Goal: Task Accomplishment & Management: Manage account settings

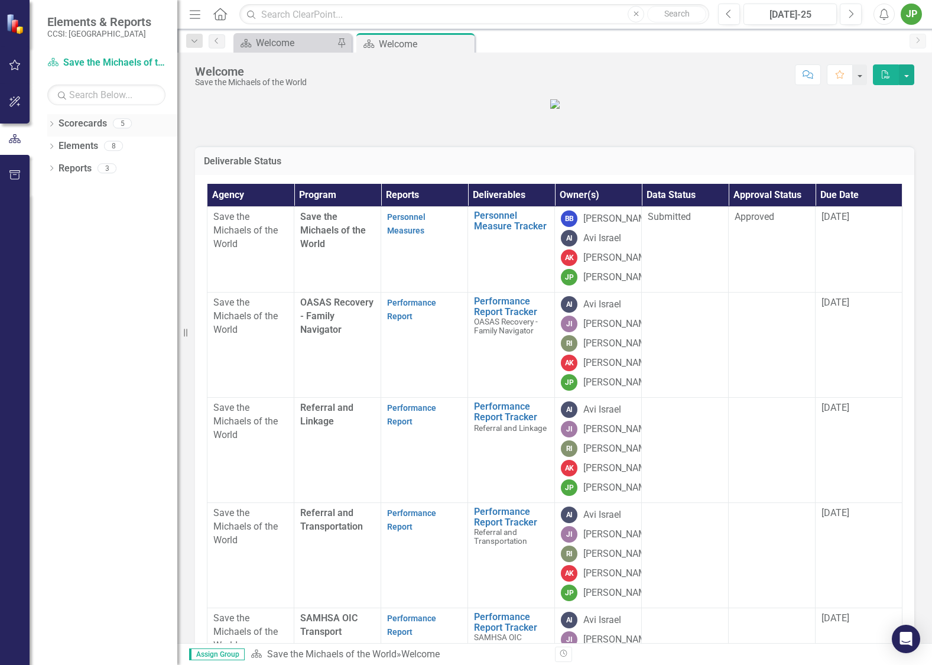
click at [84, 122] on link "Scorecards" at bounding box center [82, 124] width 48 height 14
click at [53, 128] on icon "Dropdown" at bounding box center [51, 125] width 8 height 6
click at [60, 144] on icon "Dropdown" at bounding box center [57, 145] width 9 height 7
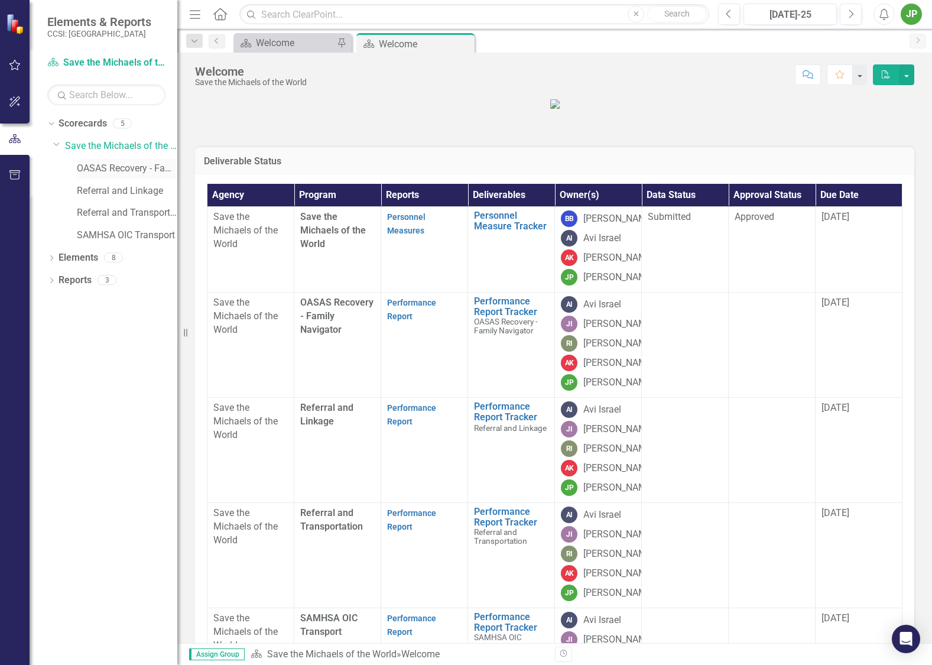
click at [151, 172] on link "OASAS Recovery - Family Navigator" at bounding box center [127, 169] width 100 height 14
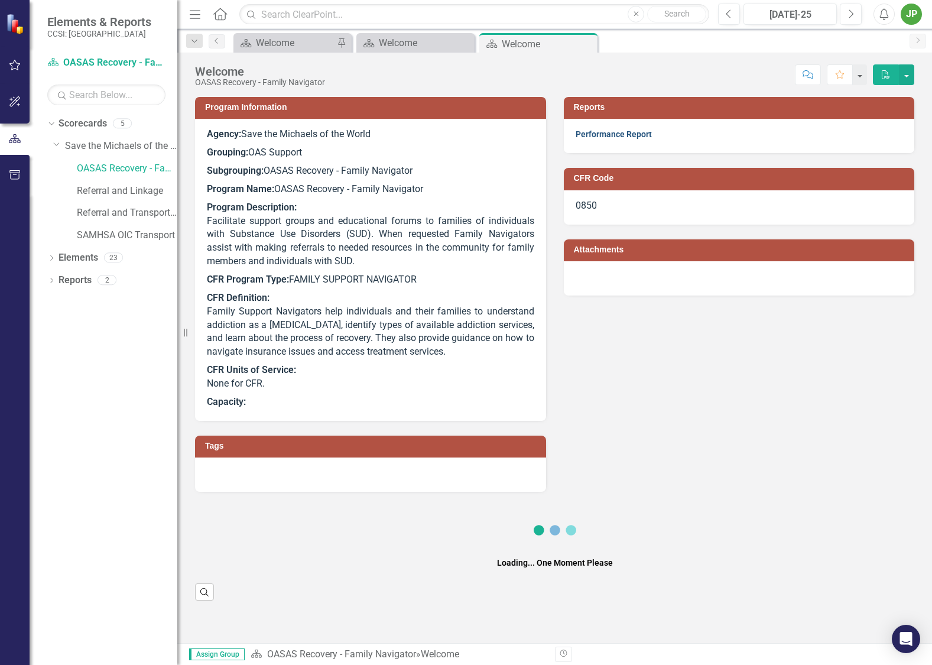
click at [613, 132] on link "Performance Report" at bounding box center [613, 133] width 76 height 9
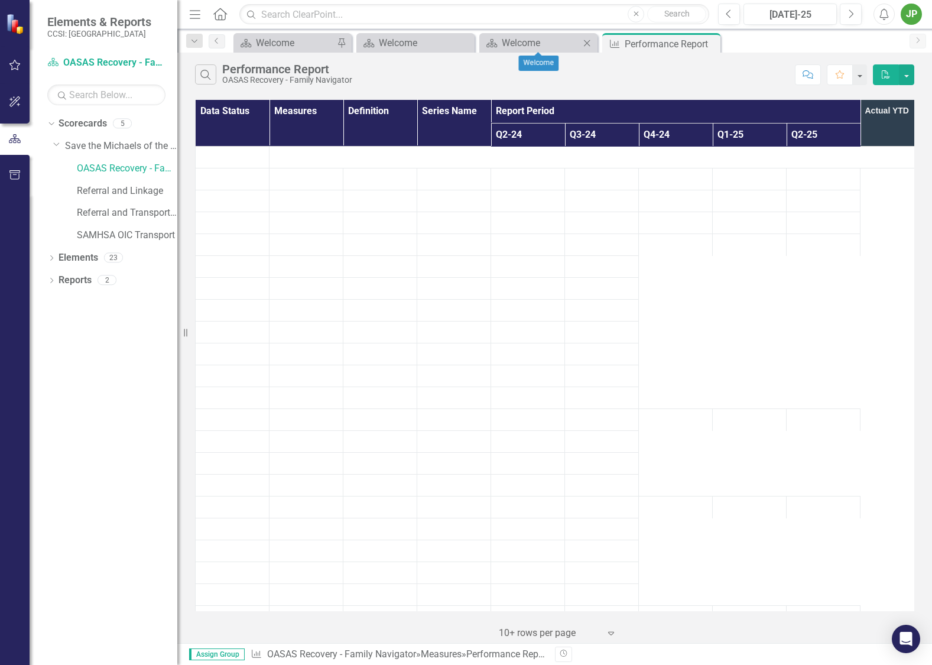
click at [587, 43] on icon at bounding box center [587, 43] width 6 height 6
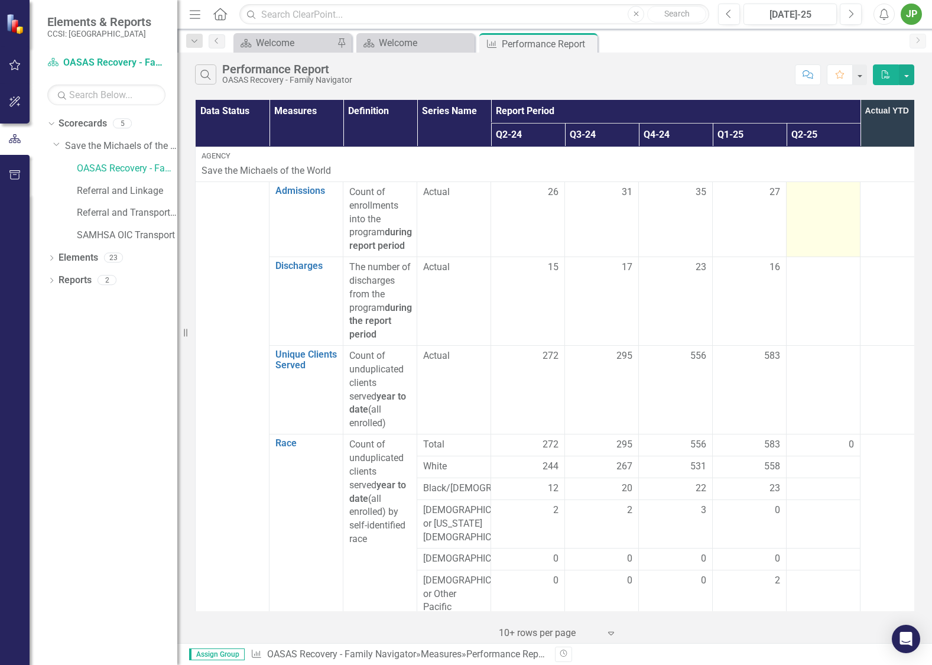
click at [831, 225] on td at bounding box center [823, 218] width 74 height 75
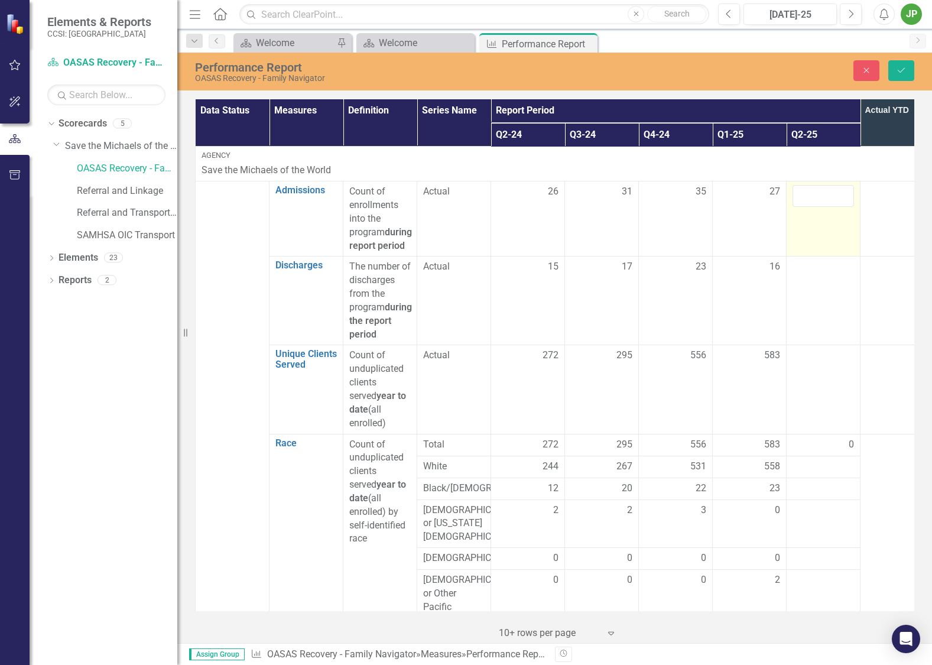
click at [832, 207] on td at bounding box center [823, 218] width 74 height 75
click at [817, 201] on input "number" at bounding box center [822, 196] width 61 height 22
type input "45"
click at [880, 232] on td "27" at bounding box center [897, 218] width 74 height 75
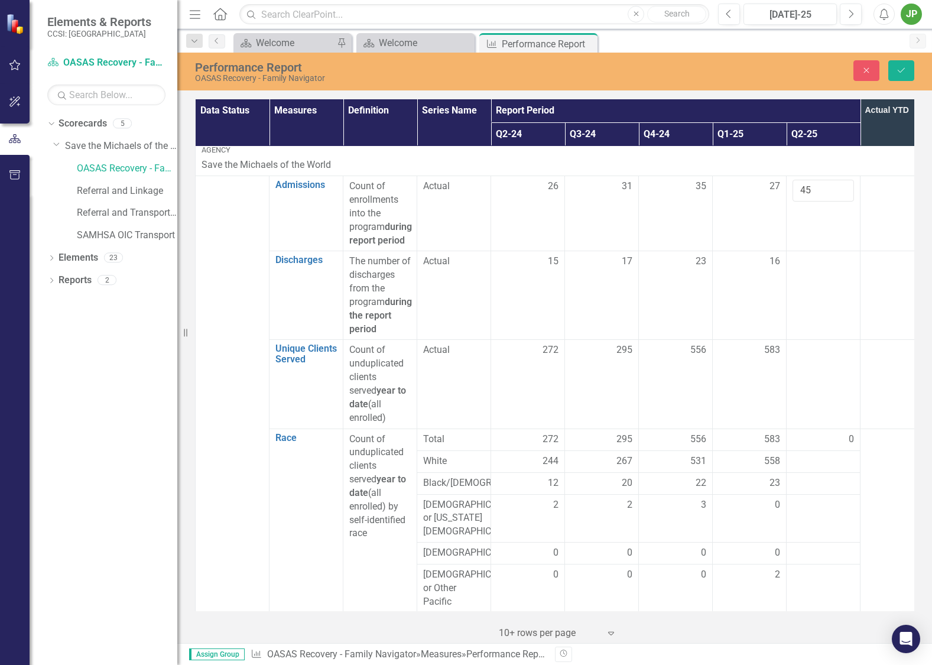
scroll to position [2, 0]
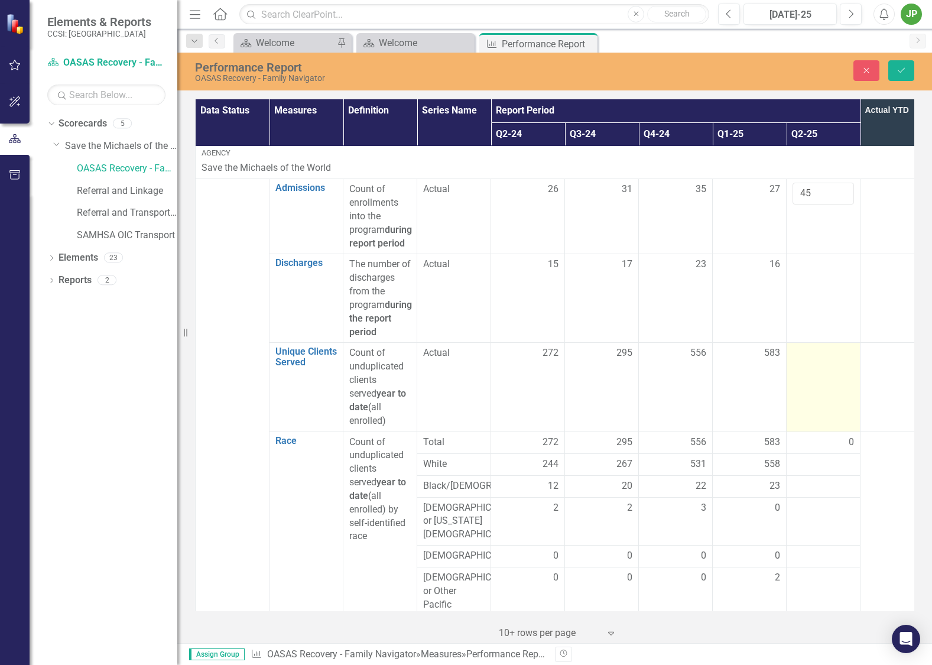
click at [819, 360] on div at bounding box center [822, 353] width 61 height 14
click at [822, 360] on div at bounding box center [822, 353] width 61 height 14
click at [823, 360] on div at bounding box center [822, 353] width 61 height 14
click at [826, 367] on input "number" at bounding box center [822, 357] width 61 height 22
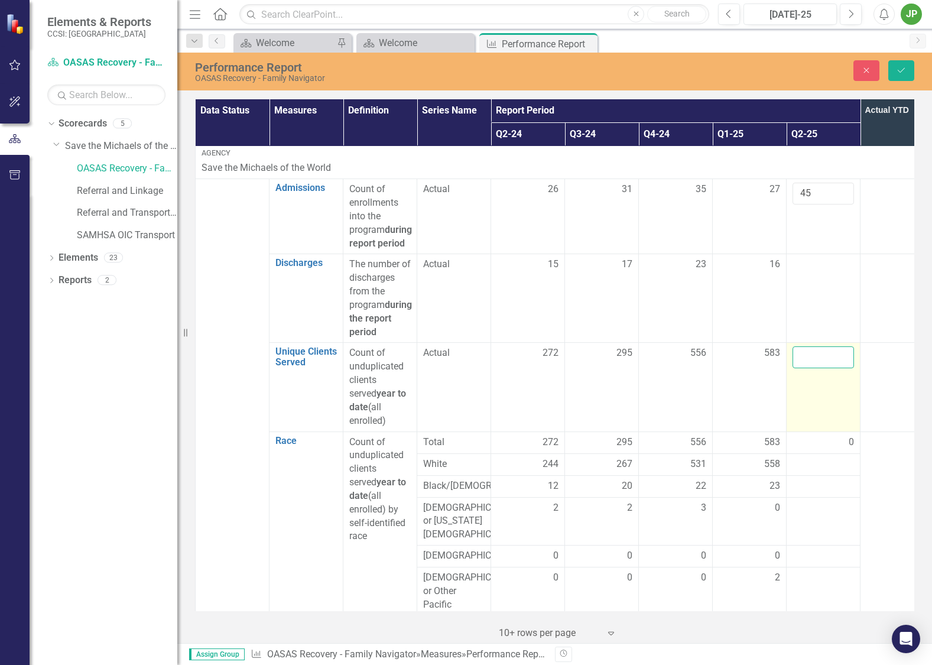
click button "Save" at bounding box center [901, 70] width 26 height 21
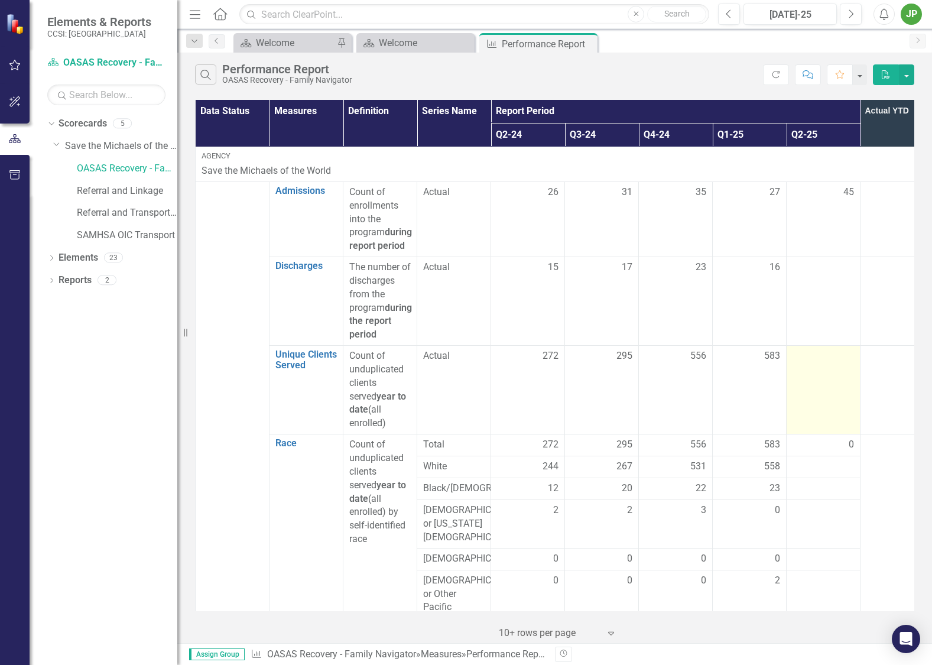
click at [812, 363] on div at bounding box center [822, 356] width 61 height 14
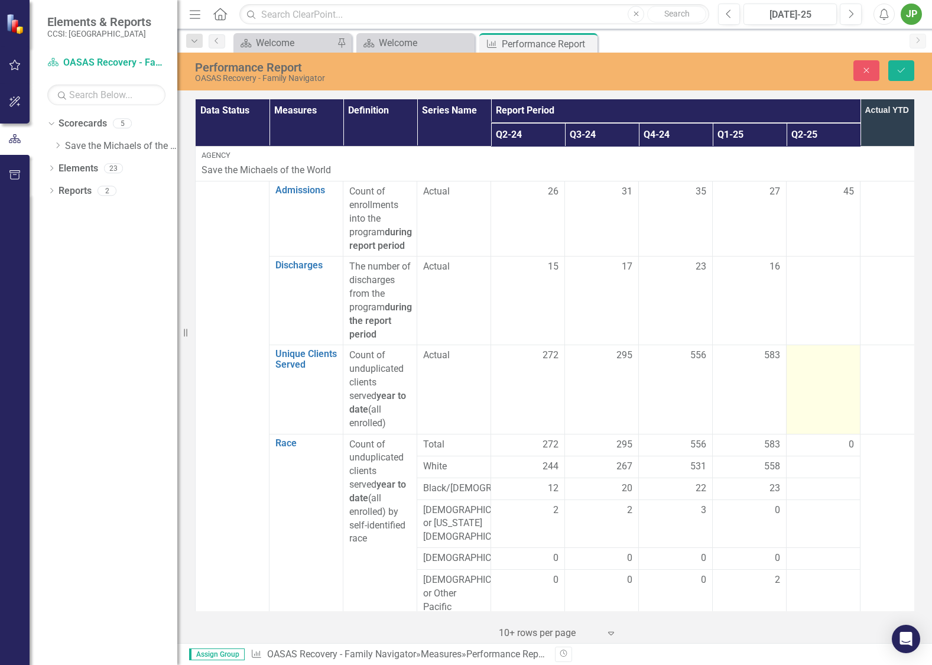
click at [825, 363] on div at bounding box center [822, 356] width 61 height 14
drag, startPoint x: 825, startPoint y: 376, endPoint x: 828, endPoint y: 385, distance: 9.3
click at [825, 377] on td at bounding box center [823, 389] width 74 height 89
click at [826, 388] on td at bounding box center [823, 389] width 74 height 89
click at [824, 370] on input "number" at bounding box center [822, 360] width 61 height 22
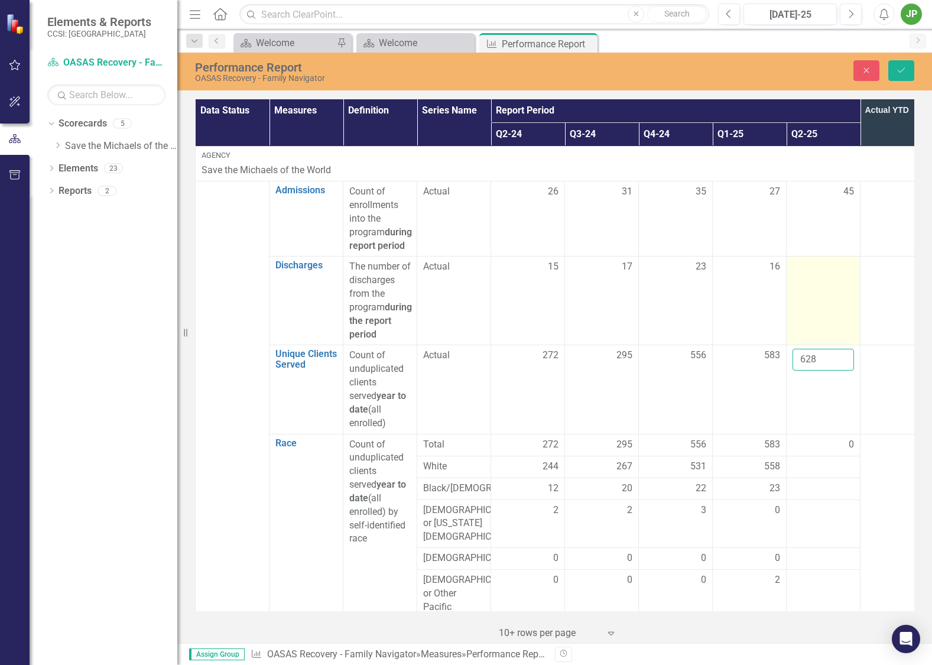
type input "628"
drag, startPoint x: 805, startPoint y: 287, endPoint x: 809, endPoint y: 292, distance: 6.3
click at [806, 274] on div at bounding box center [822, 267] width 61 height 14
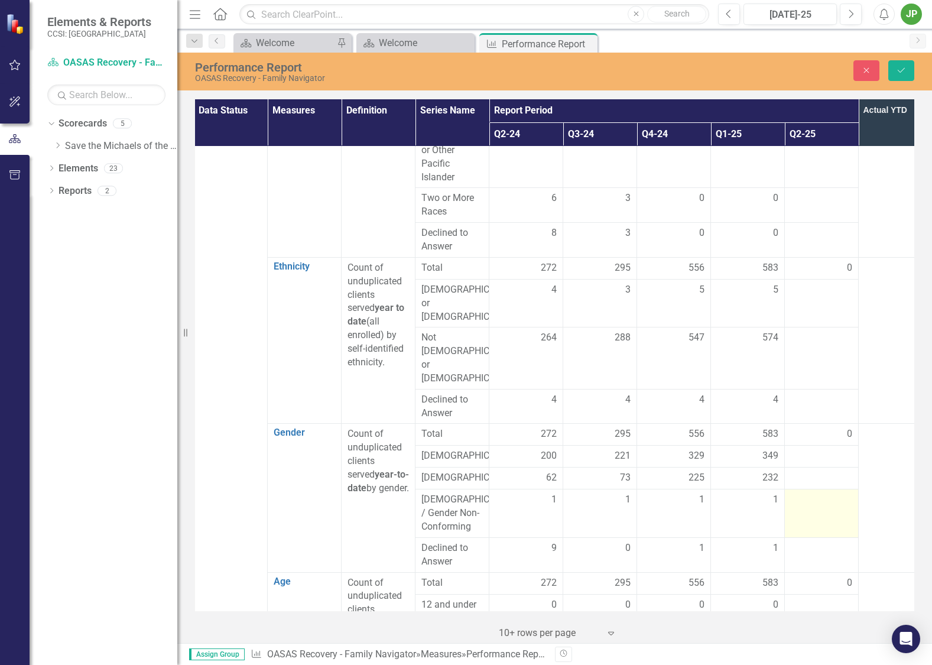
scroll to position [479, 2]
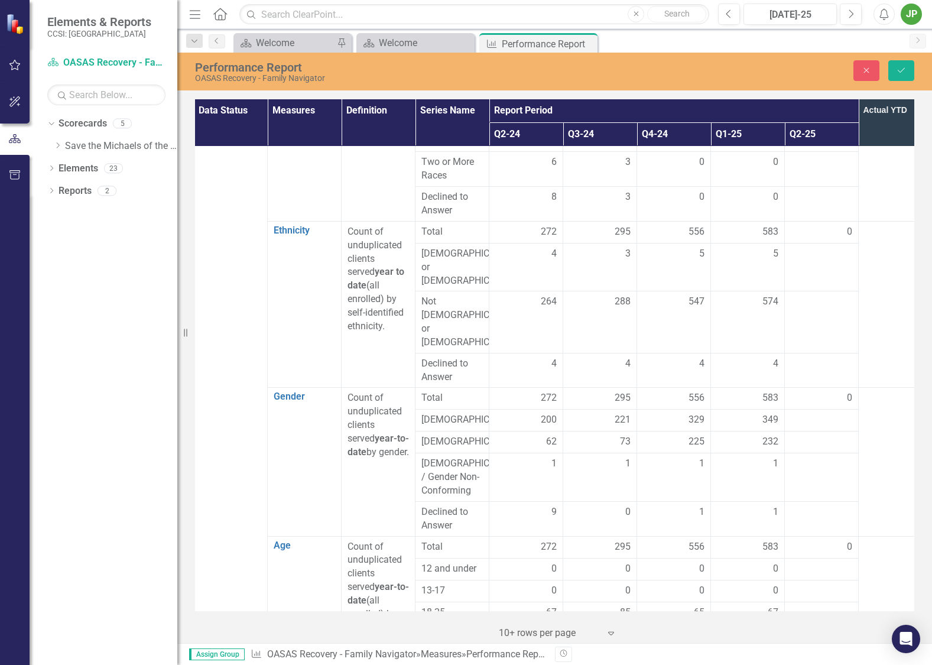
click at [832, 387] on td "0" at bounding box center [821, 398] width 74 height 22
click at [816, 413] on div at bounding box center [820, 420] width 61 height 14
click at [824, 413] on div at bounding box center [820, 420] width 61 height 14
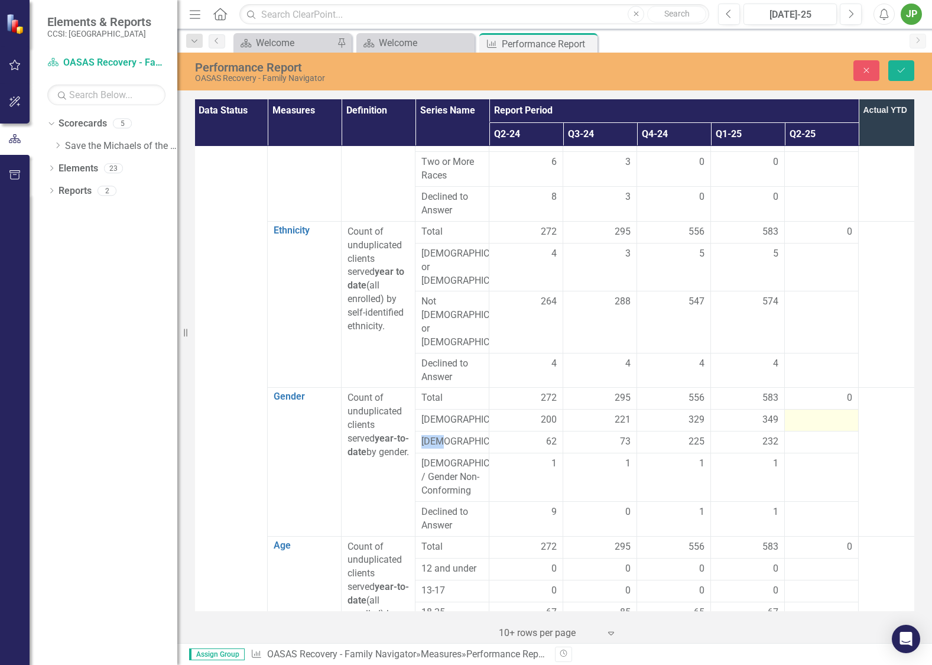
click at [824, 413] on div at bounding box center [820, 420] width 61 height 14
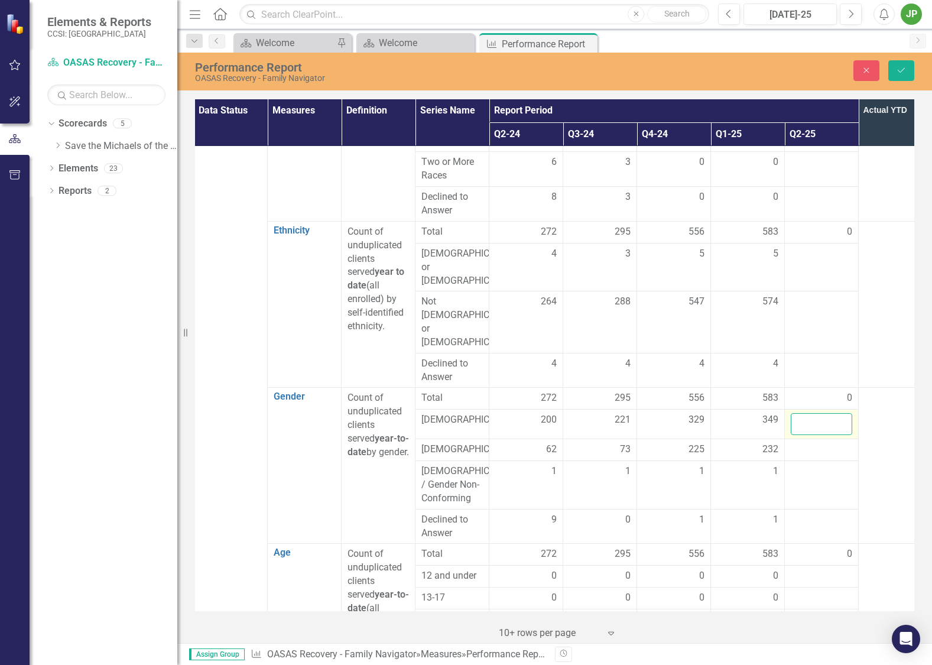
click at [815, 413] on input "number" at bounding box center [820, 424] width 61 height 22
type input "363"
click at [831, 442] on div at bounding box center [820, 449] width 61 height 14
click at [825, 442] on div at bounding box center [820, 449] width 61 height 14
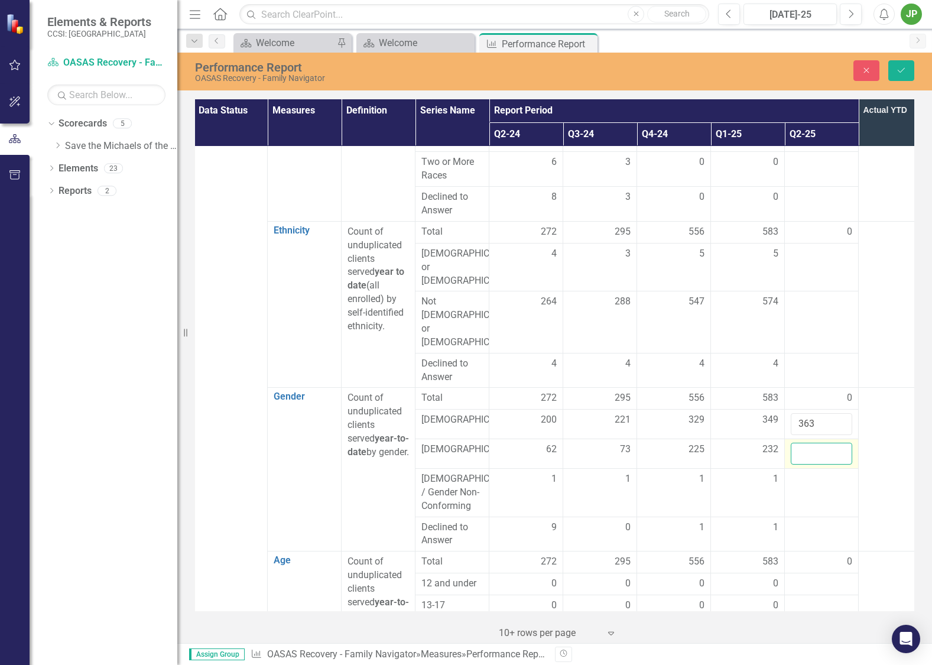
click at [816, 442] on input "number" at bounding box center [820, 453] width 61 height 22
type input "235"
click button "Save" at bounding box center [901, 70] width 26 height 21
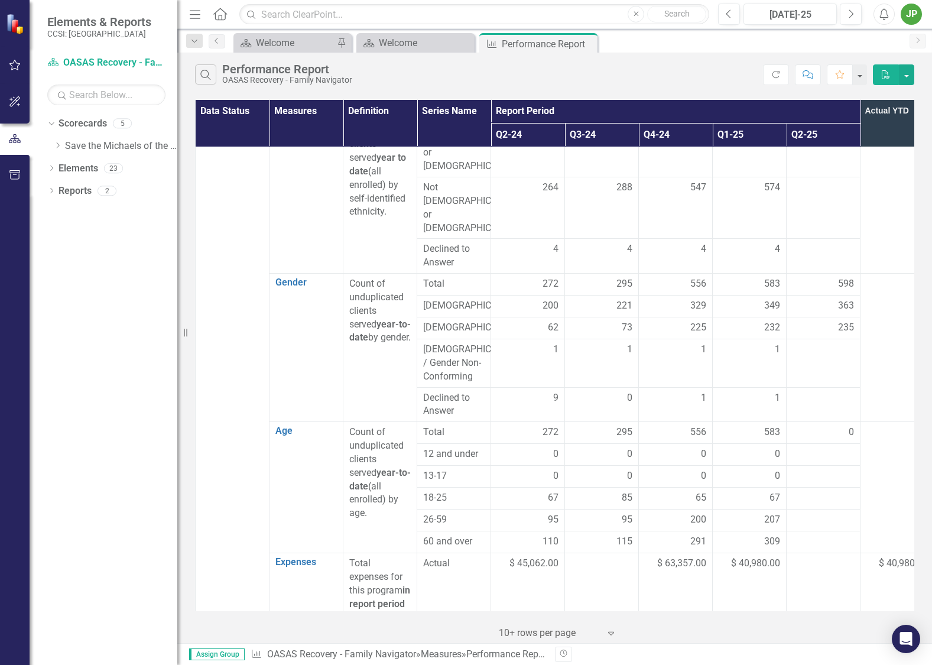
scroll to position [595, 0]
click at [837, 338] on td at bounding box center [823, 362] width 74 height 48
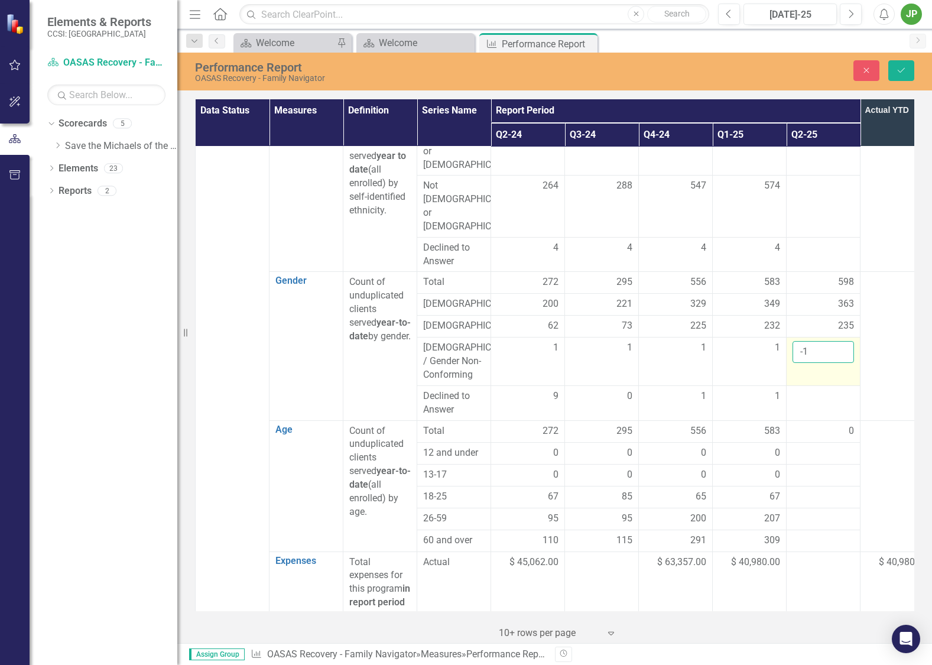
click at [838, 341] on input "-1" at bounding box center [822, 352] width 61 height 22
drag, startPoint x: 783, startPoint y: 321, endPoint x: 741, endPoint y: 330, distance: 43.4
click at [771, 337] on tr "[DEMOGRAPHIC_DATA] / Gender Non-Conforming 1 1 1 1 -1" at bounding box center [565, 361] width 738 height 48
type input "1"
click at [842, 389] on div at bounding box center [822, 396] width 61 height 14
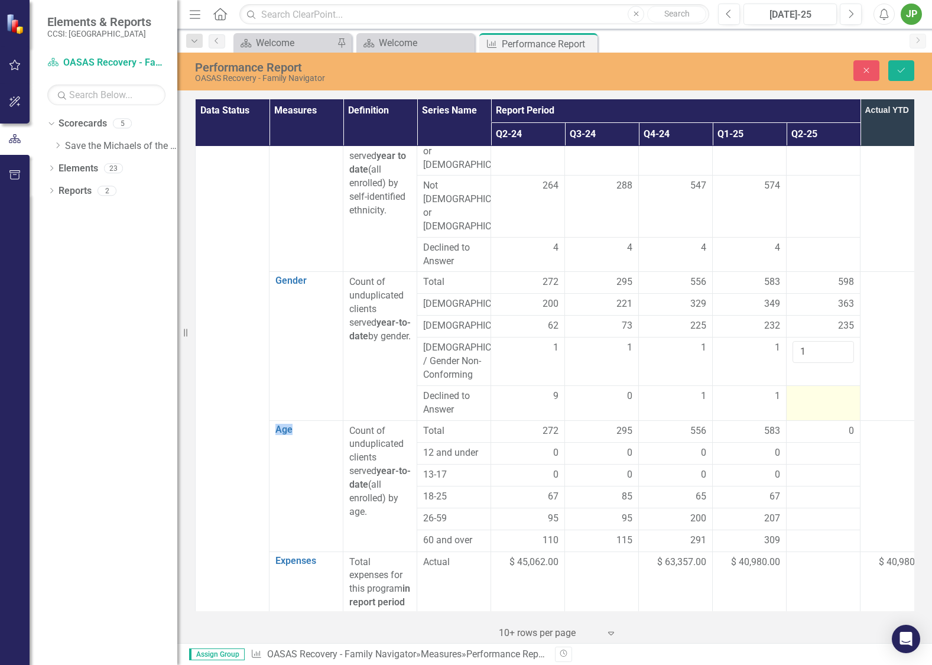
scroll to position [594, 0]
click at [842, 388] on div at bounding box center [822, 395] width 61 height 14
click at [830, 390] on input "number" at bounding box center [822, 401] width 61 height 22
type input "1"
click at [852, 386] on td "1" at bounding box center [823, 403] width 74 height 35
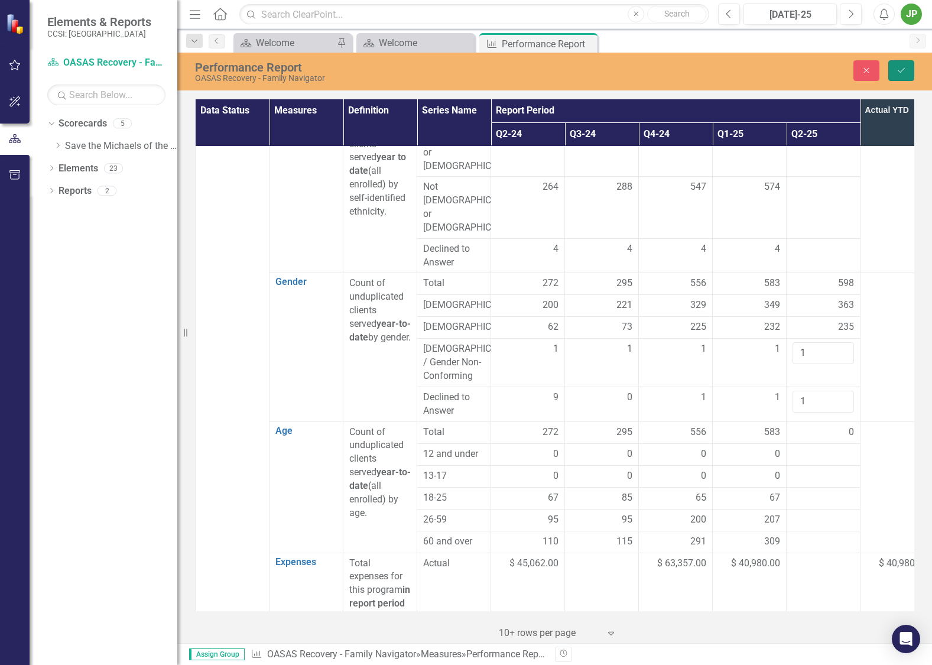
click at [902, 68] on icon "Save" at bounding box center [900, 70] width 11 height 8
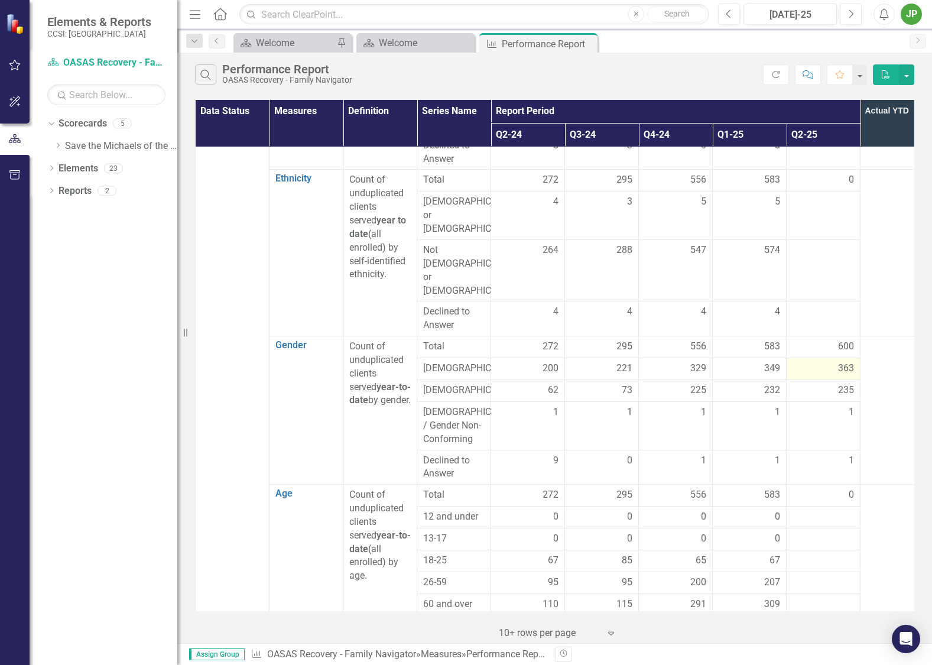
scroll to position [527, 0]
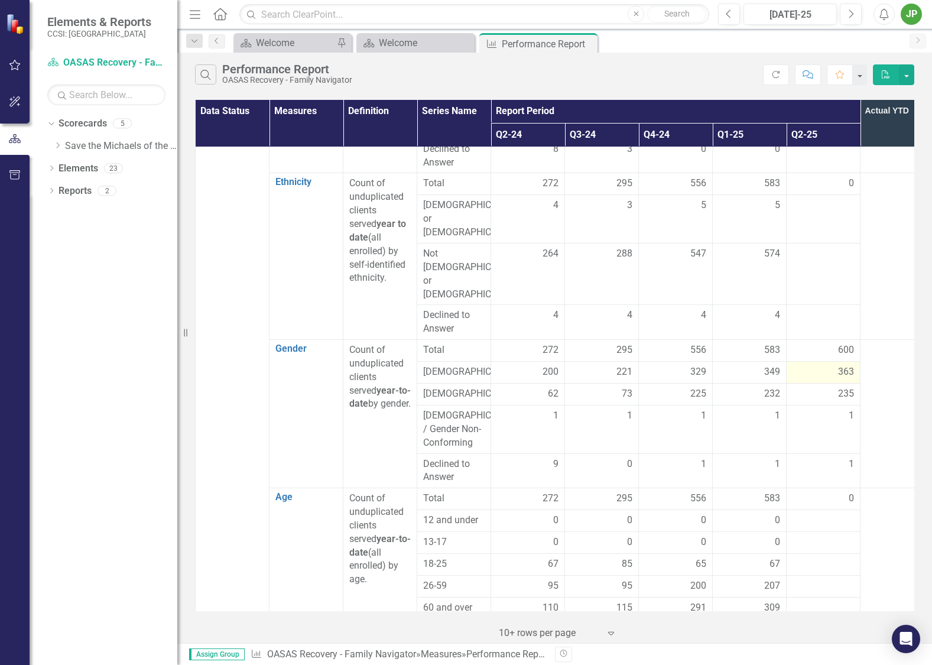
click at [822, 365] on div "363" at bounding box center [822, 372] width 61 height 14
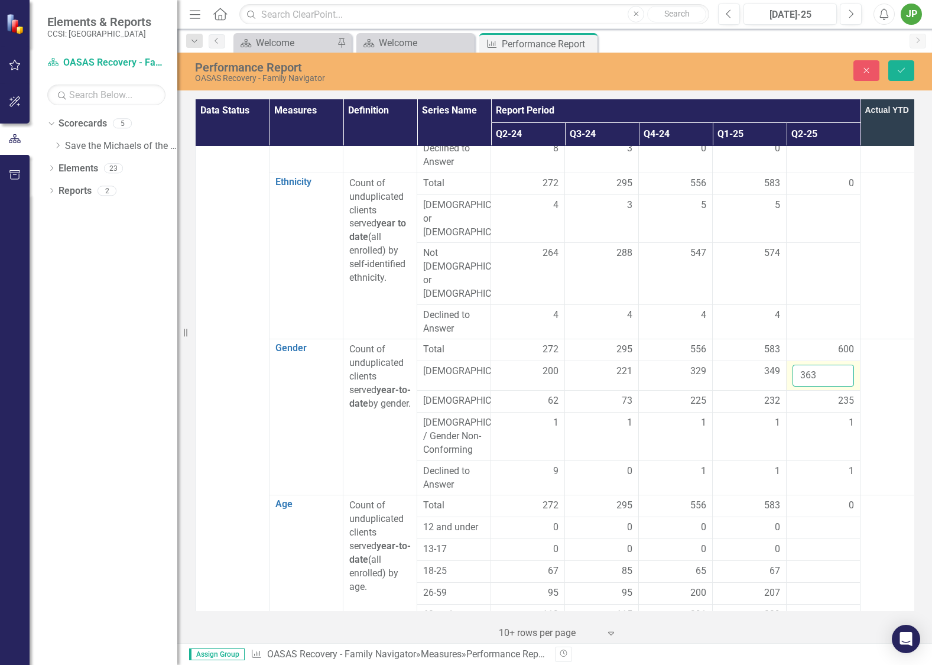
drag, startPoint x: 823, startPoint y: 344, endPoint x: 808, endPoint y: 346, distance: 15.0
click at [808, 364] on input "363" at bounding box center [822, 375] width 61 height 22
type input "383"
click at [839, 394] on span "235" at bounding box center [846, 401] width 16 height 14
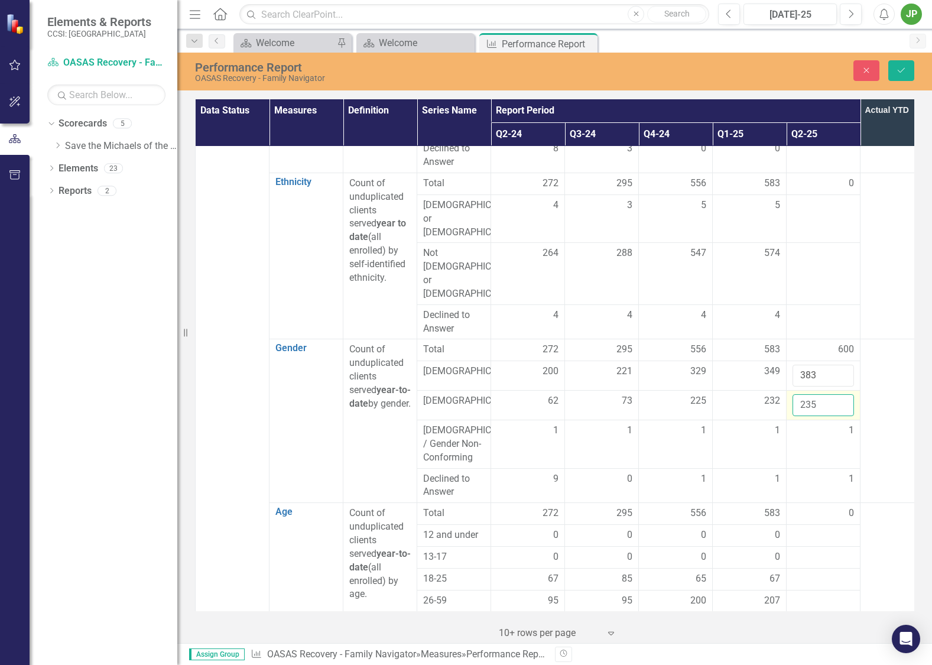
click at [822, 394] on input "235" at bounding box center [822, 405] width 61 height 22
type input "243"
click button "Save" at bounding box center [901, 70] width 26 height 21
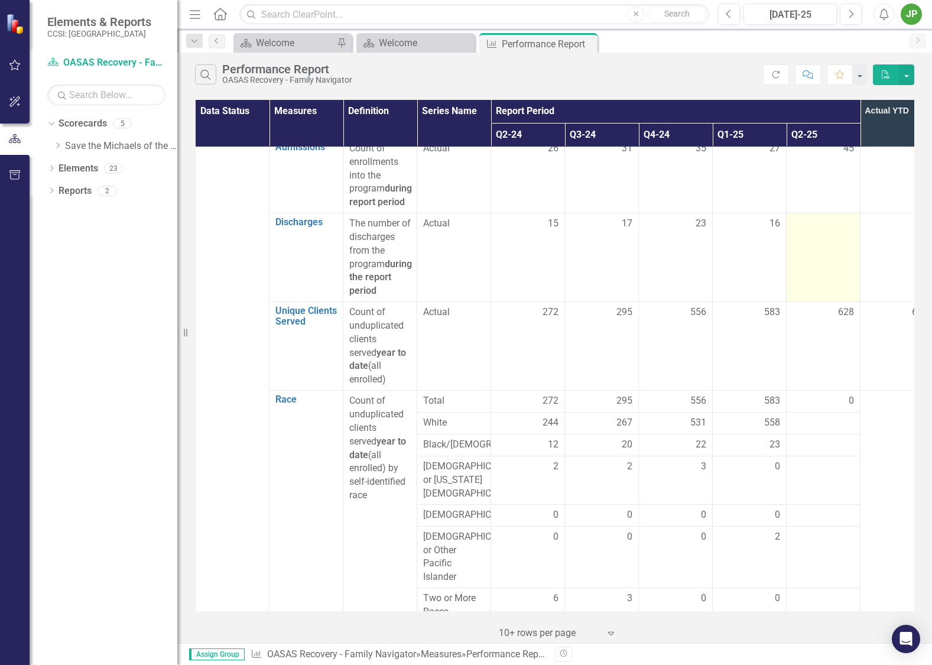
scroll to position [0, 0]
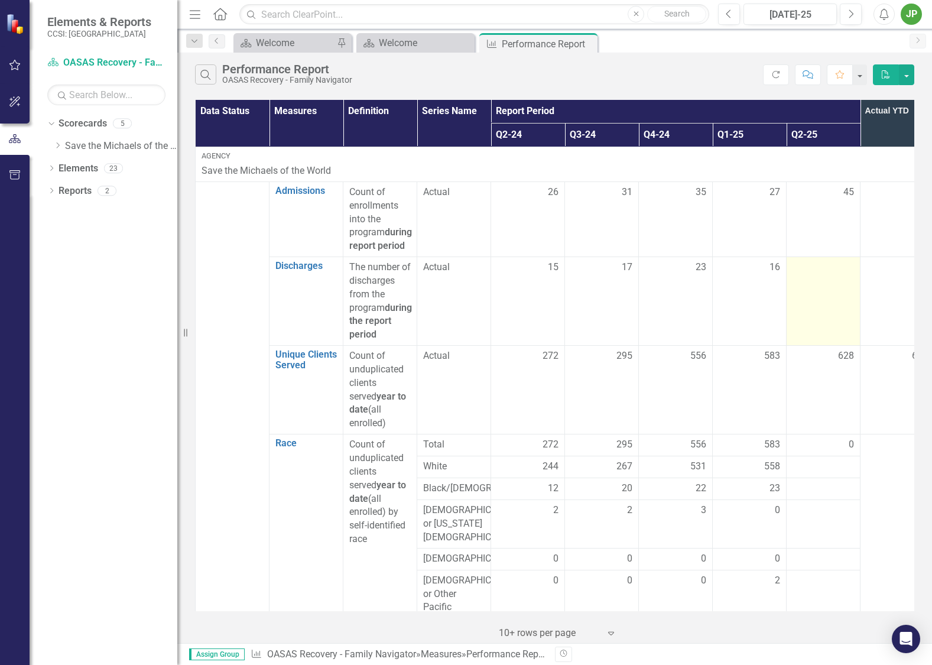
click at [827, 307] on td at bounding box center [823, 301] width 74 height 89
drag, startPoint x: 829, startPoint y: 307, endPoint x: 835, endPoint y: 304, distance: 6.6
click at [833, 305] on td at bounding box center [823, 301] width 74 height 89
click at [818, 275] on div at bounding box center [822, 267] width 61 height 14
click at [817, 275] on div at bounding box center [822, 267] width 61 height 14
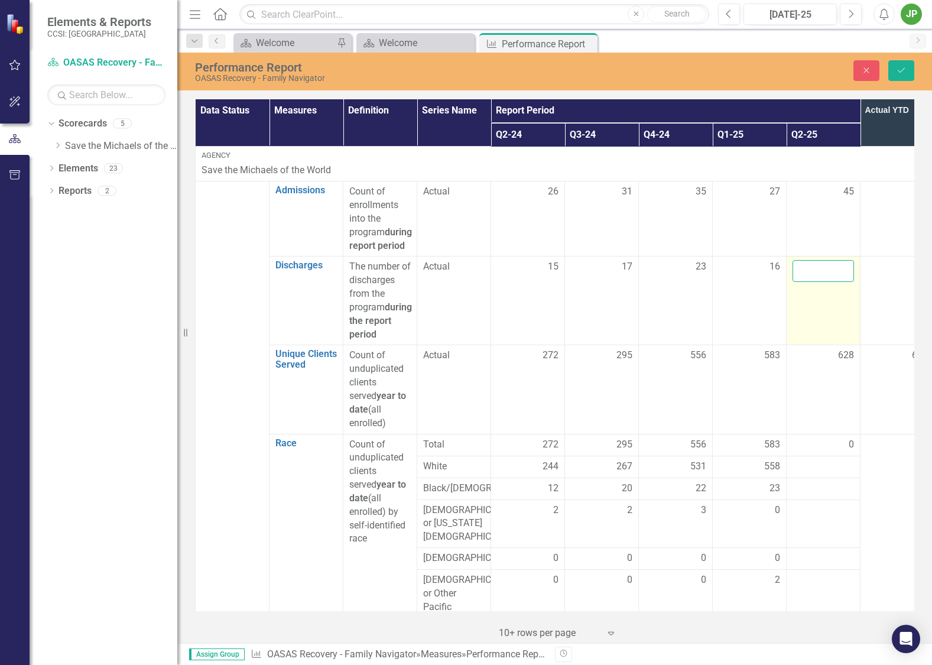
click at [818, 282] on input "number" at bounding box center [822, 271] width 61 height 22
type input "22"
click button "Save" at bounding box center [901, 70] width 26 height 21
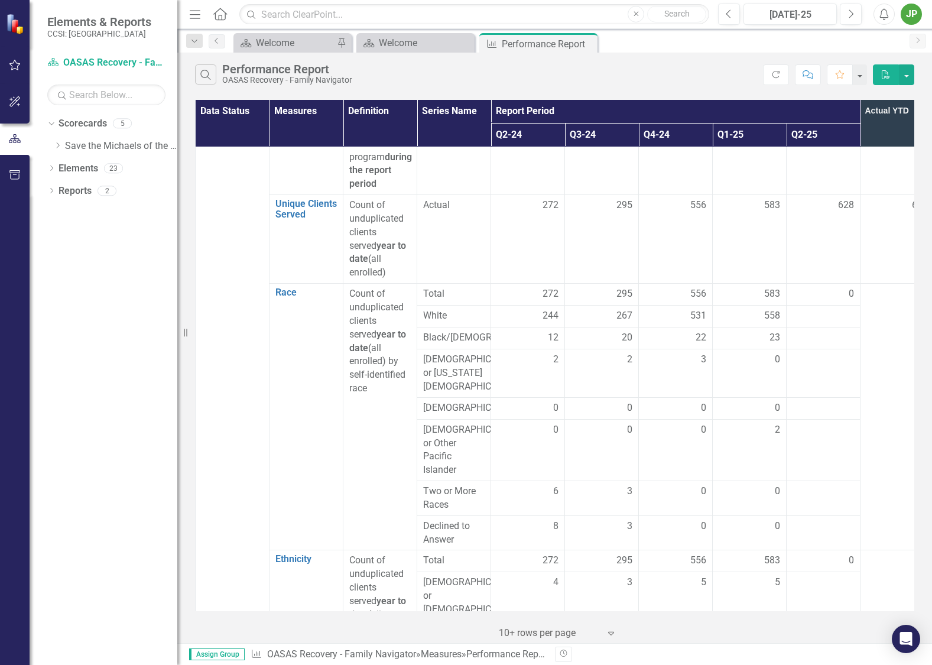
scroll to position [209, 0]
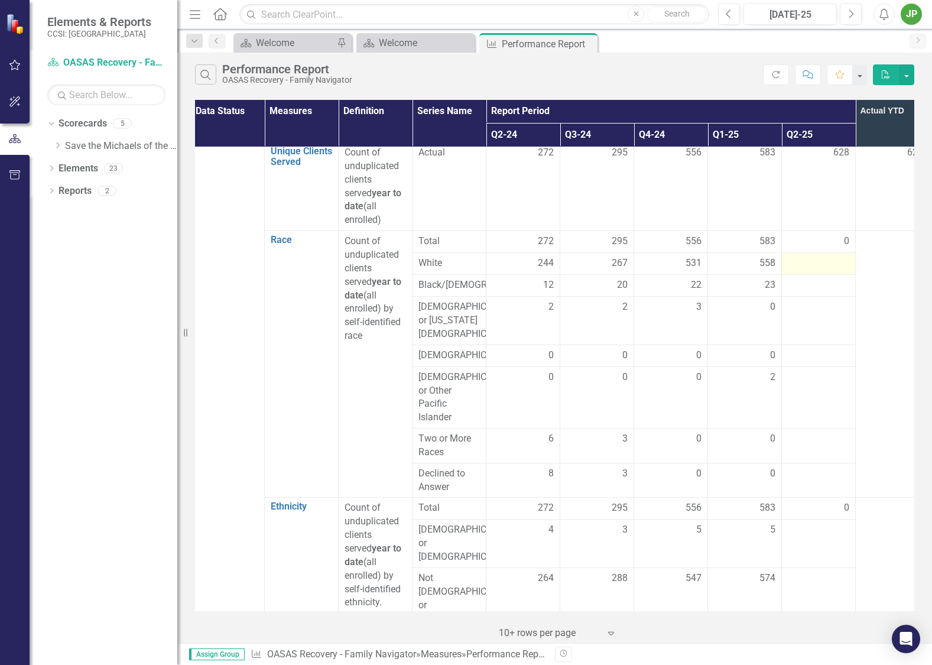
click at [815, 256] on div at bounding box center [817, 263] width 61 height 14
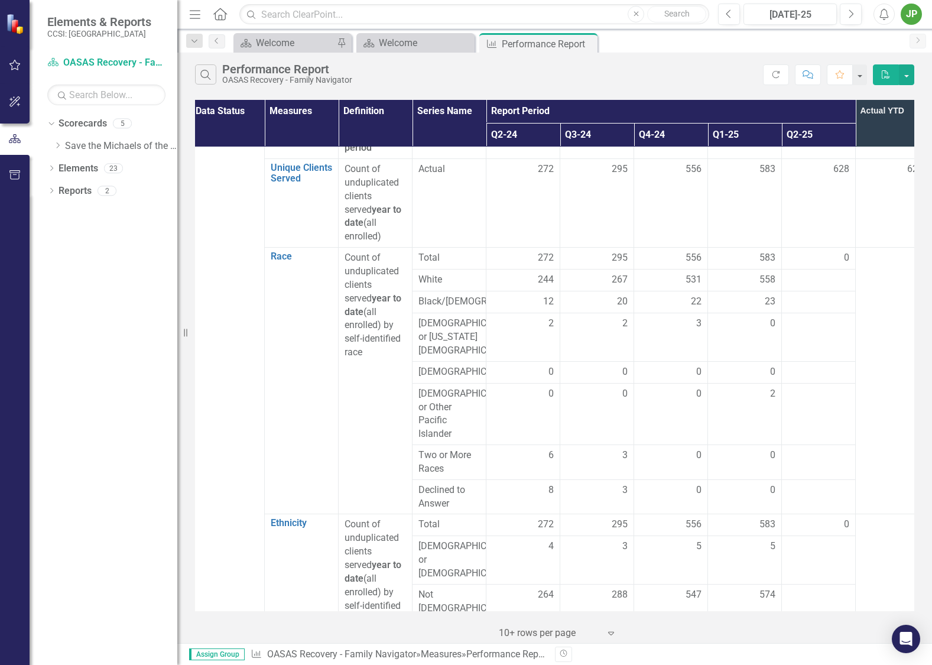
scroll to position [209, 5]
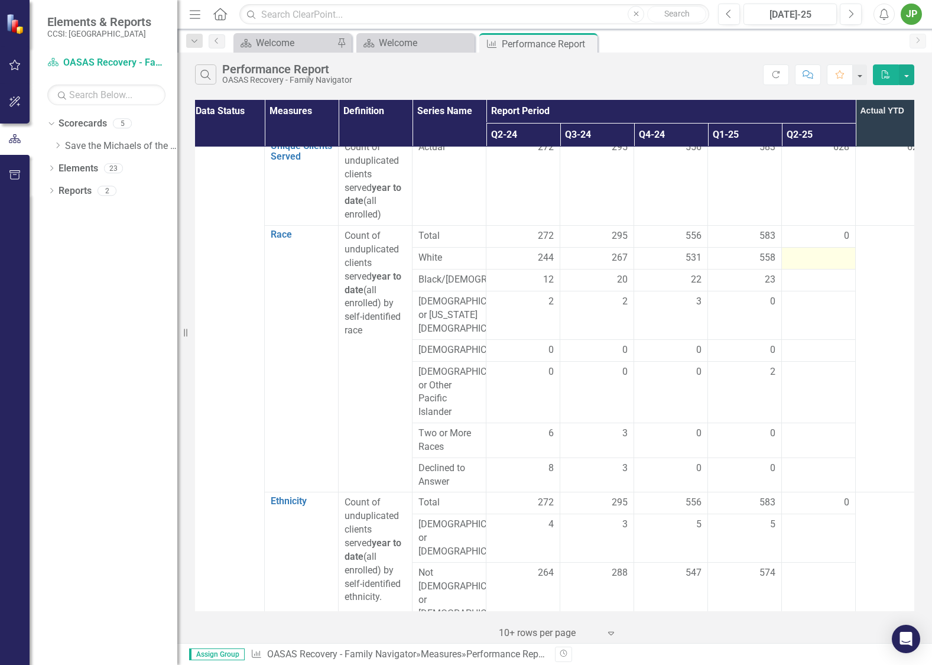
click at [823, 256] on div at bounding box center [817, 258] width 61 height 14
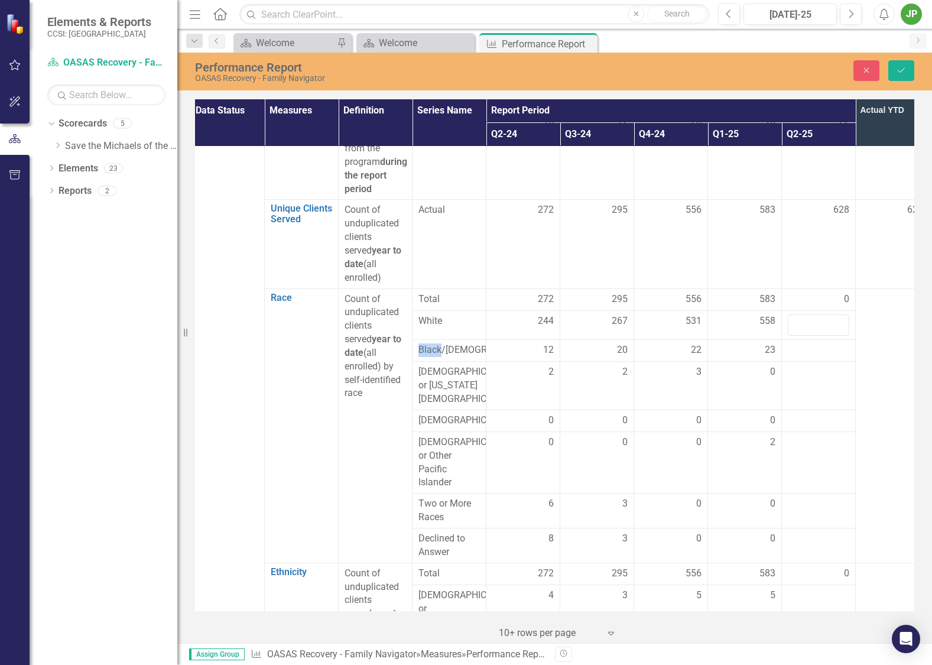
scroll to position [145, 5]
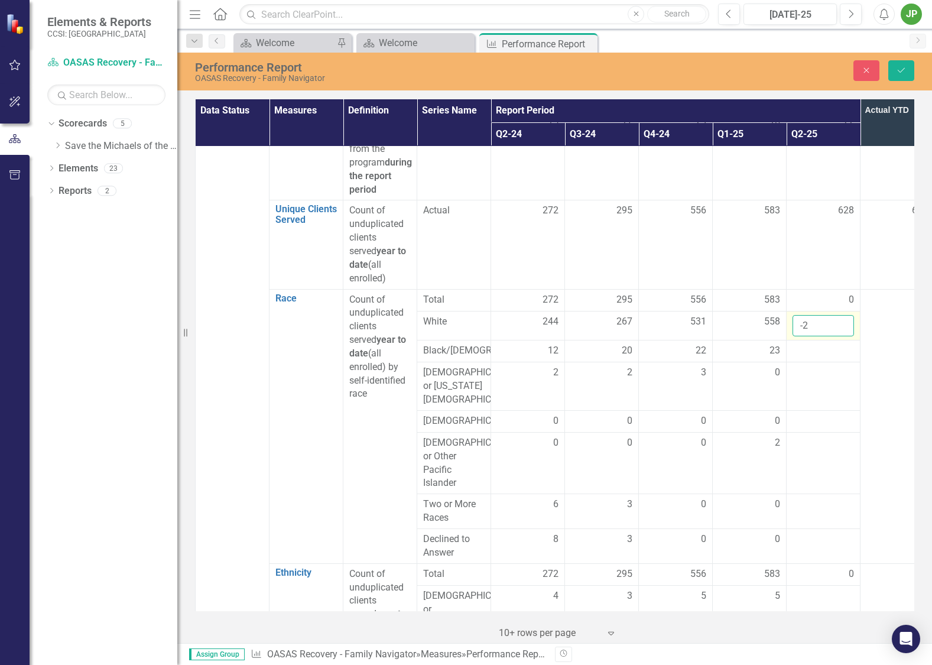
click at [830, 327] on input "-2" at bounding box center [822, 326] width 61 height 22
type input "-3"
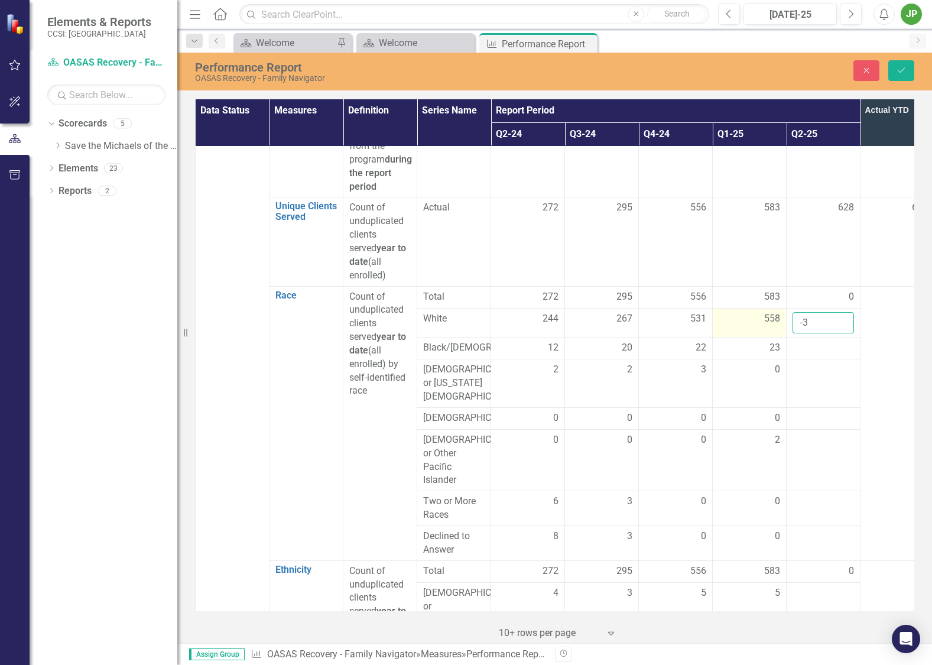
drag, startPoint x: 813, startPoint y: 320, endPoint x: 767, endPoint y: 315, distance: 46.9
click at [768, 315] on tr "White 244 267 531 558 -3" at bounding box center [565, 323] width 738 height 30
type input "578"
click at [811, 343] on div at bounding box center [822, 348] width 61 height 14
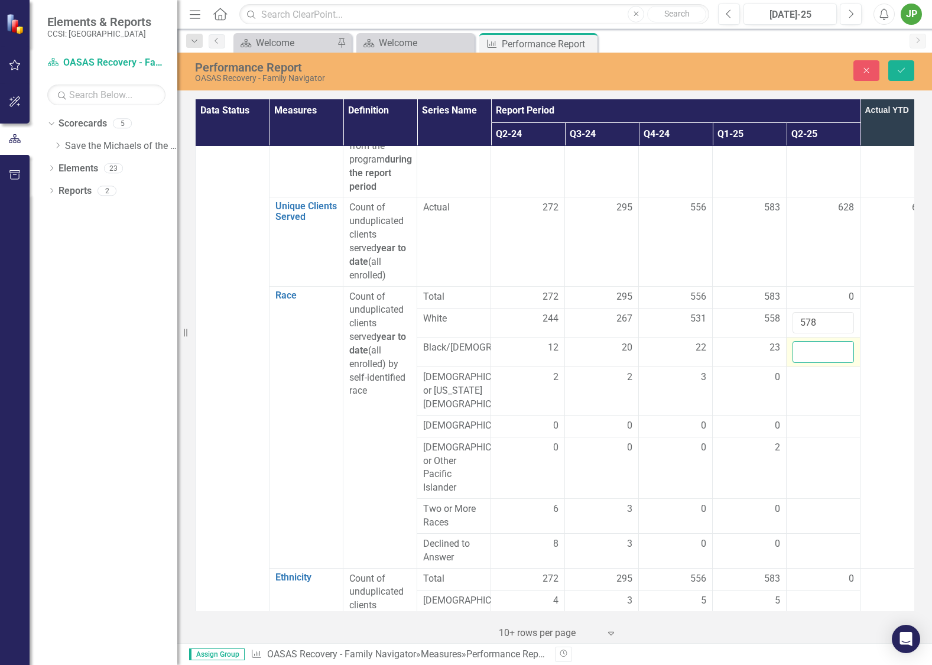
click at [823, 349] on input "number" at bounding box center [822, 352] width 61 height 22
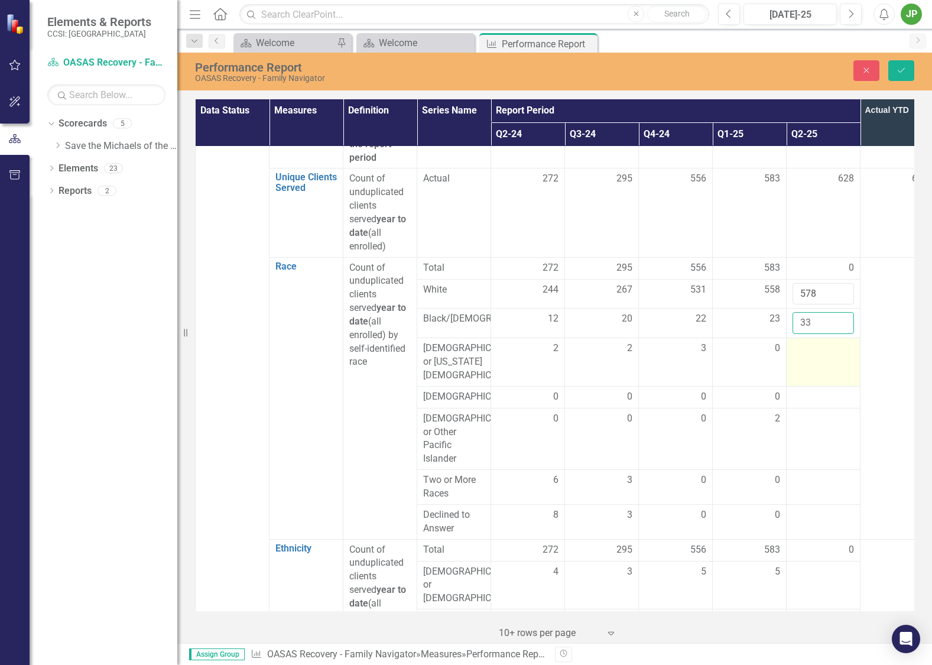
scroll to position [185, 0]
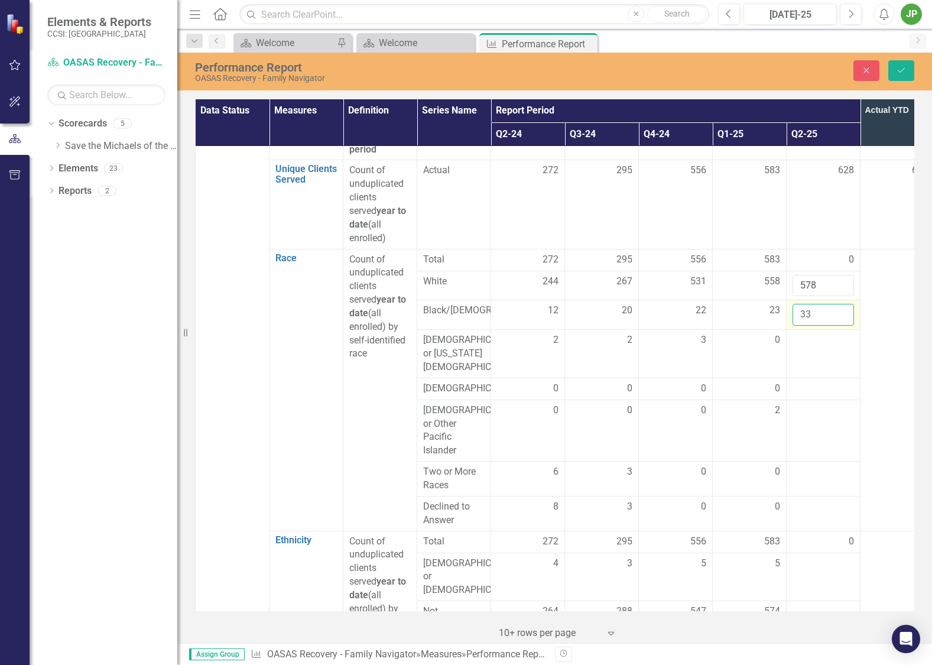
type input "33"
click at [820, 330] on td "33" at bounding box center [823, 315] width 74 height 30
click at [841, 416] on div at bounding box center [822, 410] width 61 height 14
click at [826, 416] on input "number" at bounding box center [822, 414] width 61 height 22
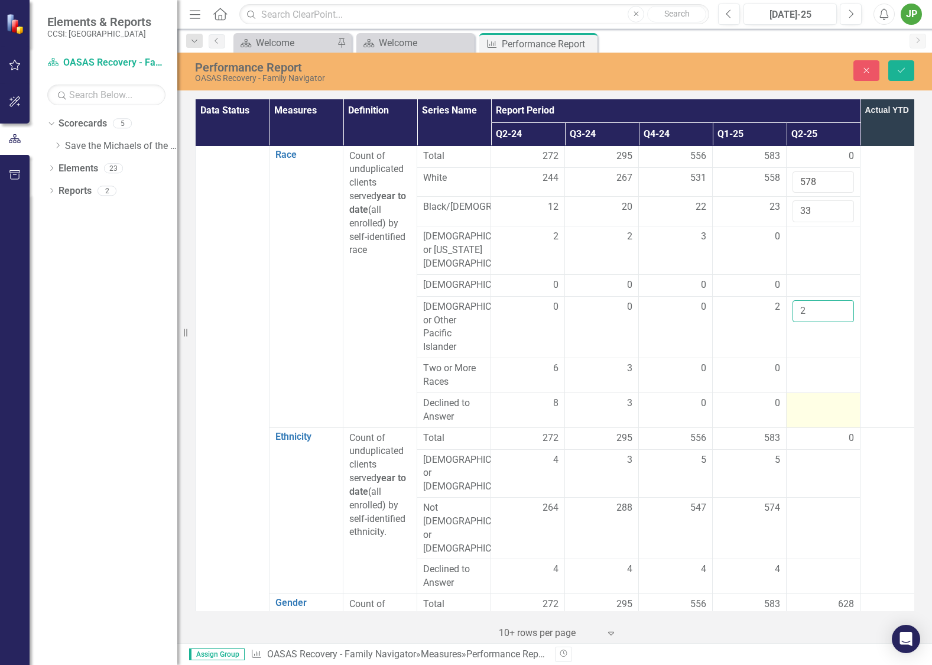
scroll to position [312, 0]
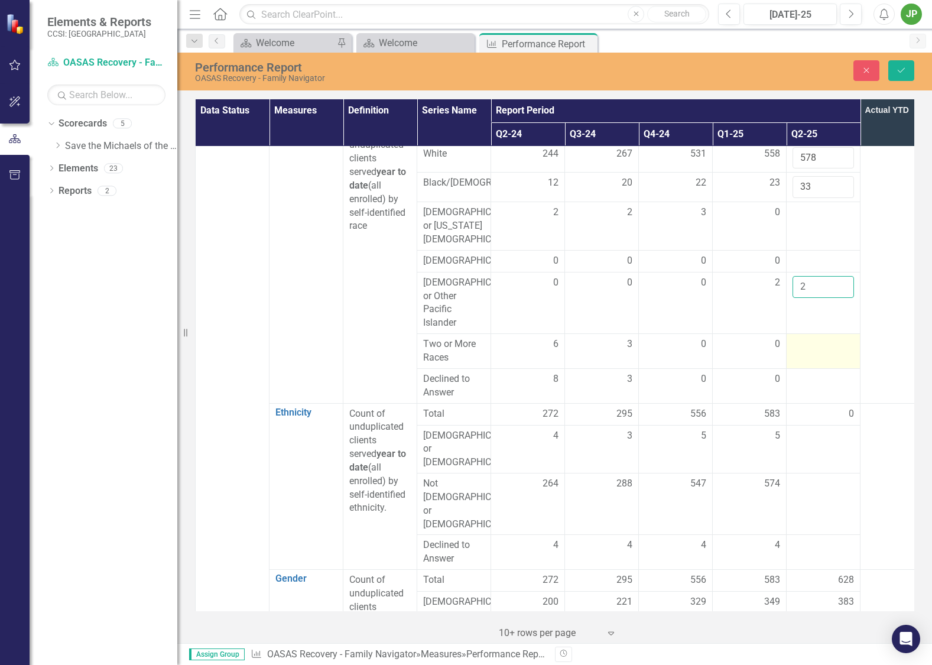
type input "2"
click at [830, 349] on div at bounding box center [822, 344] width 61 height 14
click at [822, 349] on input "number" at bounding box center [822, 348] width 61 height 22
type input "2"
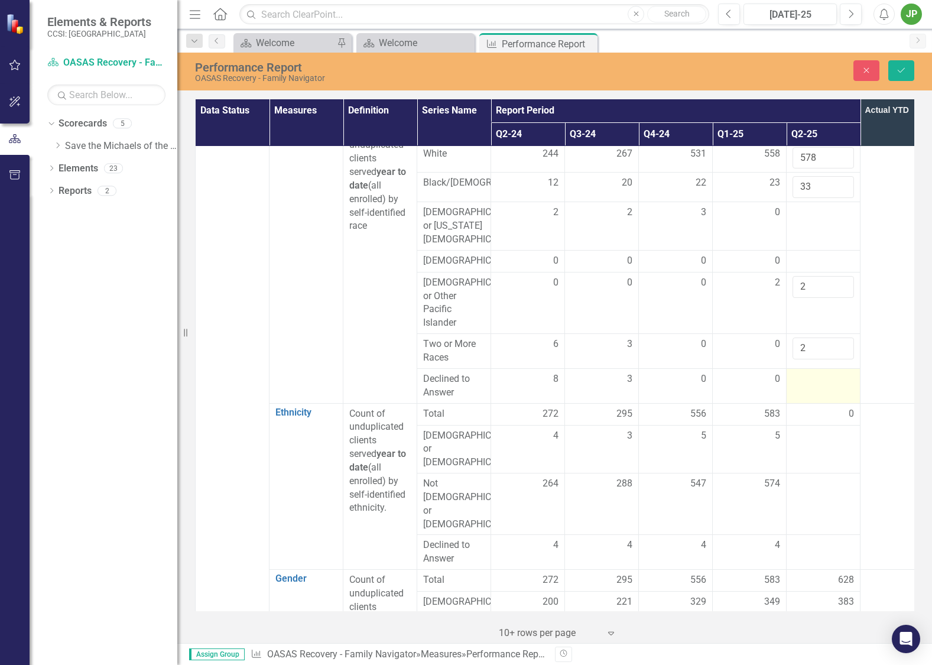
click at [786, 393] on td at bounding box center [823, 385] width 74 height 35
click at [804, 386] on div at bounding box center [822, 379] width 61 height 14
click at [878, 323] on td at bounding box center [896, 262] width 74 height 282
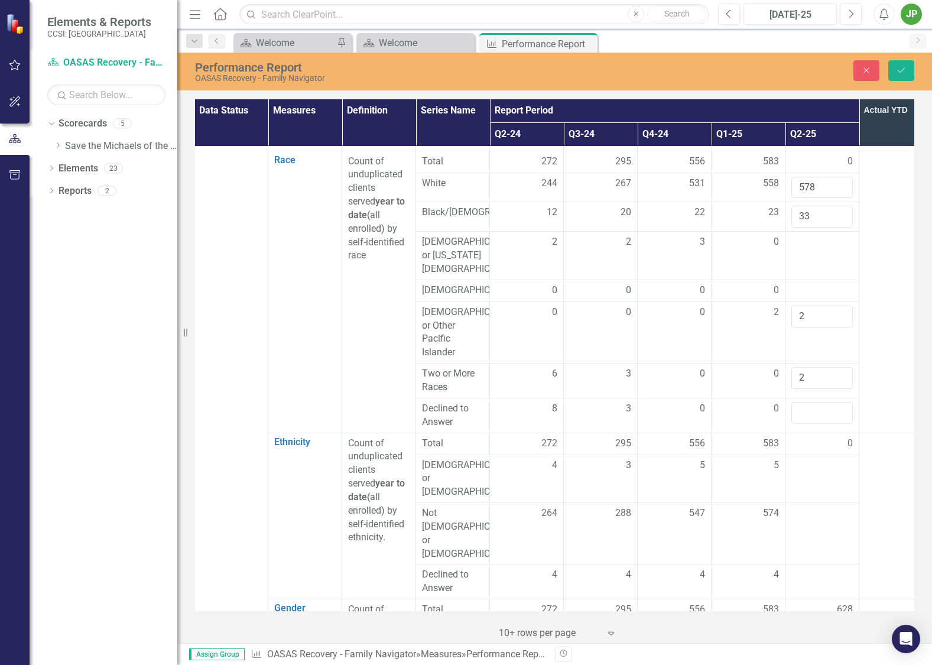
scroll to position [282, 1]
click at [820, 220] on input "33" at bounding box center [821, 218] width 61 height 22
type input "36"
click at [816, 190] on input "578" at bounding box center [821, 189] width 61 height 22
type input "588"
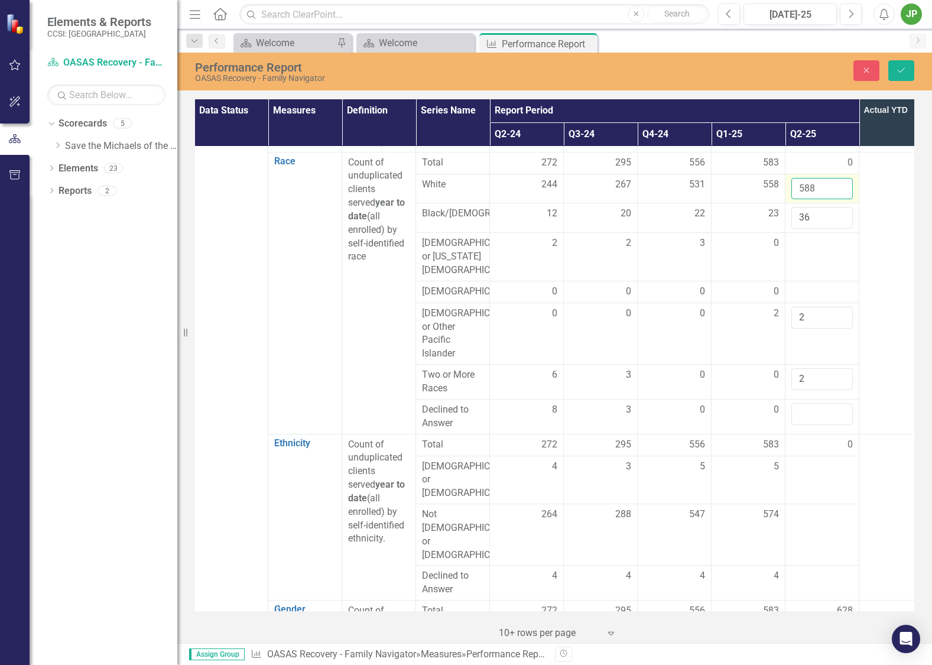
click button "Save" at bounding box center [901, 70] width 26 height 21
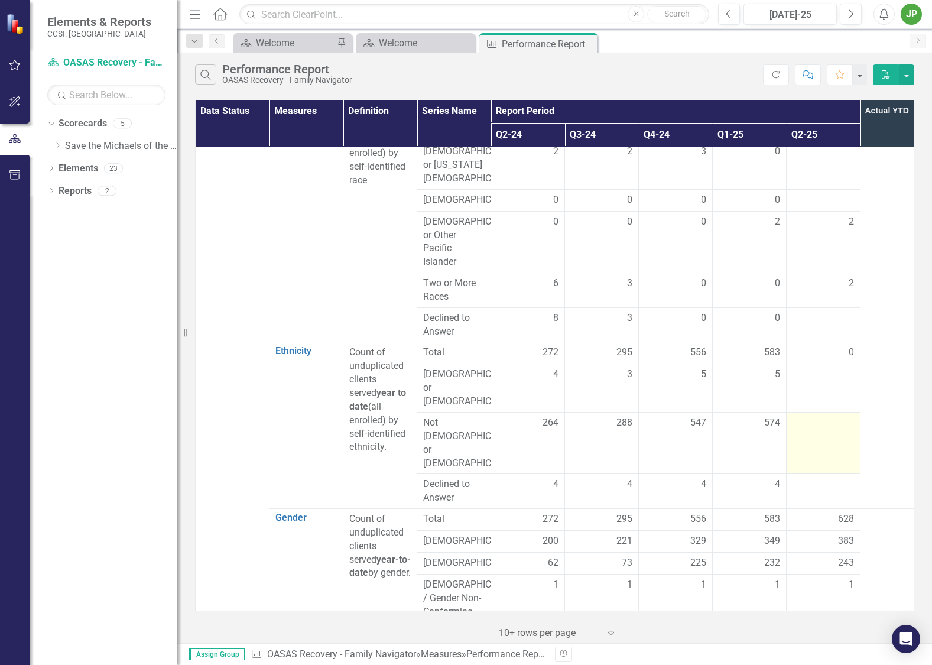
scroll to position [395, 0]
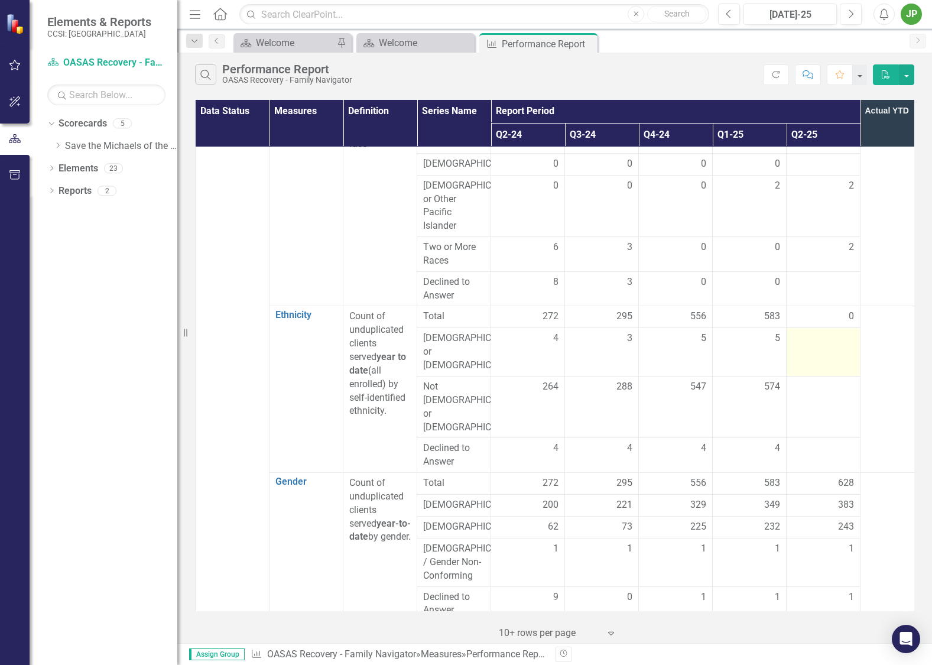
click at [837, 346] on div at bounding box center [822, 338] width 61 height 14
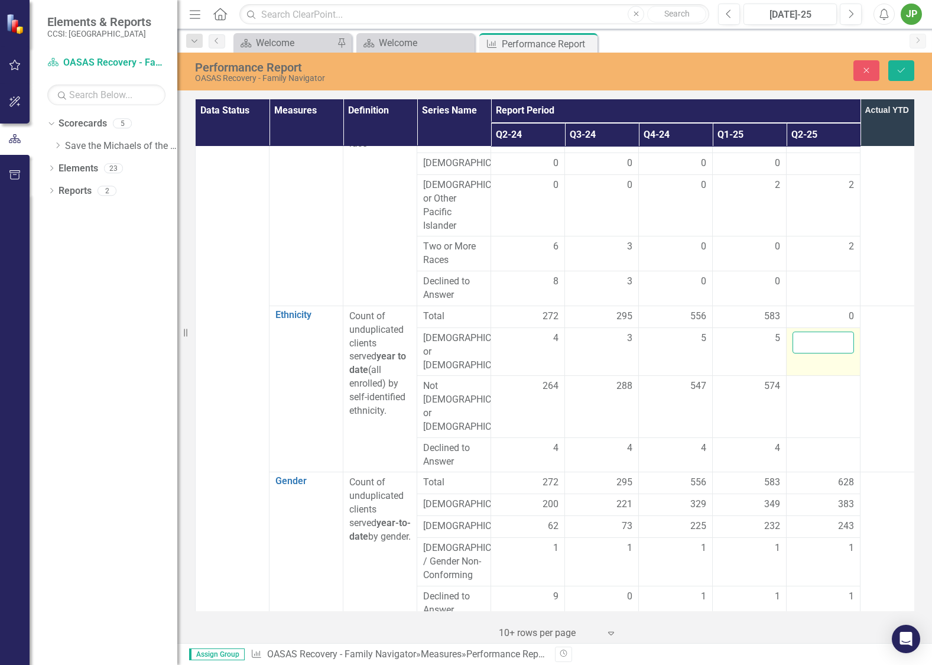
click at [816, 351] on input "number" at bounding box center [822, 342] width 61 height 22
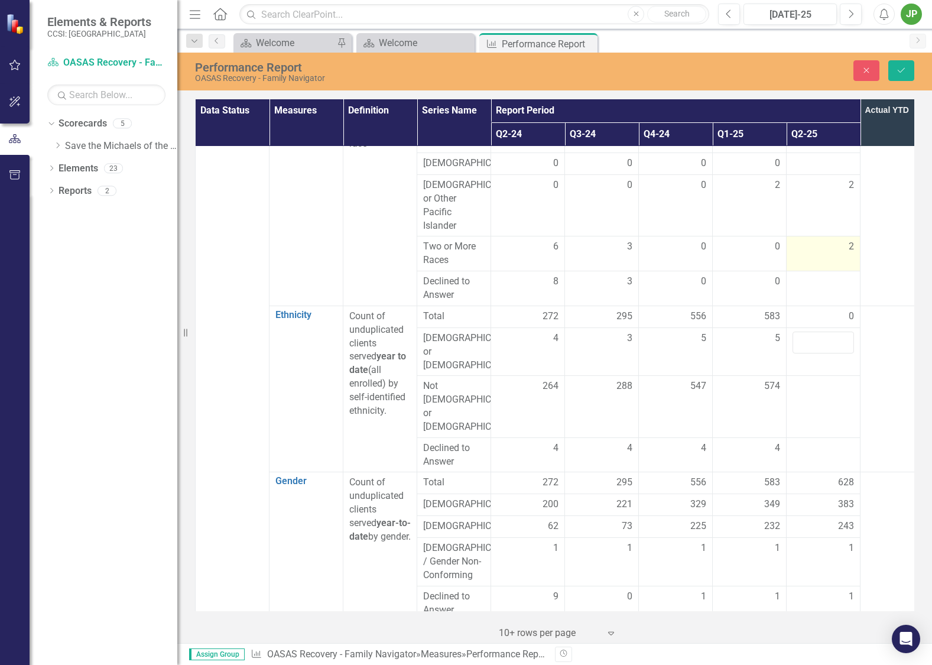
click at [816, 253] on div "2" at bounding box center [822, 247] width 61 height 14
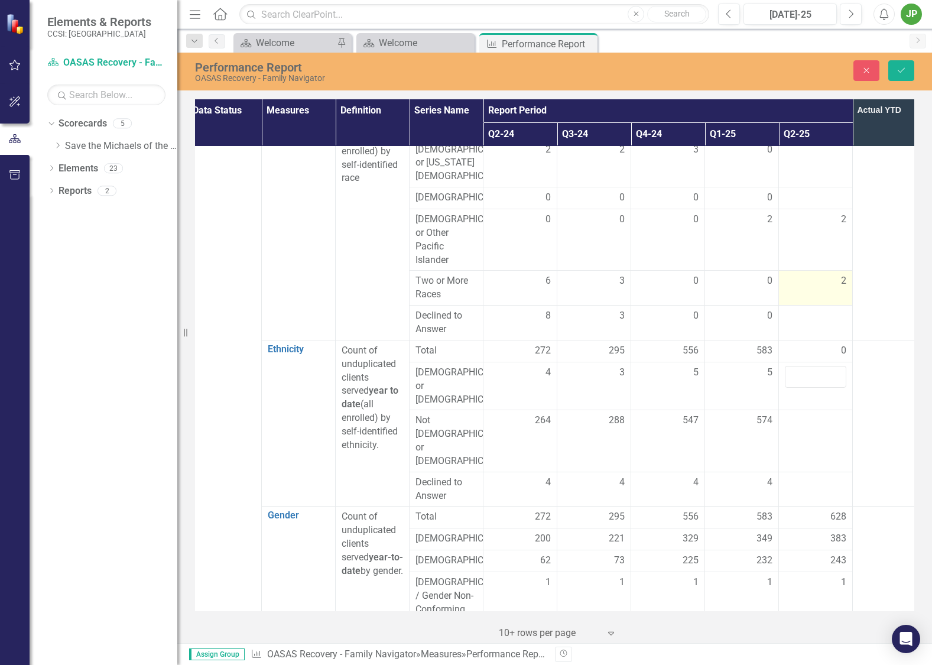
scroll to position [363, 8]
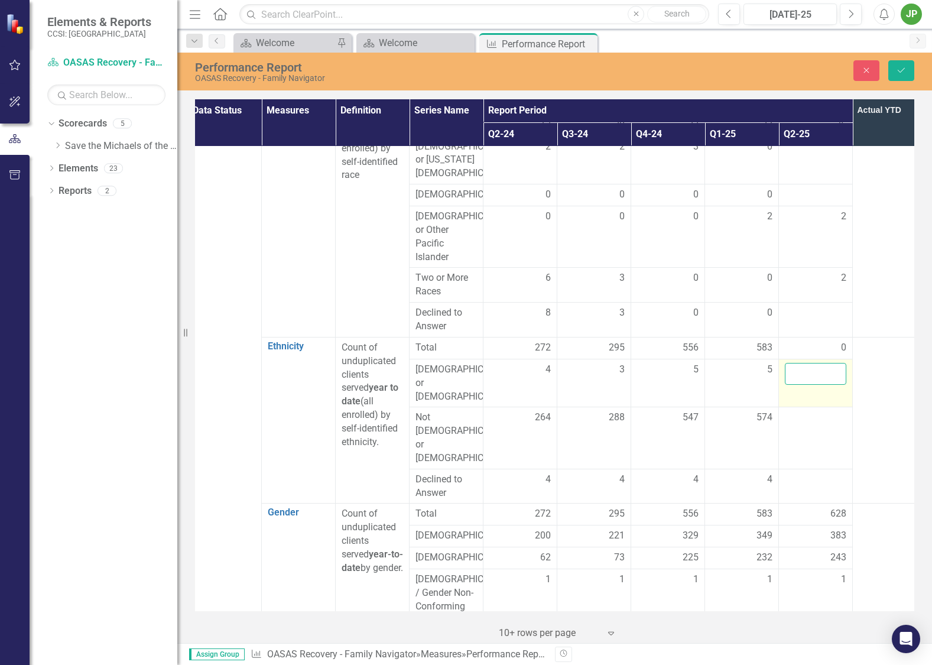
click at [822, 385] on input "number" at bounding box center [814, 374] width 61 height 22
type input "7"
drag, startPoint x: 854, startPoint y: 422, endPoint x: 838, endPoint y: 422, distance: 16.0
click at [854, 422] on td at bounding box center [889, 420] width 74 height 167
click at [838, 422] on div at bounding box center [814, 418] width 61 height 14
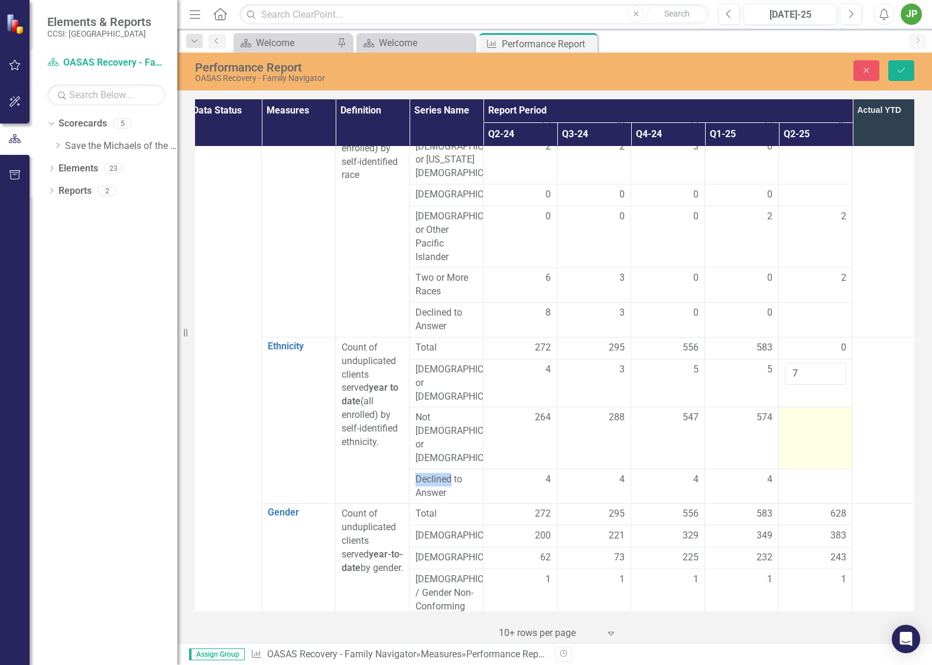
click at [834, 421] on div at bounding box center [814, 418] width 61 height 14
click at [805, 422] on input "number" at bounding box center [814, 422] width 61 height 22
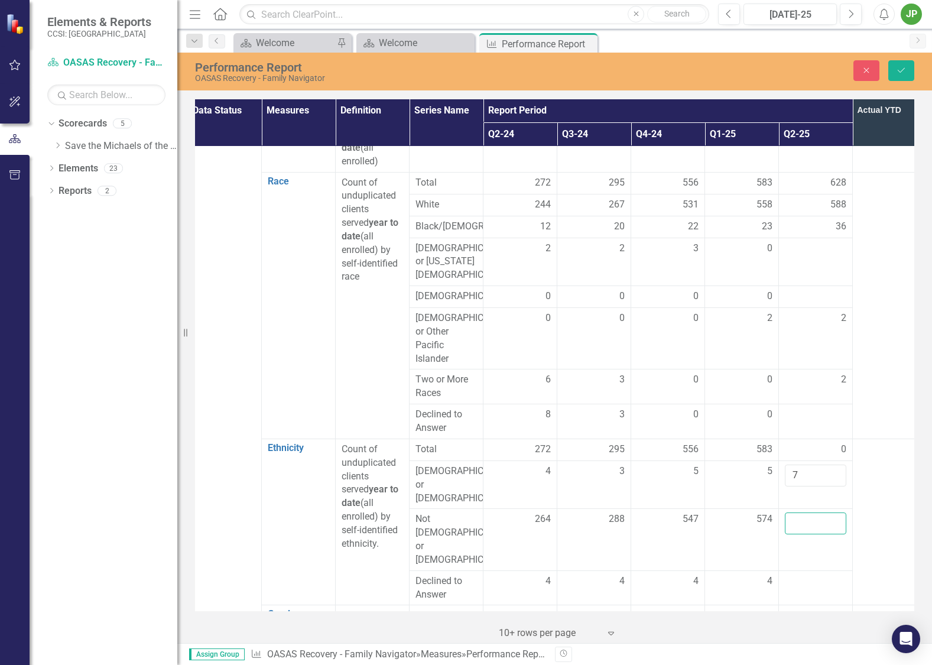
scroll to position [256, 8]
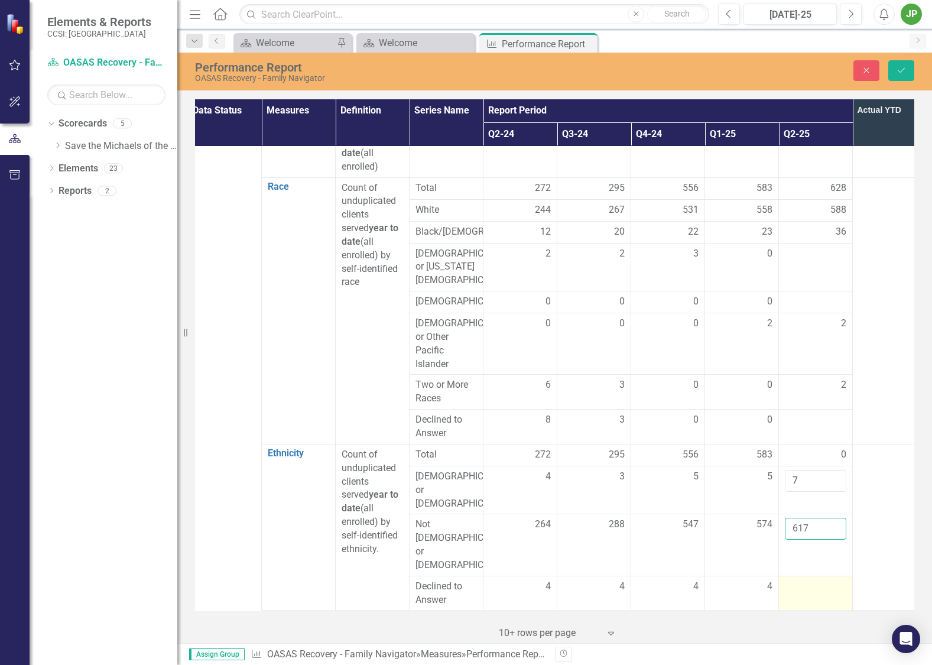
type input "617"
click at [795, 579] on div at bounding box center [814, 586] width 61 height 14
click at [794, 579] on div at bounding box center [814, 586] width 61 height 14
click at [800, 579] on div at bounding box center [814, 586] width 61 height 14
click at [799, 579] on div at bounding box center [814, 586] width 61 height 14
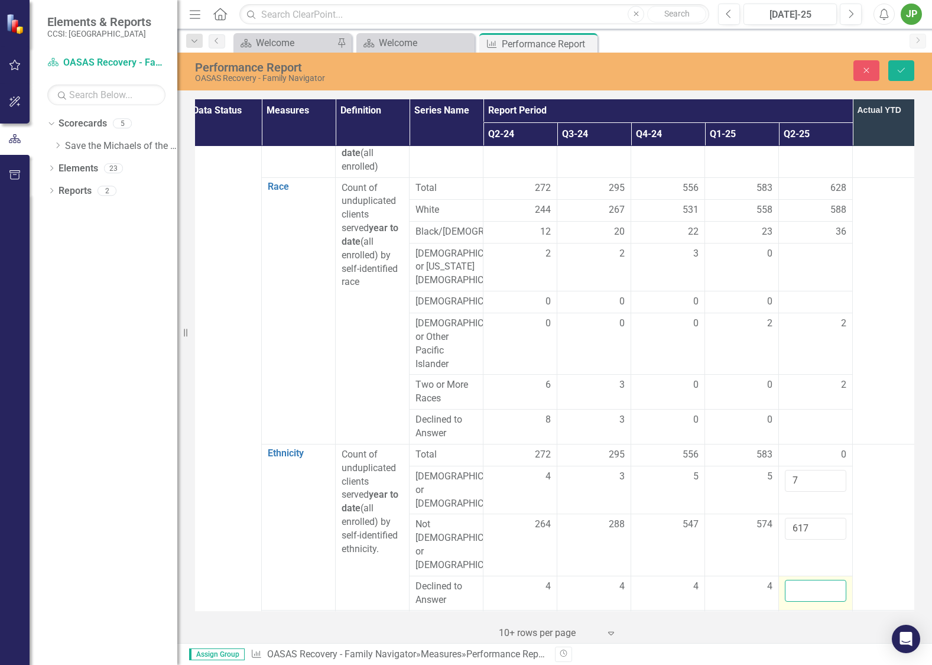
click at [799, 579] on input "number" at bounding box center [814, 590] width 61 height 22
type input "4"
drag, startPoint x: 876, startPoint y: 551, endPoint x: 890, endPoint y: 552, distance: 14.3
click at [876, 551] on td at bounding box center [889, 527] width 74 height 167
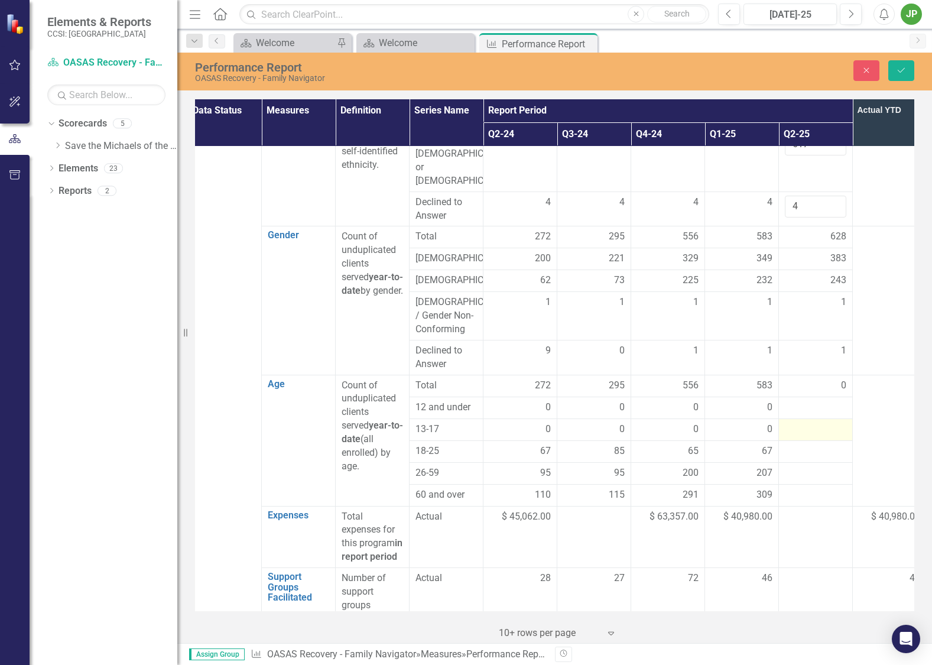
scroll to position [649, 8]
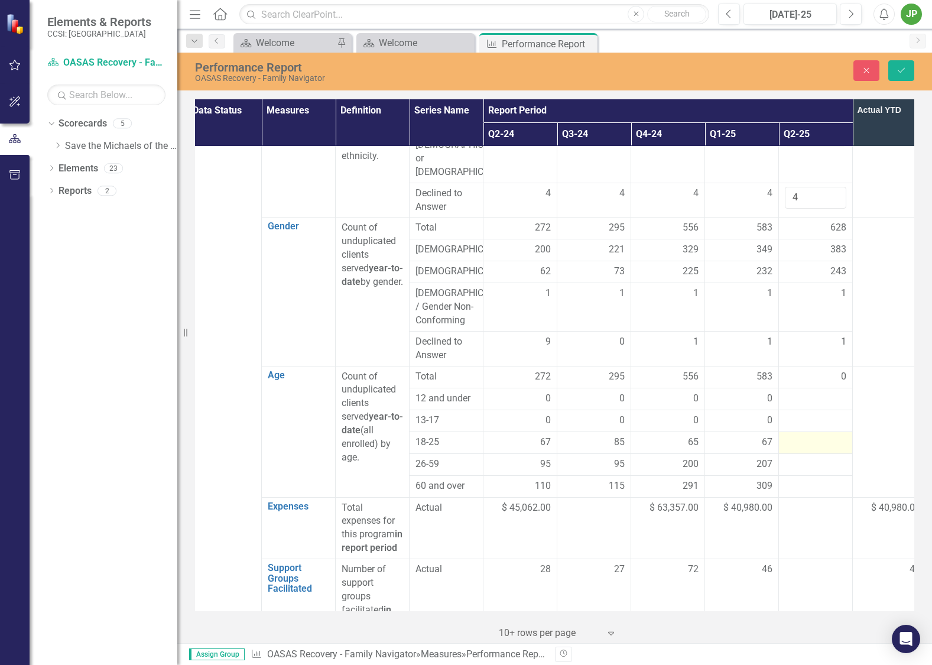
click at [826, 435] on div at bounding box center [814, 442] width 61 height 14
click at [816, 431] on td at bounding box center [816, 442] width 74 height 22
click at [819, 435] on div at bounding box center [814, 442] width 61 height 14
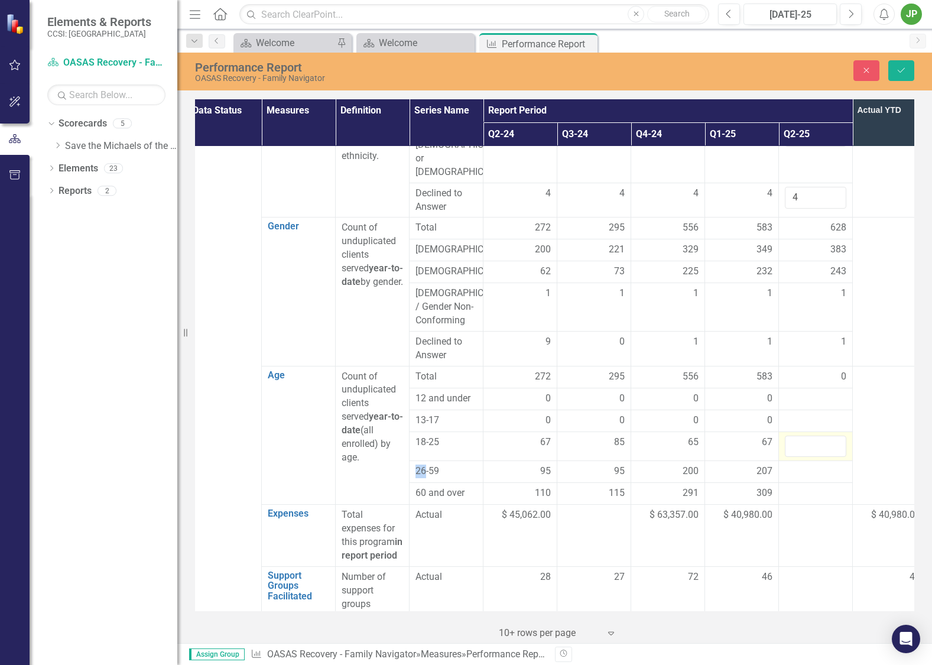
scroll to position [649, 10]
click at [806, 435] on input "number" at bounding box center [812, 446] width 61 height 22
type input "69"
click at [814, 464] on div at bounding box center [813, 471] width 61 height 14
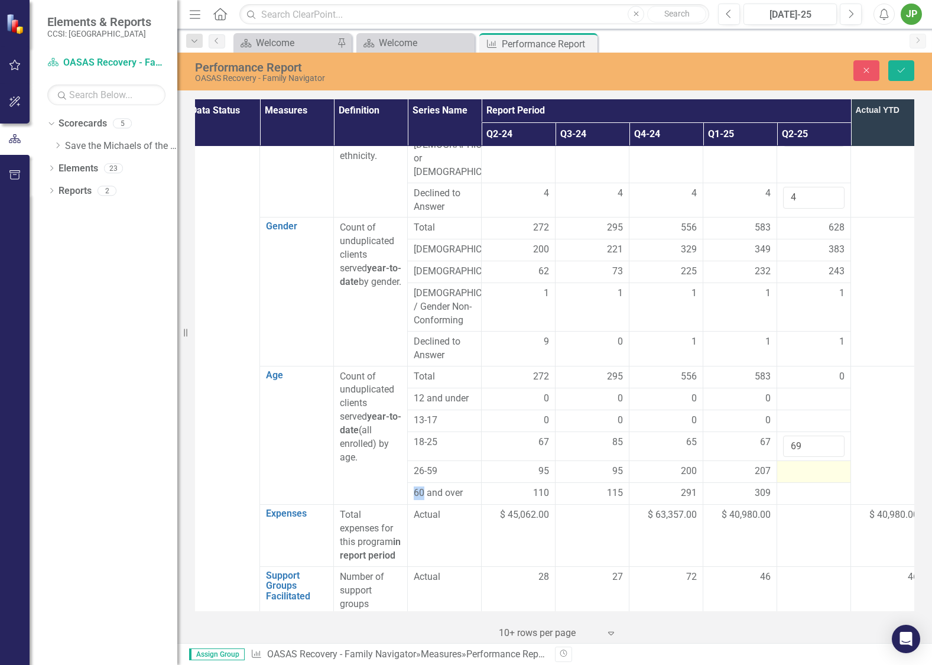
click at [814, 464] on div at bounding box center [813, 471] width 61 height 14
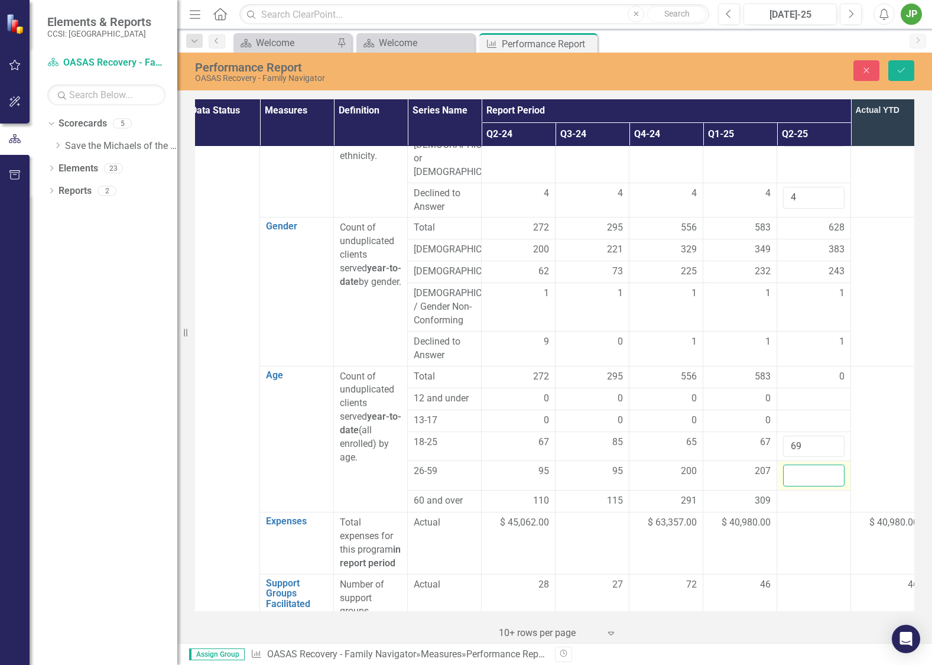
click at [823, 464] on input "number" at bounding box center [813, 475] width 61 height 22
click at [822, 464] on input "number" at bounding box center [813, 475] width 61 height 22
type input "214"
click at [799, 494] on div at bounding box center [812, 501] width 61 height 14
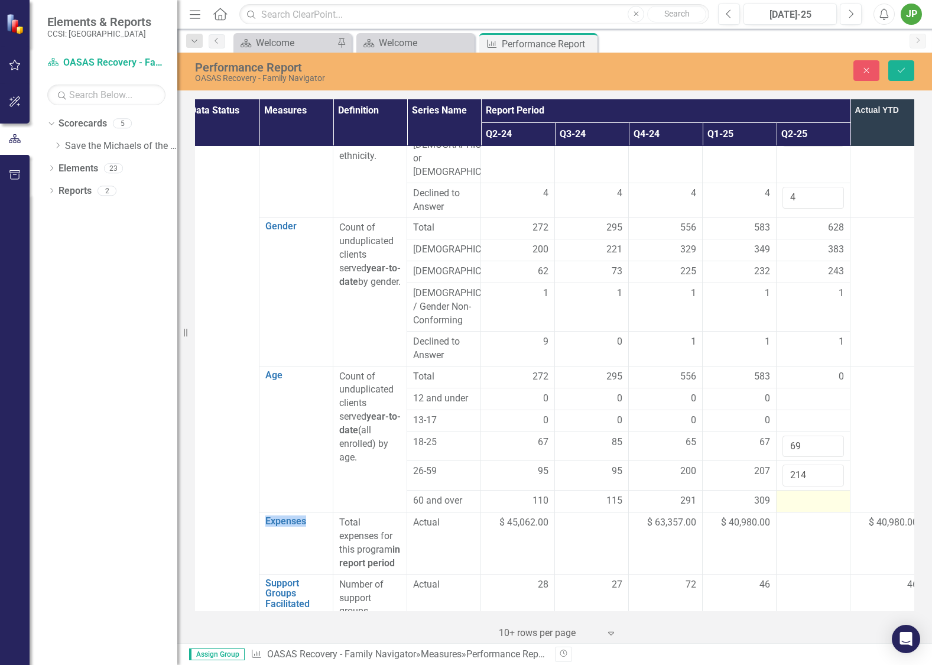
click at [799, 494] on div at bounding box center [812, 501] width 61 height 14
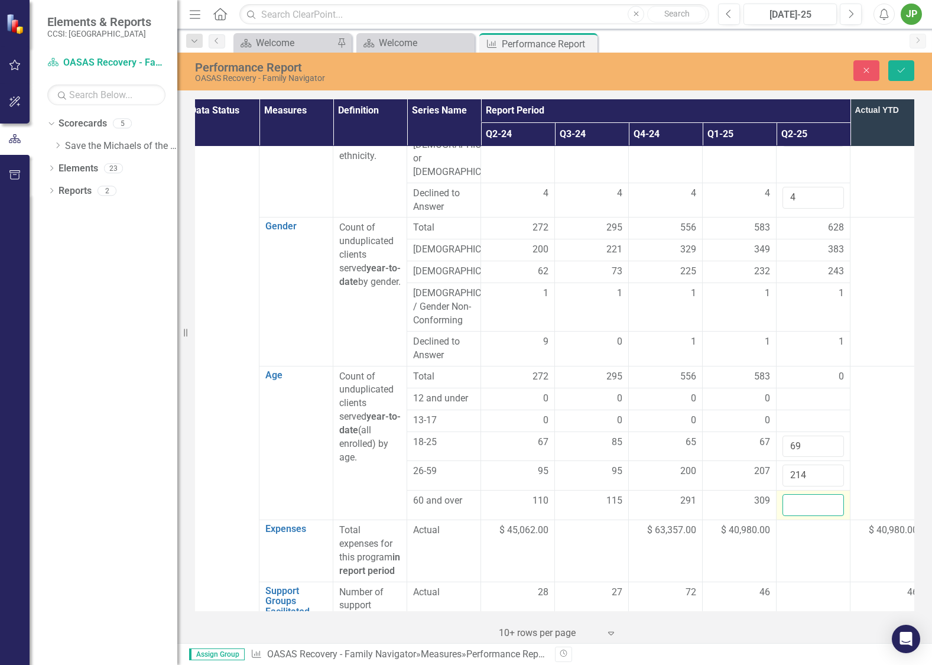
click at [801, 490] on td at bounding box center [813, 505] width 74 height 30
type input "345"
click button "Save" at bounding box center [901, 70] width 26 height 21
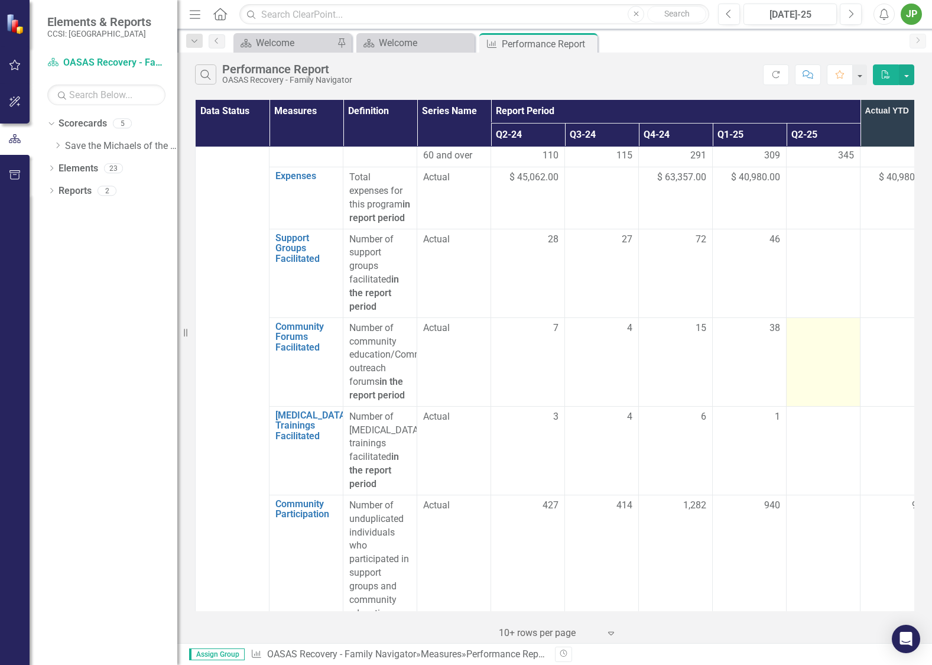
scroll to position [921, 0]
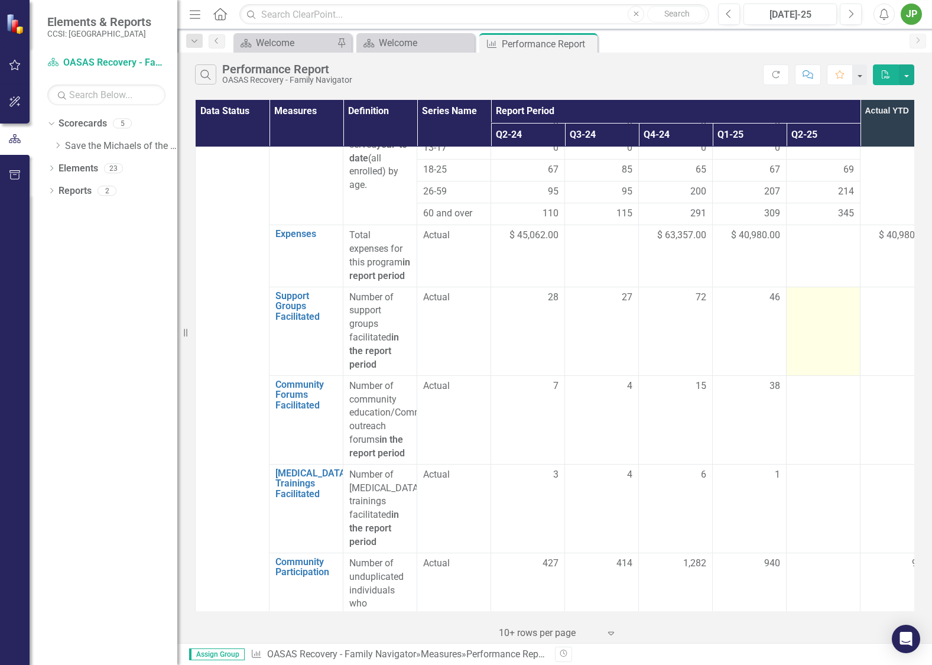
click at [820, 306] on td at bounding box center [823, 330] width 74 height 89
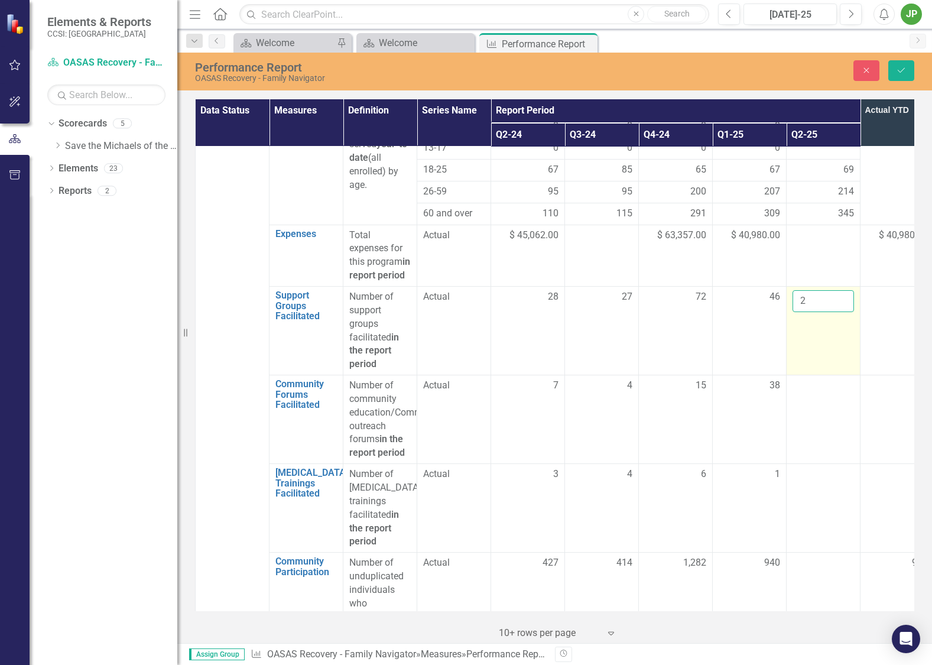
click at [819, 291] on input "2" at bounding box center [822, 301] width 61 height 22
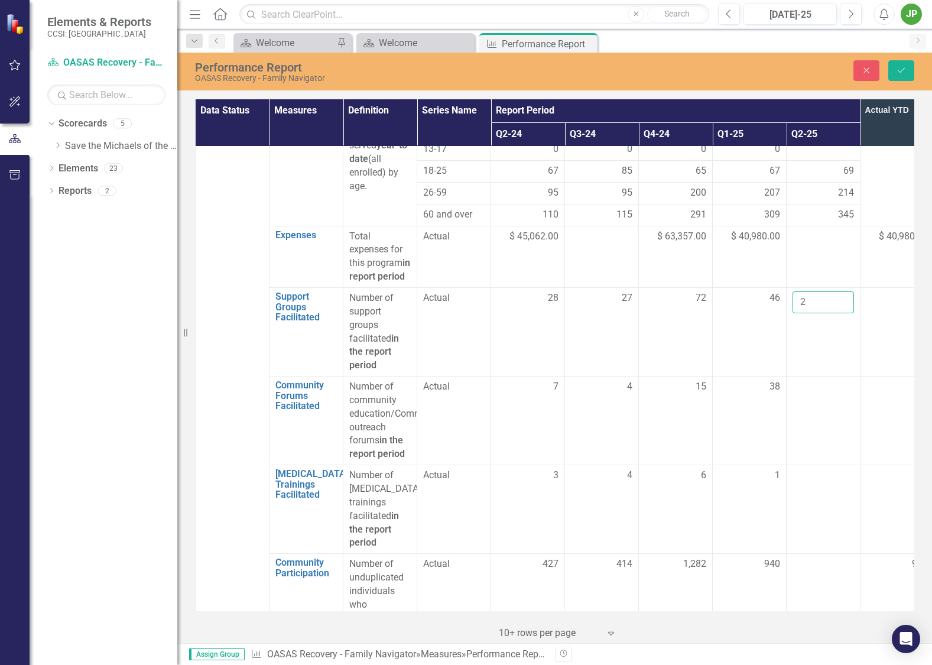
type input "2"
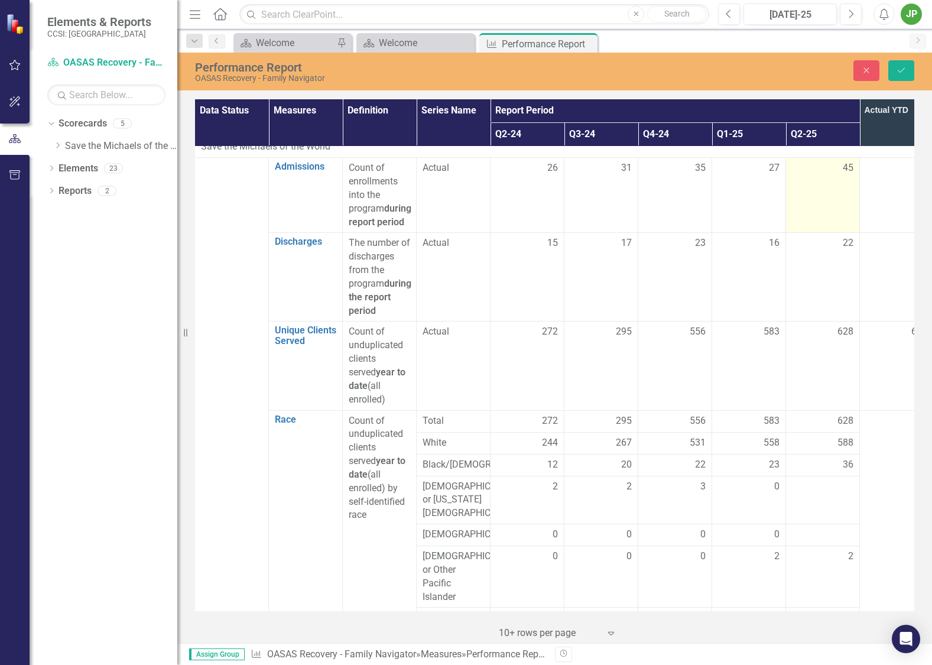
scroll to position [0, 1]
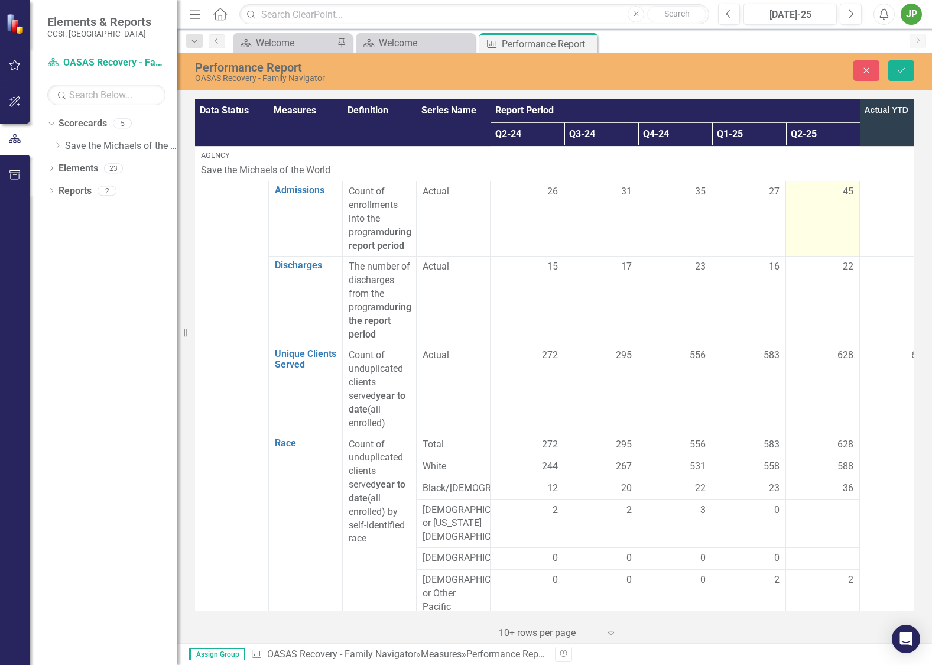
click at [848, 191] on span "45" at bounding box center [847, 192] width 11 height 14
click at [818, 193] on input "45" at bounding box center [822, 196] width 61 height 22
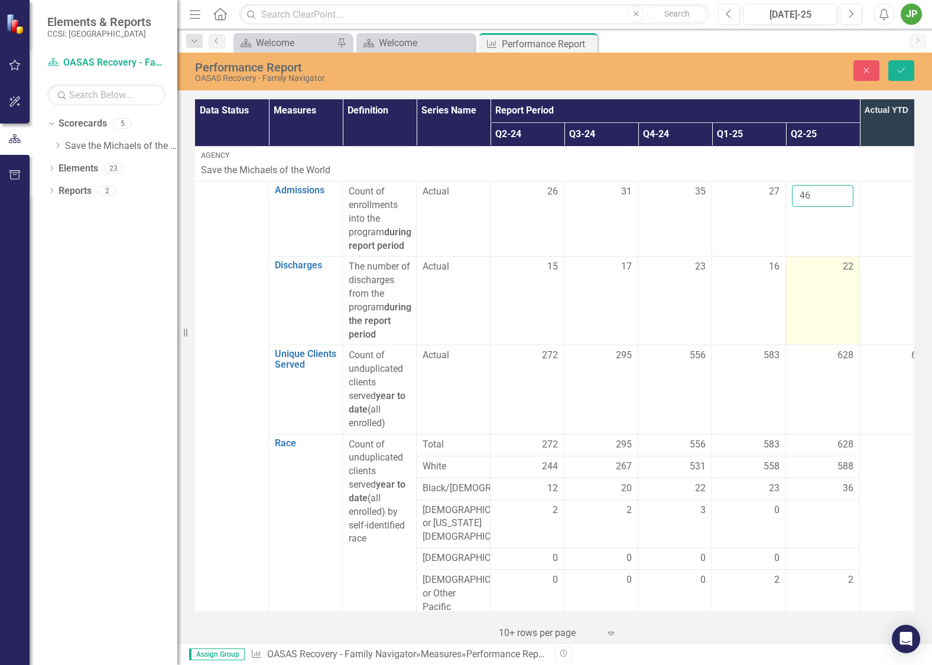
type input "46"
click at [815, 273] on div "22" at bounding box center [822, 267] width 61 height 14
click at [838, 288] on td "22" at bounding box center [823, 300] width 74 height 89
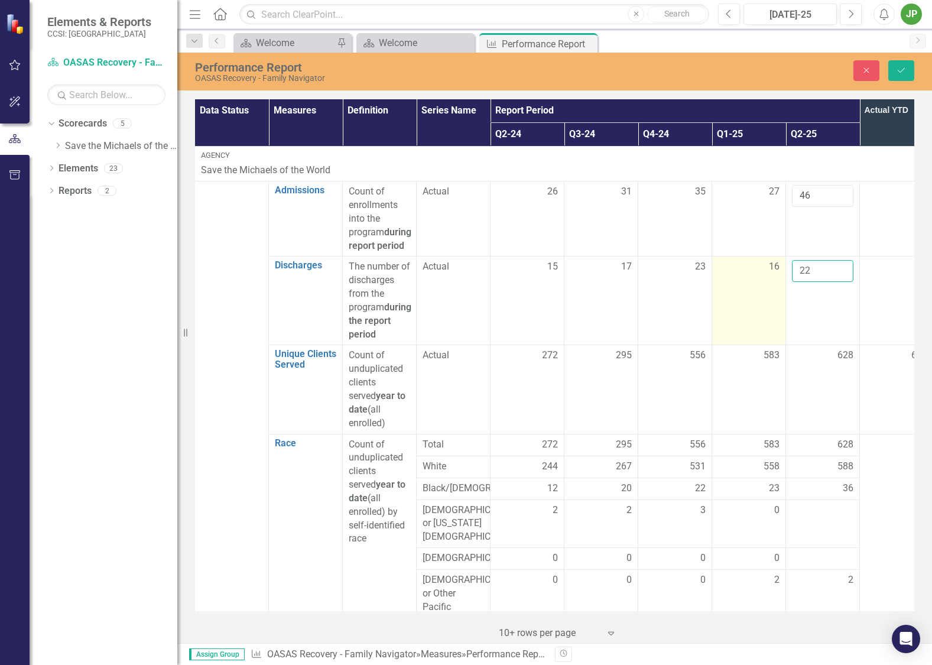
drag, startPoint x: 830, startPoint y: 286, endPoint x: 782, endPoint y: 284, distance: 48.5
click at [775, 285] on tr "Discharges Link Open Element The number of discharges from the program during t…" at bounding box center [564, 300] width 738 height 89
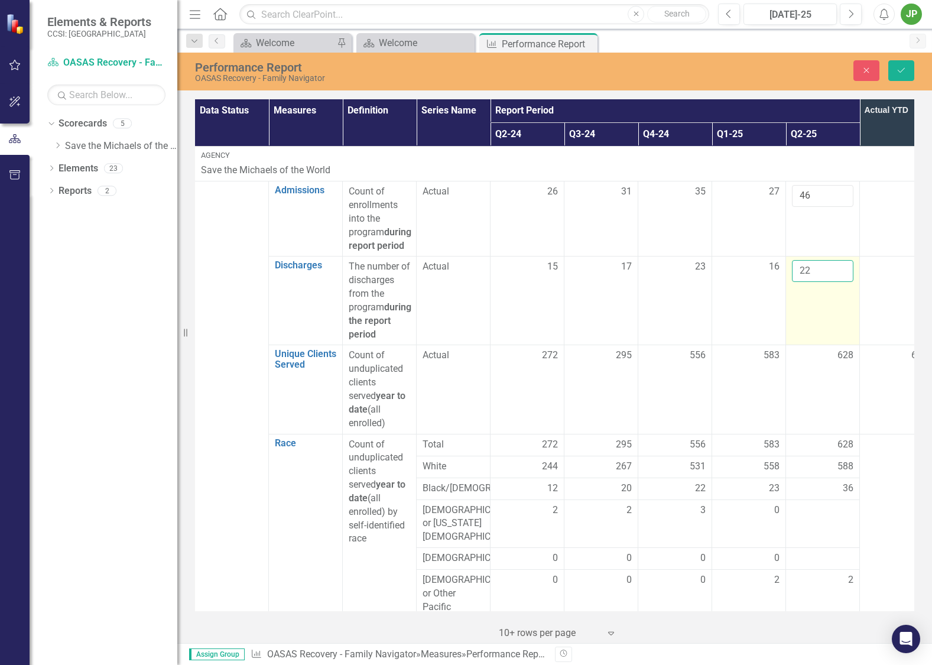
click at [825, 282] on input "22" at bounding box center [822, 271] width 61 height 22
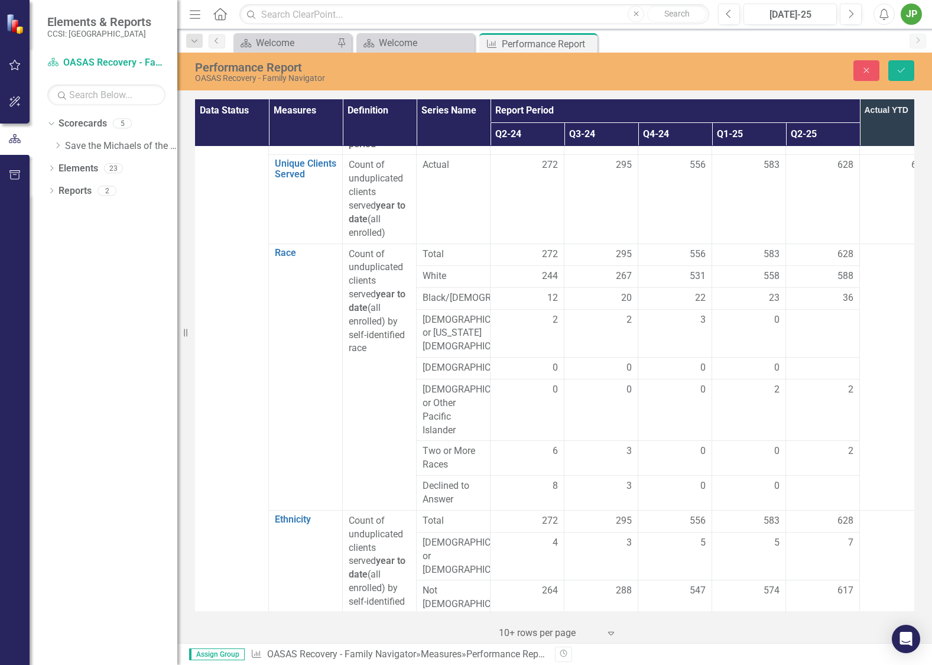
scroll to position [196, 1]
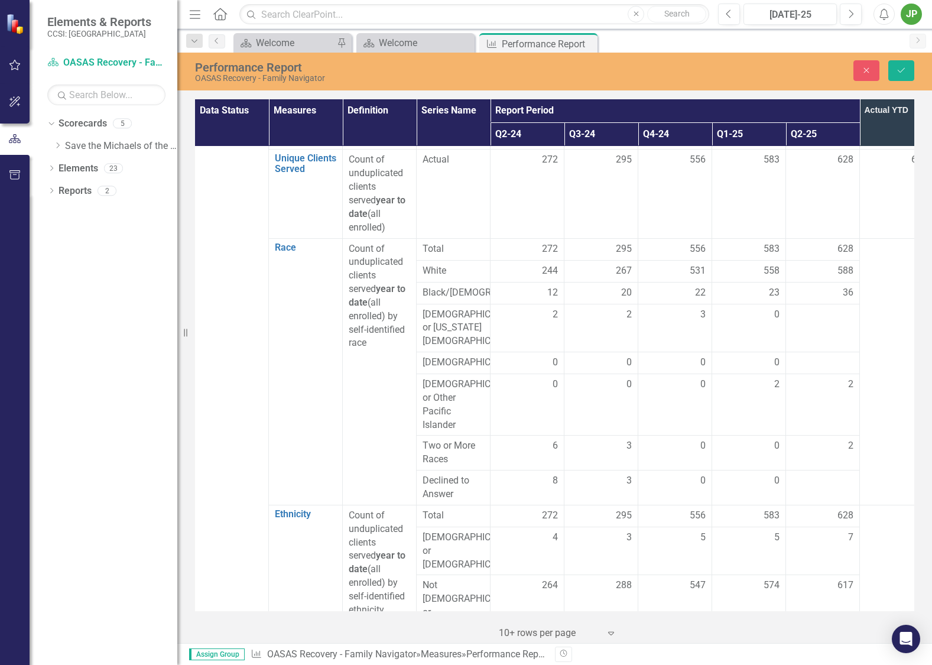
click at [866, 299] on td at bounding box center [896, 371] width 74 height 266
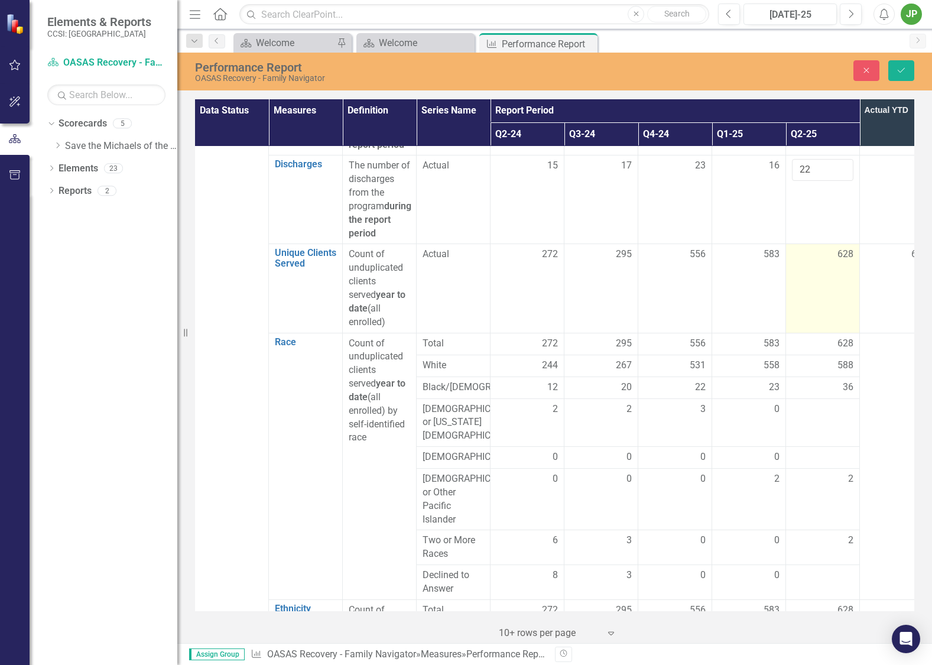
scroll to position [65, 1]
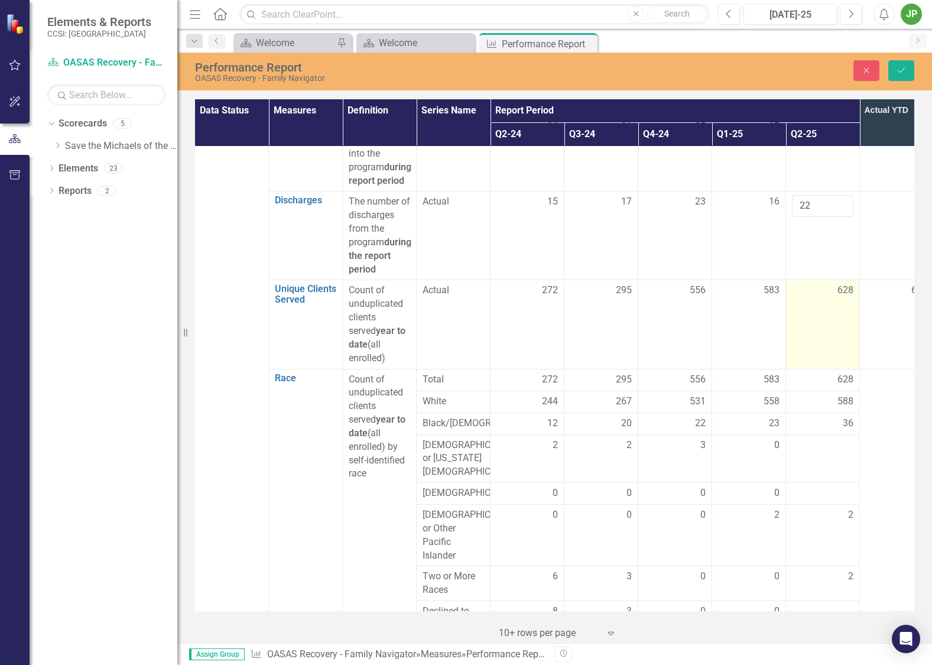
click at [849, 297] on span "628" at bounding box center [845, 291] width 16 height 14
click at [850, 297] on span "628" at bounding box center [845, 291] width 16 height 14
click at [833, 305] on input "628" at bounding box center [822, 295] width 61 height 22
type input "629"
drag, startPoint x: 873, startPoint y: 315, endPoint x: 889, endPoint y: 317, distance: 16.0
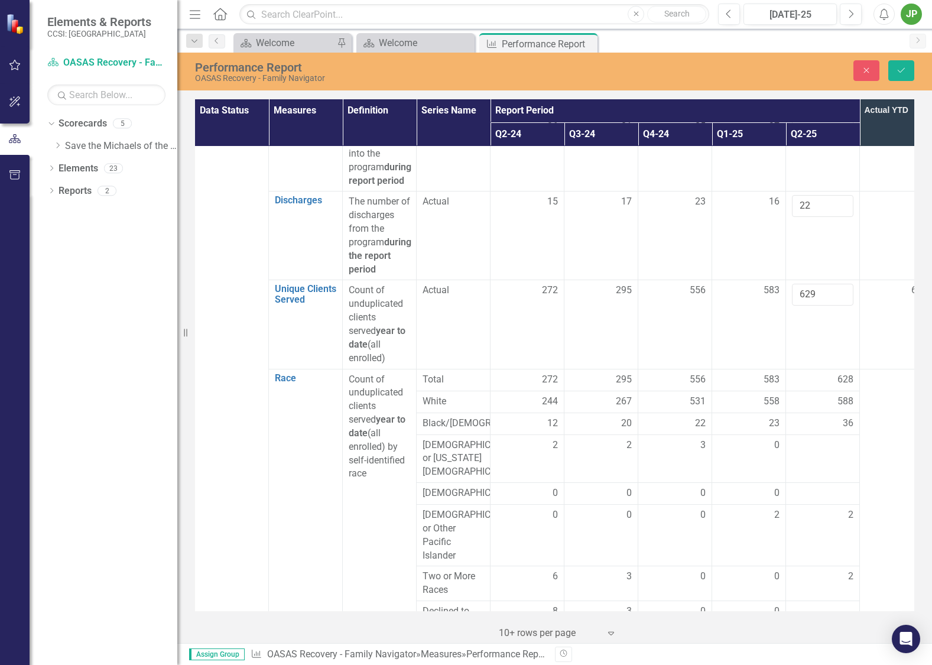
click at [874, 315] on td "628" at bounding box center [896, 324] width 74 height 89
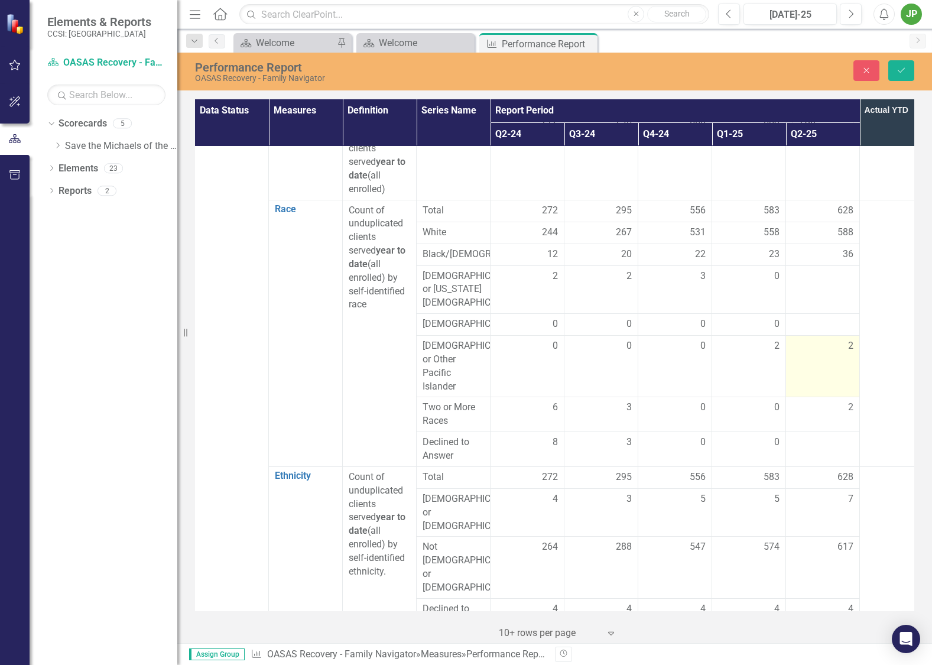
scroll to position [250, 1]
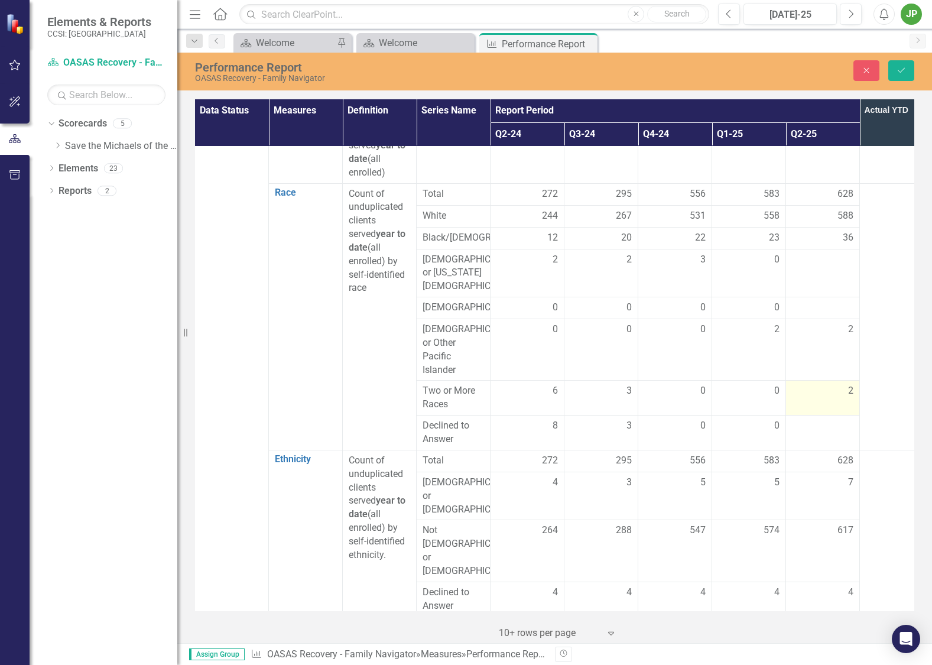
click at [835, 398] on div "2" at bounding box center [822, 391] width 61 height 14
click at [833, 398] on div "2" at bounding box center [822, 391] width 61 height 14
drag, startPoint x: 817, startPoint y: 408, endPoint x: 772, endPoint y: 416, distance: 45.8
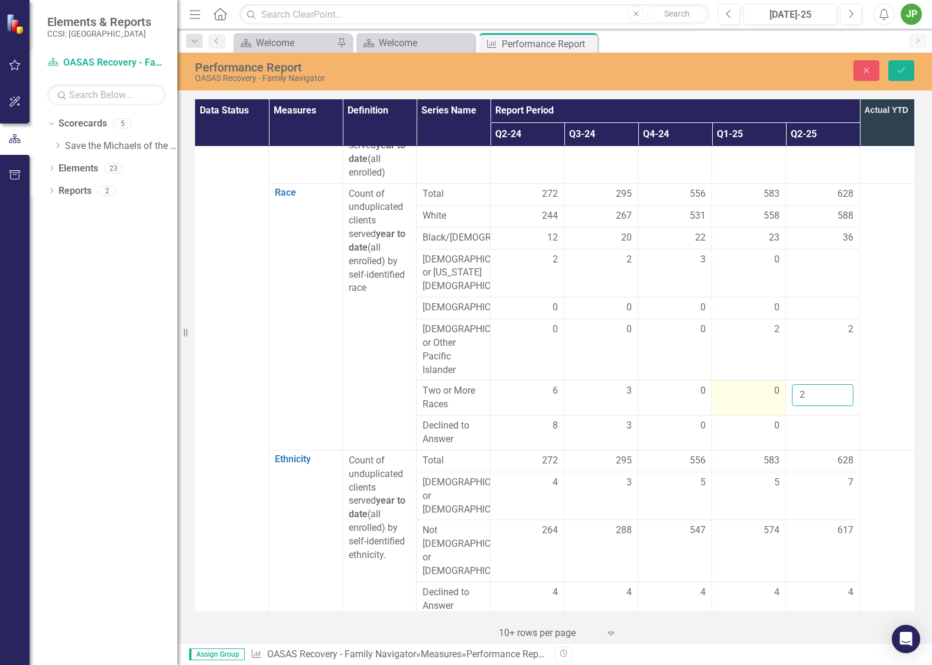
click at [784, 409] on tr "Two or More Races 6 3 0 0 2" at bounding box center [564, 397] width 738 height 35
type input "3"
click at [893, 422] on td at bounding box center [896, 316] width 74 height 266
click at [844, 433] on div at bounding box center [822, 426] width 61 height 14
click at [843, 433] on div at bounding box center [822, 426] width 61 height 14
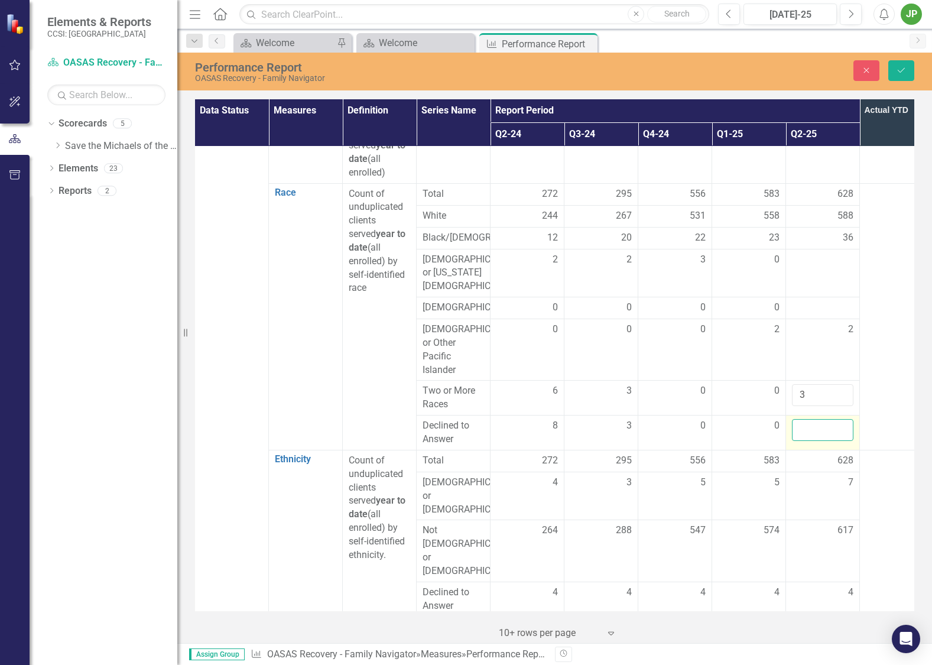
click at [827, 439] on input "number" at bounding box center [822, 430] width 61 height 22
type input "0"
click at [862, 445] on td at bounding box center [896, 316] width 74 height 266
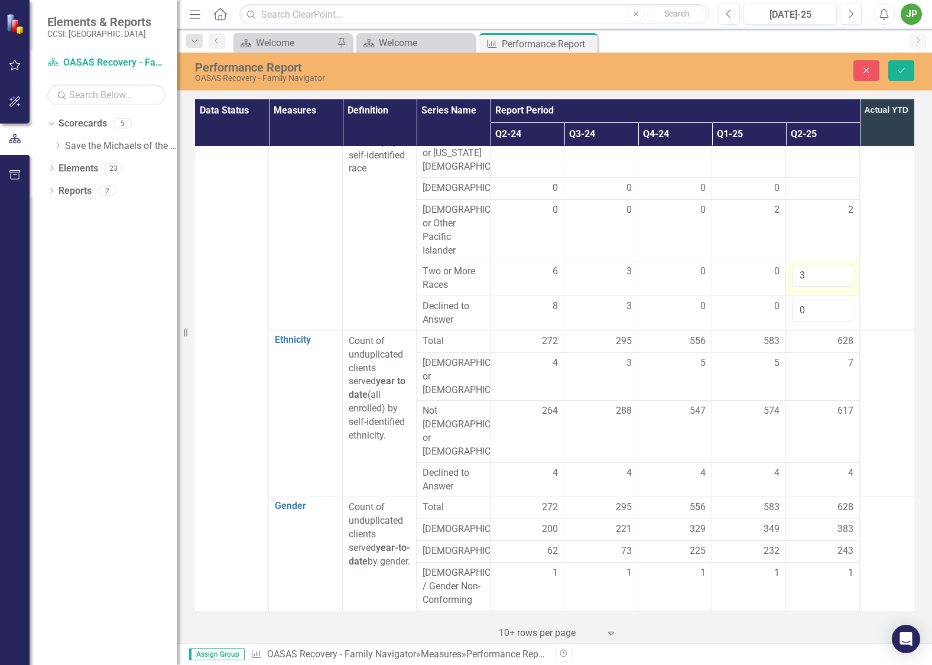
scroll to position [371, 1]
click at [829, 193] on div at bounding box center [822, 187] width 61 height 14
drag, startPoint x: 829, startPoint y: 193, endPoint x: 839, endPoint y: 200, distance: 12.5
click at [829, 193] on div at bounding box center [822, 187] width 61 height 14
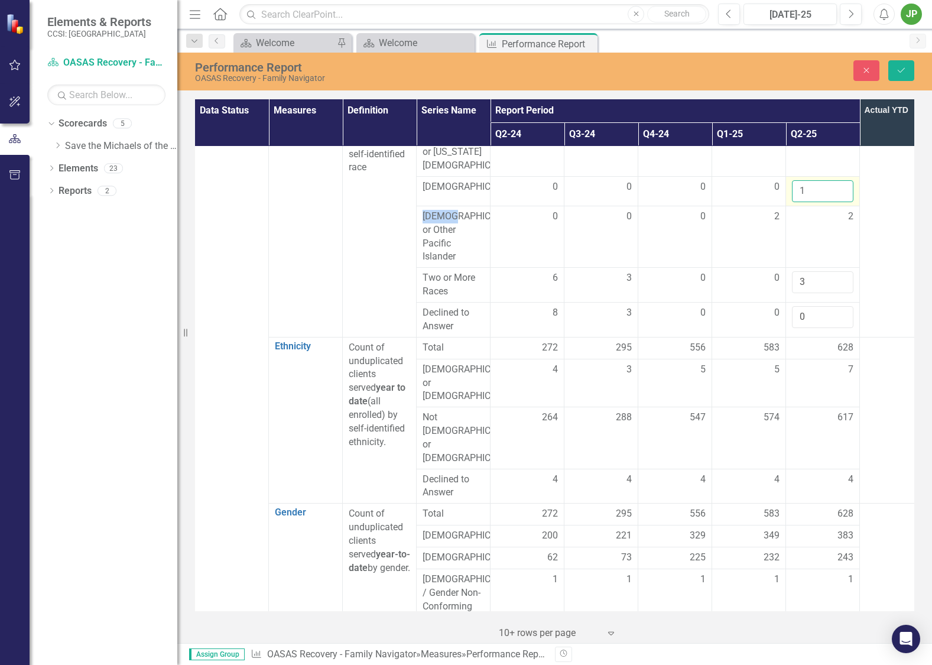
click at [835, 193] on td "1" at bounding box center [823, 192] width 74 height 30
click at [842, 202] on input "1" at bounding box center [822, 191] width 61 height 22
drag, startPoint x: 833, startPoint y: 206, endPoint x: 788, endPoint y: 205, distance: 44.9
click at [788, 204] on td "1" at bounding box center [823, 192] width 74 height 30
type input "0"
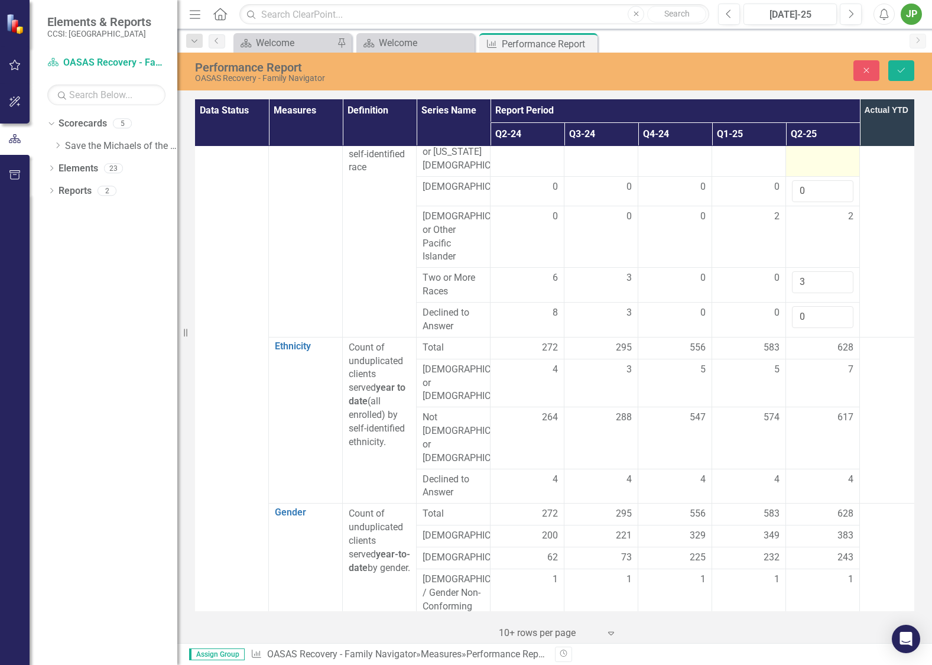
click at [815, 169] on td at bounding box center [823, 152] width 74 height 48
click at [816, 169] on td at bounding box center [823, 152] width 74 height 48
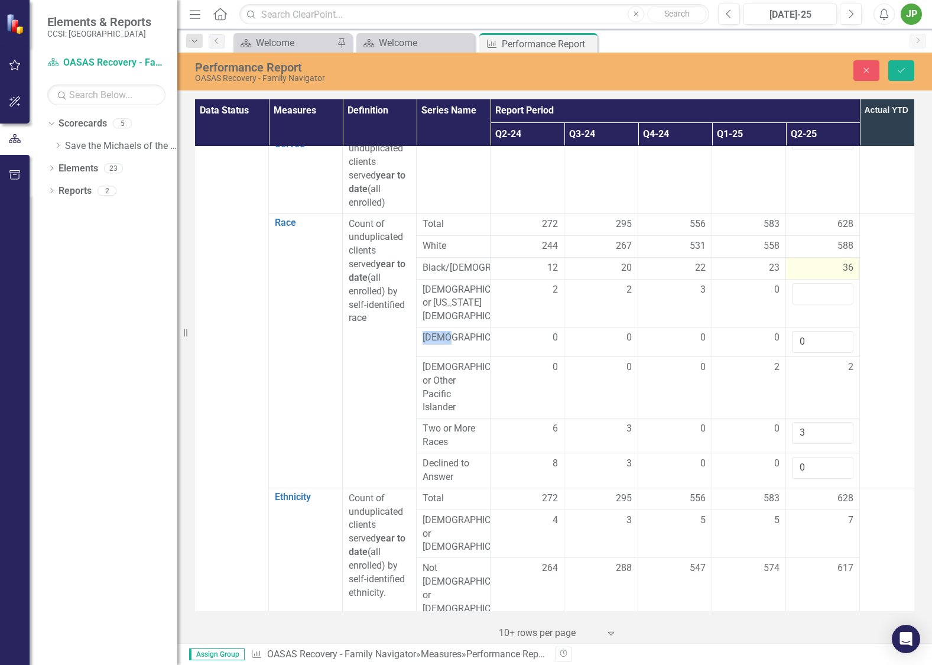
scroll to position [207, 1]
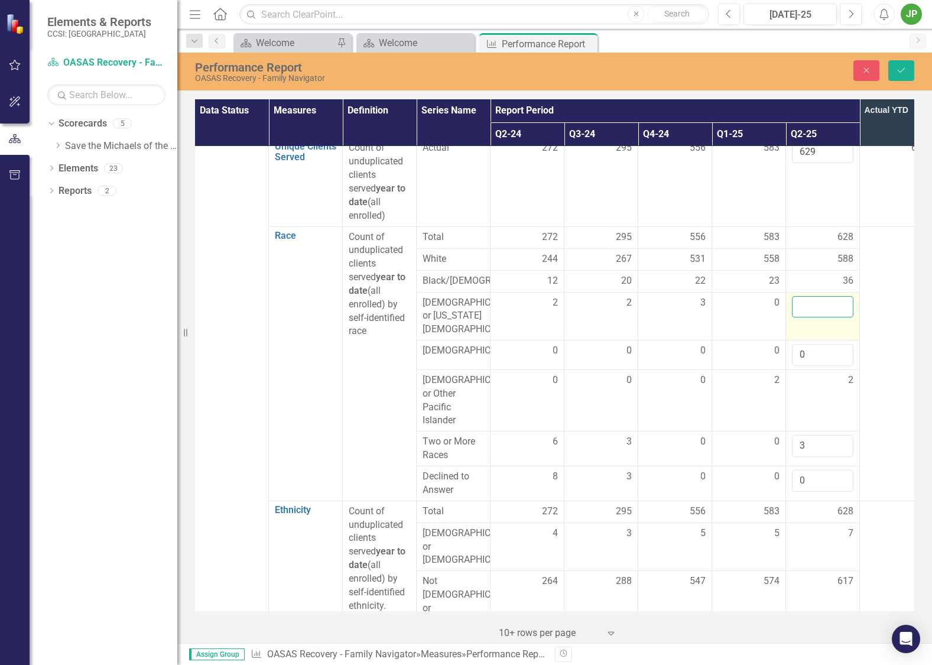
click at [838, 318] on input "number" at bounding box center [822, 307] width 61 height 22
type input "0"
click at [872, 326] on td at bounding box center [896, 363] width 74 height 274
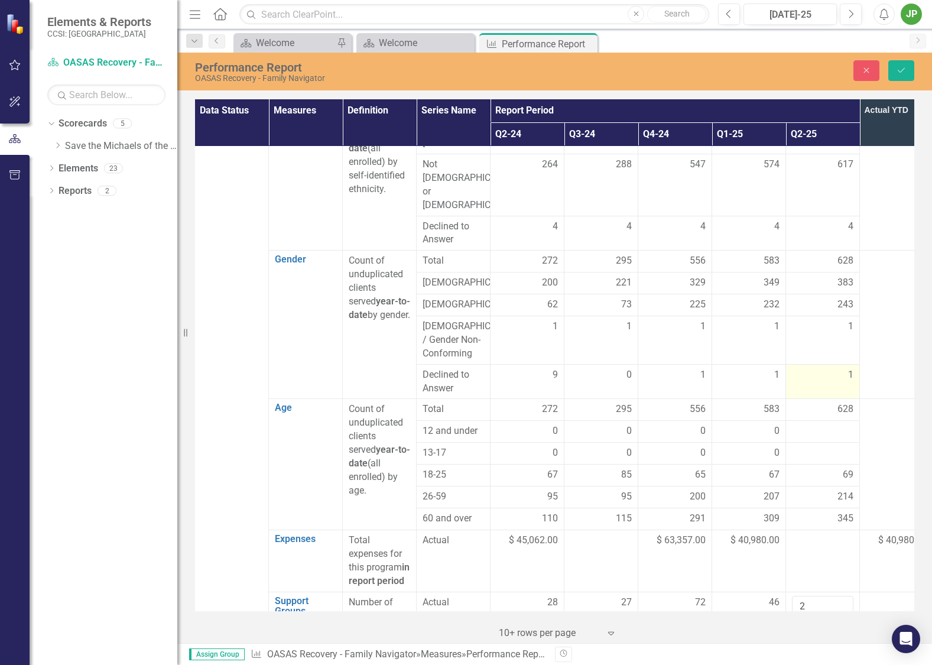
scroll to position [619, 1]
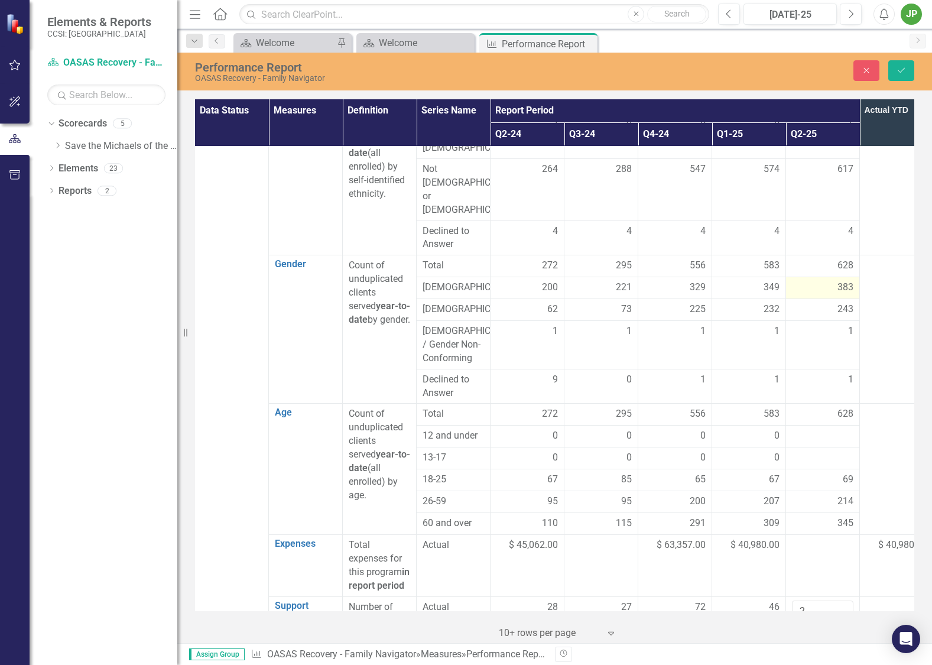
click at [835, 281] on div "383" at bounding box center [822, 288] width 61 height 14
click at [835, 299] on td "243" at bounding box center [823, 310] width 74 height 22
click at [836, 302] on div "243" at bounding box center [822, 309] width 61 height 14
click at [842, 302] on span "243" at bounding box center [845, 309] width 16 height 14
click at [843, 302] on span "243" at bounding box center [845, 309] width 16 height 14
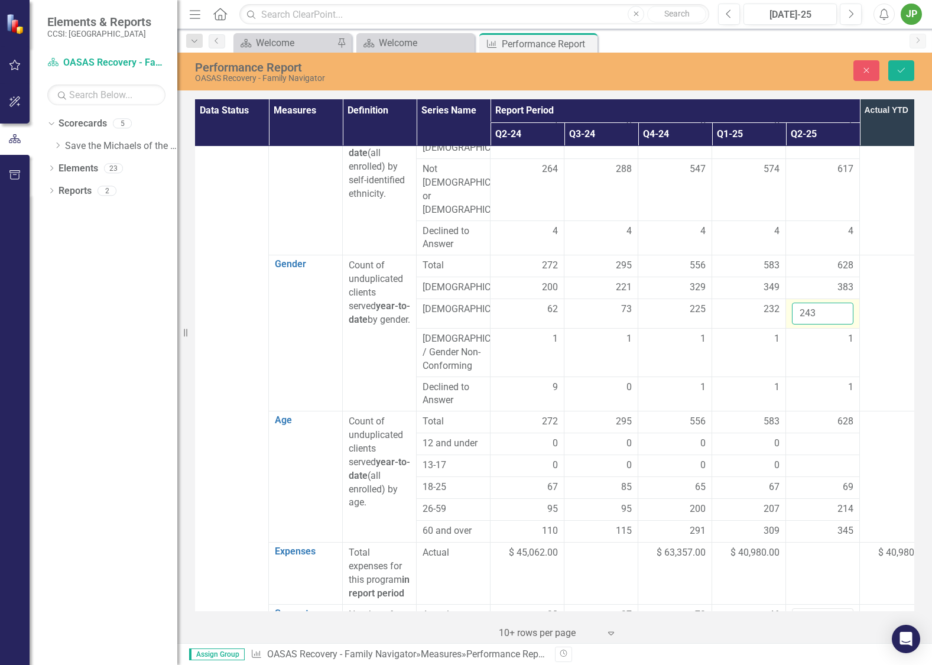
click at [833, 302] on input "243" at bounding box center [822, 313] width 61 height 22
type input "244"
click at [851, 328] on td "1" at bounding box center [823, 352] width 74 height 48
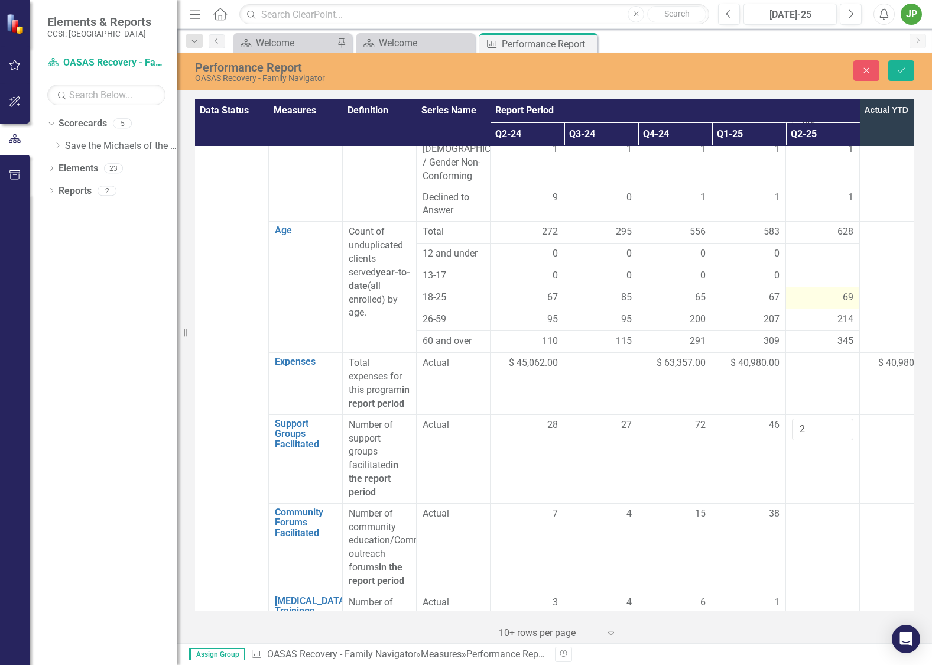
scroll to position [812, 1]
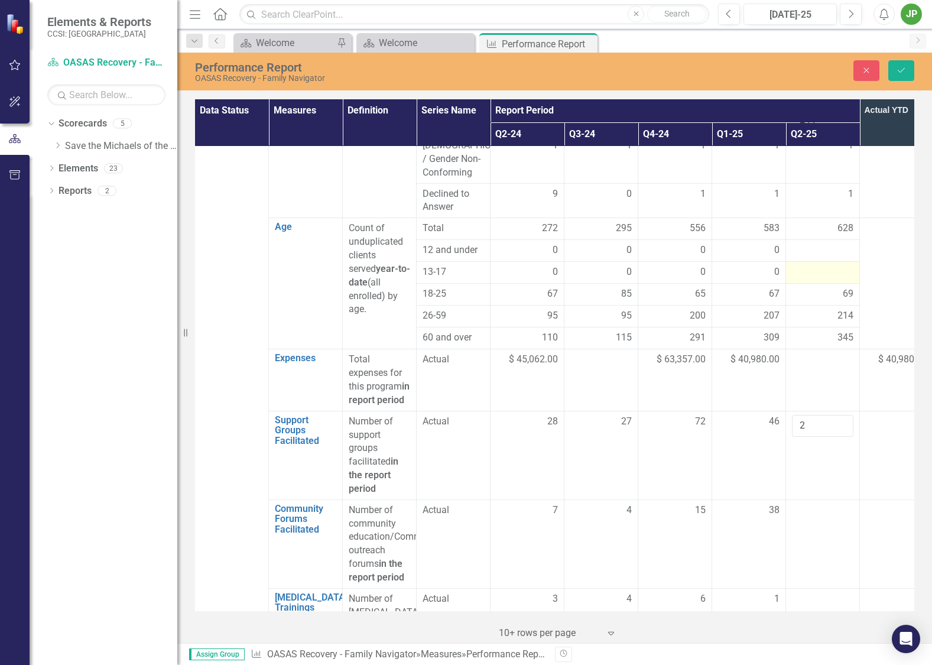
click at [827, 265] on div at bounding box center [822, 272] width 61 height 14
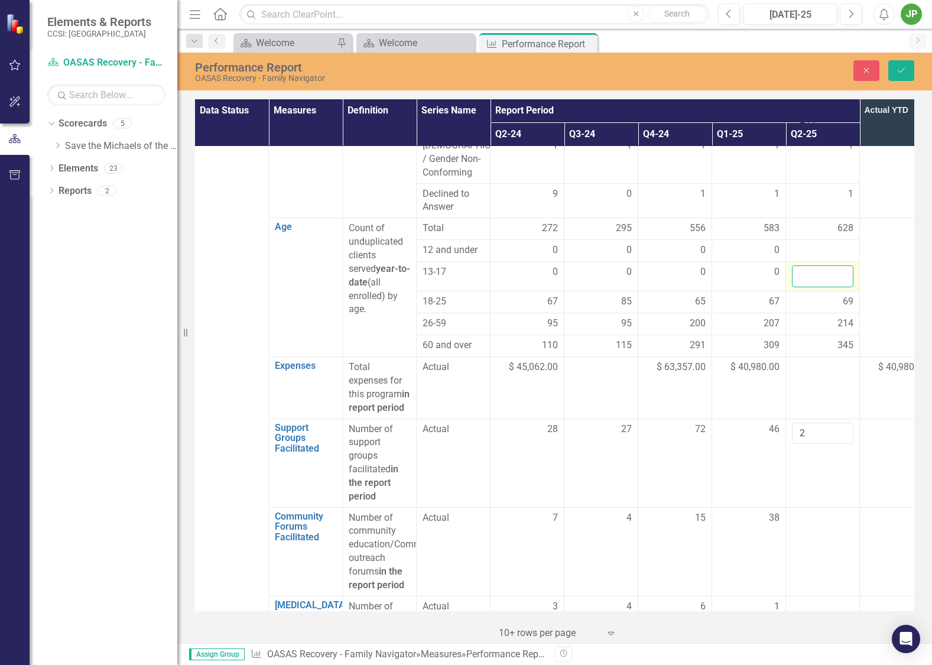
click at [831, 265] on input "number" at bounding box center [822, 276] width 61 height 22
type input "0"
click at [835, 243] on div at bounding box center [822, 250] width 61 height 14
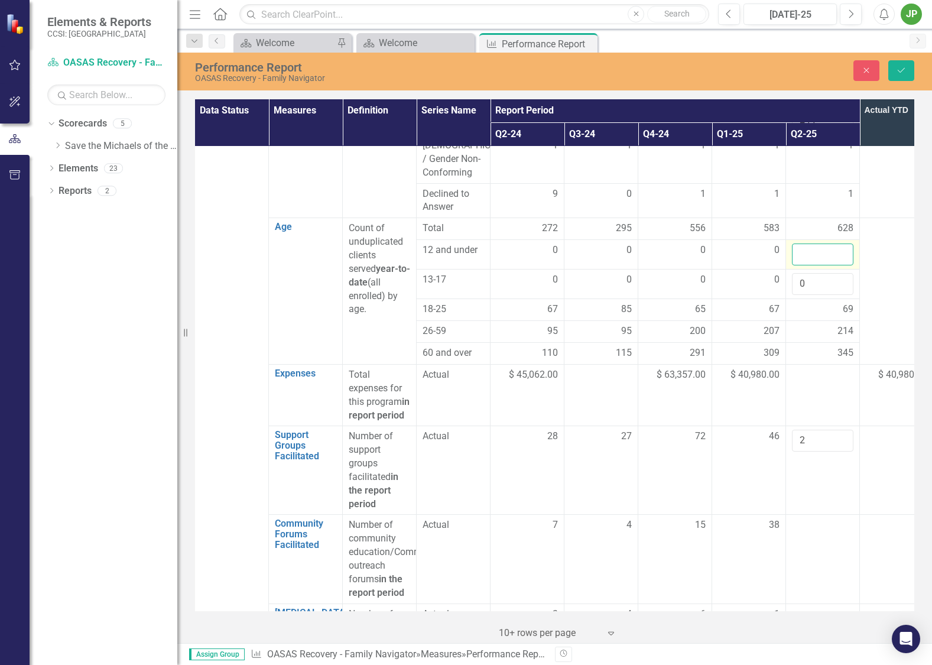
click at [831, 243] on input "number" at bounding box center [822, 254] width 61 height 22
type input "-1"
type input "0"
drag, startPoint x: 893, startPoint y: 280, endPoint x: 882, endPoint y: 278, distance: 10.3
click at [886, 278] on td at bounding box center [896, 291] width 74 height 146
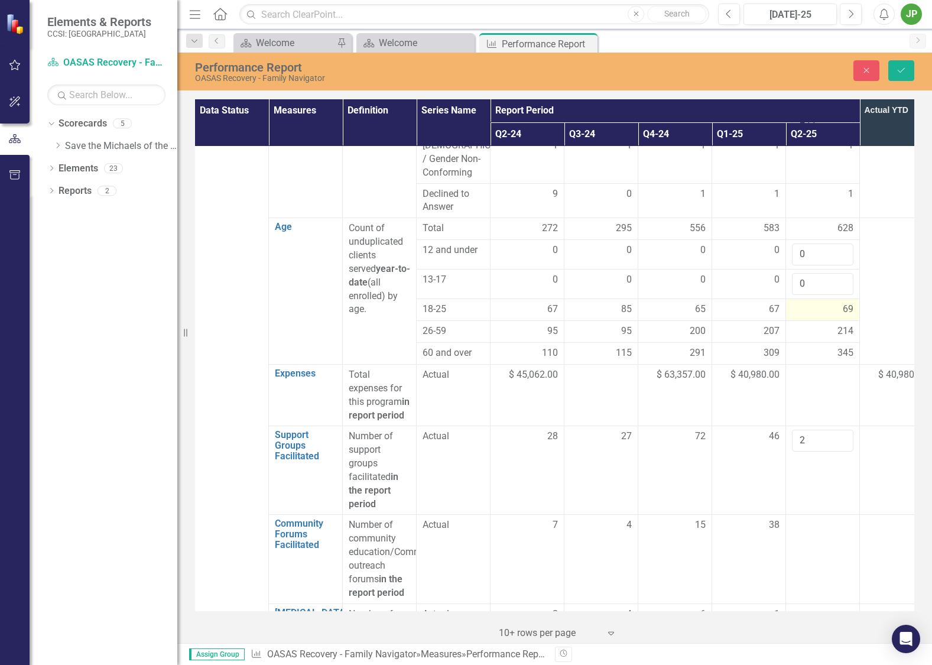
click at [837, 302] on div "69" at bounding box center [822, 309] width 61 height 14
click at [839, 324] on span "214" at bounding box center [845, 331] width 16 height 14
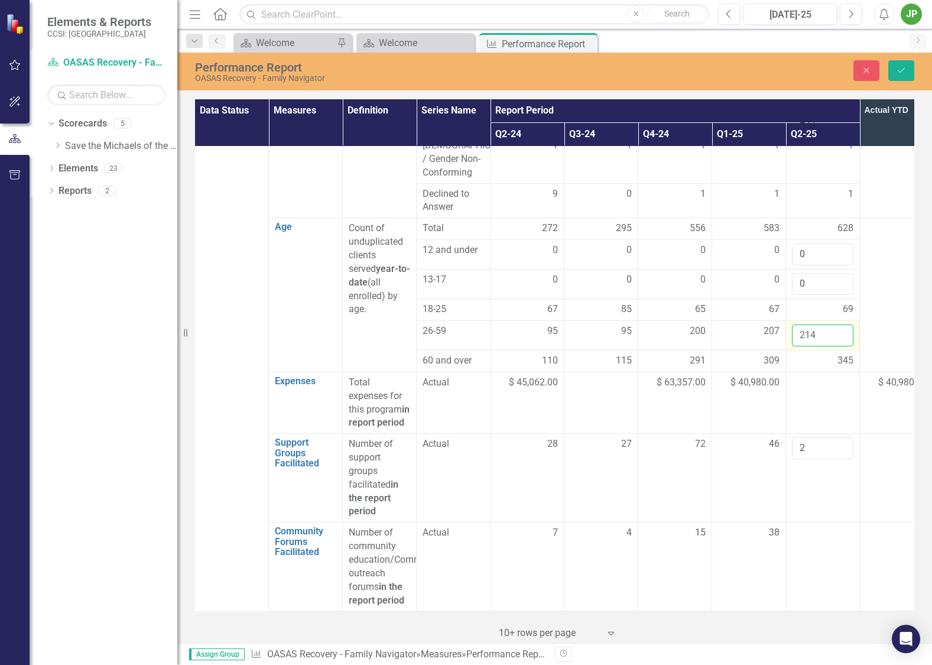
click at [848, 324] on input "214" at bounding box center [822, 335] width 61 height 22
type input "215"
click at [853, 350] on td "345" at bounding box center [823, 361] width 74 height 22
click at [841, 434] on td "2" at bounding box center [823, 478] width 74 height 89
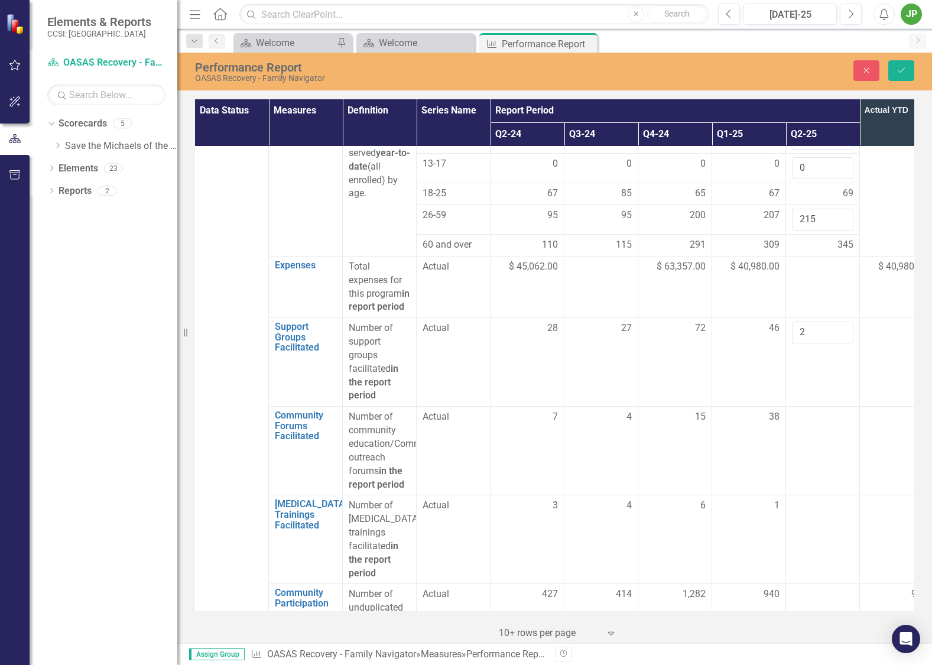
scroll to position [932, 1]
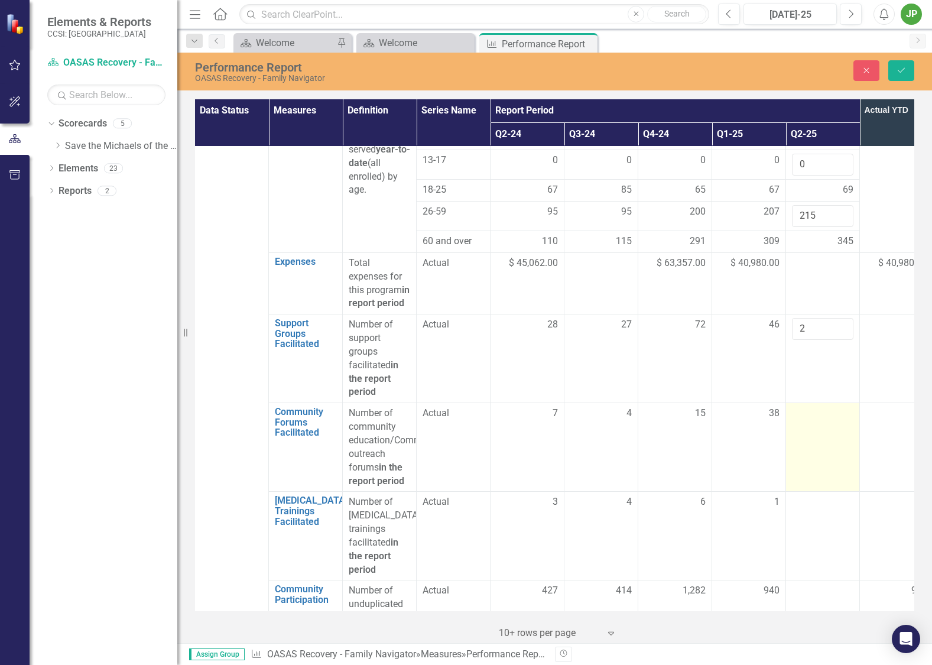
click at [812, 418] on td at bounding box center [823, 447] width 74 height 89
click at [815, 406] on div at bounding box center [822, 413] width 61 height 14
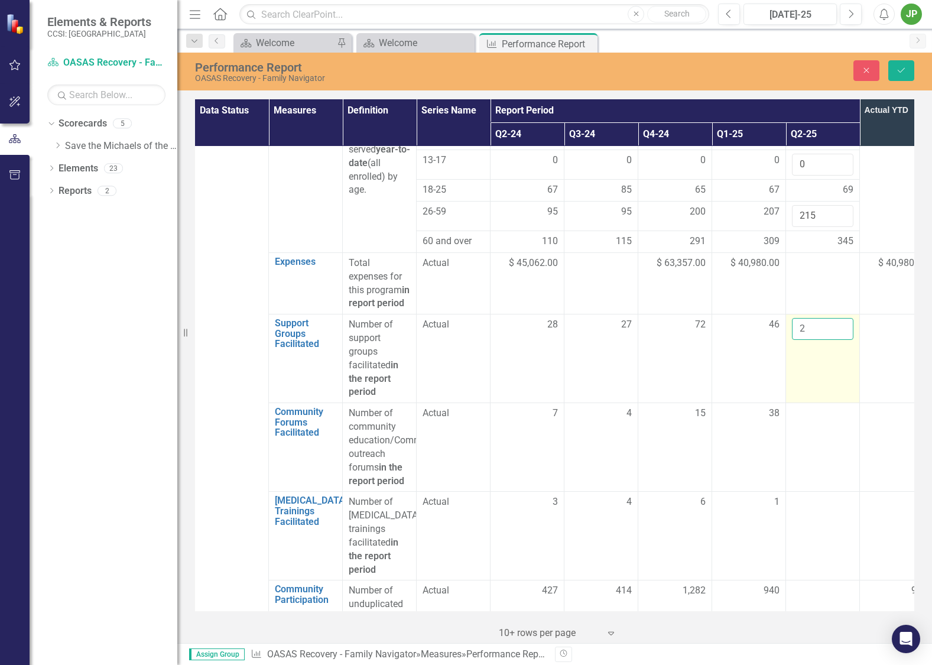
click at [818, 318] on input "2" at bounding box center [822, 329] width 61 height 22
type input "67"
click button "Save" at bounding box center [901, 70] width 26 height 21
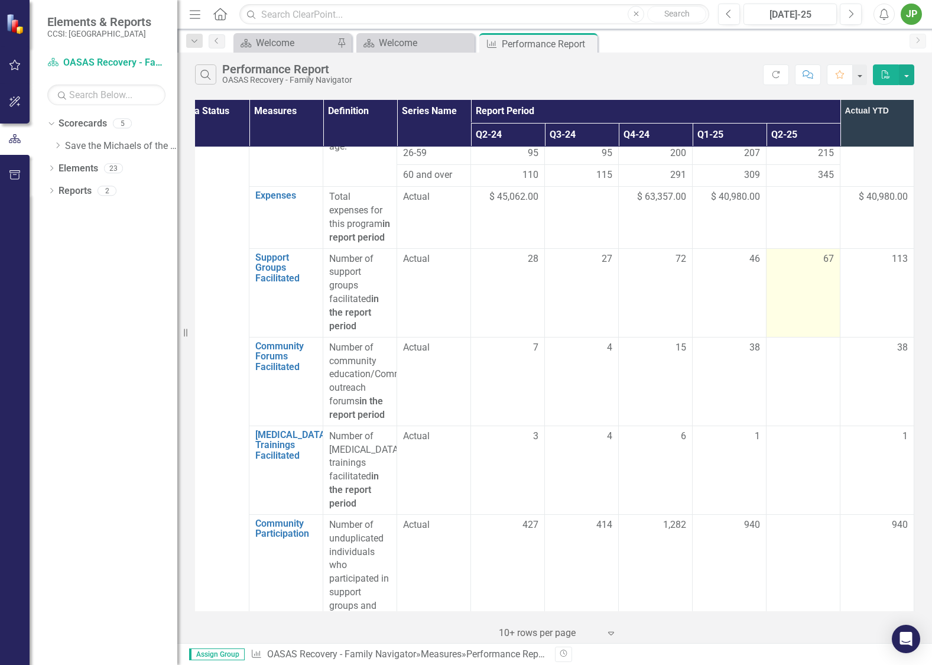
scroll to position [958, 28]
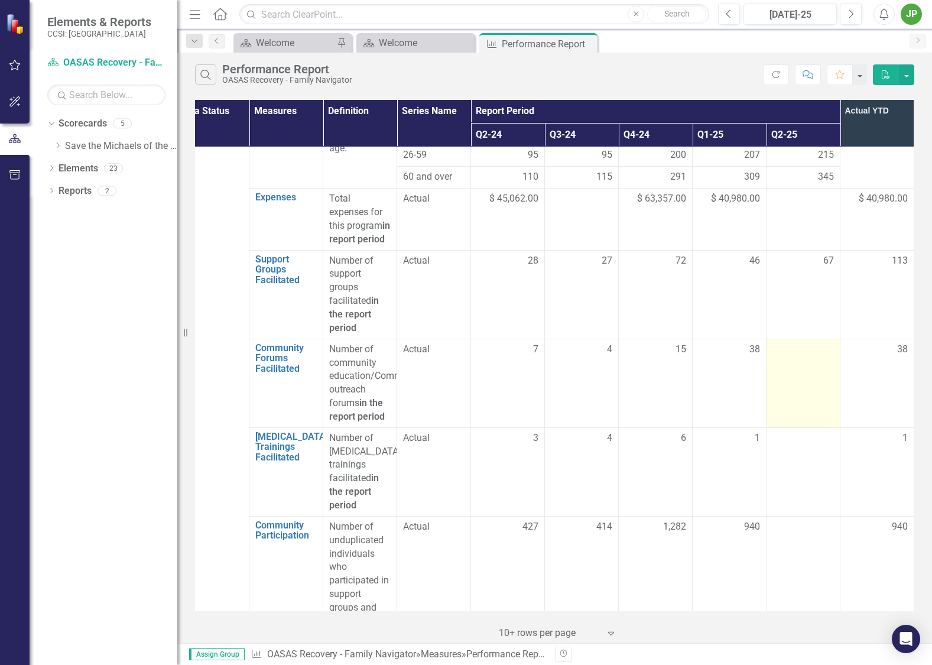
drag, startPoint x: 833, startPoint y: 336, endPoint x: 826, endPoint y: 335, distance: 6.6
click at [831, 338] on tr "Community Forums Facilitated Link Open Element Number of community education/Co…" at bounding box center [544, 382] width 738 height 89
click at [825, 343] on div at bounding box center [802, 350] width 61 height 14
click at [800, 343] on div at bounding box center [802, 350] width 61 height 14
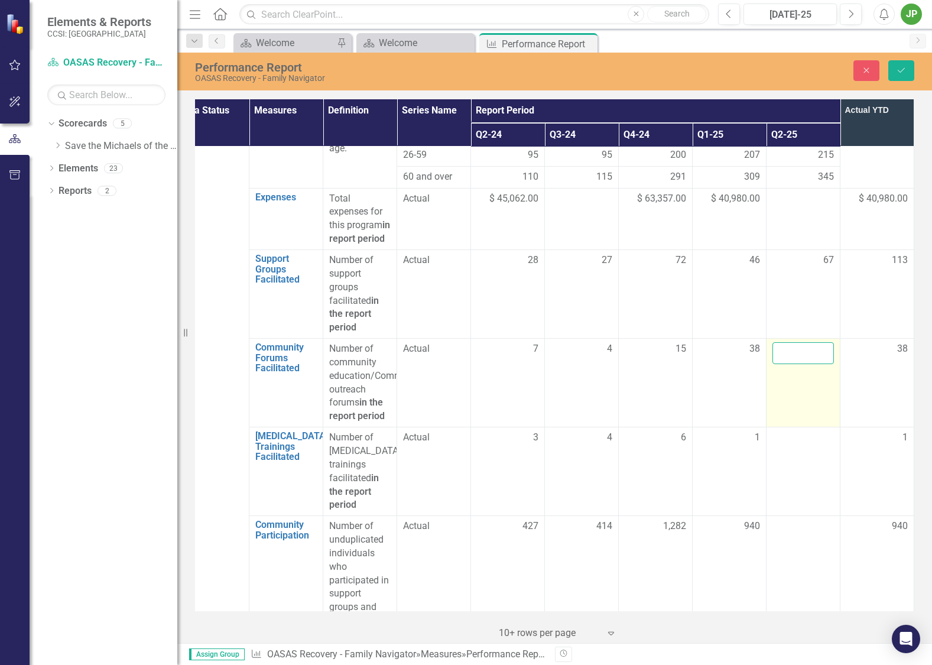
click at [773, 342] on input "number" at bounding box center [802, 353] width 61 height 22
type input "70"
click at [797, 408] on td "70" at bounding box center [803, 382] width 74 height 89
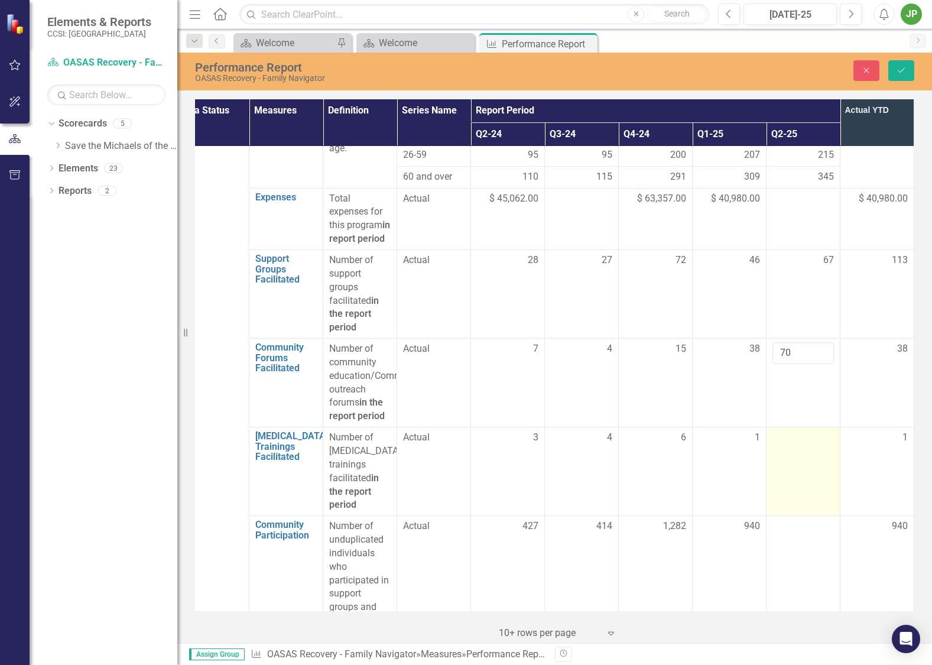
click at [795, 431] on div at bounding box center [802, 438] width 61 height 14
click at [789, 431] on input "number" at bounding box center [802, 442] width 61 height 22
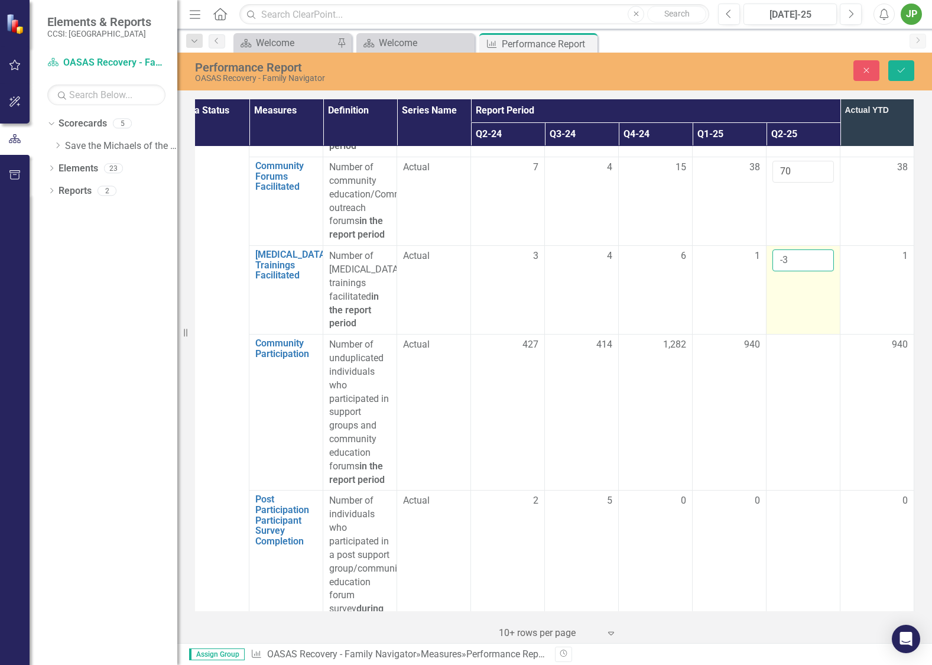
scroll to position [1140, 28]
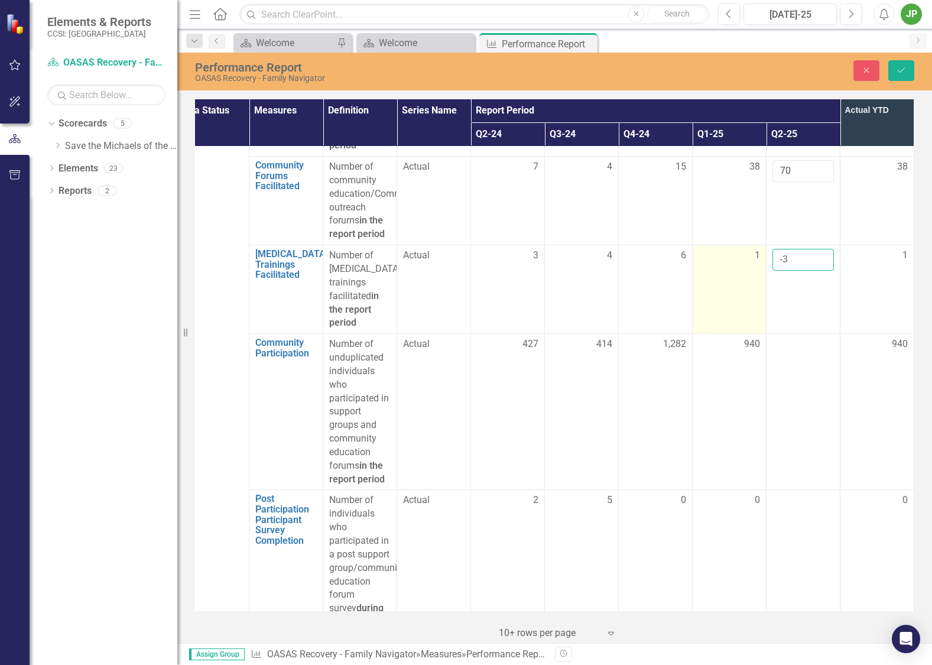
drag, startPoint x: 787, startPoint y: 242, endPoint x: 729, endPoint y: 242, distance: 57.9
click at [729, 245] on tr "[MEDICAL_DATA] Trainings Facilitated Link Open Element Number of [MEDICAL_DATA]…" at bounding box center [544, 289] width 738 height 89
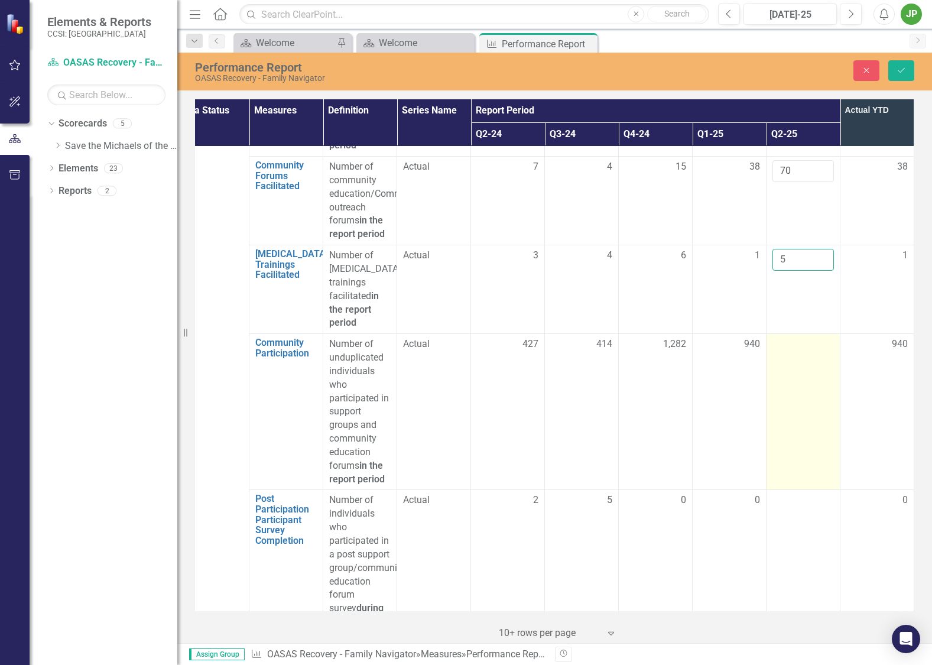
type input "5"
click at [795, 356] on td at bounding box center [803, 412] width 74 height 156
drag, startPoint x: 797, startPoint y: 353, endPoint x: 809, endPoint y: 346, distance: 14.3
click at [797, 353] on td at bounding box center [803, 412] width 74 height 156
click at [818, 337] on div at bounding box center [802, 344] width 61 height 14
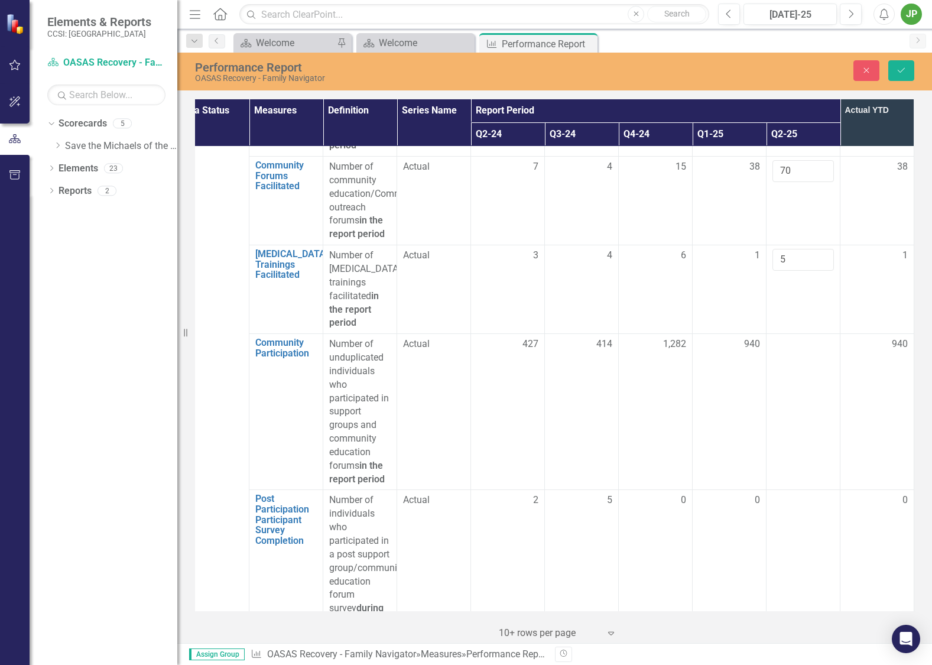
drag, startPoint x: 822, startPoint y: 335, endPoint x: 903, endPoint y: 326, distance: 81.4
click at [822, 337] on div at bounding box center [802, 344] width 61 height 14
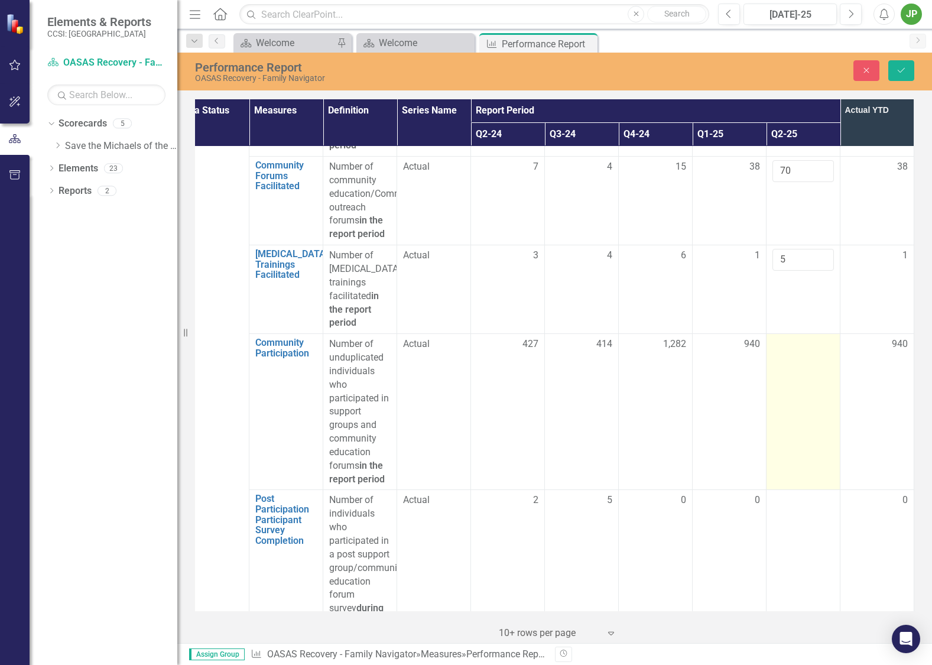
click at [784, 337] on div at bounding box center [802, 344] width 61 height 14
click at [783, 337] on input "number" at bounding box center [802, 348] width 61 height 22
type input "1579"
click at [798, 460] on td "1579" at bounding box center [803, 412] width 74 height 156
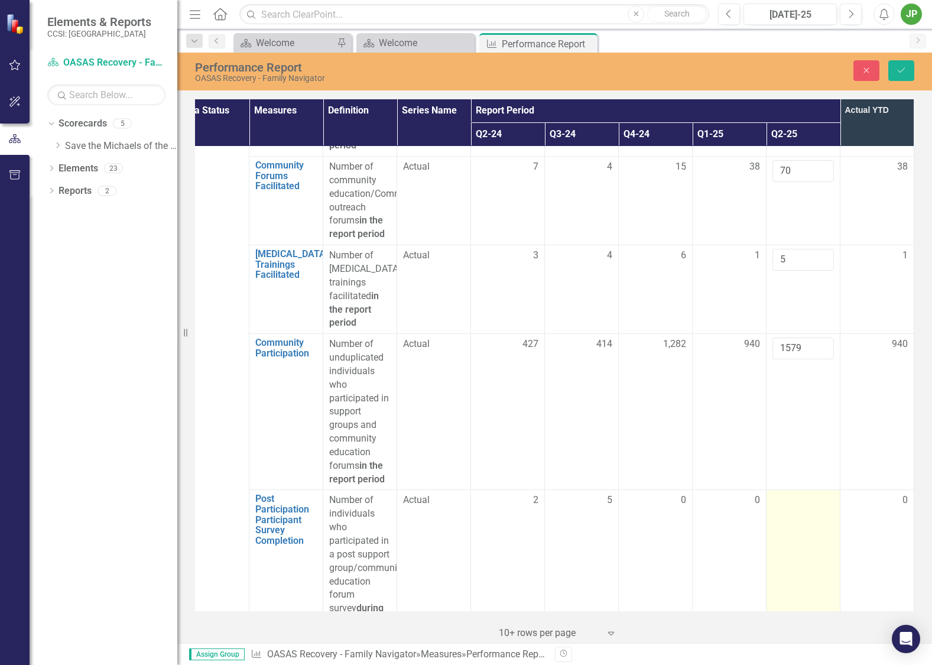
click at [815, 499] on td at bounding box center [803, 568] width 74 height 156
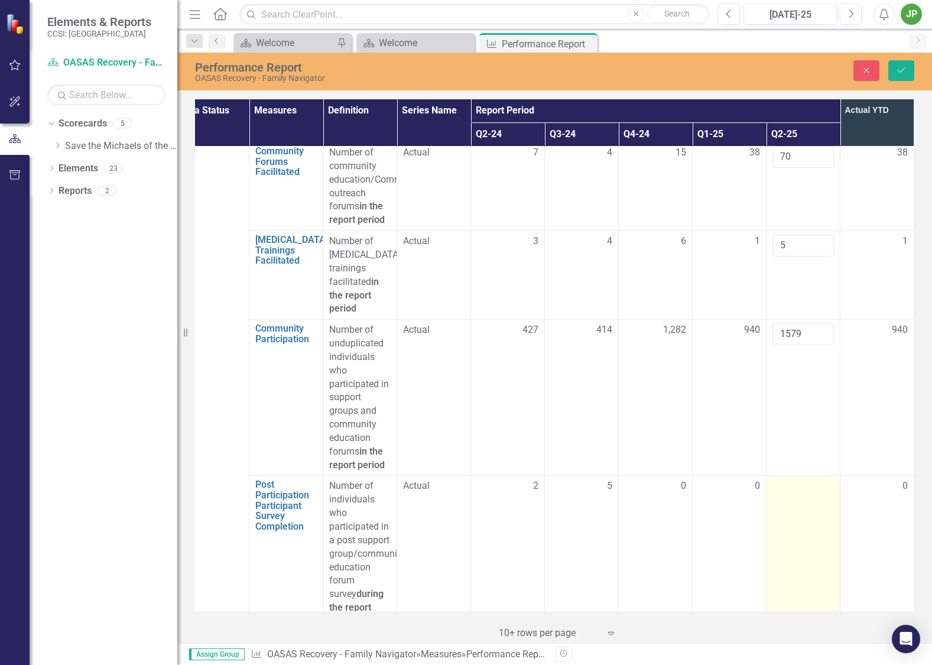
click at [815, 488] on td at bounding box center [803, 553] width 74 height 156
click at [812, 479] on input "1" at bounding box center [802, 490] width 61 height 22
drag, startPoint x: 798, startPoint y: 480, endPoint x: 760, endPoint y: 472, distance: 39.2
click at [774, 479] on input "1" at bounding box center [802, 490] width 61 height 22
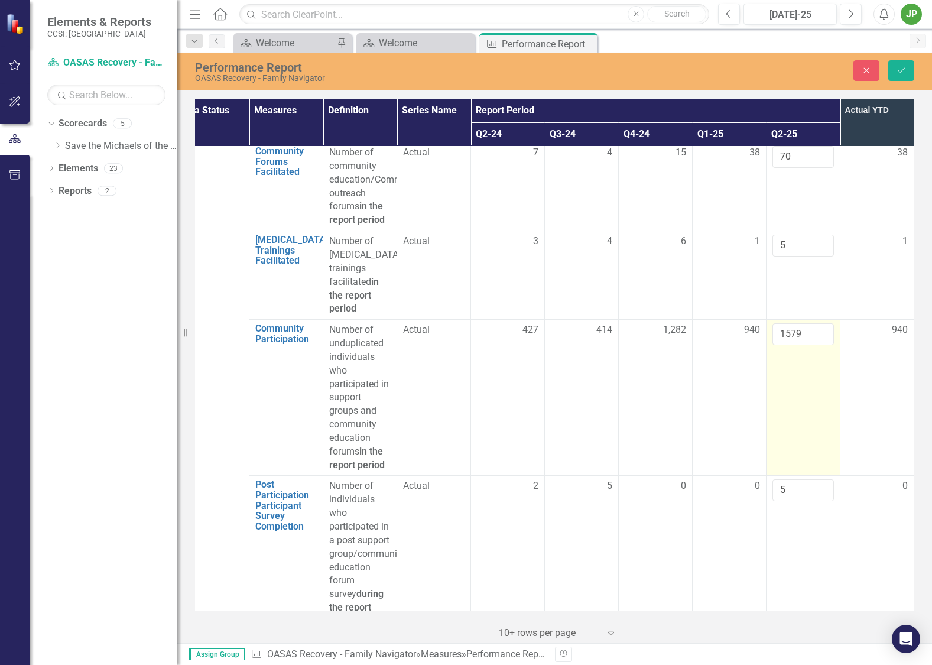
type input "5"
drag, startPoint x: 809, startPoint y: 416, endPoint x: 811, endPoint y: 422, distance: 6.2
click at [809, 417] on td "1579" at bounding box center [803, 398] width 74 height 156
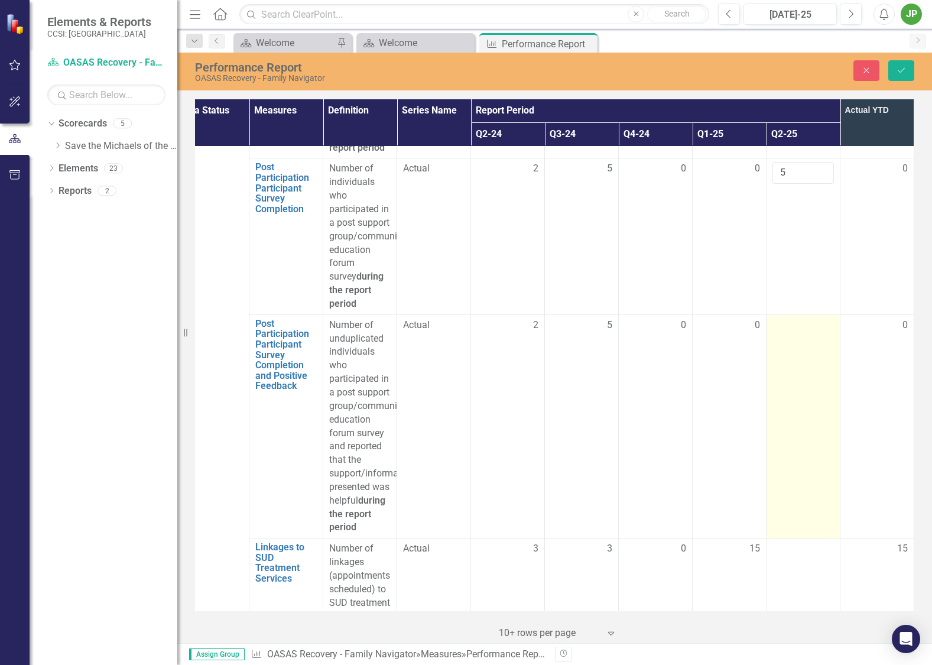
click at [810, 344] on td at bounding box center [803, 426] width 74 height 224
click at [796, 318] on input "number" at bounding box center [802, 329] width 61 height 22
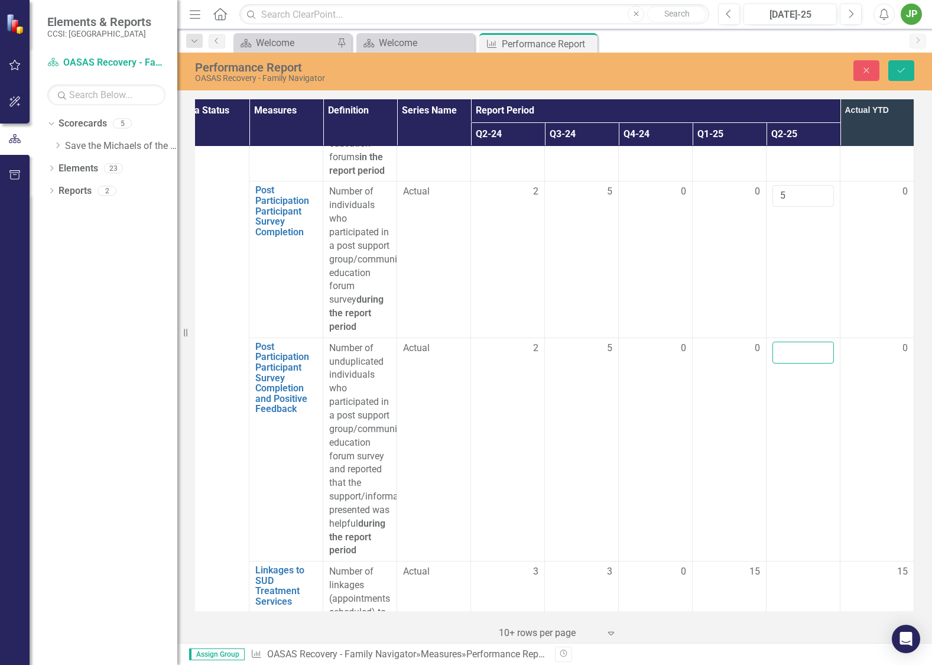
scroll to position [1458, 27]
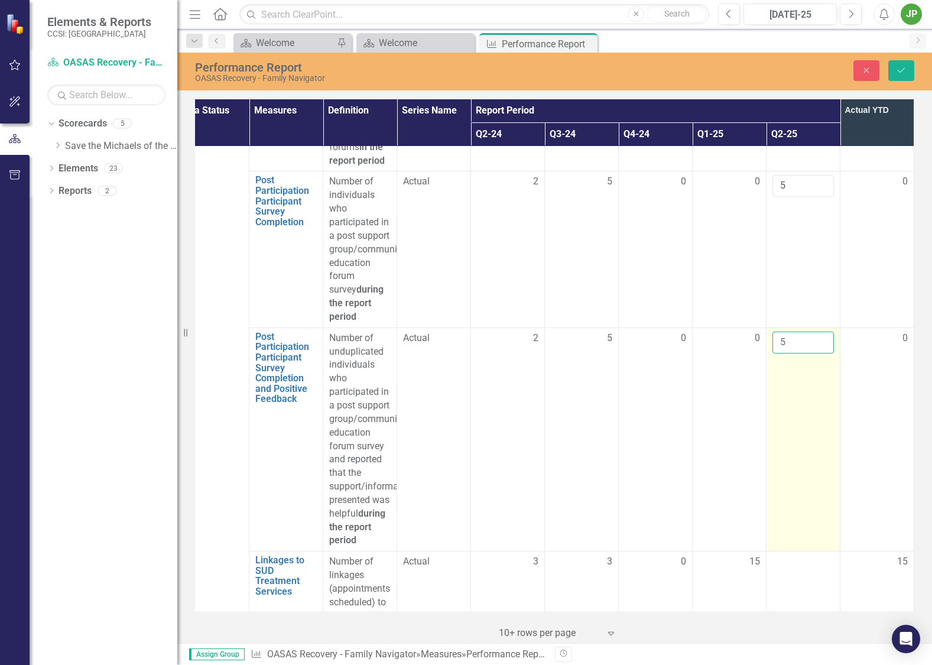
type input "5"
click at [800, 400] on td "5" at bounding box center [803, 439] width 74 height 224
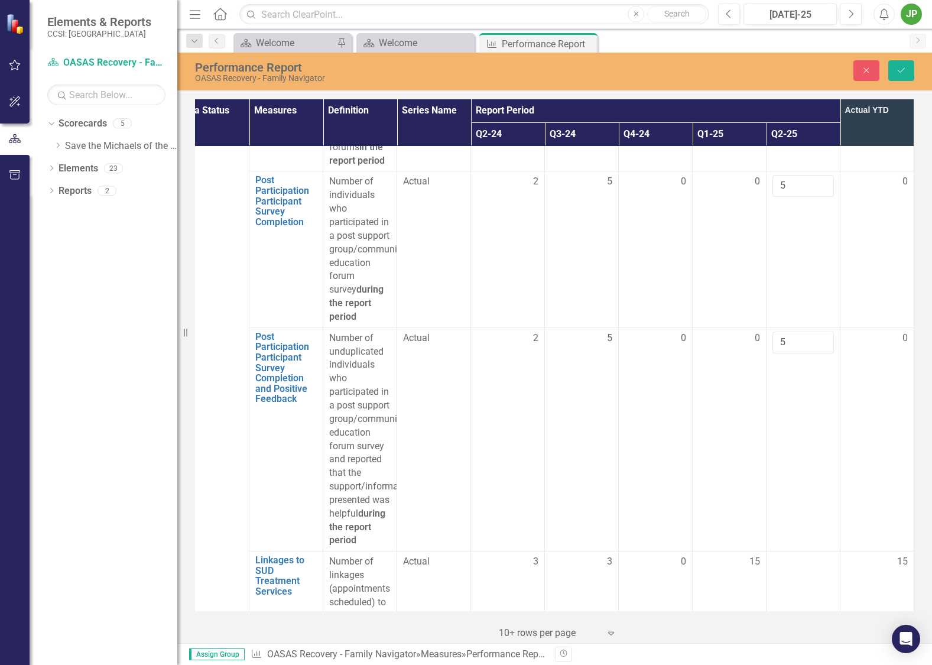
click at [856, 416] on td "0" at bounding box center [877, 439] width 74 height 224
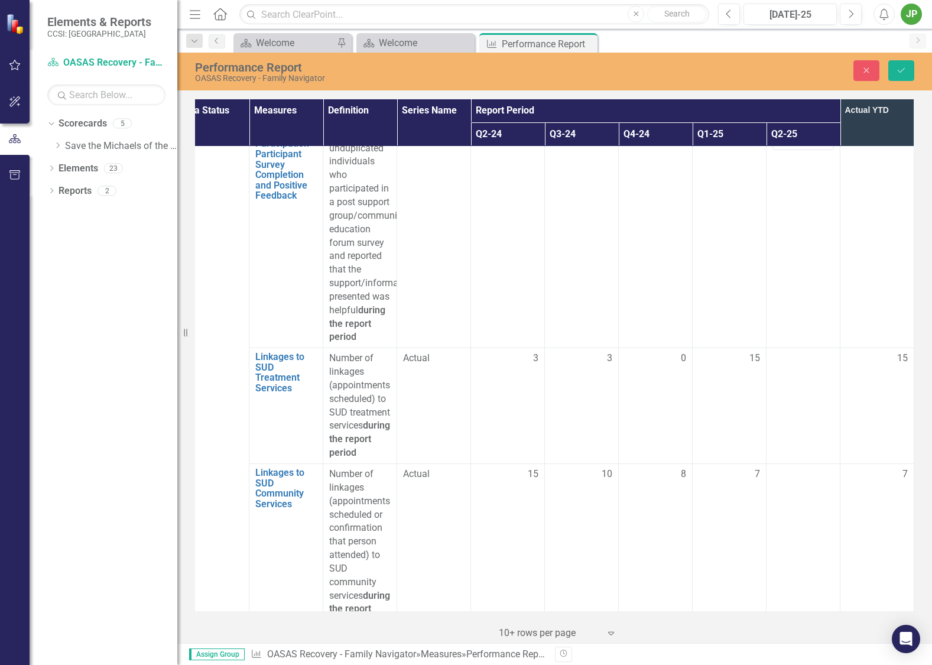
scroll to position [1738, 27]
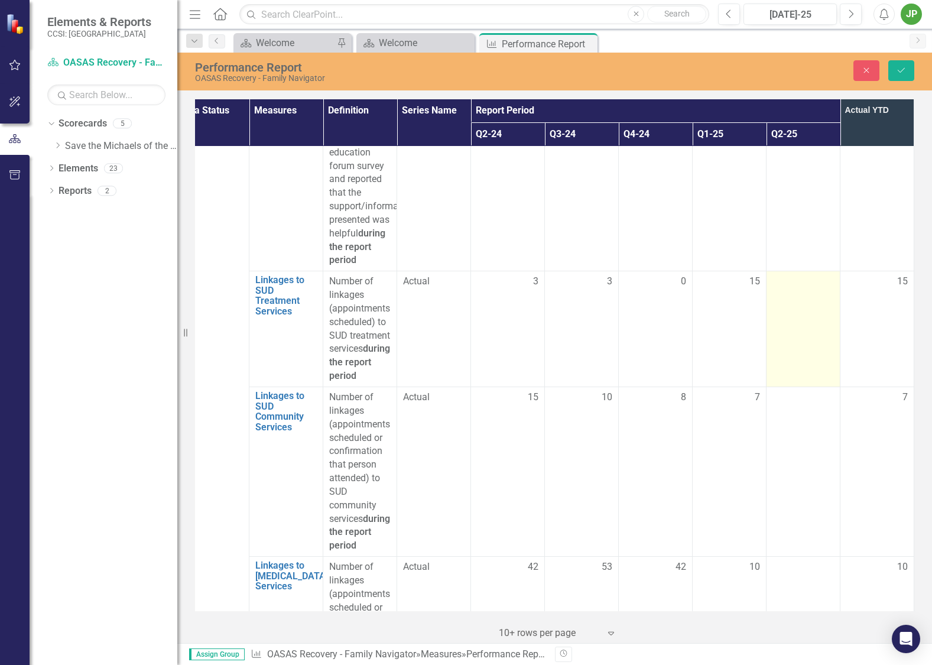
click at [826, 271] on td at bounding box center [803, 329] width 74 height 116
click at [808, 271] on td at bounding box center [803, 329] width 74 height 116
click at [794, 275] on input "number" at bounding box center [802, 286] width 61 height 22
click at [784, 275] on input "number" at bounding box center [802, 286] width 61 height 22
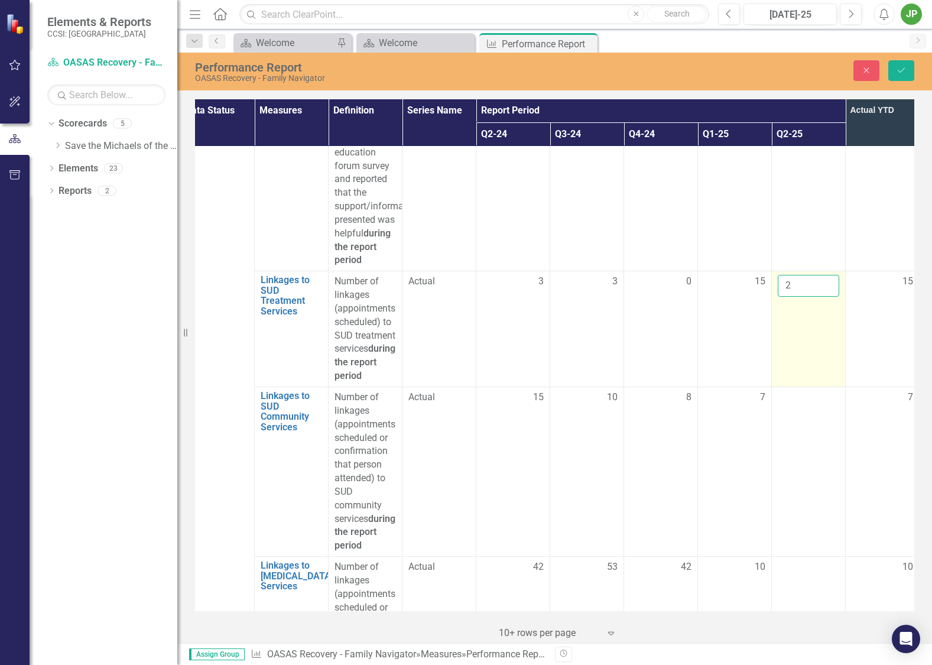
scroll to position [1735, 14]
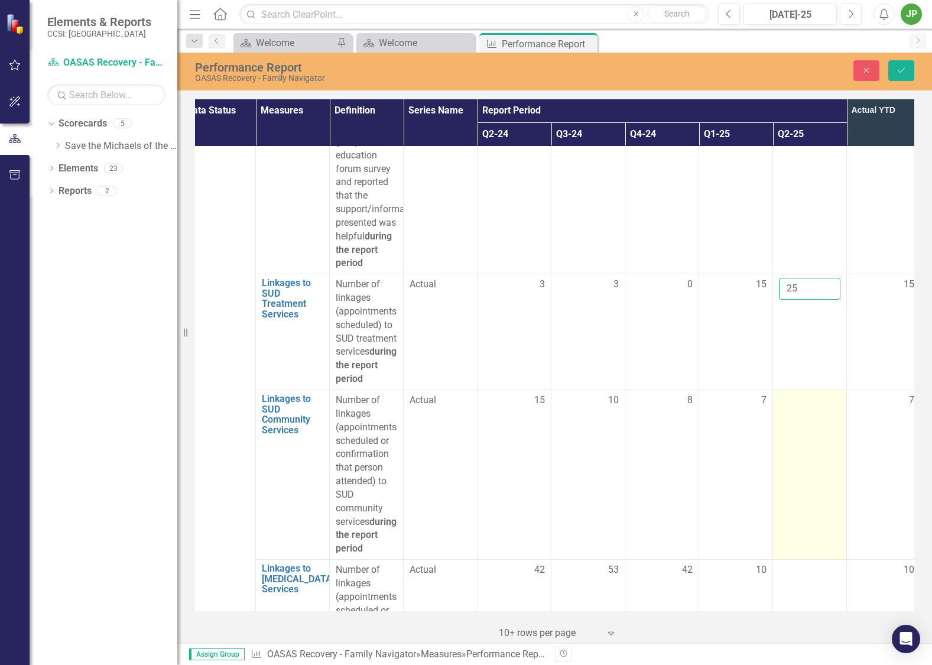
type input "25"
click at [807, 390] on td at bounding box center [810, 475] width 74 height 170
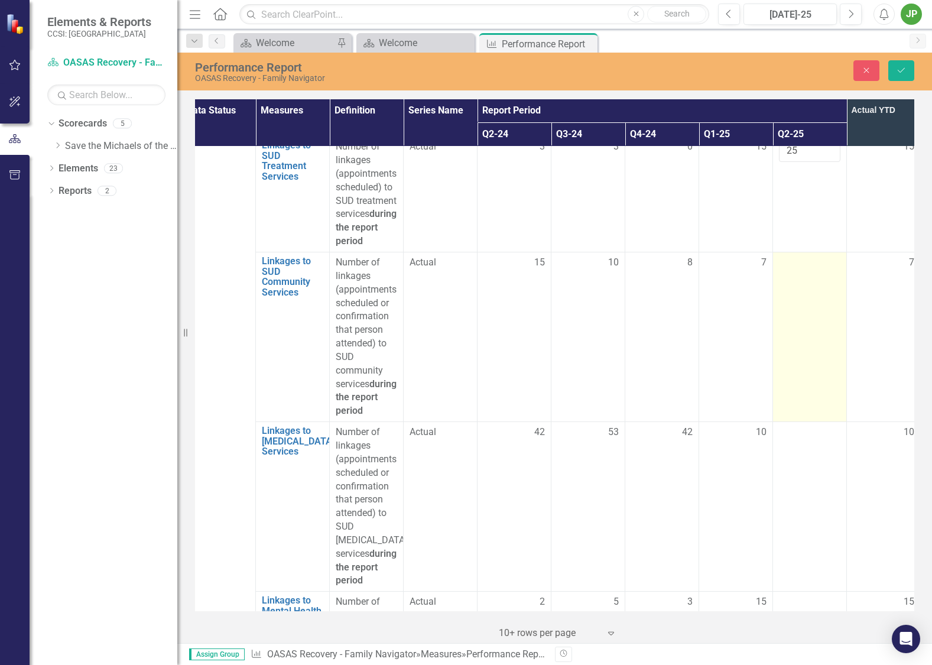
click at [788, 252] on td at bounding box center [810, 337] width 74 height 170
click at [801, 256] on input "number" at bounding box center [809, 267] width 61 height 22
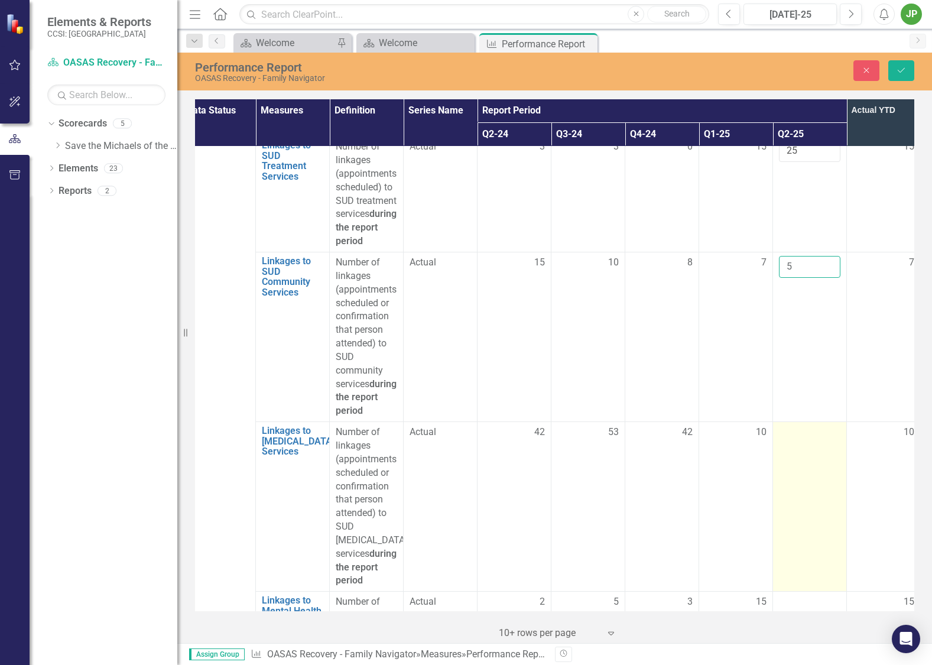
type input "5"
click at [820, 422] on td at bounding box center [810, 507] width 74 height 170
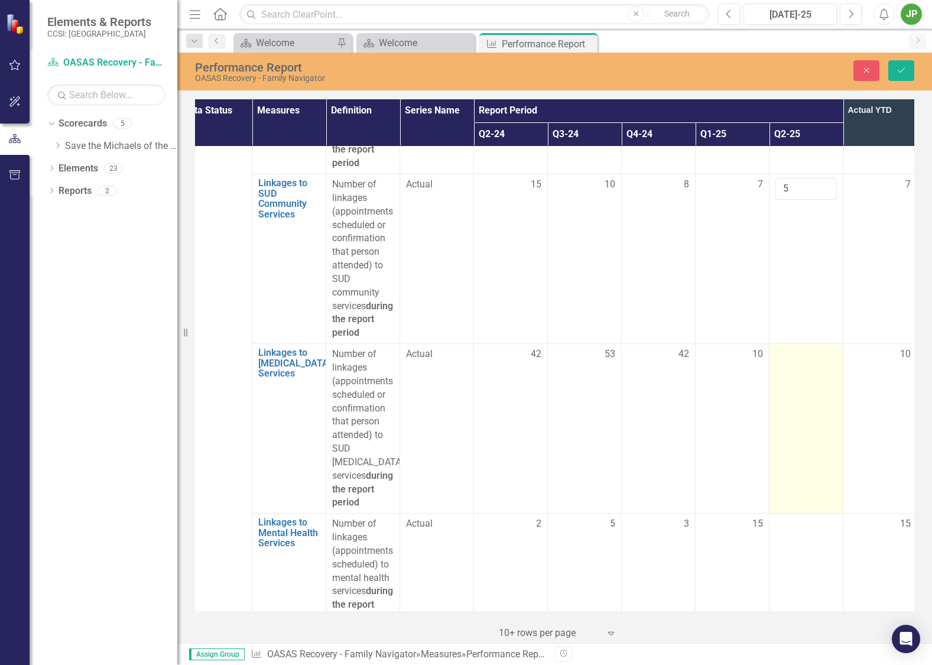
scroll to position [1951, 29]
click at [799, 344] on td at bounding box center [803, 429] width 74 height 170
click at [798, 344] on td at bounding box center [803, 429] width 74 height 170
click at [806, 347] on input "number" at bounding box center [802, 358] width 61 height 22
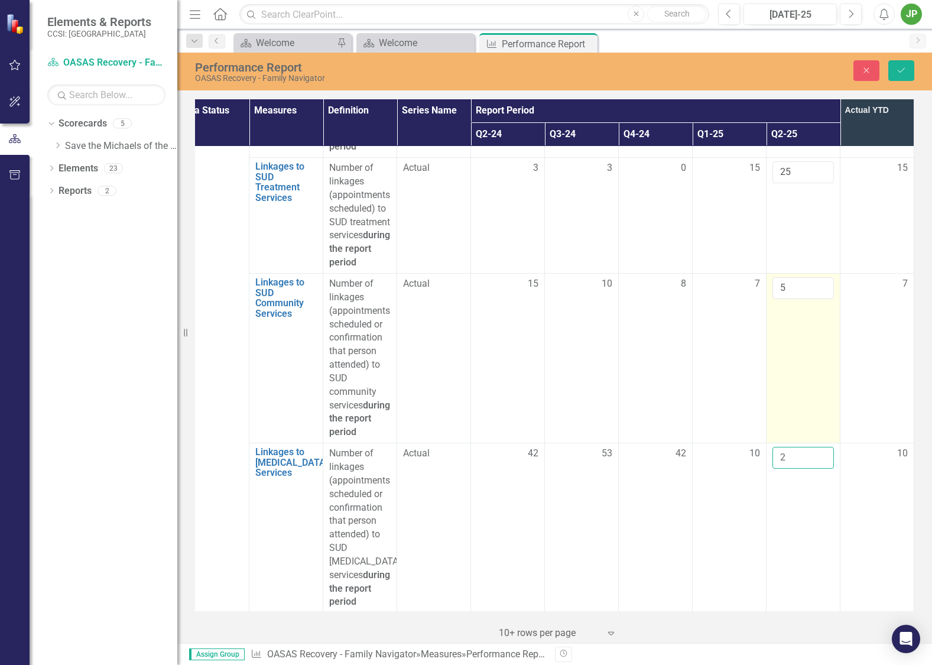
scroll to position [1871, 29]
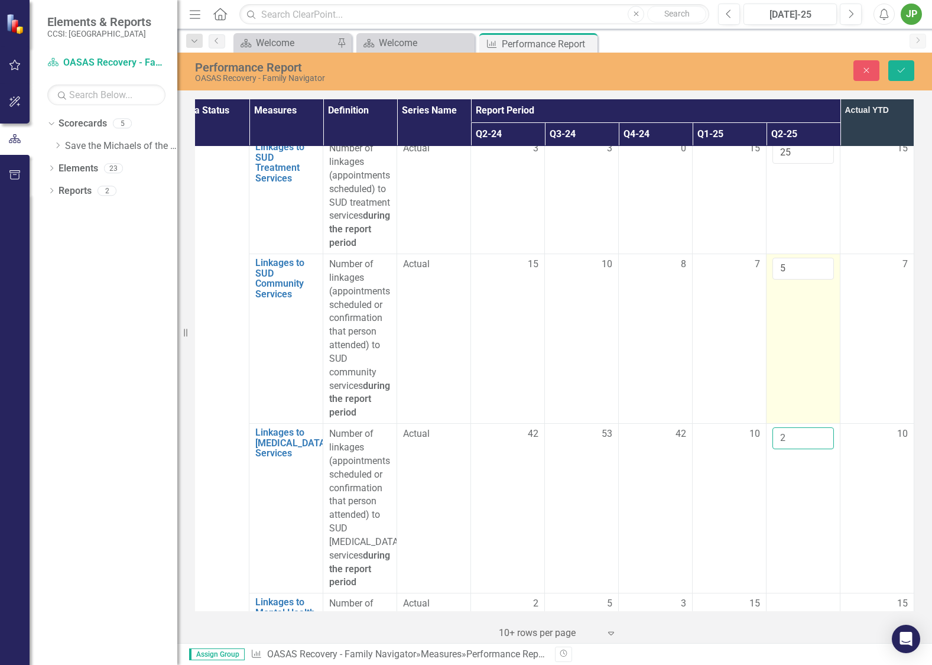
type input "2"
click at [800, 386] on td "5" at bounding box center [803, 339] width 74 height 170
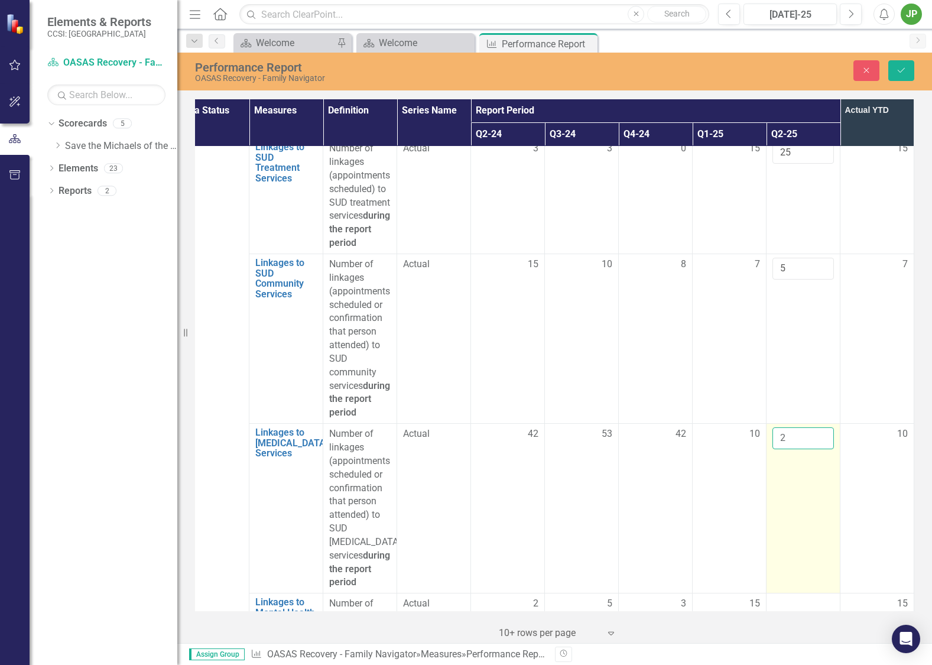
click at [791, 427] on input "2" at bounding box center [802, 438] width 61 height 22
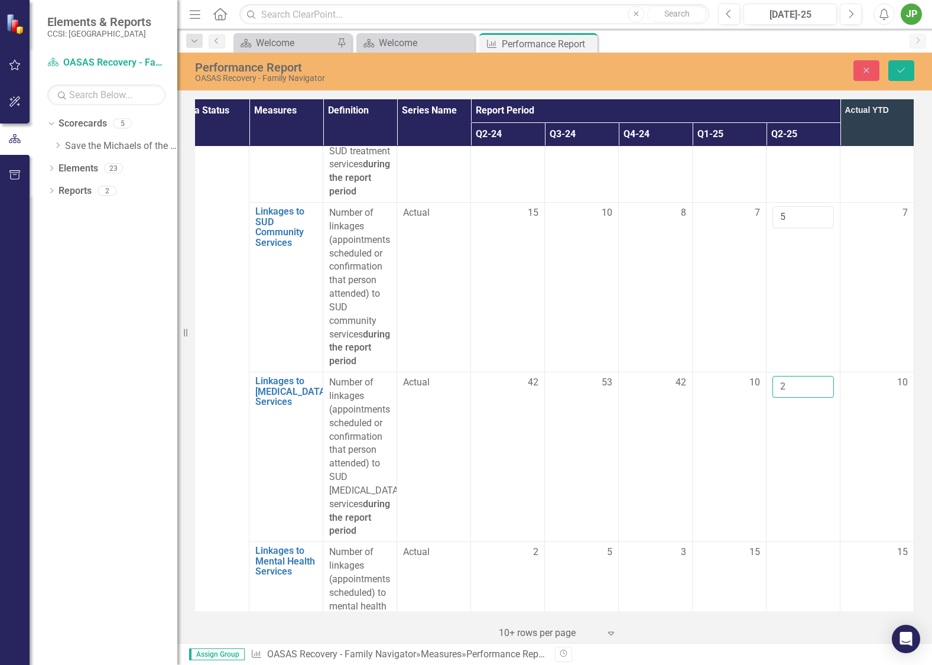
scroll to position [1951, 29]
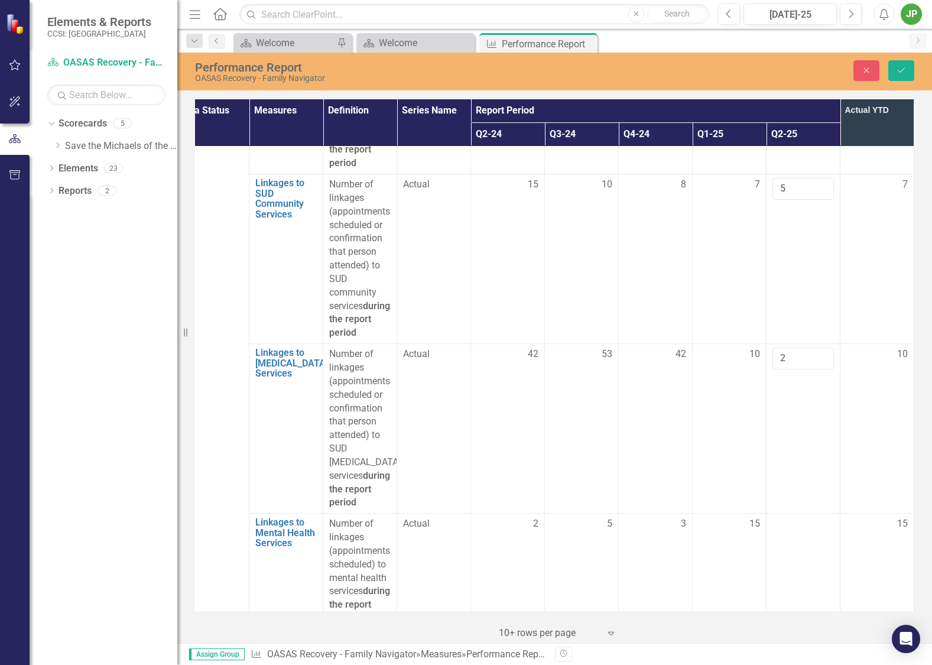
drag, startPoint x: 868, startPoint y: 375, endPoint x: 856, endPoint y: 379, distance: 12.5
click at [867, 375] on td "10" at bounding box center [877, 429] width 74 height 170
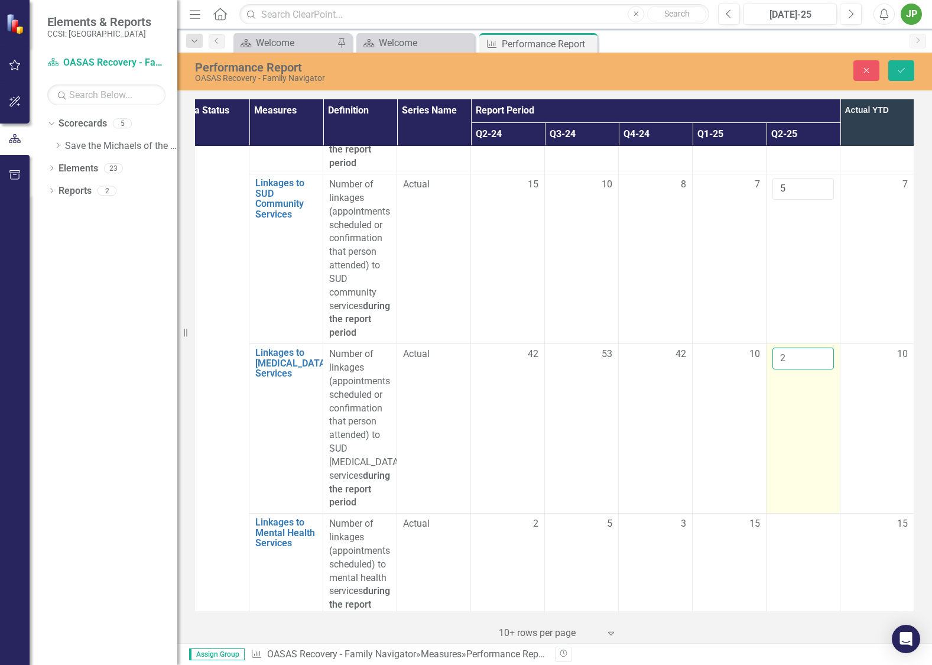
click at [797, 347] on input "2" at bounding box center [802, 358] width 61 height 22
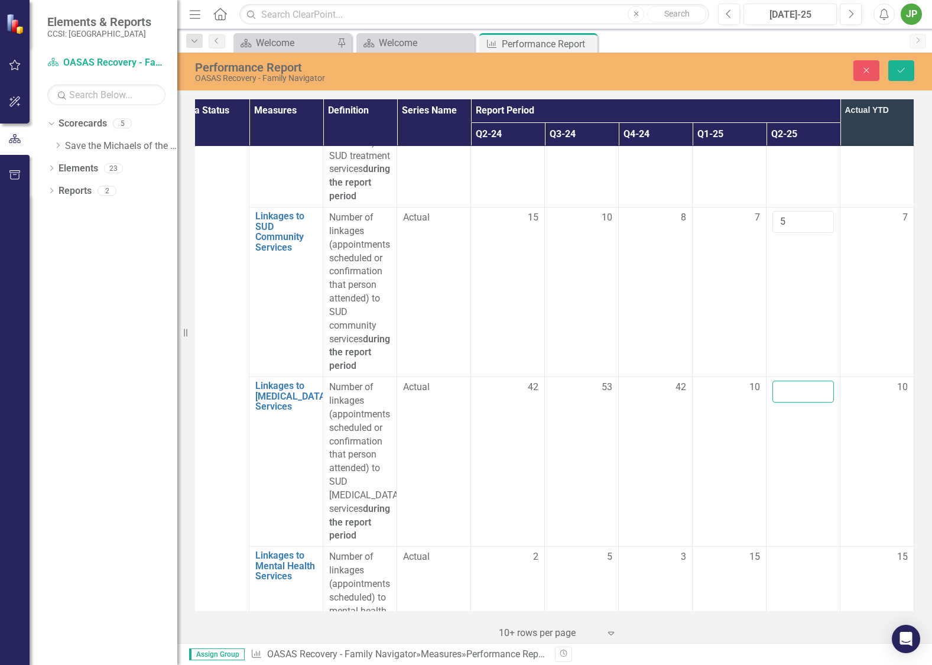
type input "5"
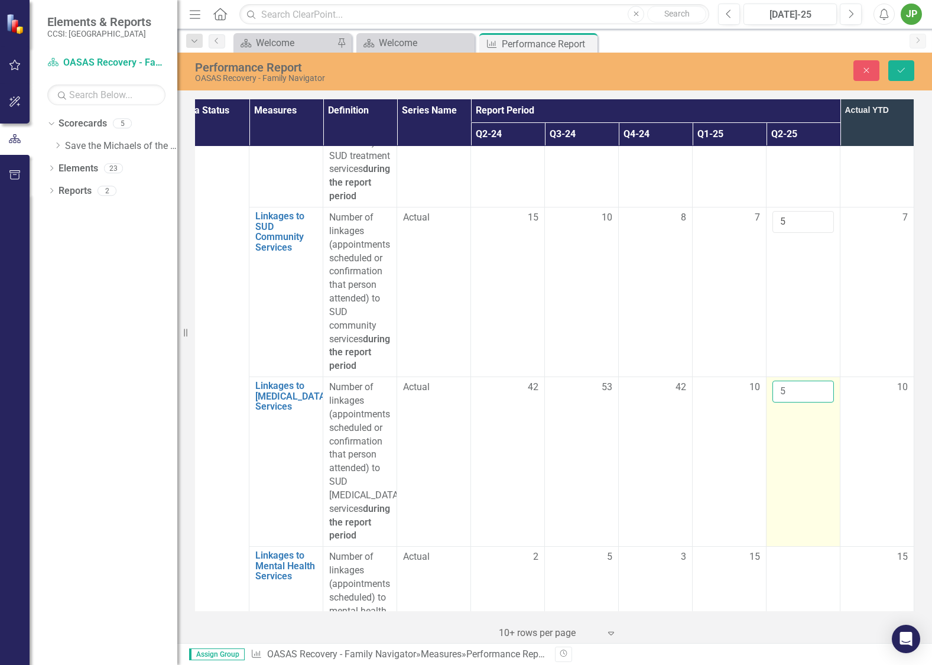
type input "5"
click at [779, 438] on td "5" at bounding box center [803, 462] width 74 height 170
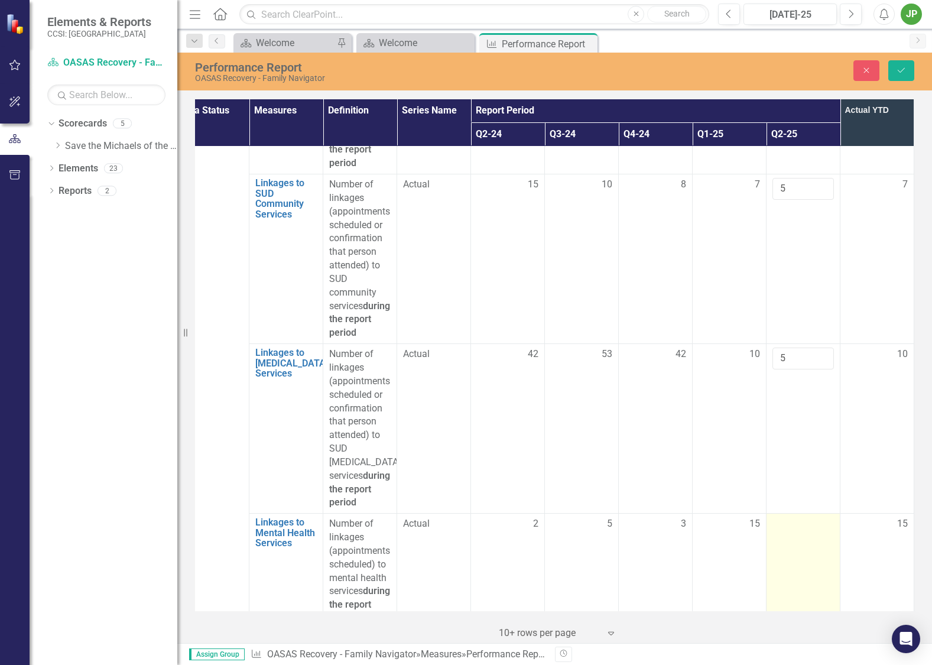
click at [815, 538] on td at bounding box center [803, 571] width 74 height 116
click at [812, 514] on td at bounding box center [803, 571] width 74 height 116
click at [810, 517] on input "number" at bounding box center [802, 528] width 61 height 22
type input "8"
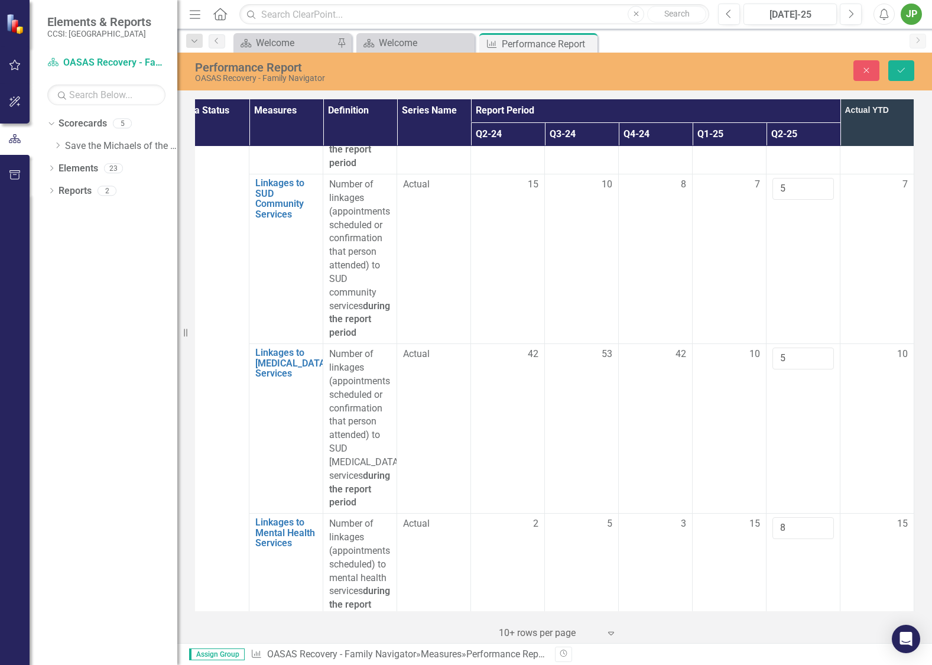
drag, startPoint x: 882, startPoint y: 486, endPoint x: 898, endPoint y: 484, distance: 15.5
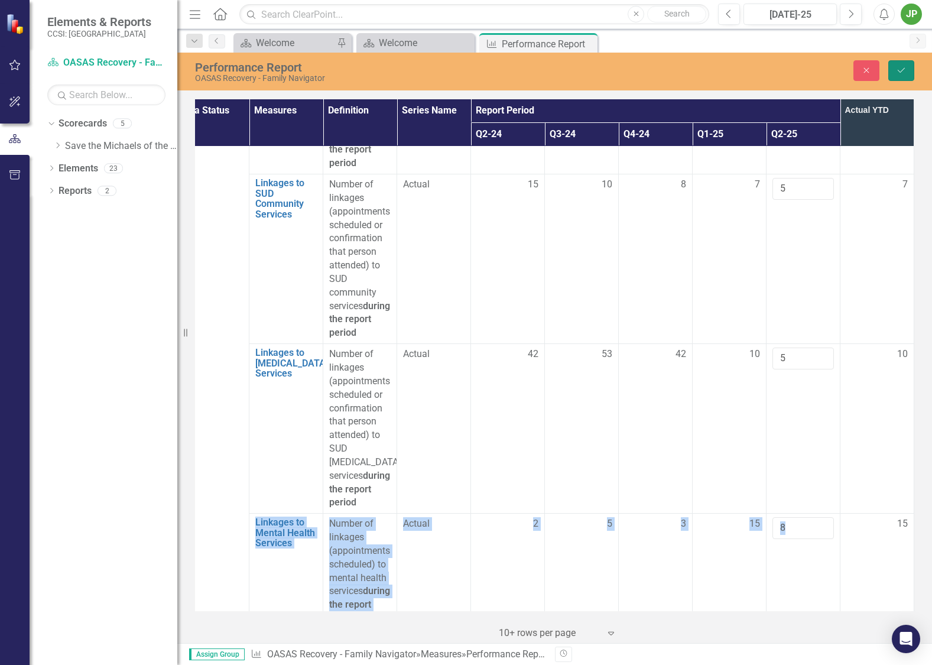
click at [910, 72] on button "Save" at bounding box center [901, 70] width 26 height 21
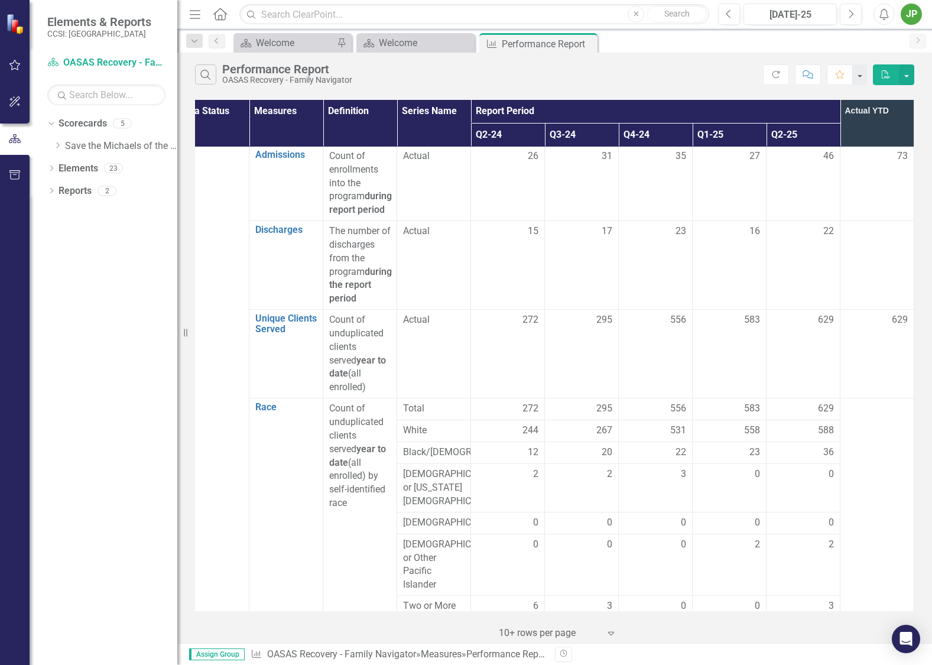
scroll to position [0, 29]
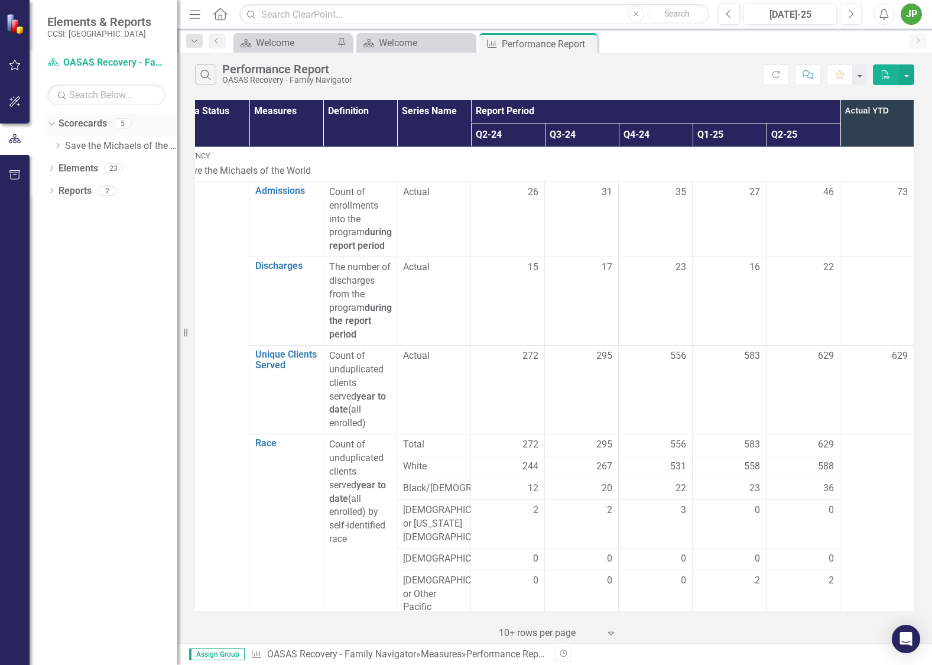
click at [121, 126] on div "5" at bounding box center [122, 124] width 19 height 10
drag, startPoint x: 93, startPoint y: 146, endPoint x: 111, endPoint y: 149, distance: 18.5
click at [93, 145] on link "Save the Michaels of the World" at bounding box center [121, 146] width 112 height 14
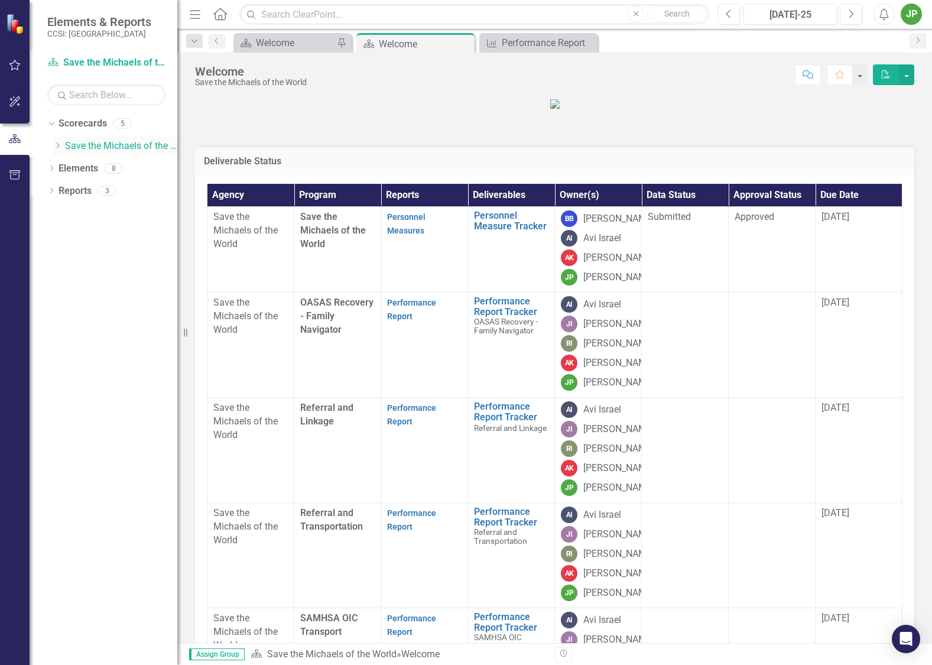
click at [60, 146] on icon "Dropdown" at bounding box center [57, 145] width 9 height 7
click at [141, 194] on link "Referral and Linkage" at bounding box center [127, 191] width 100 height 14
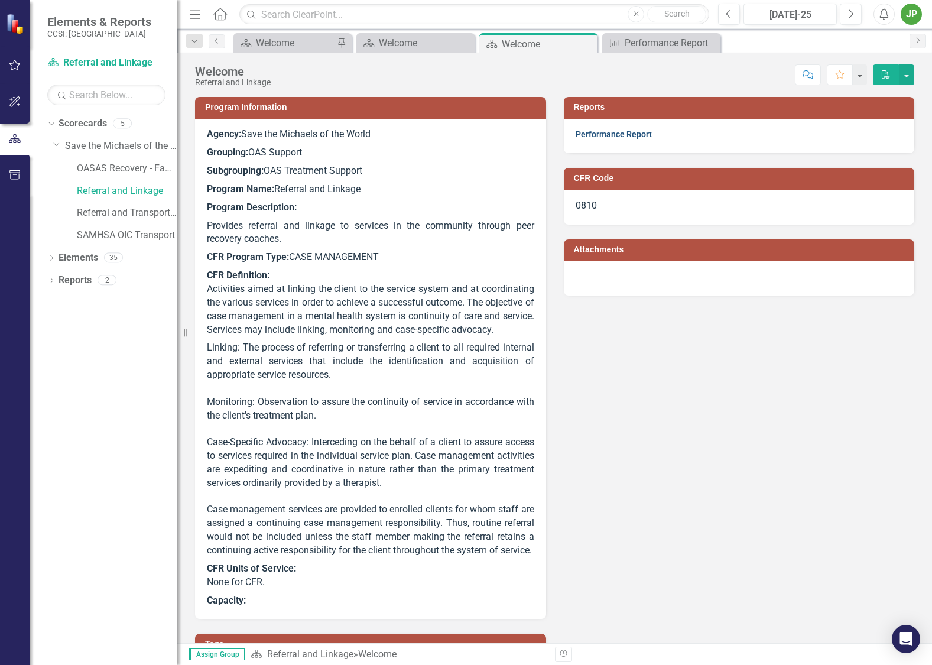
click at [626, 133] on link "Performance Report" at bounding box center [613, 133] width 76 height 9
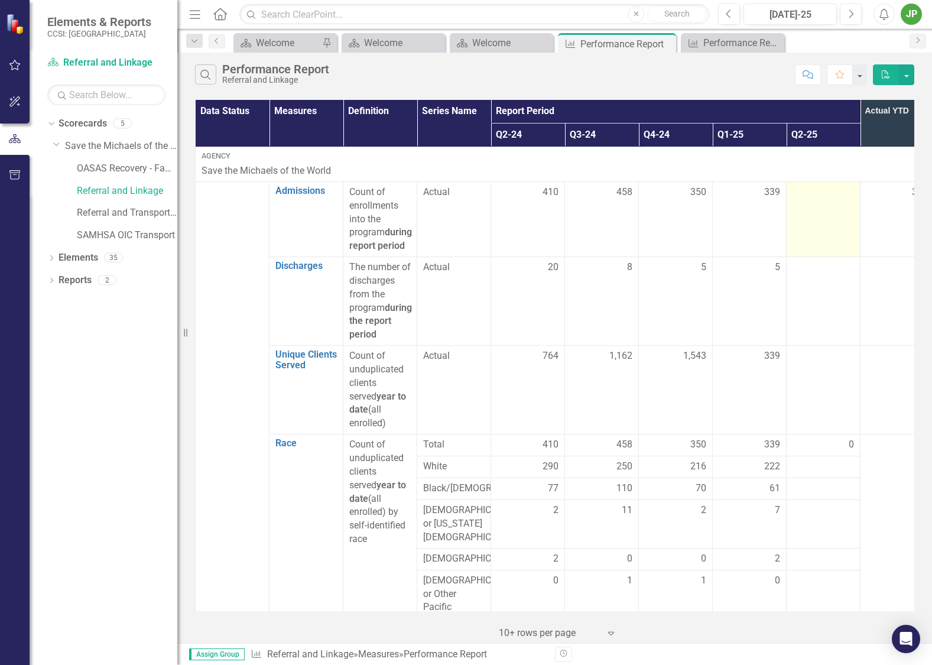
click at [828, 197] on div at bounding box center [822, 192] width 61 height 14
click at [818, 196] on div at bounding box center [822, 192] width 61 height 14
click at [817, 196] on div at bounding box center [822, 192] width 61 height 14
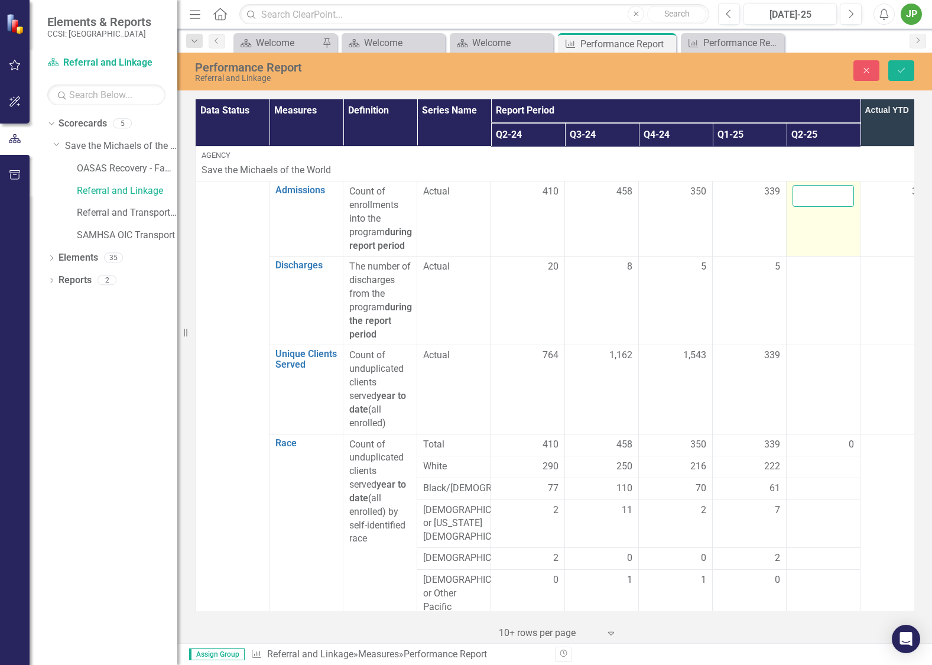
click at [805, 200] on input "number" at bounding box center [822, 196] width 61 height 22
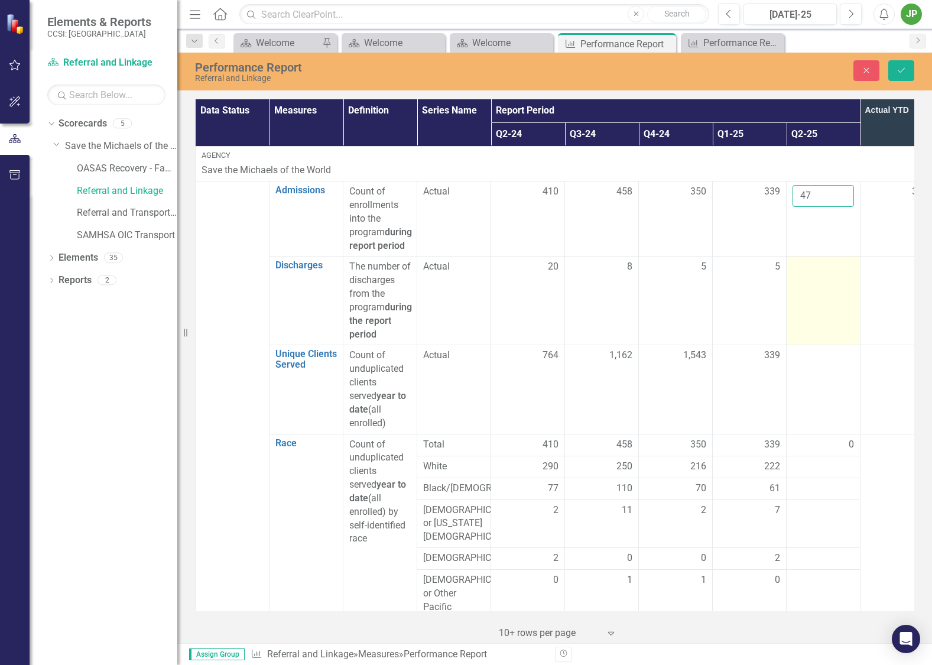
type input "47"
drag, startPoint x: 823, startPoint y: 323, endPoint x: 816, endPoint y: 296, distance: 28.1
click at [822, 323] on td at bounding box center [823, 300] width 74 height 89
click at [823, 274] on div at bounding box center [822, 267] width 61 height 14
click at [822, 274] on div at bounding box center [822, 267] width 61 height 14
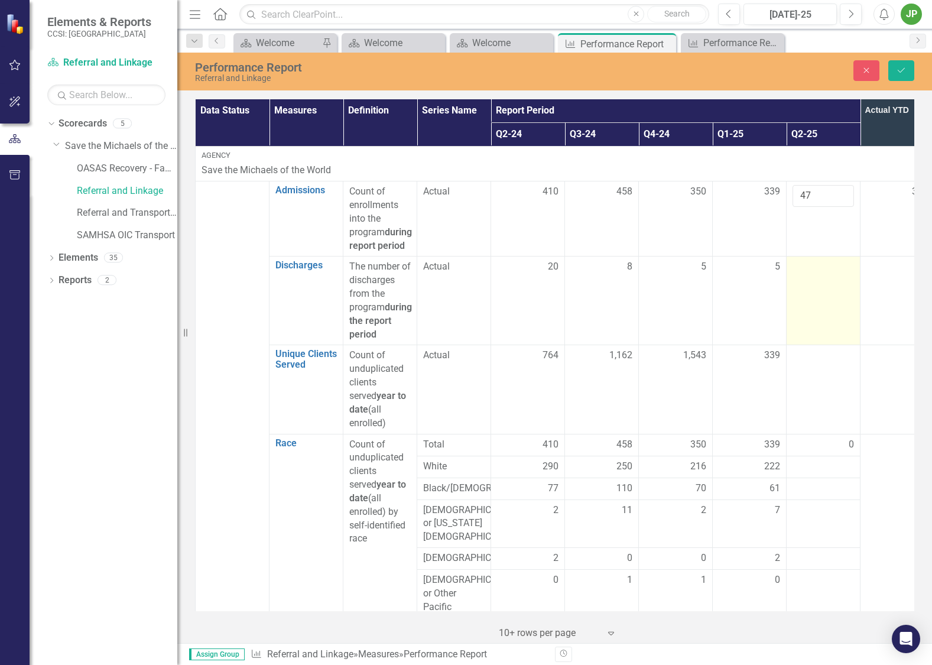
click at [809, 274] on div at bounding box center [822, 267] width 61 height 14
click at [811, 291] on td at bounding box center [823, 300] width 74 height 89
click at [816, 282] on input "number" at bounding box center [822, 271] width 61 height 22
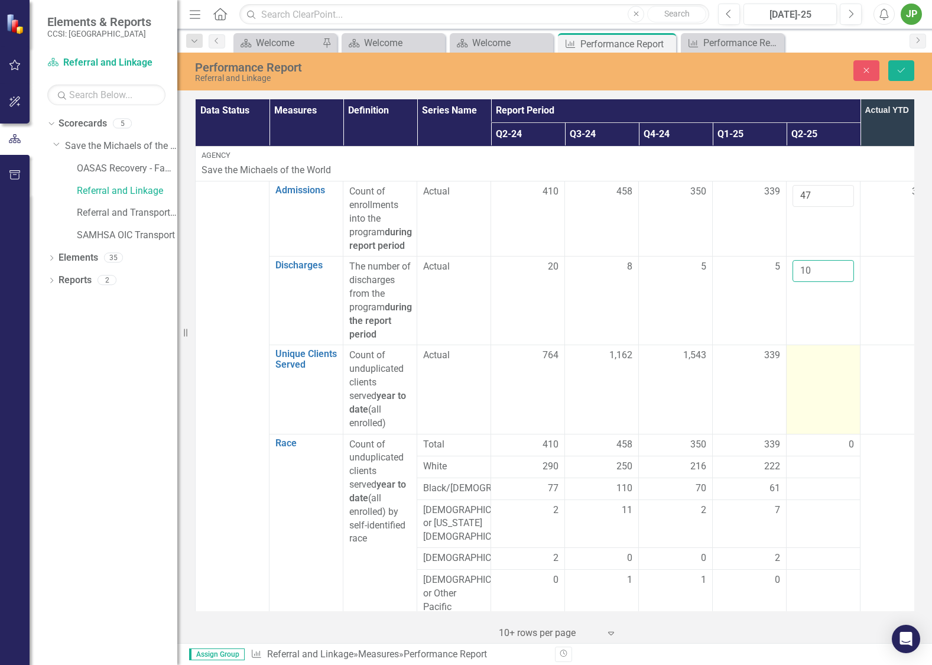
type input "10"
click at [816, 362] on div at bounding box center [822, 356] width 61 height 14
click at [789, 373] on td at bounding box center [823, 389] width 74 height 89
click at [819, 363] on div at bounding box center [822, 356] width 61 height 14
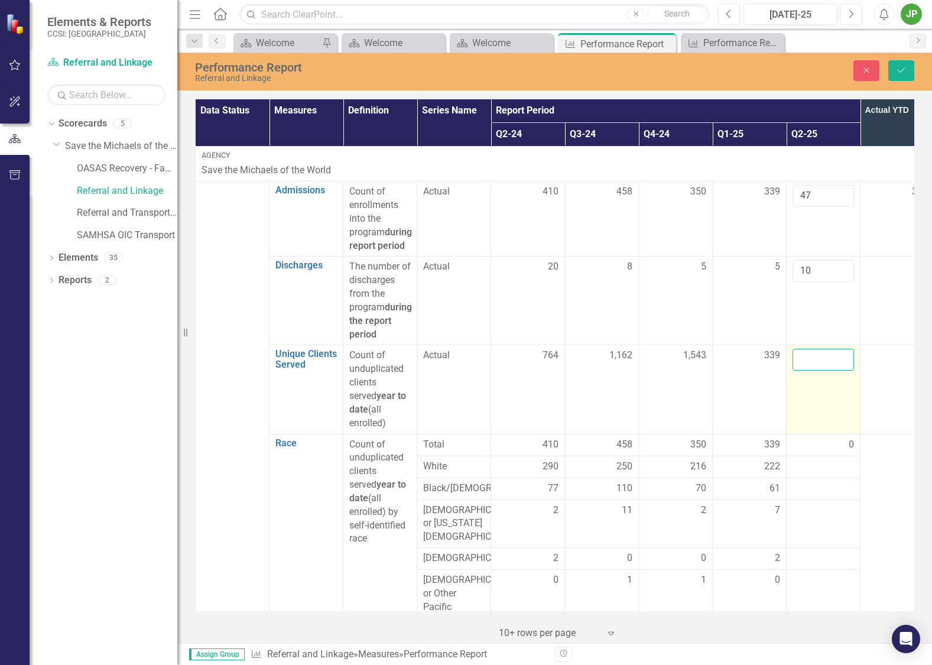
click at [827, 370] on input "number" at bounding box center [822, 360] width 61 height 22
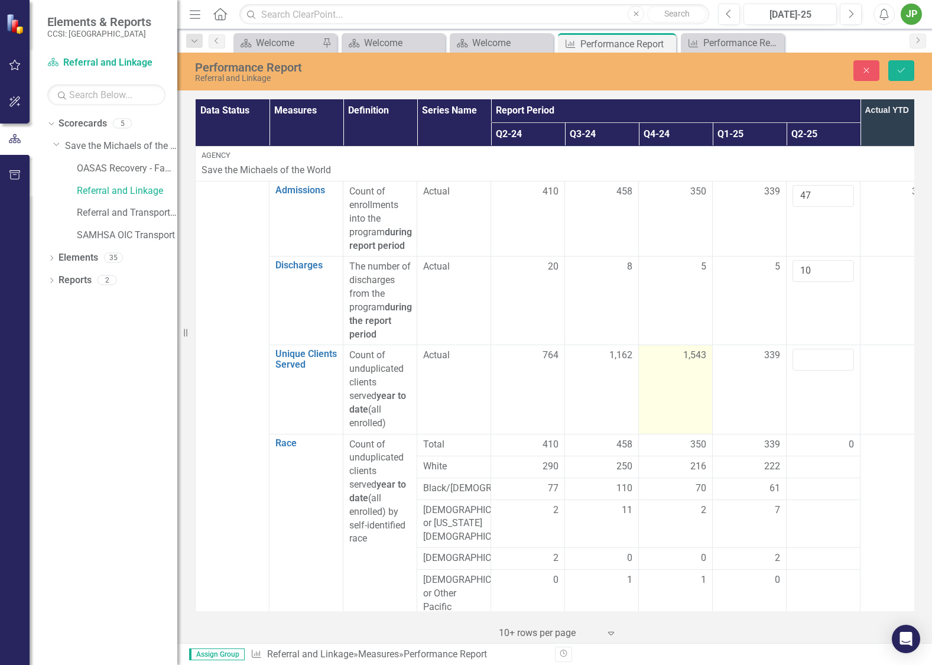
click at [652, 432] on td "1,543" at bounding box center [676, 389] width 74 height 89
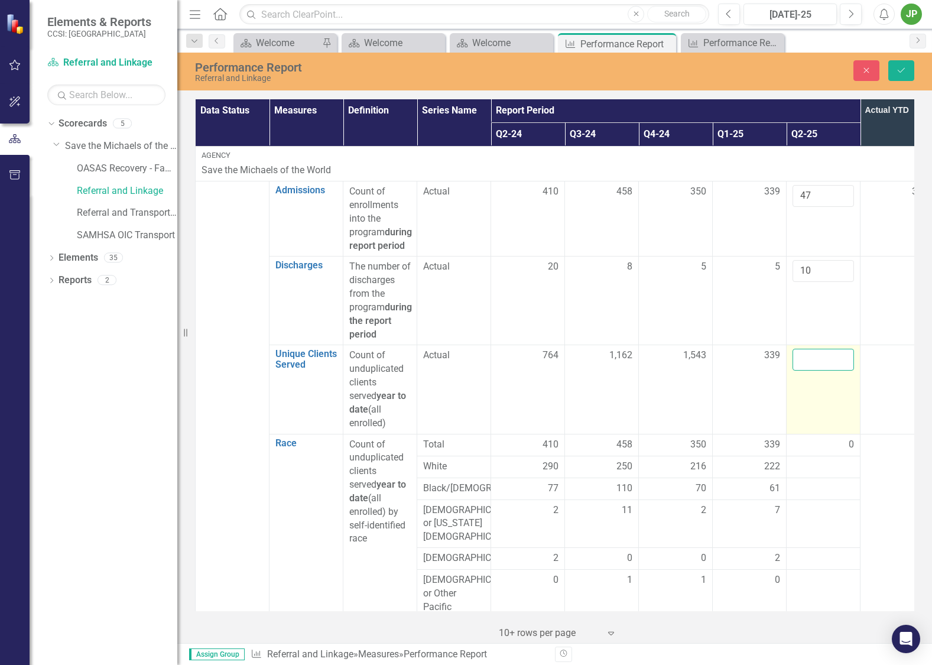
click at [822, 368] on input "number" at bounding box center [822, 360] width 61 height 22
click at [818, 370] on input "number" at bounding box center [822, 360] width 61 height 22
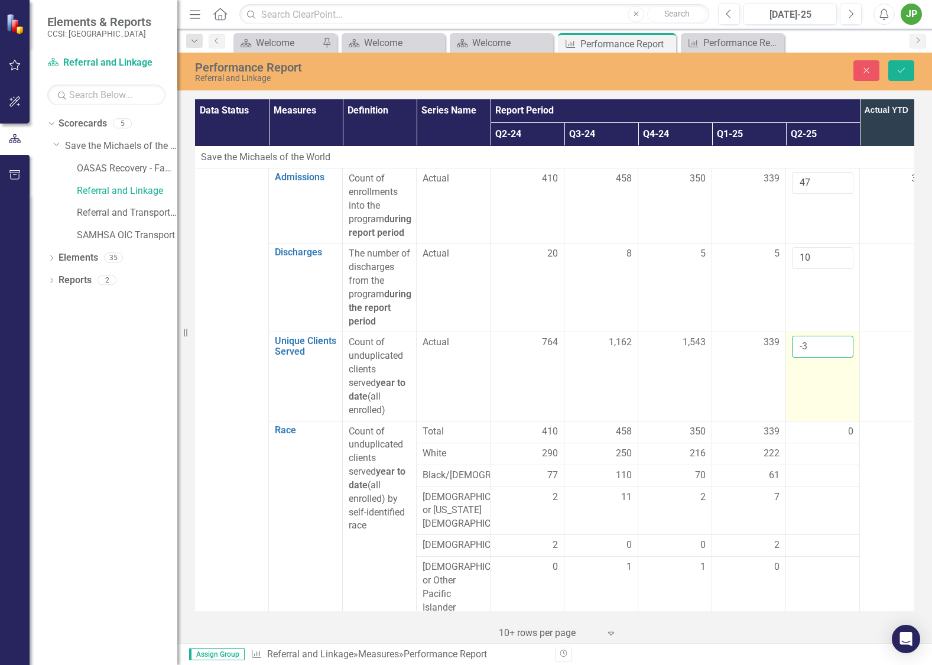
scroll to position [22, 1]
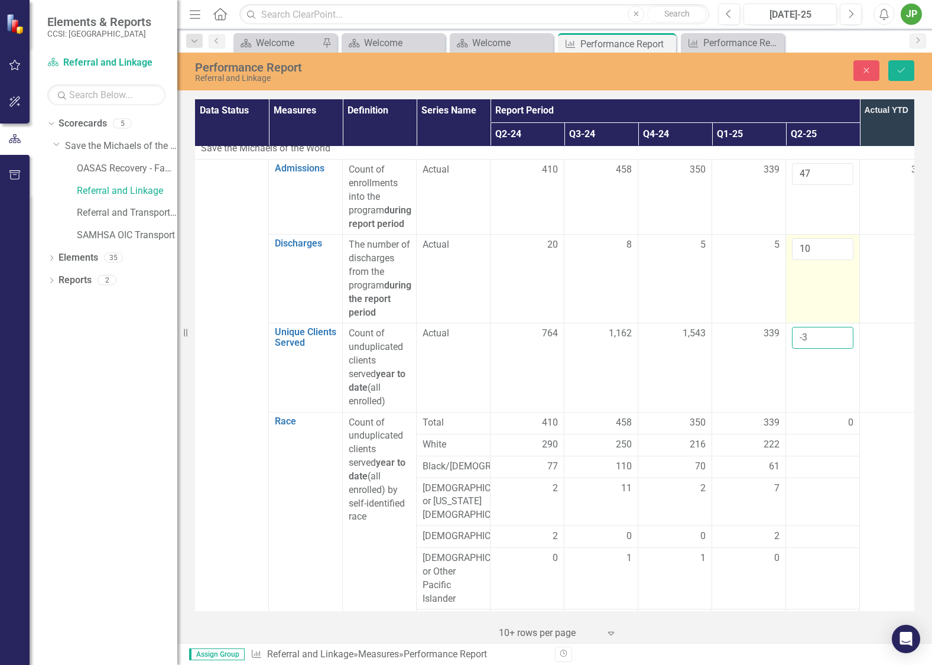
type input "-3"
click at [840, 323] on td "10" at bounding box center [823, 279] width 74 height 89
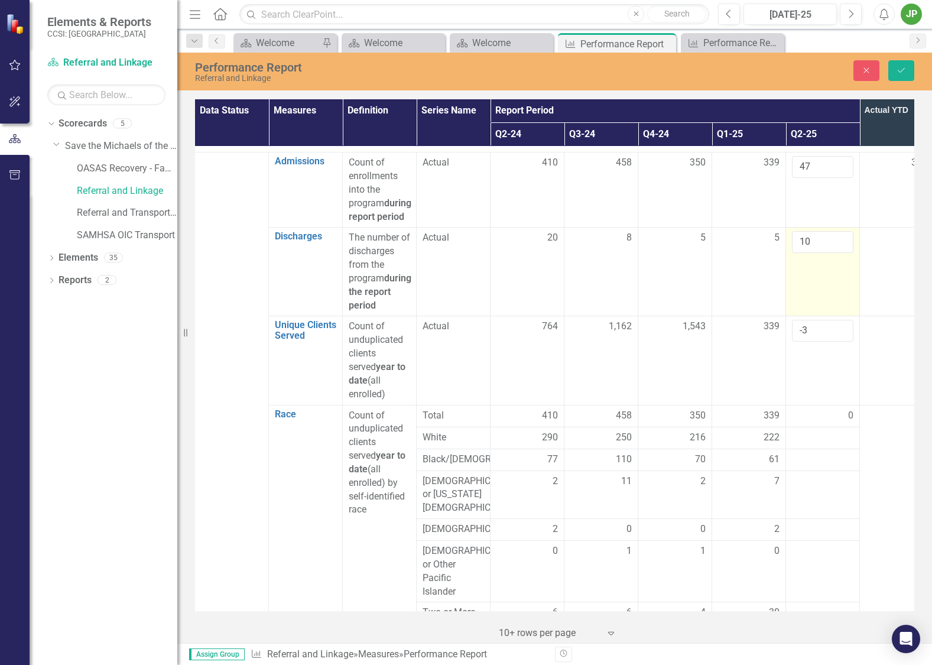
scroll to position [0, 1]
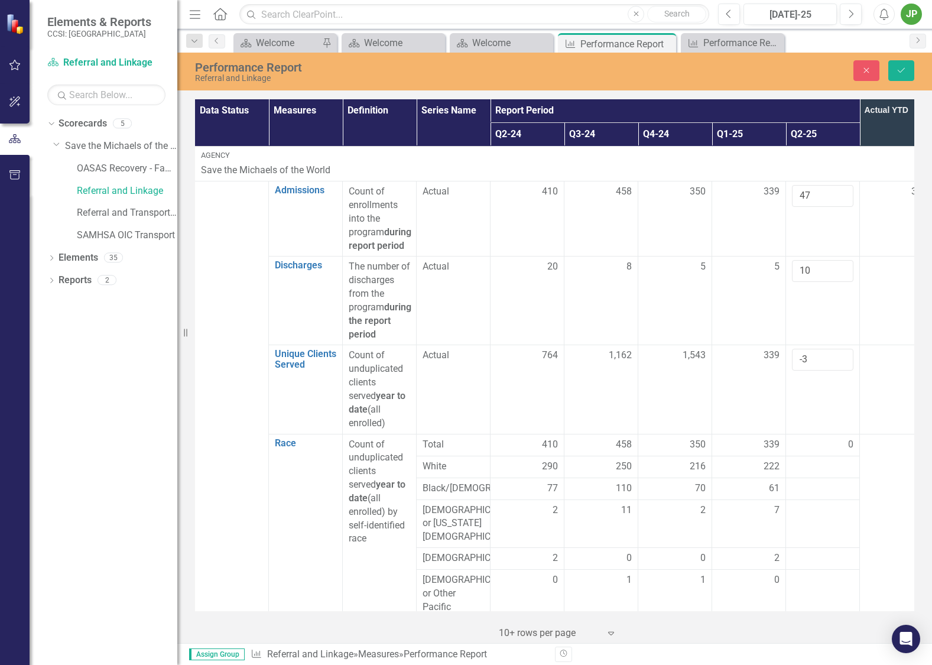
click at [555, 170] on p "Save the Michaels of the World" at bounding box center [564, 171] width 726 height 14
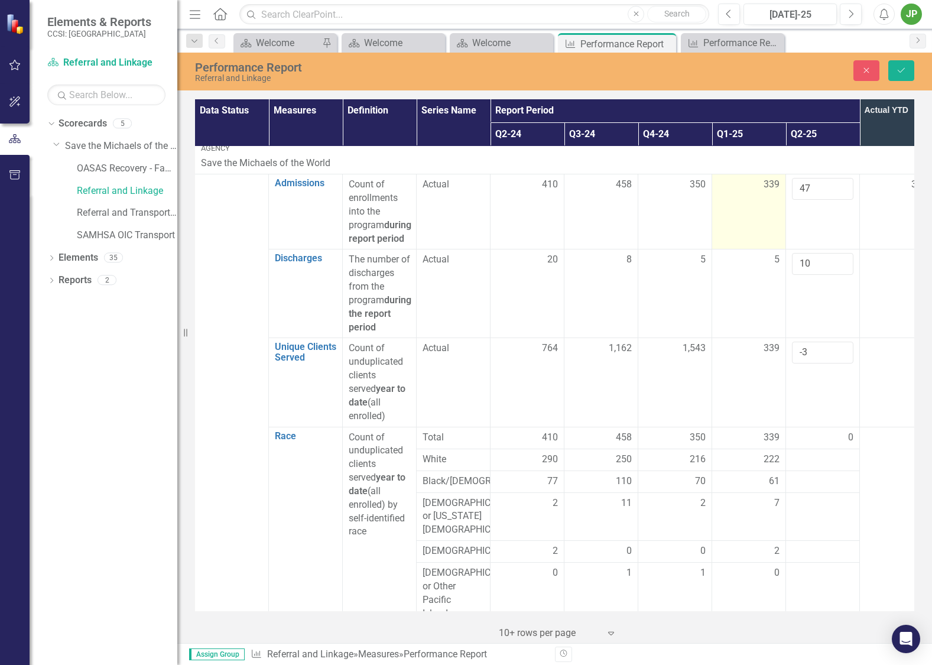
scroll to position [7, 0]
drag, startPoint x: 829, startPoint y: 189, endPoint x: 770, endPoint y: 183, distance: 60.0
click at [770, 183] on tr "Admissions Link Open Element Count of enrollments into the program during repor…" at bounding box center [565, 211] width 738 height 75
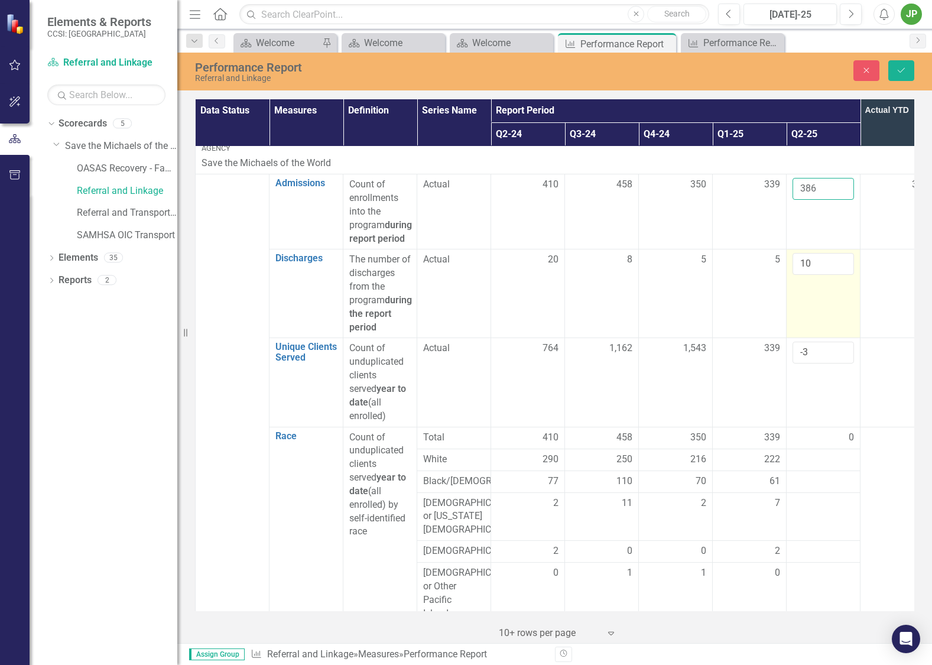
type input "386"
click at [823, 272] on input "10" at bounding box center [822, 264] width 61 height 22
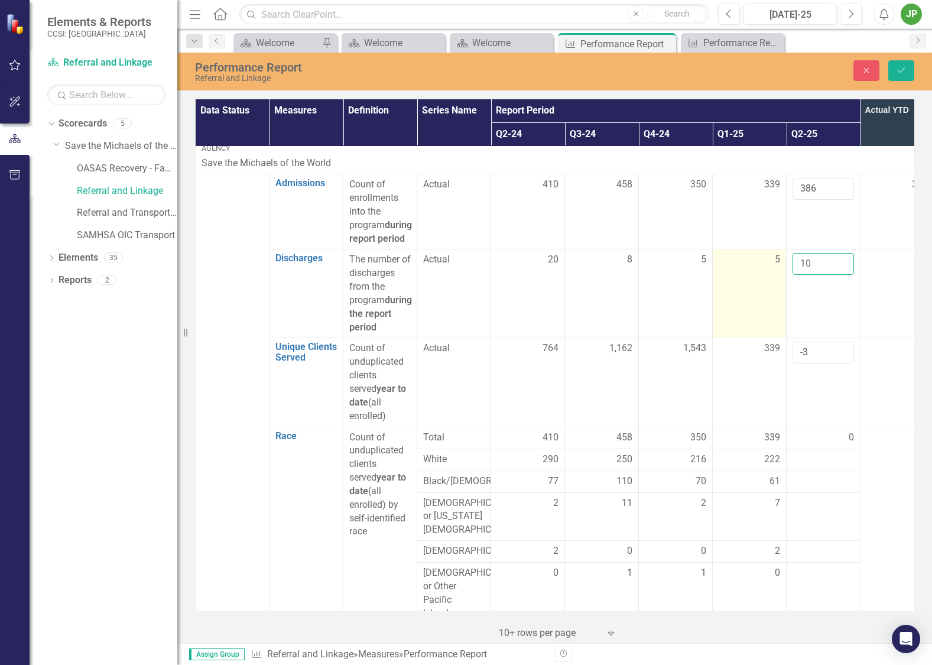
drag, startPoint x: 823, startPoint y: 277, endPoint x: 767, endPoint y: 278, distance: 55.5
click at [768, 277] on tr "Discharges Link Open Element The number of discharges from the program during t…" at bounding box center [565, 293] width 738 height 89
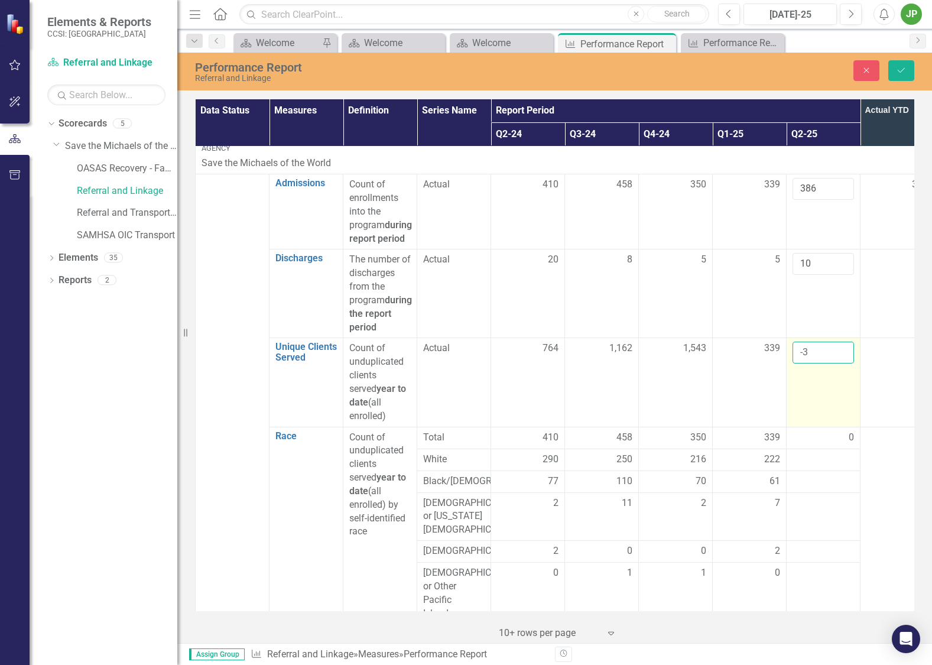
click at [851, 351] on td "-3" at bounding box center [823, 382] width 74 height 89
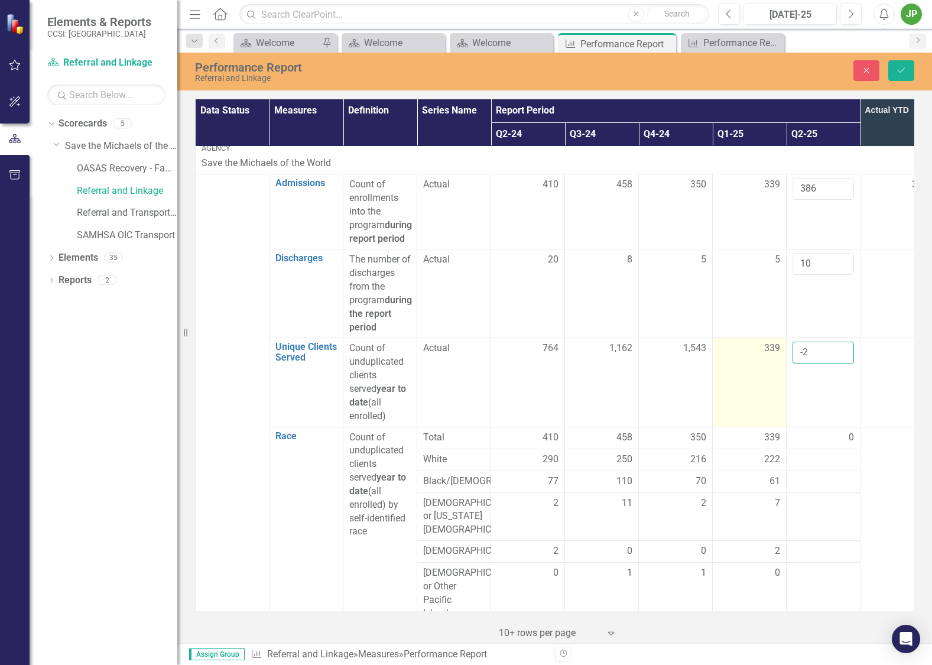
drag, startPoint x: 836, startPoint y: 361, endPoint x: 773, endPoint y: 353, distance: 63.2
click at [774, 351] on tr "Unique Clients Served Link Open Element Count of unduplicated clients served ye…" at bounding box center [565, 382] width 738 height 89
type input "5"
type input "3"
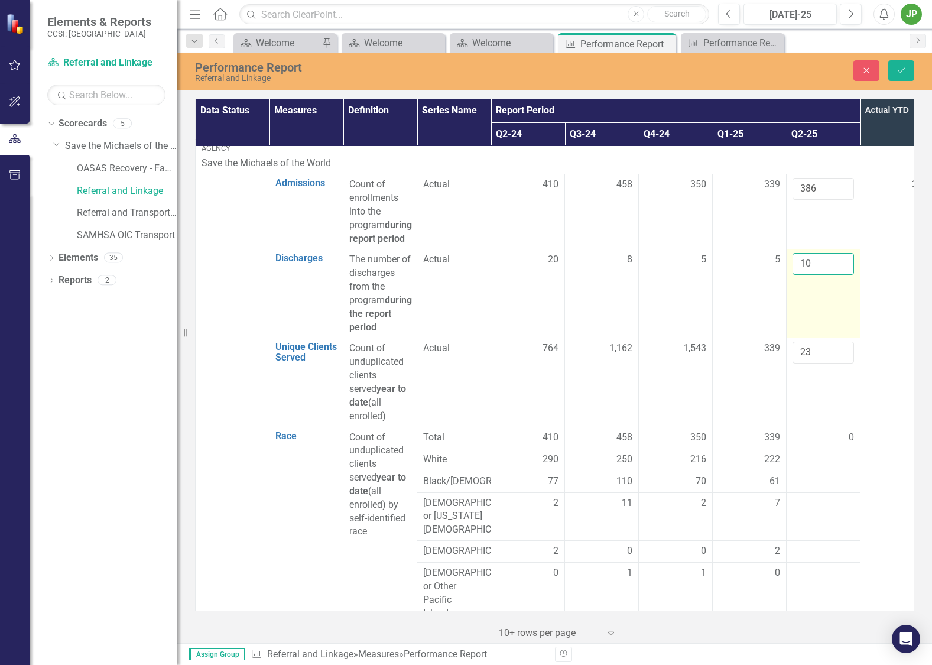
click at [838, 338] on td "10" at bounding box center [823, 293] width 74 height 89
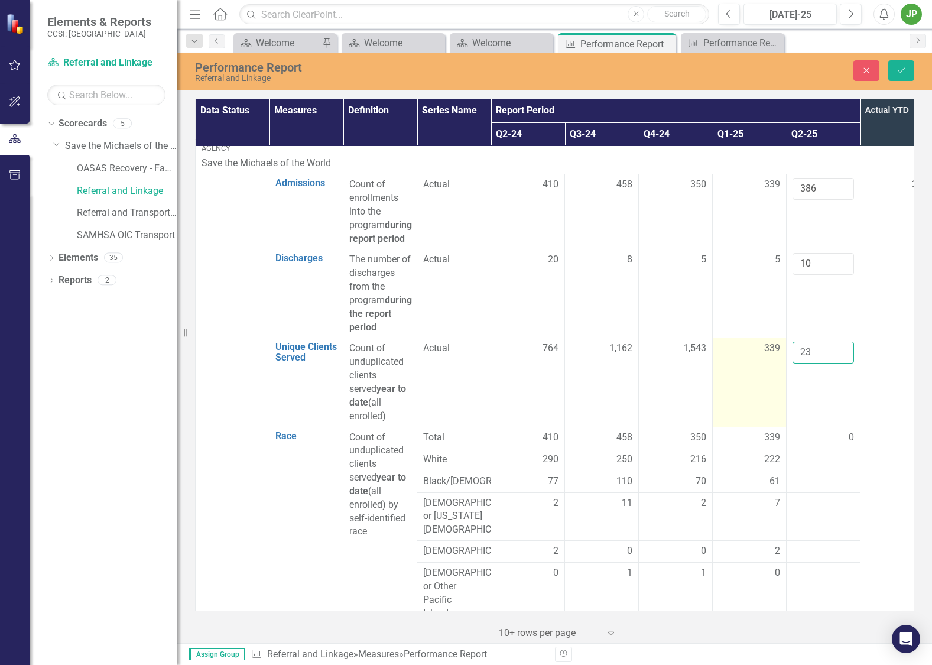
drag, startPoint x: 826, startPoint y: 363, endPoint x: 781, endPoint y: 366, distance: 45.6
click at [781, 366] on tr "Unique Clients Served Link Open Element Count of unduplicated clients served ye…" at bounding box center [565, 382] width 738 height 89
type input "386"
click at [867, 355] on div at bounding box center [896, 348] width 61 height 14
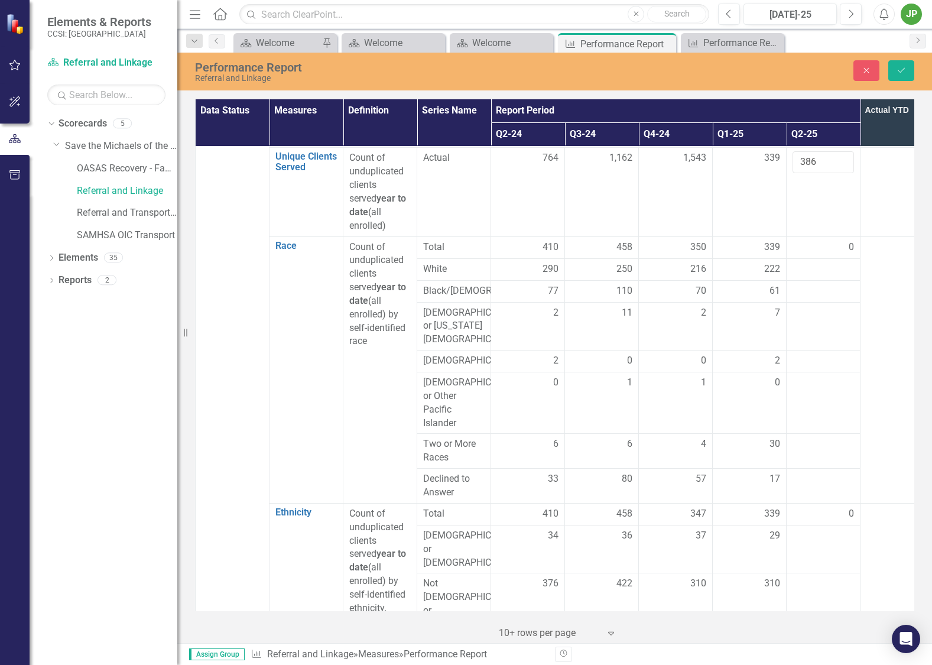
scroll to position [198, 0]
click at [825, 288] on div at bounding box center [822, 290] width 61 height 14
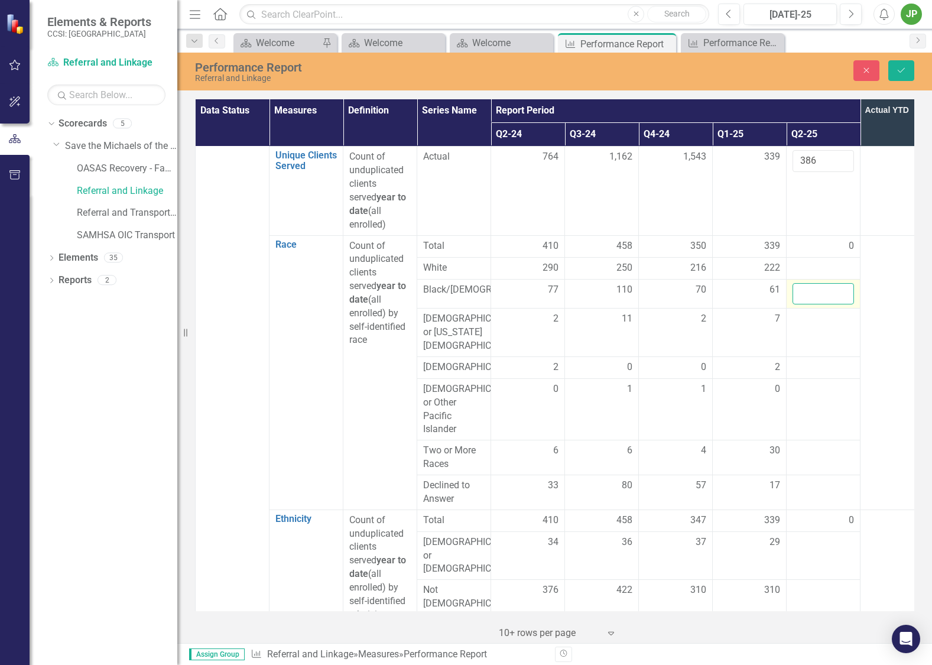
click at [833, 291] on input "number" at bounding box center [822, 294] width 61 height 22
type input "65"
click at [826, 262] on div at bounding box center [822, 268] width 61 height 14
click at [826, 262] on div at bounding box center [820, 268] width 61 height 14
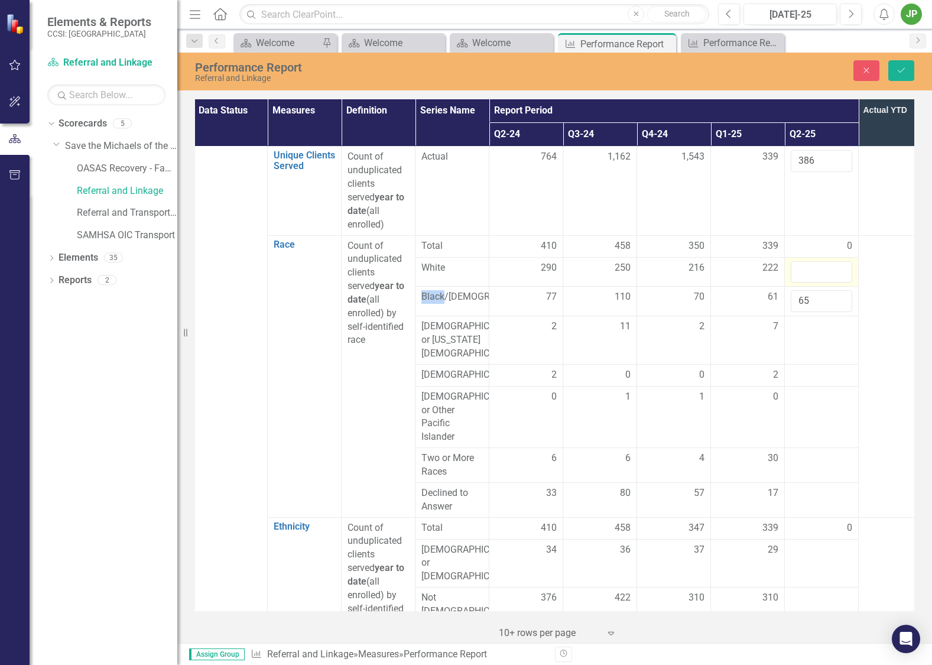
scroll to position [200, 2]
click at [829, 265] on input "number" at bounding box center [820, 271] width 61 height 22
type input "255"
click at [835, 330] on div at bounding box center [820, 325] width 61 height 14
click at [829, 333] on div at bounding box center [820, 325] width 61 height 14
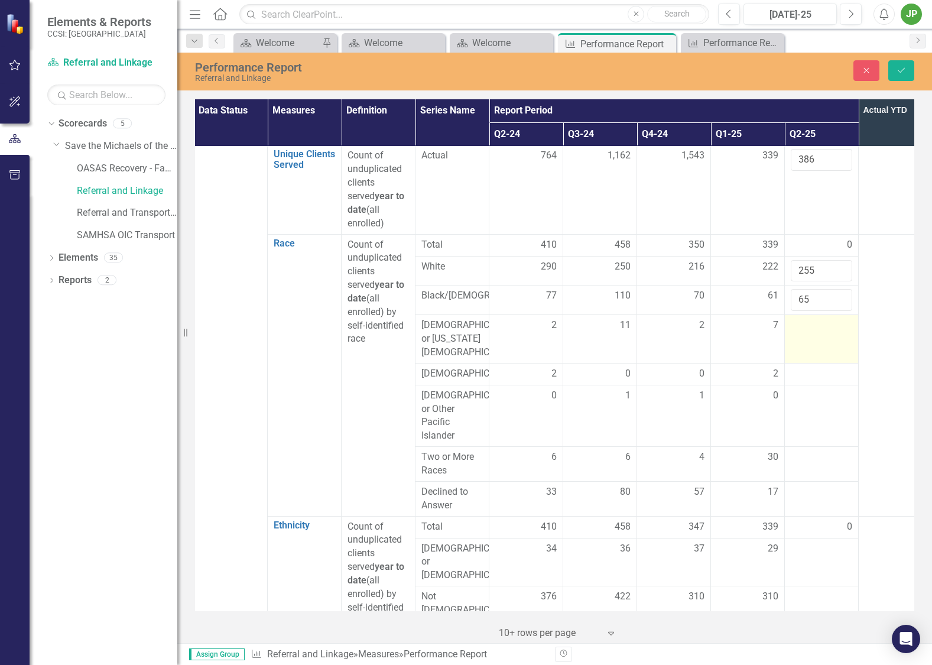
click at [821, 333] on div at bounding box center [820, 325] width 61 height 14
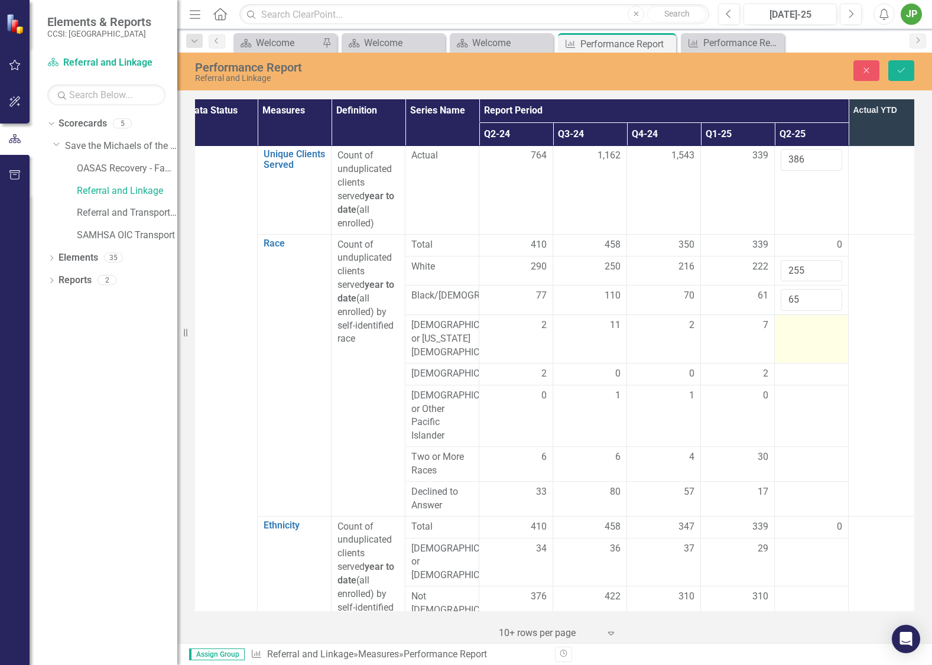
click at [800, 333] on div at bounding box center [810, 325] width 61 height 14
click at [801, 338] on td at bounding box center [811, 337] width 74 height 48
click at [804, 337] on td at bounding box center [811, 337] width 74 height 48
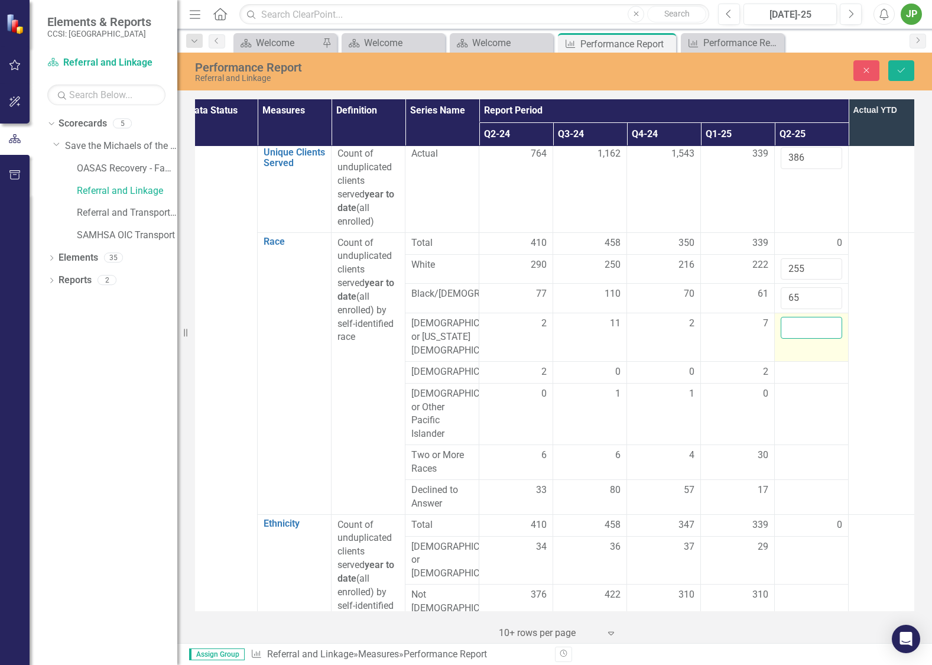
click at [813, 335] on input "number" at bounding box center [810, 328] width 61 height 22
type input "7"
click at [809, 370] on div at bounding box center [810, 372] width 61 height 14
click at [810, 373] on div at bounding box center [810, 372] width 61 height 14
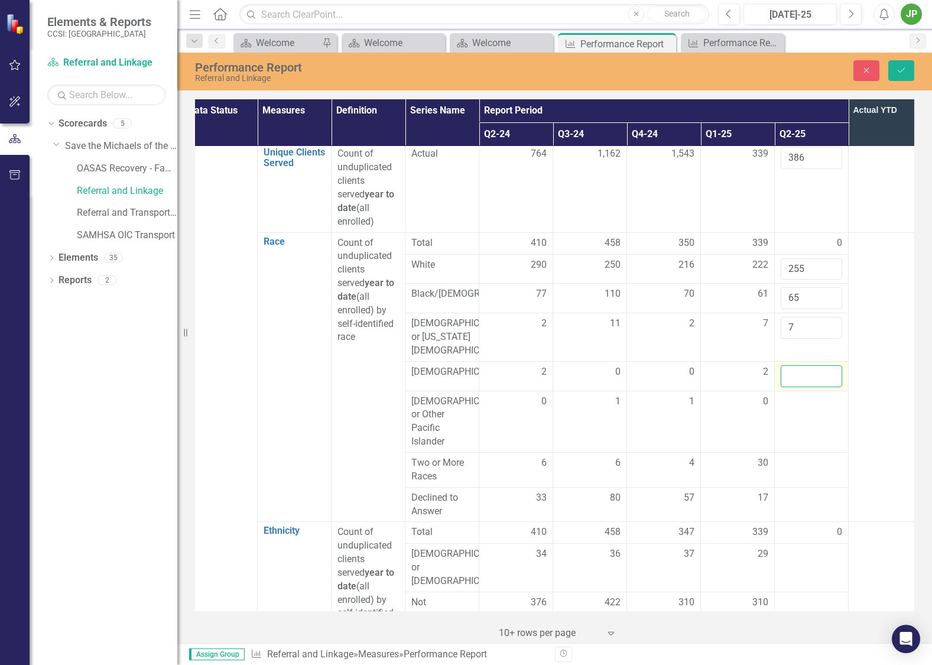
drag, startPoint x: 809, startPoint y: 380, endPoint x: 795, endPoint y: 393, distance: 18.8
click at [806, 385] on input "number" at bounding box center [810, 376] width 61 height 22
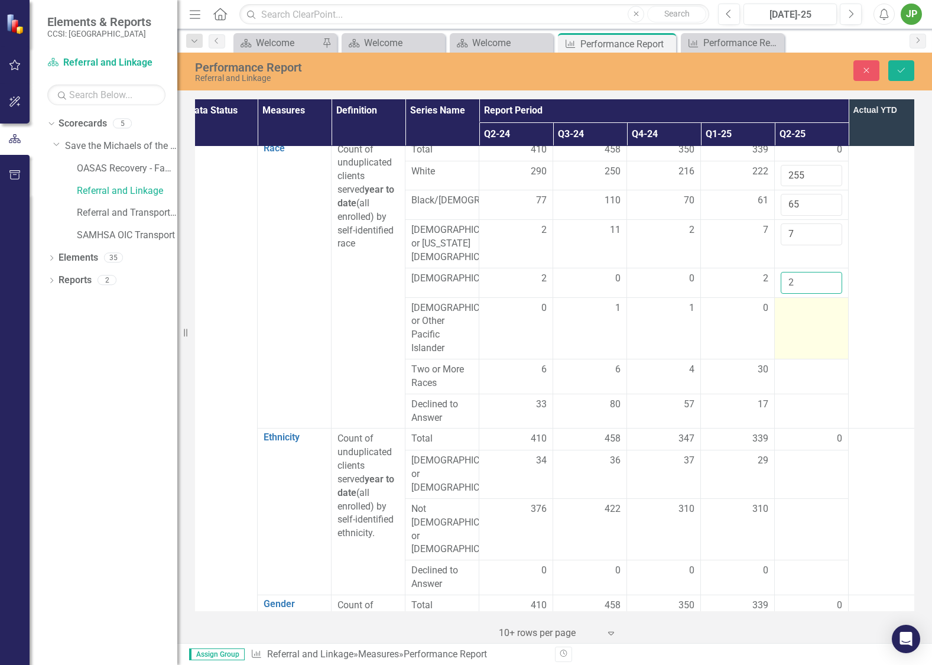
scroll to position [299, 12]
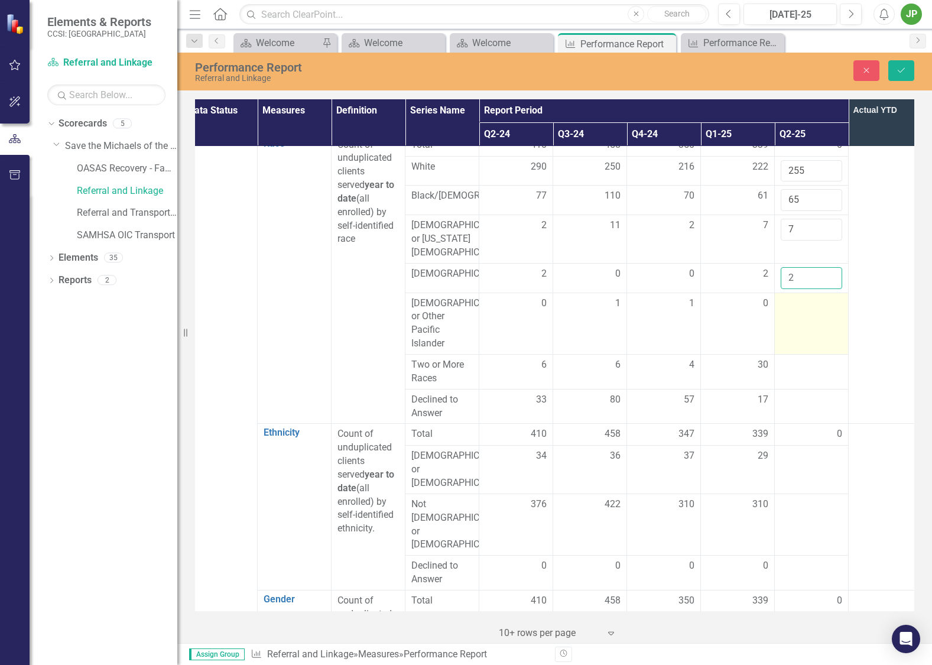
type input "2"
click at [814, 341] on td at bounding box center [811, 322] width 74 height 61
click at [816, 339] on td at bounding box center [811, 322] width 74 height 61
drag, startPoint x: 816, startPoint y: 339, endPoint x: 822, endPoint y: 324, distance: 16.7
click at [816, 339] on td at bounding box center [811, 322] width 74 height 61
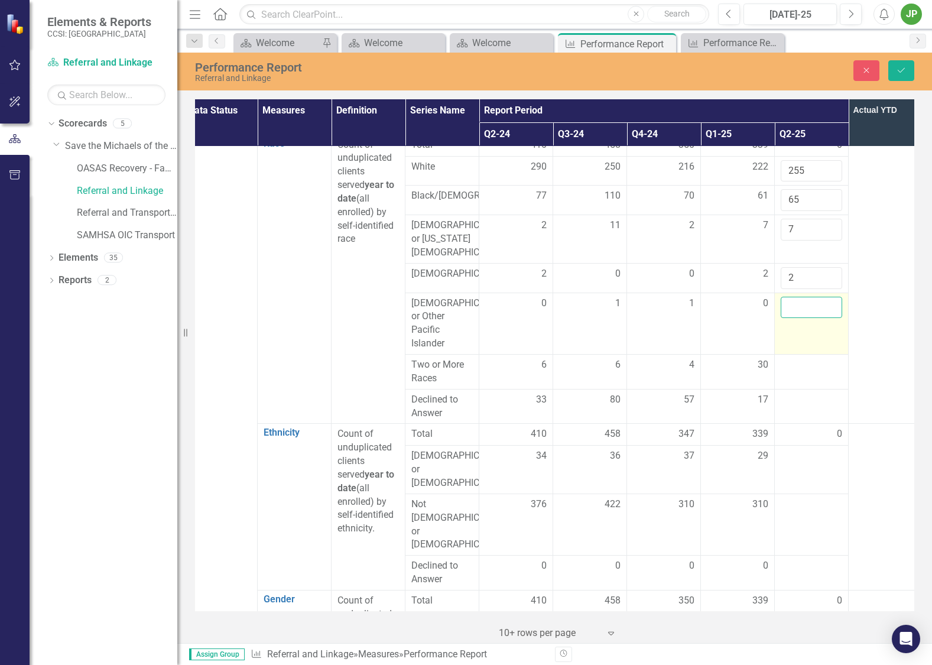
click at [820, 317] on input "number" at bounding box center [810, 308] width 61 height 22
click at [816, 312] on input "number" at bounding box center [810, 308] width 61 height 22
type input "0"
click at [810, 372] on div at bounding box center [810, 365] width 61 height 14
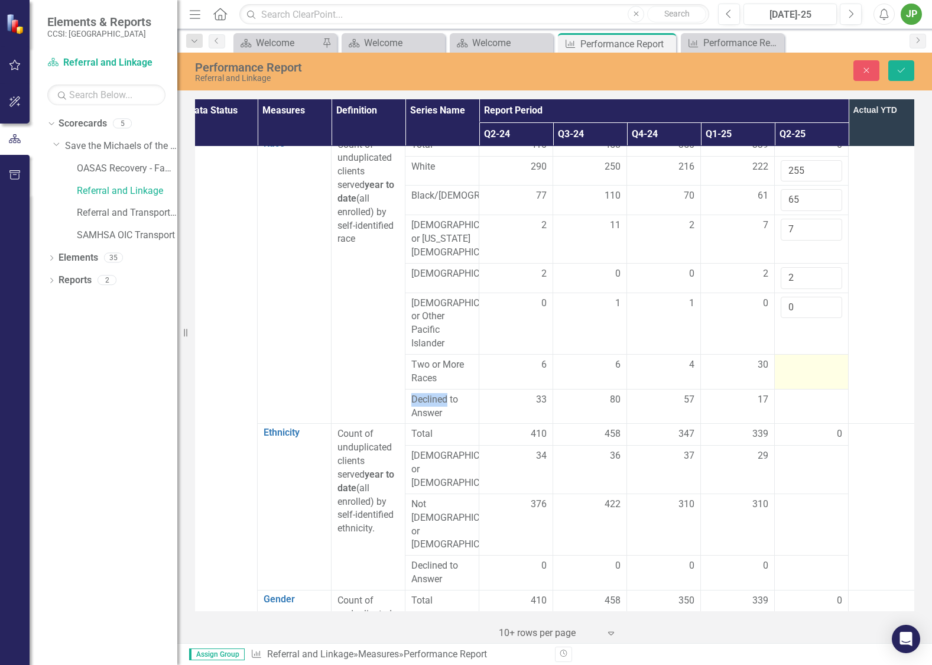
click at [810, 372] on div at bounding box center [810, 365] width 61 height 14
click at [819, 369] on input "number" at bounding box center [810, 369] width 61 height 22
click at [806, 398] on div at bounding box center [810, 400] width 61 height 14
click at [806, 402] on div at bounding box center [810, 400] width 61 height 14
click at [806, 403] on div at bounding box center [810, 400] width 61 height 14
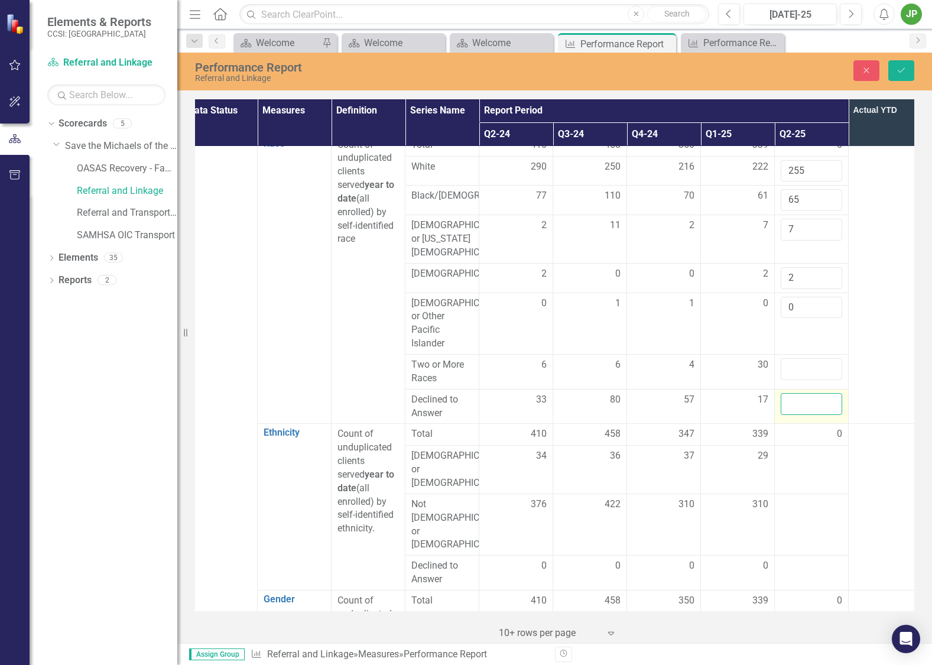
click at [803, 409] on input "number" at bounding box center [810, 404] width 61 height 22
type input "1"
type input "26"
click at [822, 371] on input "number" at bounding box center [810, 369] width 61 height 22
type input "30"
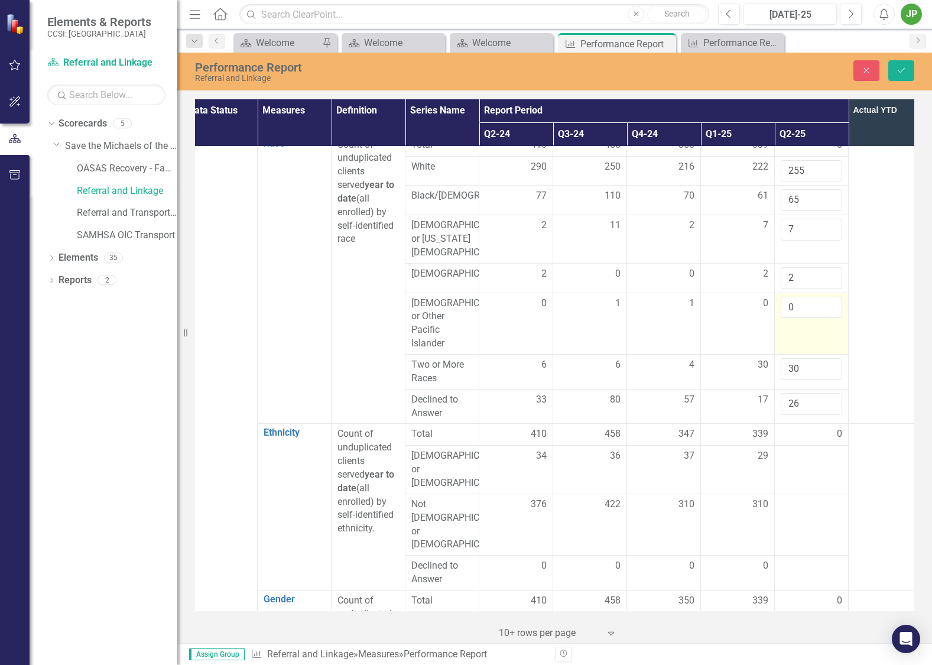
click at [825, 349] on td "0" at bounding box center [811, 322] width 74 height 61
drag, startPoint x: 908, startPoint y: 66, endPoint x: 908, endPoint y: 74, distance: 8.3
click at [908, 71] on button "Save" at bounding box center [901, 70] width 26 height 21
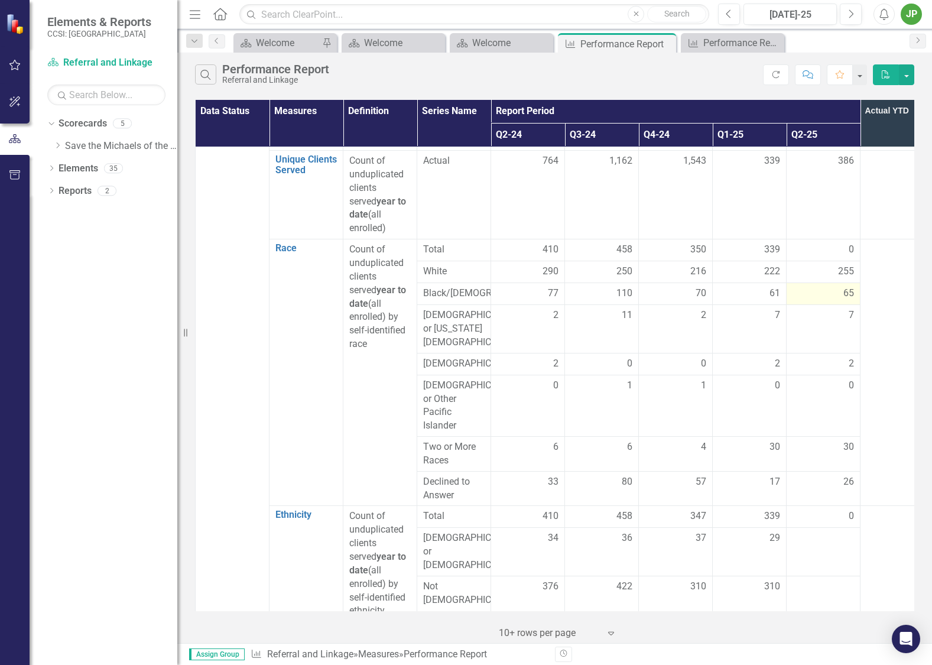
scroll to position [214, 0]
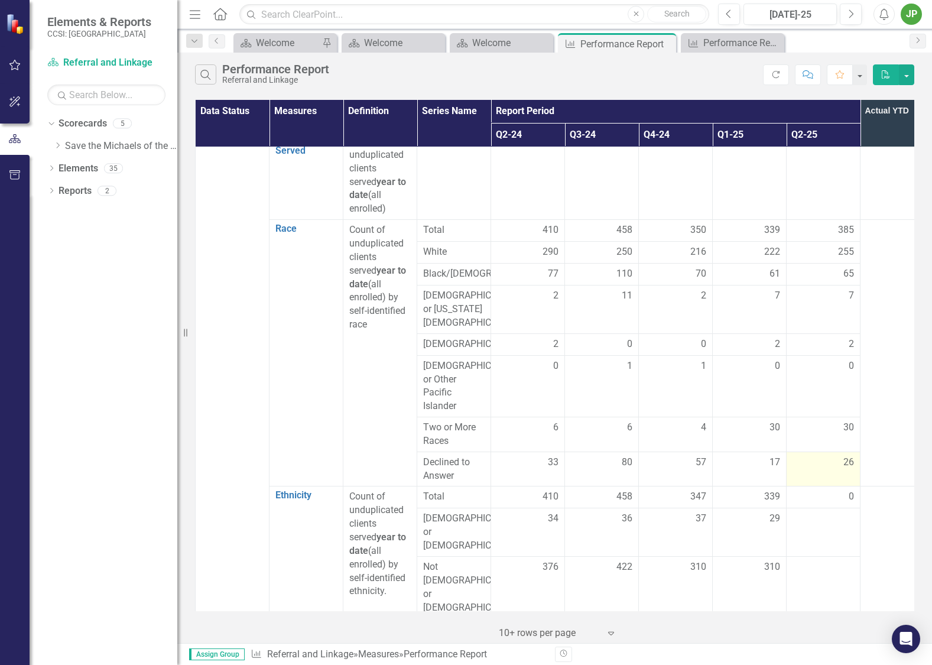
click at [843, 483] on td "26" at bounding box center [823, 468] width 74 height 35
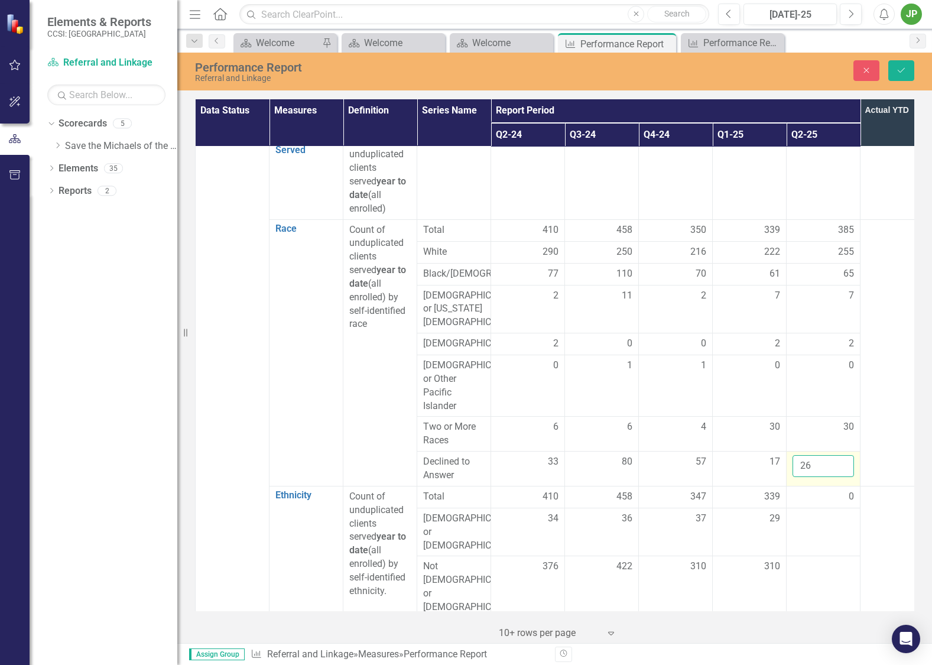
click at [837, 477] on input "26" at bounding box center [822, 466] width 61 height 22
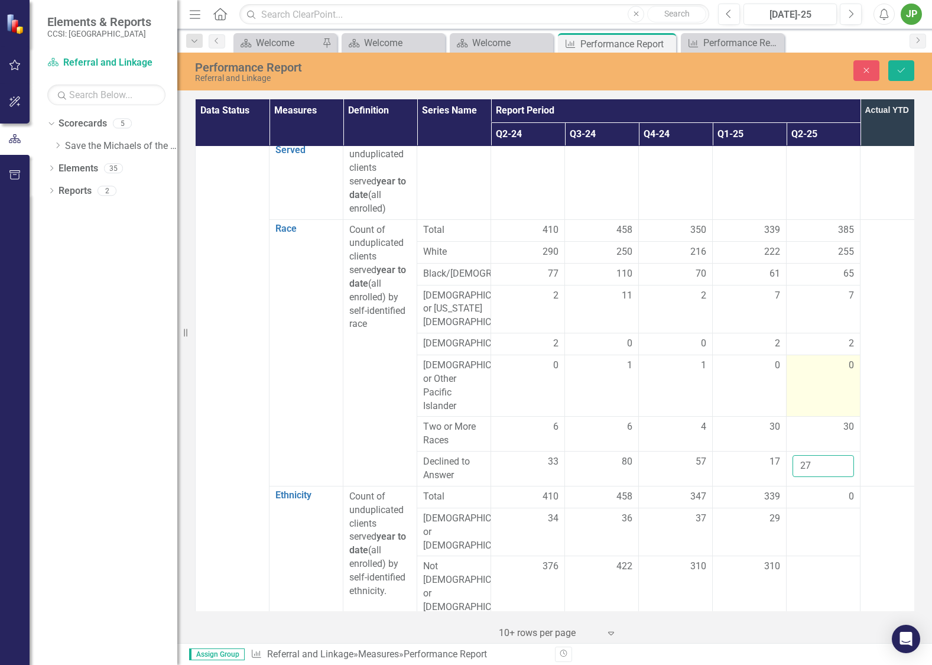
type input "27"
click at [793, 416] on td "0" at bounding box center [823, 385] width 74 height 61
click at [829, 434] on div "30" at bounding box center [822, 427] width 61 height 14
click at [830, 434] on div "30" at bounding box center [822, 427] width 61 height 14
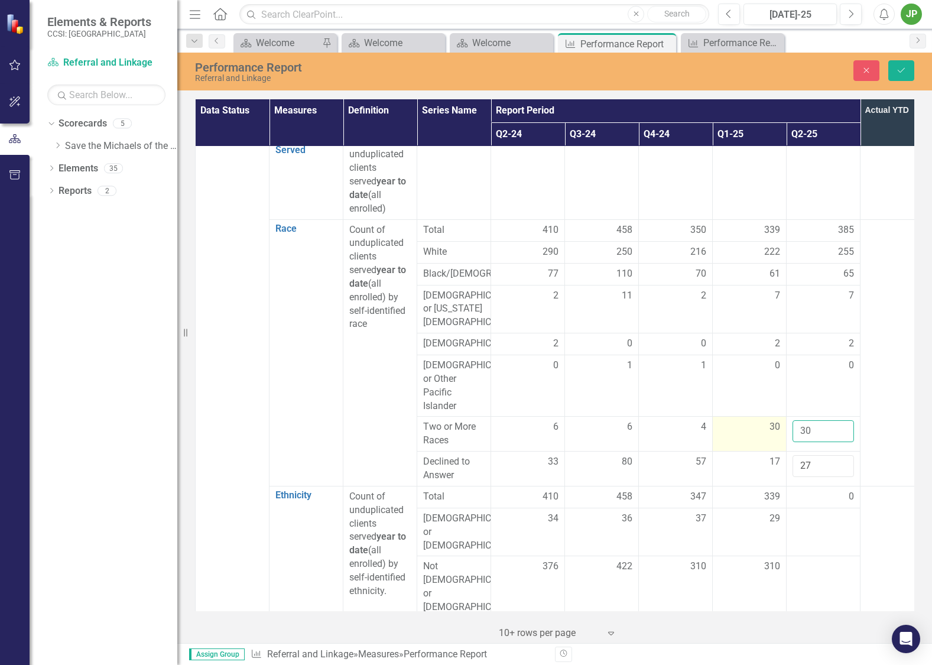
drag, startPoint x: 833, startPoint y: 442, endPoint x: 732, endPoint y: 448, distance: 101.2
click at [765, 437] on tr "Two or More Races 6 6 4 30 30" at bounding box center [565, 433] width 738 height 35
type input "2"
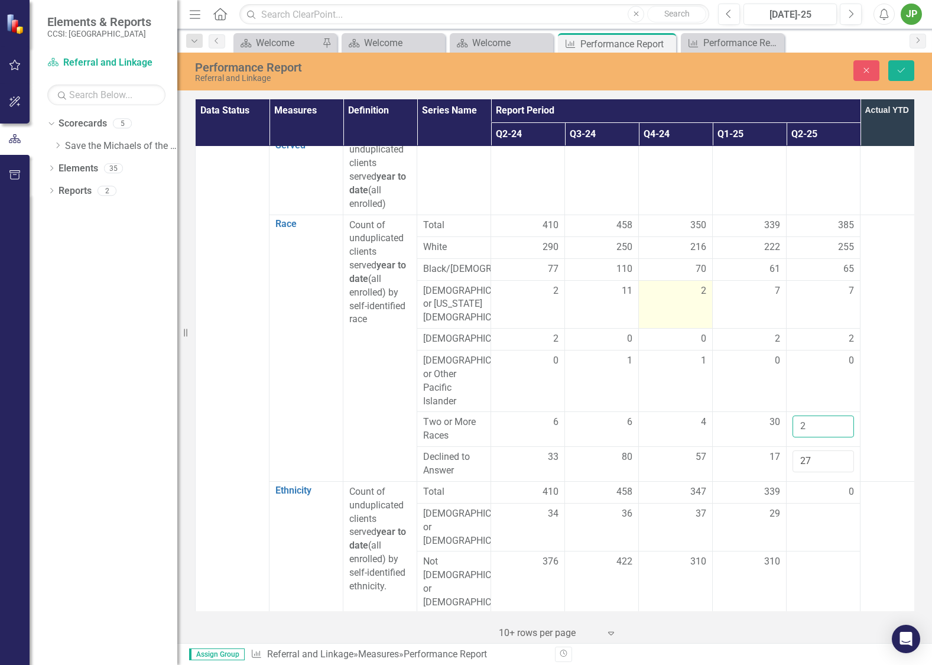
scroll to position [227, 0]
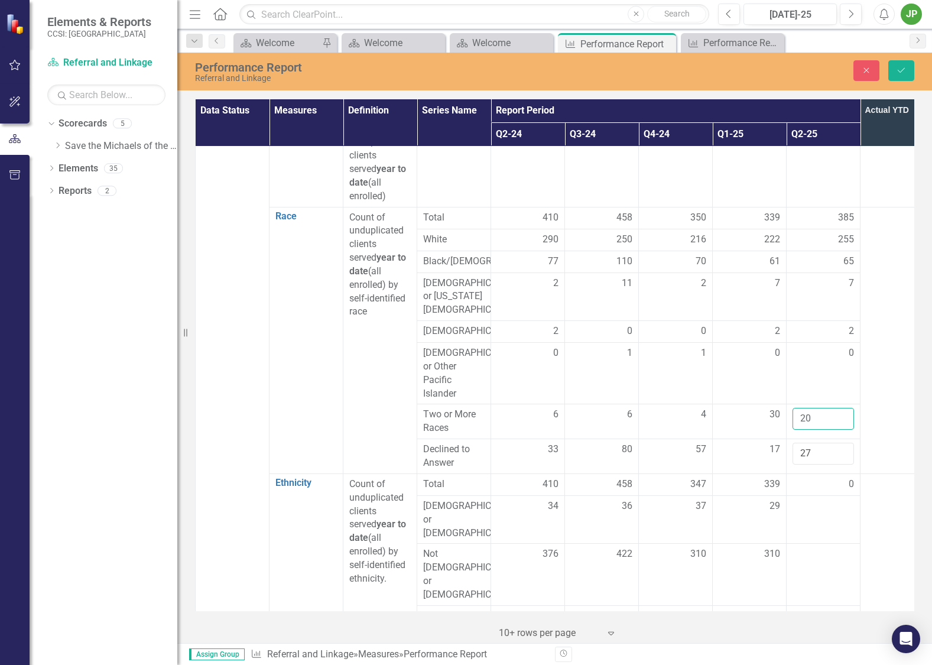
type input "20"
click at [875, 402] on td at bounding box center [897, 340] width 74 height 266
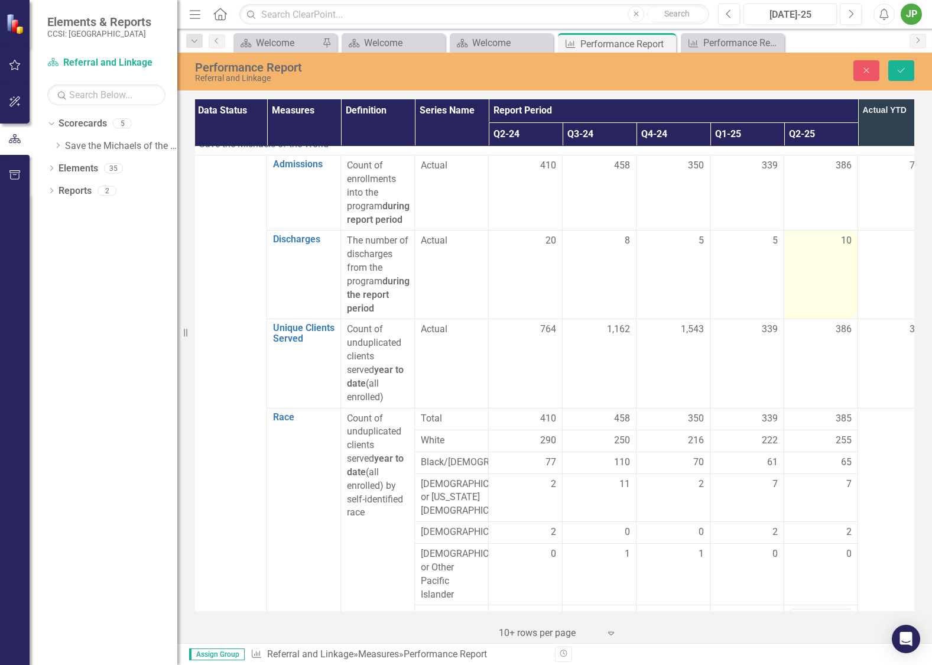
scroll to position [24, 2]
click at [841, 276] on td "10" at bounding box center [821, 277] width 74 height 89
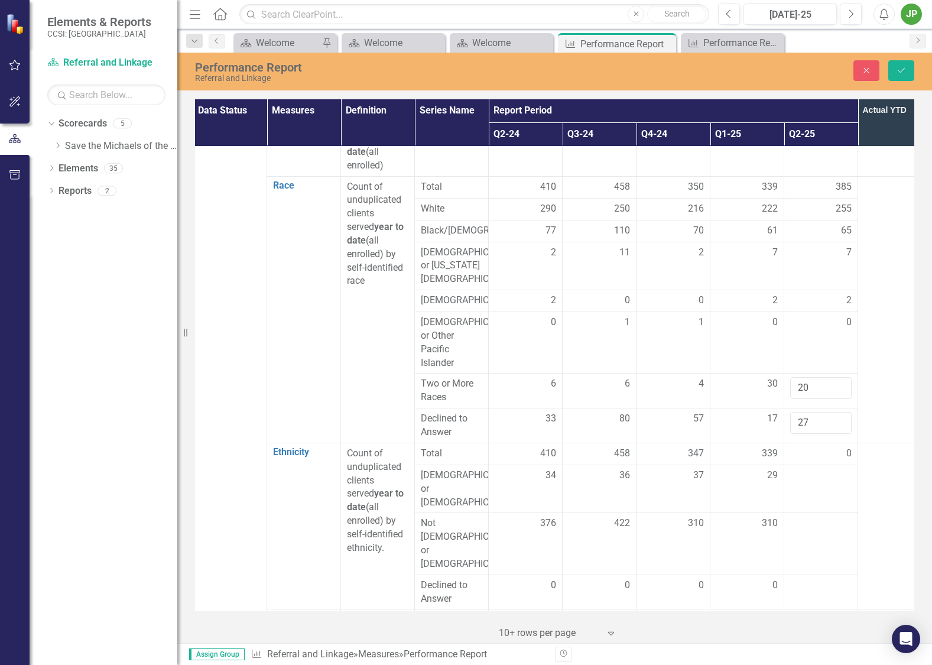
scroll to position [272, 2]
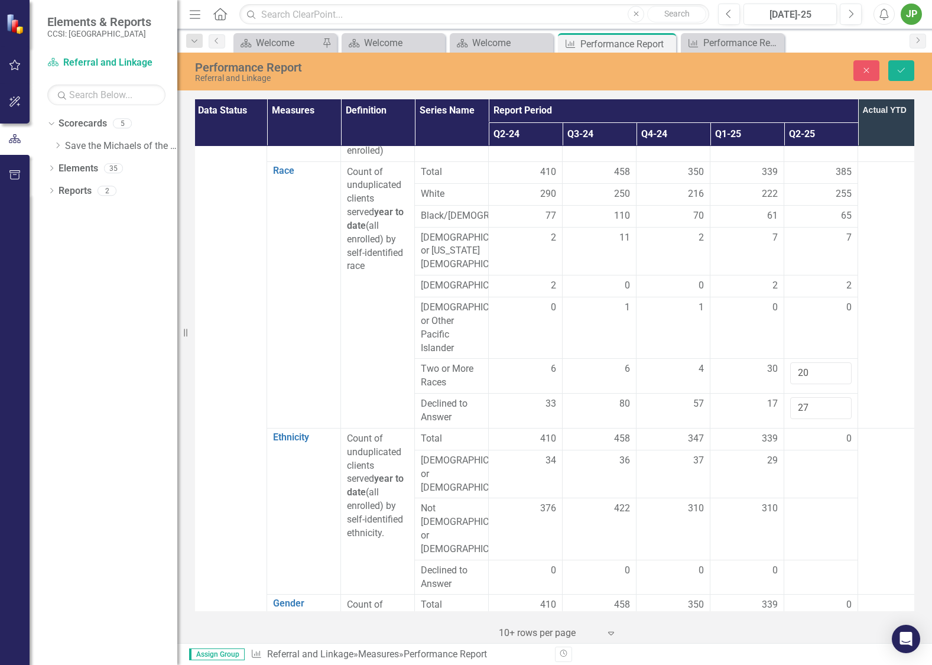
click at [876, 359] on td at bounding box center [895, 294] width 74 height 266
click at [810, 419] on input "27" at bounding box center [820, 408] width 61 height 22
click at [832, 383] on input "20" at bounding box center [820, 373] width 61 height 22
drag, startPoint x: 818, startPoint y: 204, endPoint x: 823, endPoint y: 211, distance: 8.0
click at [818, 205] on td "65" at bounding box center [821, 216] width 74 height 22
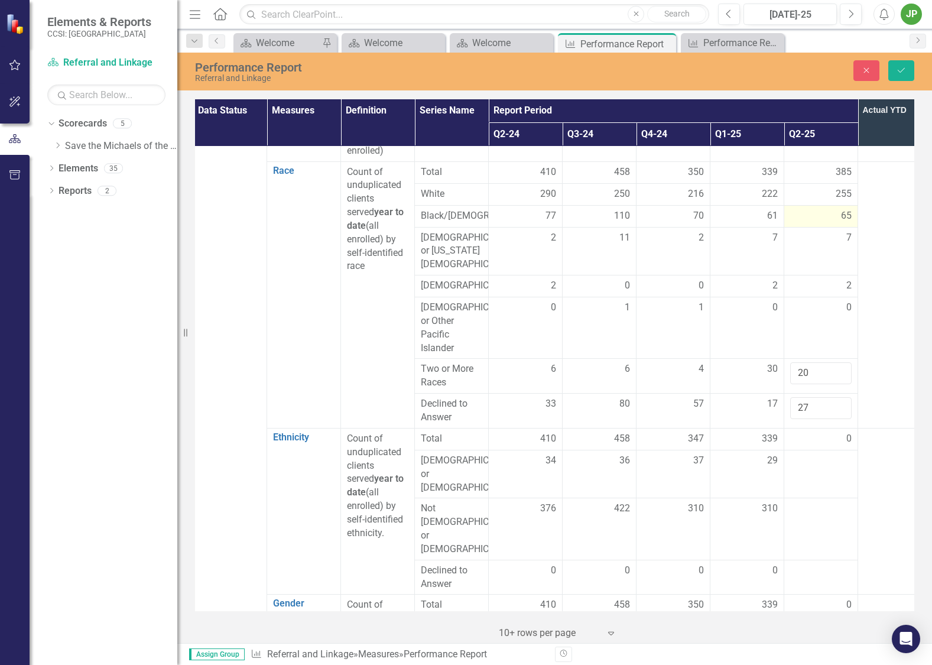
click at [825, 214] on div "65" at bounding box center [820, 216] width 61 height 14
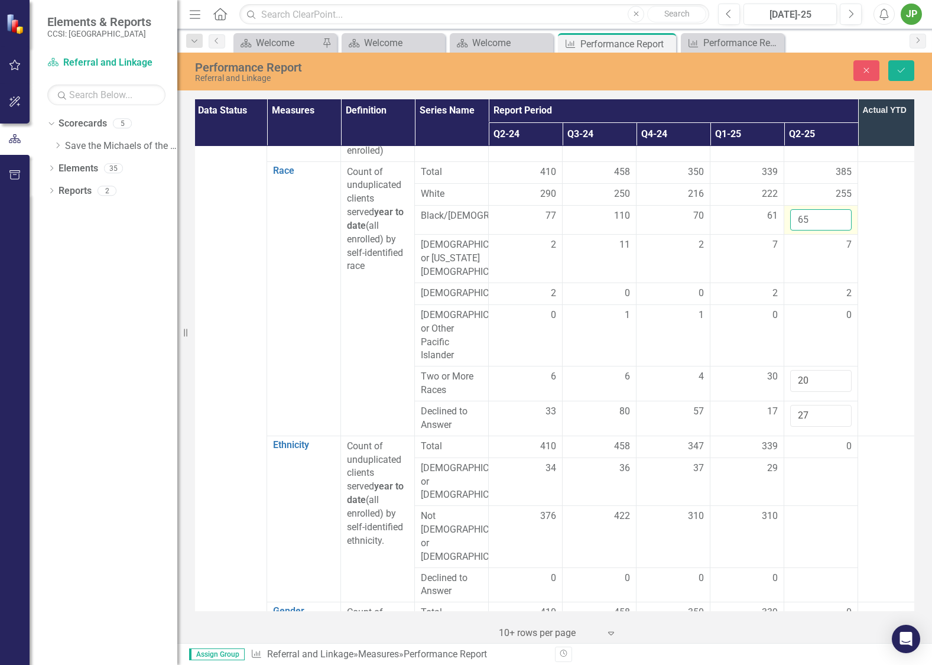
drag, startPoint x: 801, startPoint y: 219, endPoint x: 783, endPoint y: 220, distance: 17.8
click at [784, 220] on td "65" at bounding box center [821, 220] width 74 height 30
type input "75"
click at [825, 288] on td "2" at bounding box center [821, 293] width 74 height 22
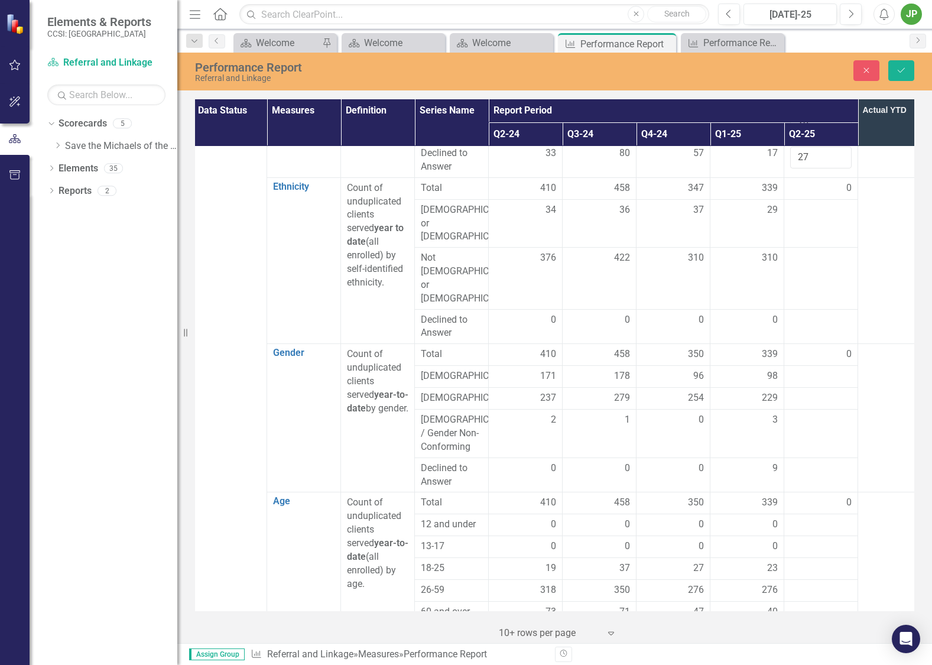
scroll to position [578, 2]
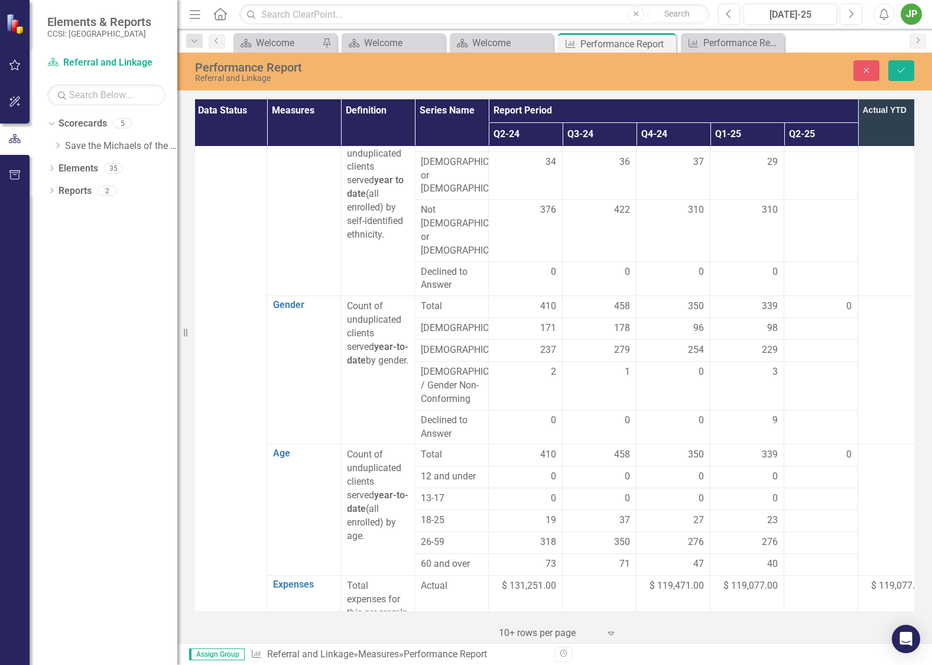
click at [886, 322] on td at bounding box center [895, 370] width 74 height 148
click at [830, 181] on td at bounding box center [821, 175] width 74 height 48
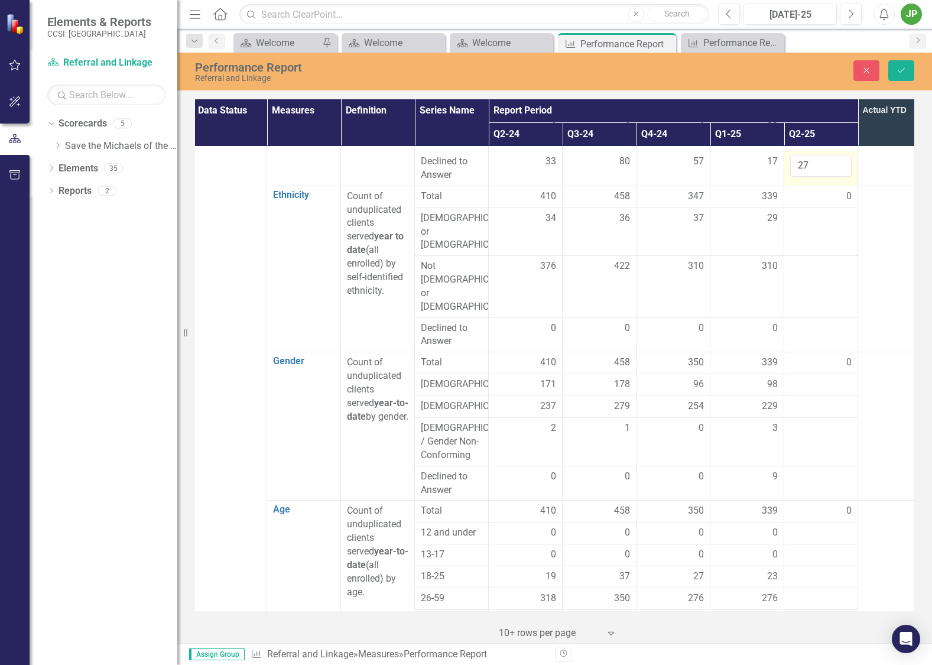
scroll to position [504, 2]
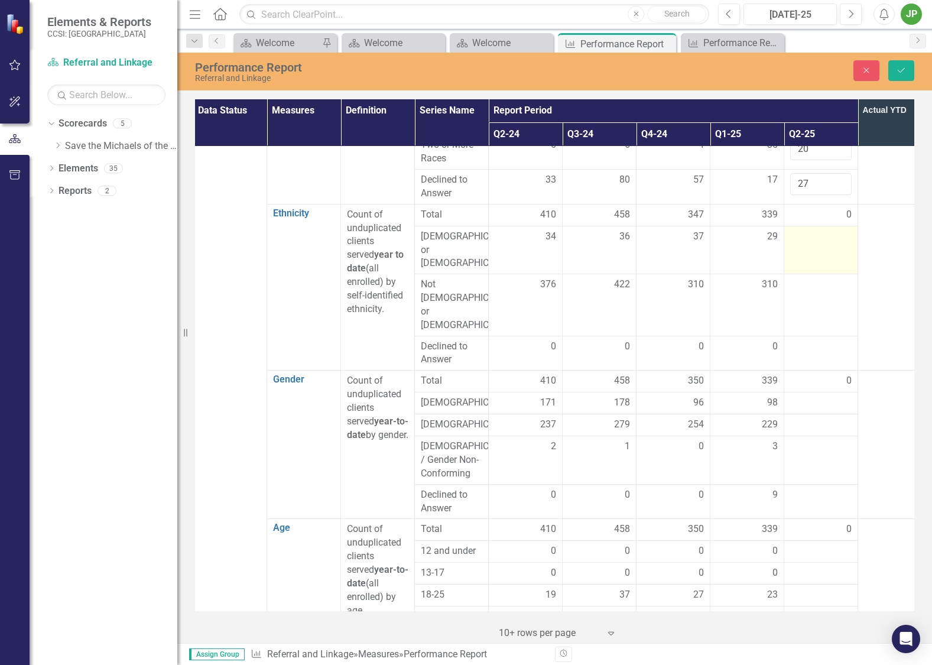
click at [822, 254] on td at bounding box center [821, 250] width 74 height 48
click at [831, 244] on div at bounding box center [820, 237] width 61 height 14
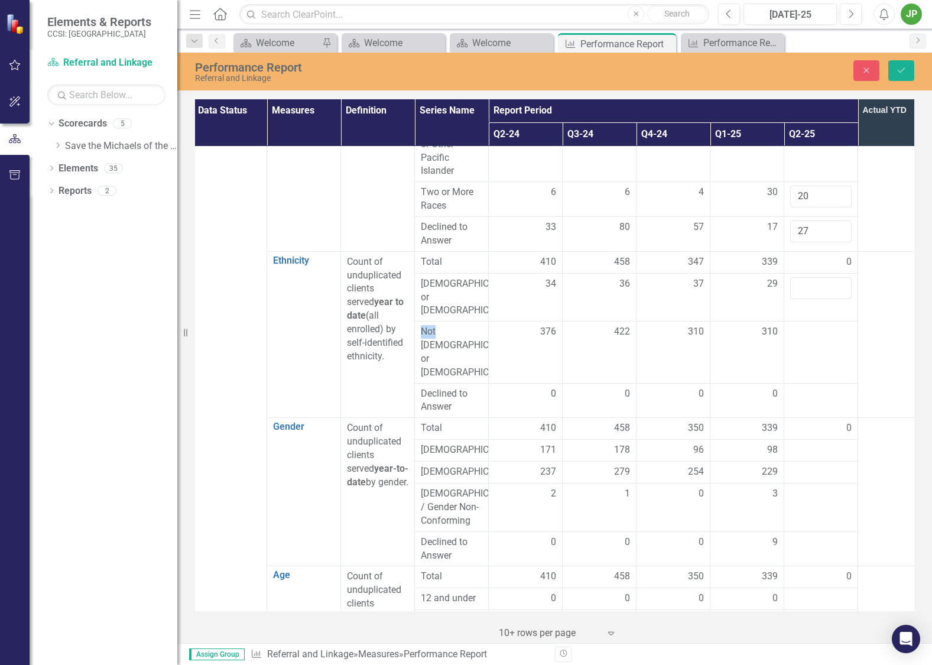
scroll to position [447, 2]
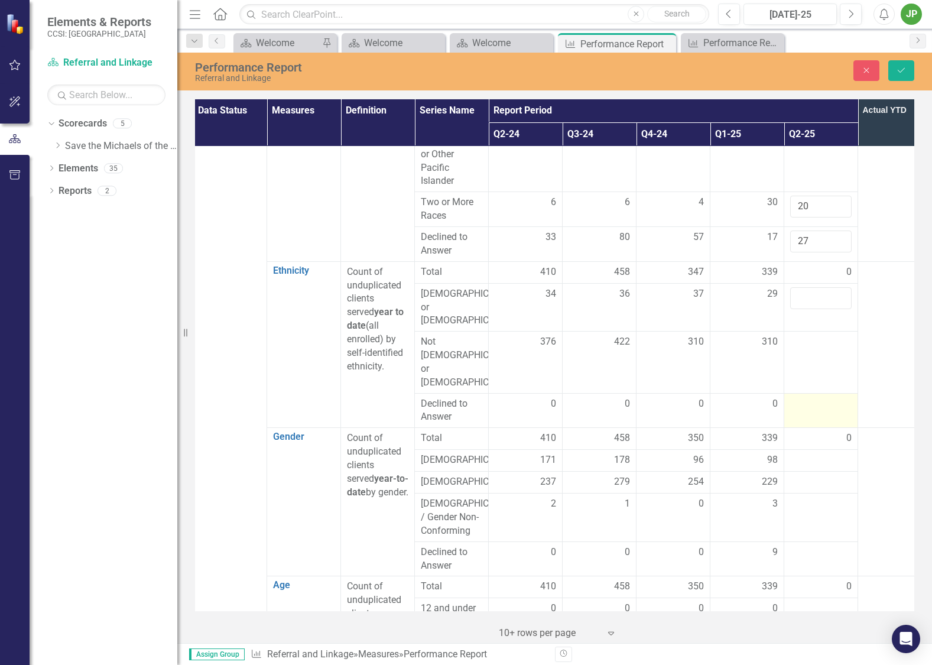
click at [808, 397] on div at bounding box center [820, 404] width 61 height 14
click at [809, 397] on div at bounding box center [820, 404] width 61 height 14
click at [813, 397] on input "number" at bounding box center [820, 408] width 61 height 22
type input "1"
drag, startPoint x: 826, startPoint y: 315, endPoint x: 826, endPoint y: 305, distance: 10.0
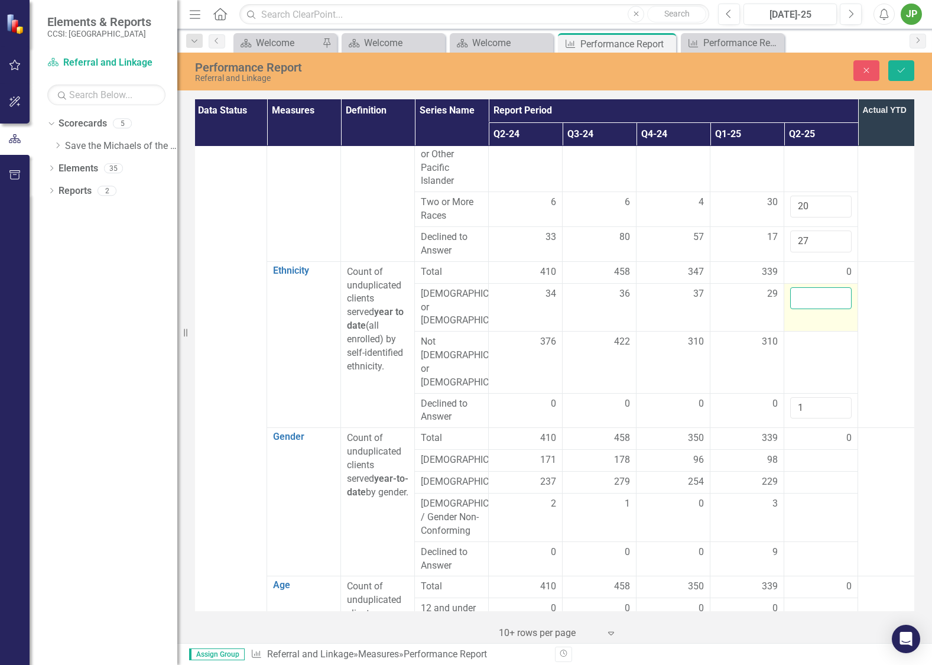
click at [826, 314] on td at bounding box center [821, 307] width 74 height 48
click at [826, 298] on input "number" at bounding box center [820, 298] width 61 height 22
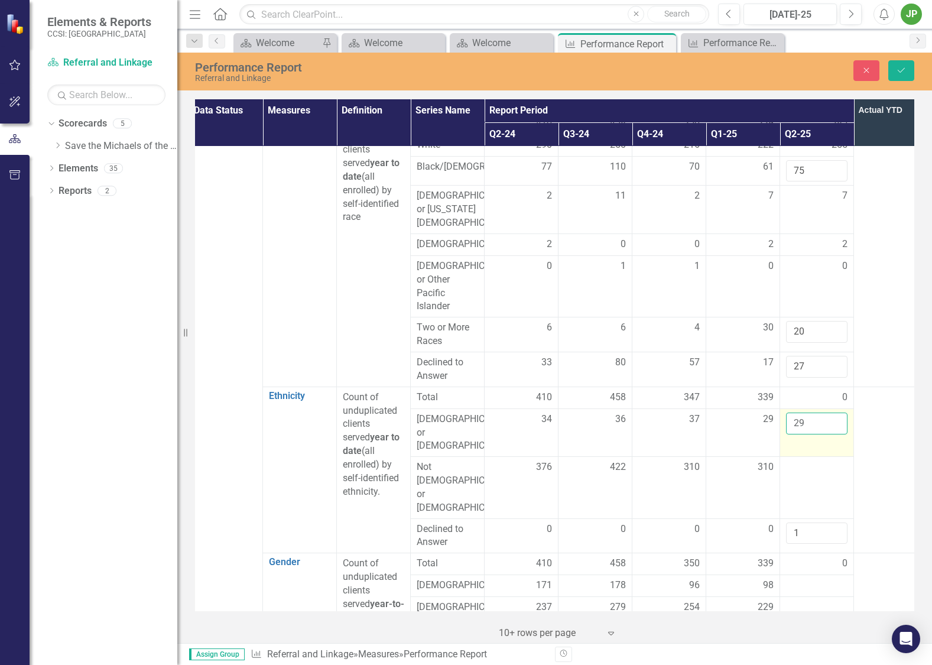
scroll to position [325, 6]
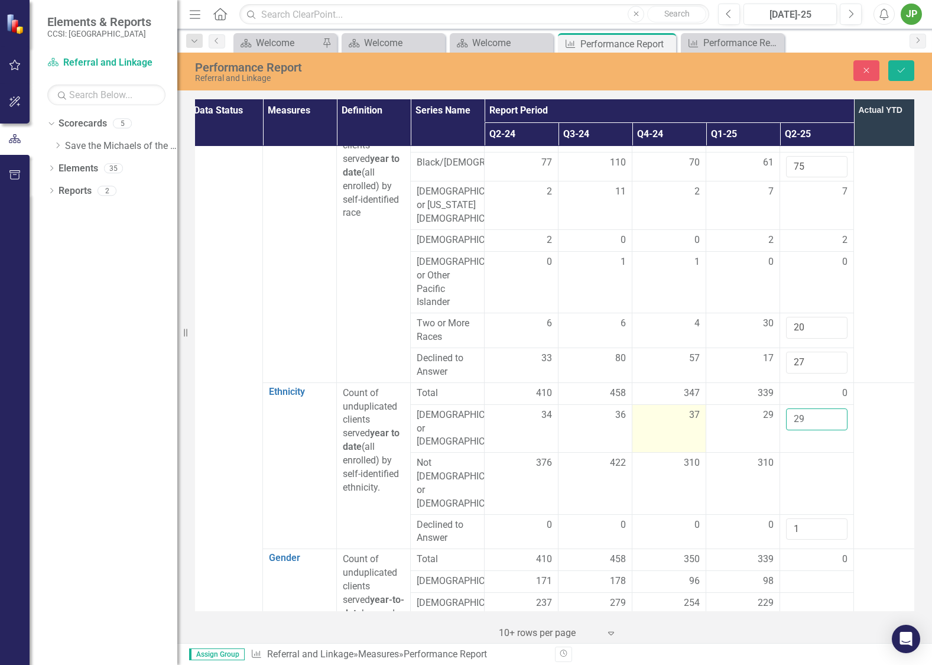
drag, startPoint x: 818, startPoint y: 429, endPoint x: 695, endPoint y: 425, distance: 122.9
click at [740, 420] on tr "[DEMOGRAPHIC_DATA] or [DEMOGRAPHIC_DATA] 34 36 37 29 29" at bounding box center [558, 428] width 738 height 48
type input "20"
drag, startPoint x: 917, startPoint y: 393, endPoint x: 908, endPoint y: 394, distance: 8.9
click at [915, 393] on div "Data Status Measures Definition Series Name Report Period Actual YTD Q2-24 Q3-2…" at bounding box center [554, 369] width 754 height 546
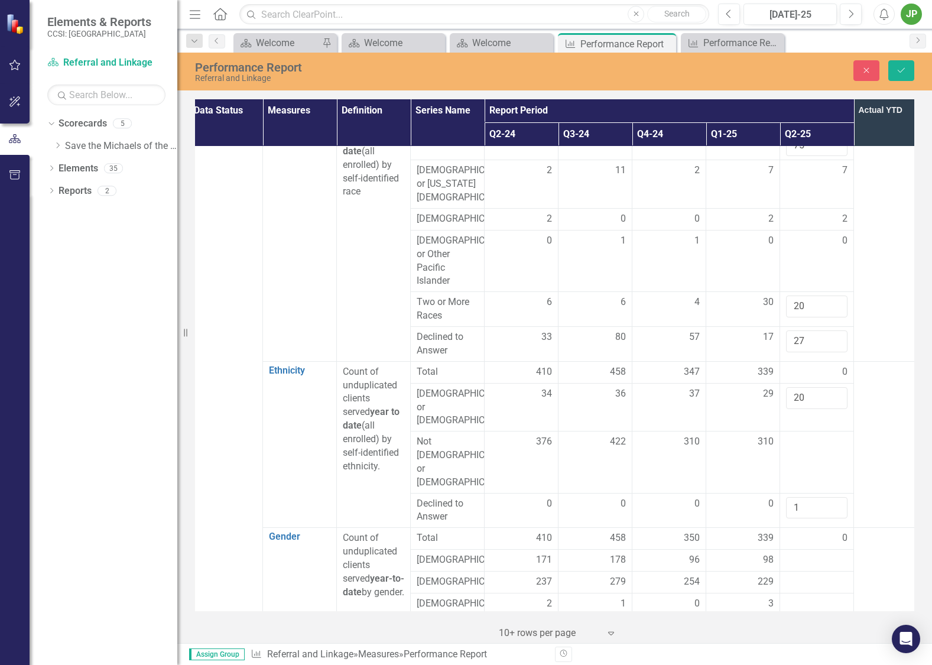
scroll to position [351, 6]
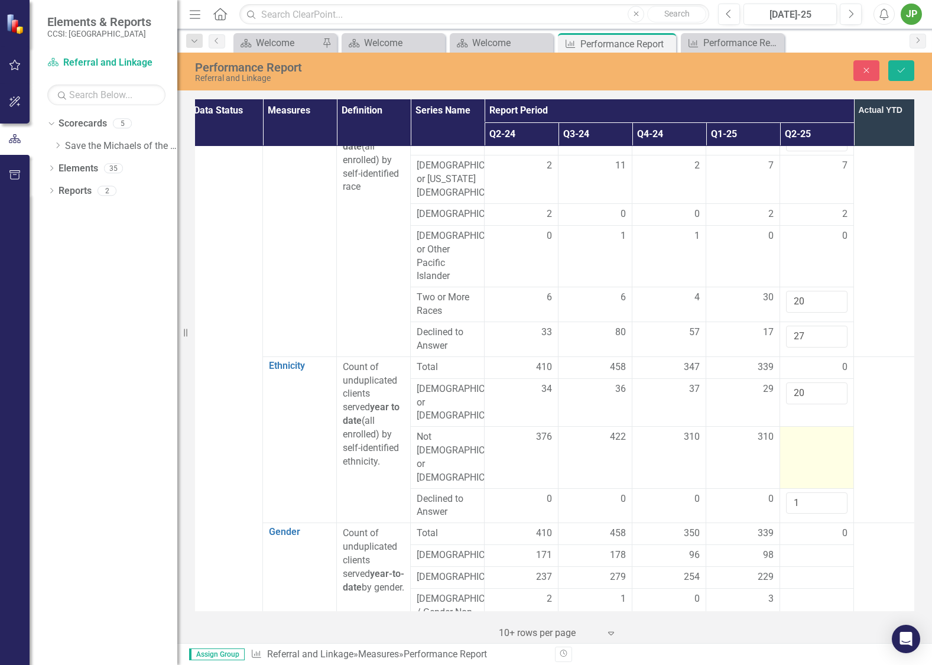
click at [822, 430] on div at bounding box center [816, 437] width 61 height 14
click at [817, 431] on input "number" at bounding box center [816, 438] width 61 height 22
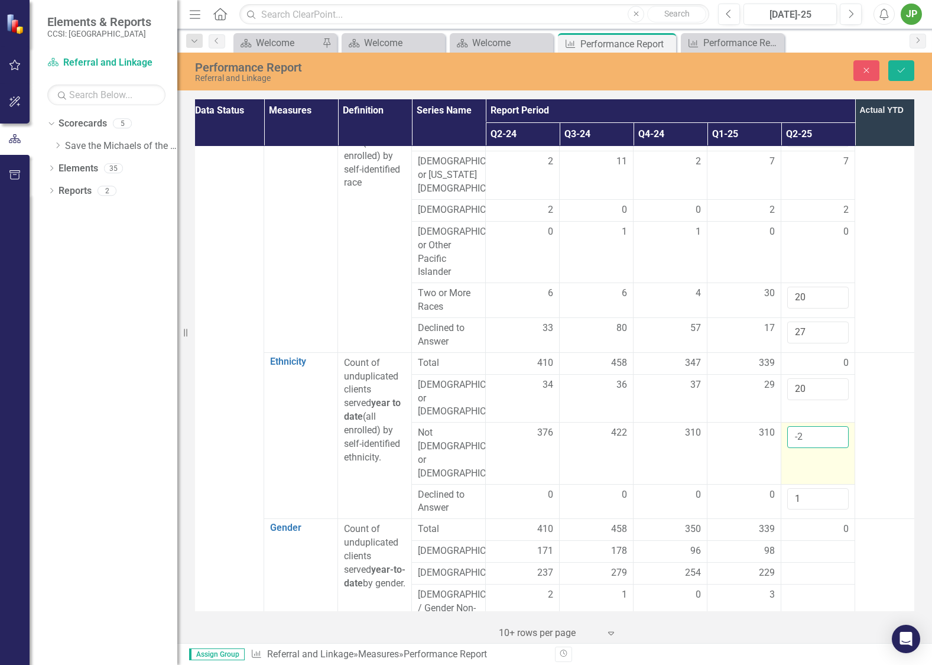
drag, startPoint x: 810, startPoint y: 429, endPoint x: 784, endPoint y: 428, distance: 26.0
click at [784, 428] on td "-2" at bounding box center [818, 452] width 74 height 61
type input "365"
click button "Save" at bounding box center [901, 70] width 26 height 21
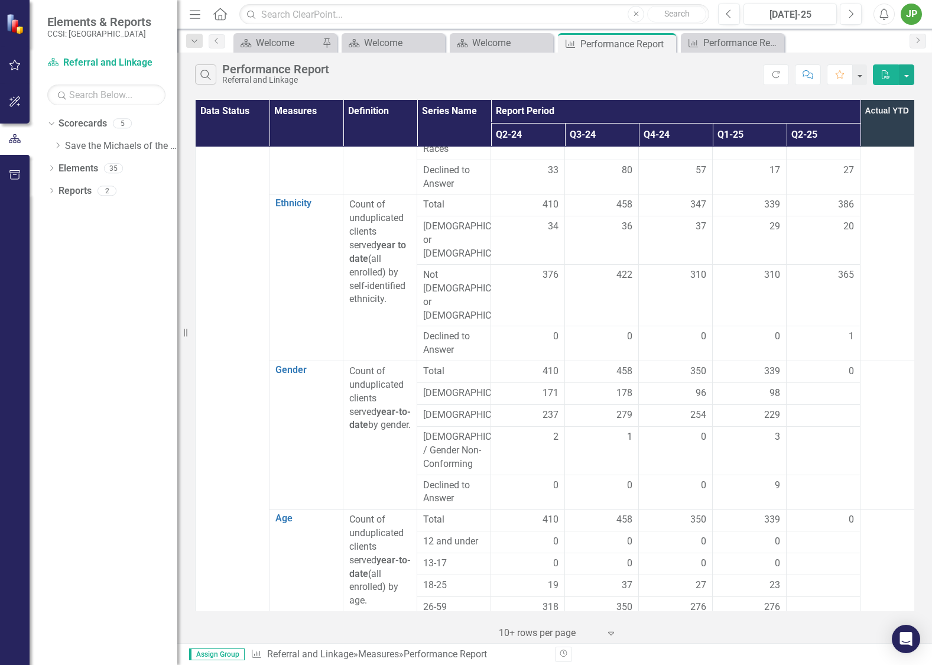
scroll to position [509, 0]
click at [823, 384] on div at bounding box center [822, 391] width 61 height 14
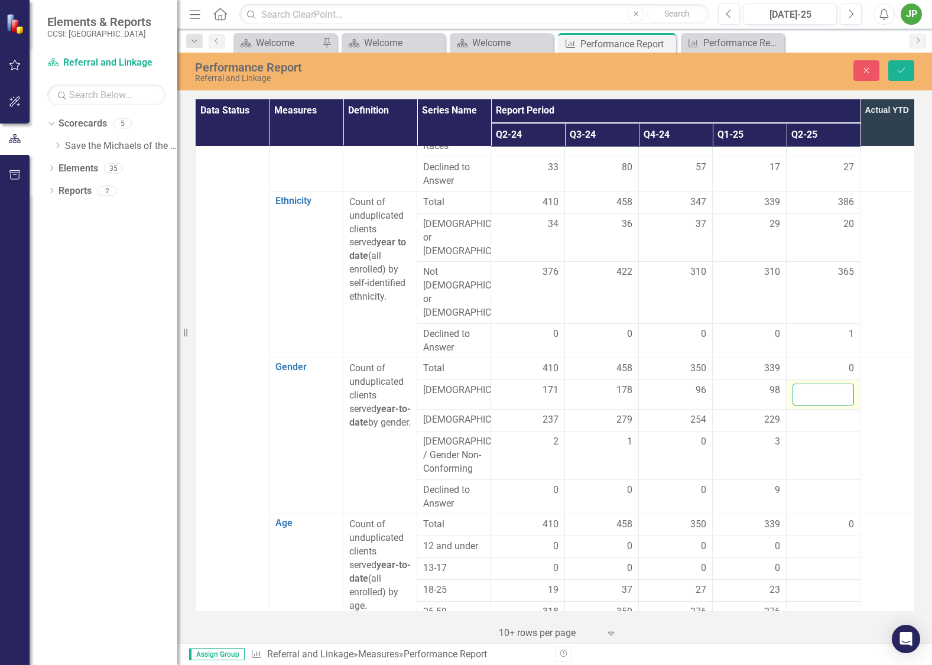
click at [822, 383] on input "number" at bounding box center [822, 394] width 61 height 22
type input "129"
click at [828, 413] on div at bounding box center [822, 420] width 61 height 14
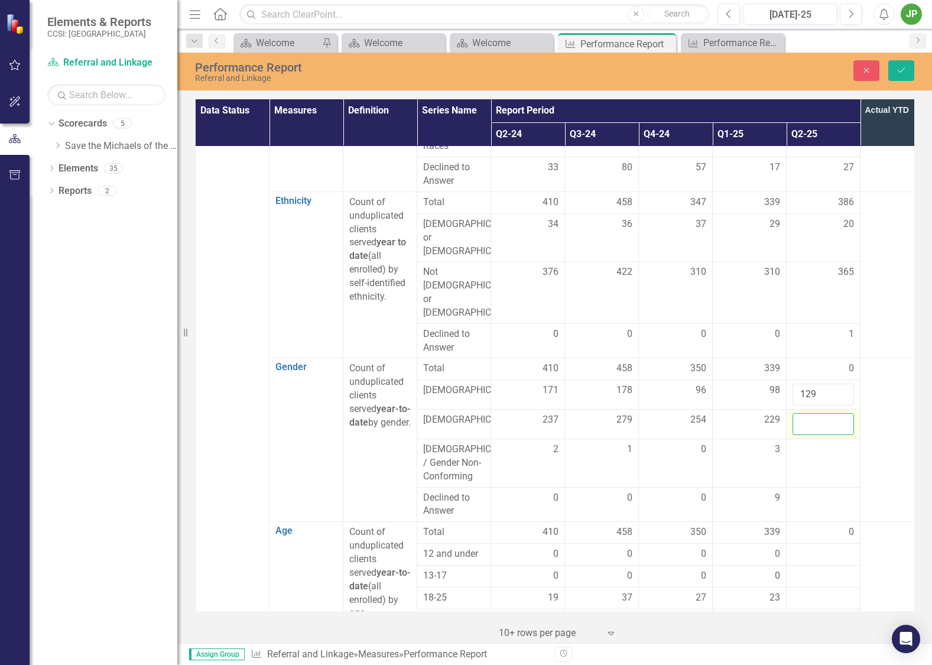
click at [819, 413] on input "number" at bounding box center [822, 424] width 61 height 22
type input "244"
click at [833, 442] on div at bounding box center [822, 449] width 61 height 14
drag, startPoint x: 833, startPoint y: 421, endPoint x: 826, endPoint y: 423, distance: 7.9
click at [829, 442] on div at bounding box center [822, 449] width 61 height 14
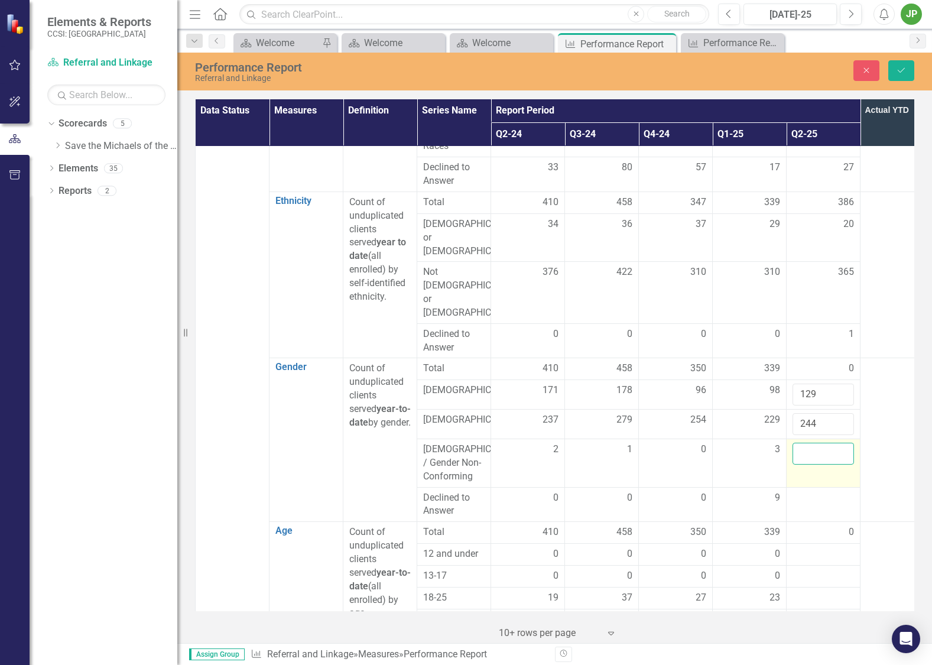
click at [823, 442] on input "number" at bounding box center [822, 453] width 61 height 22
type input "3"
click at [816, 491] on div at bounding box center [822, 498] width 61 height 14
type input "10"
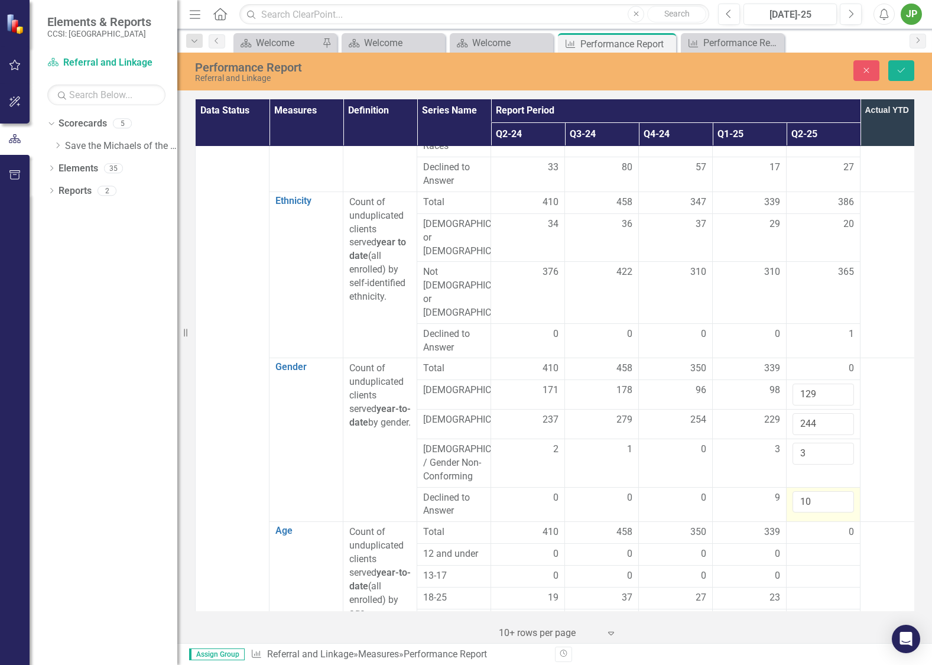
click button "Save" at bounding box center [901, 70] width 26 height 21
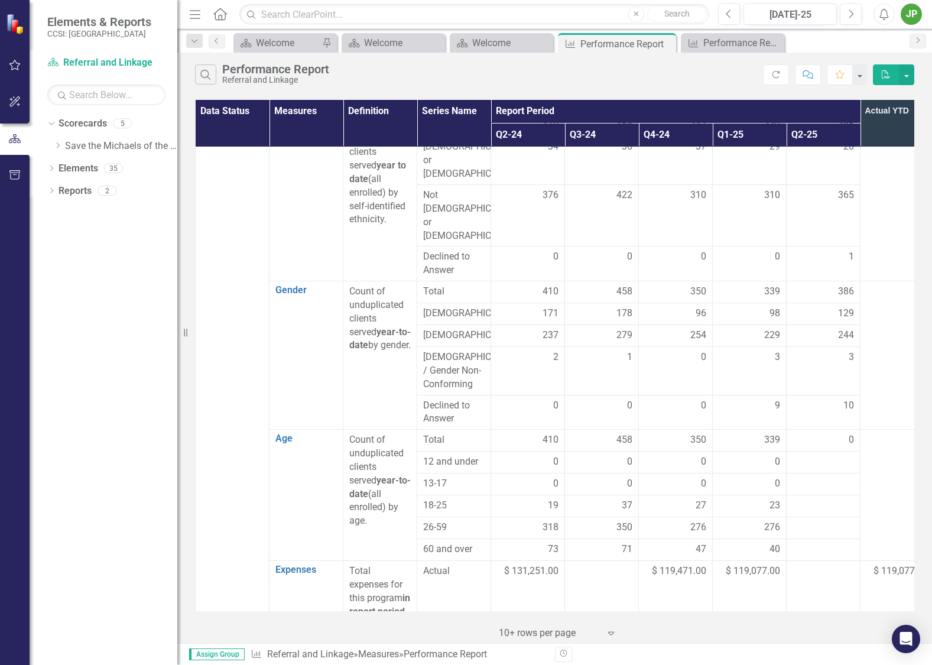
scroll to position [652, 0]
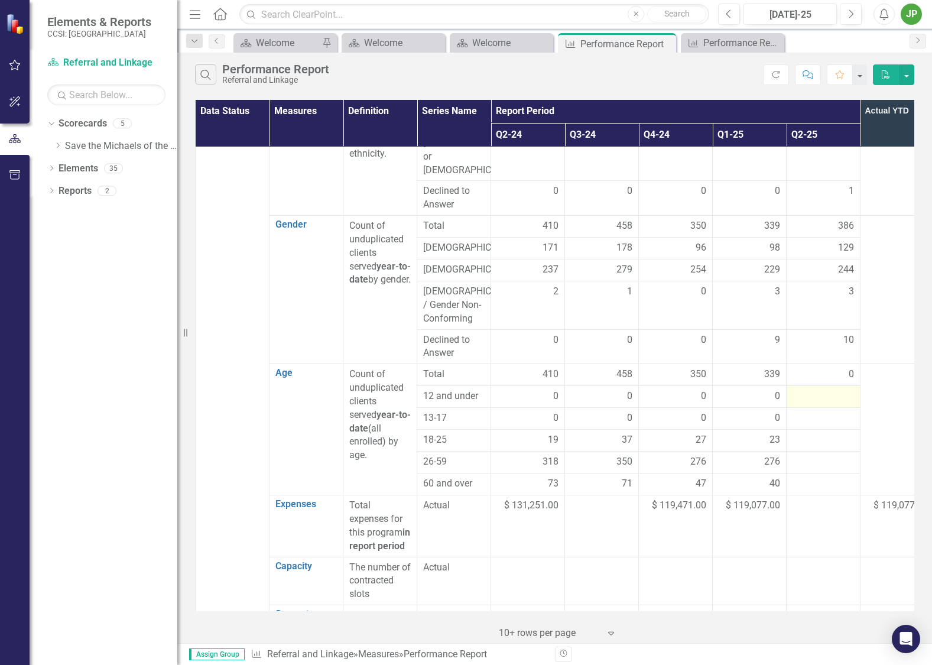
click at [827, 389] on div at bounding box center [822, 396] width 61 height 14
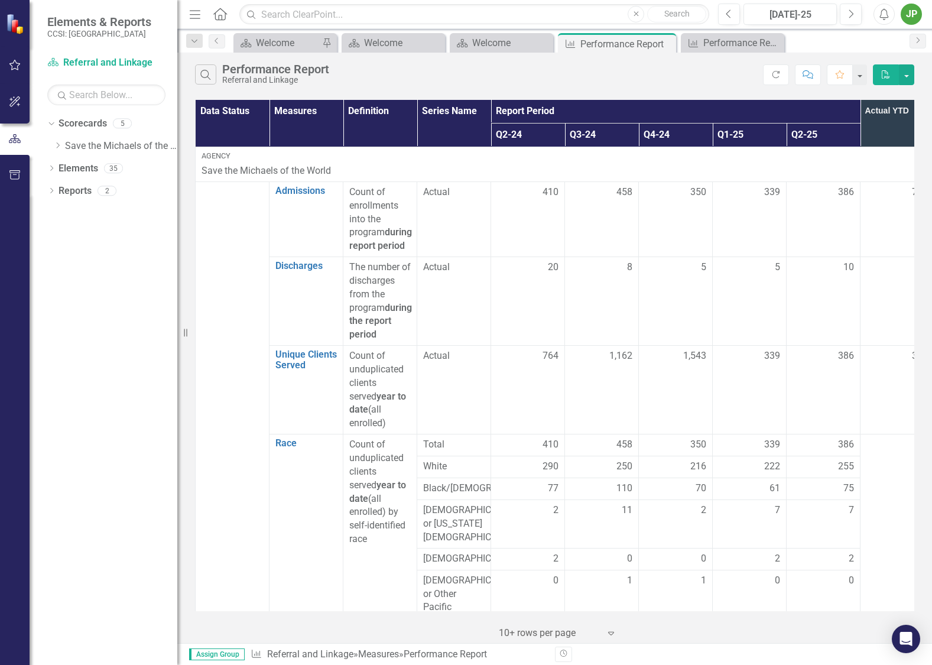
scroll to position [652, 0]
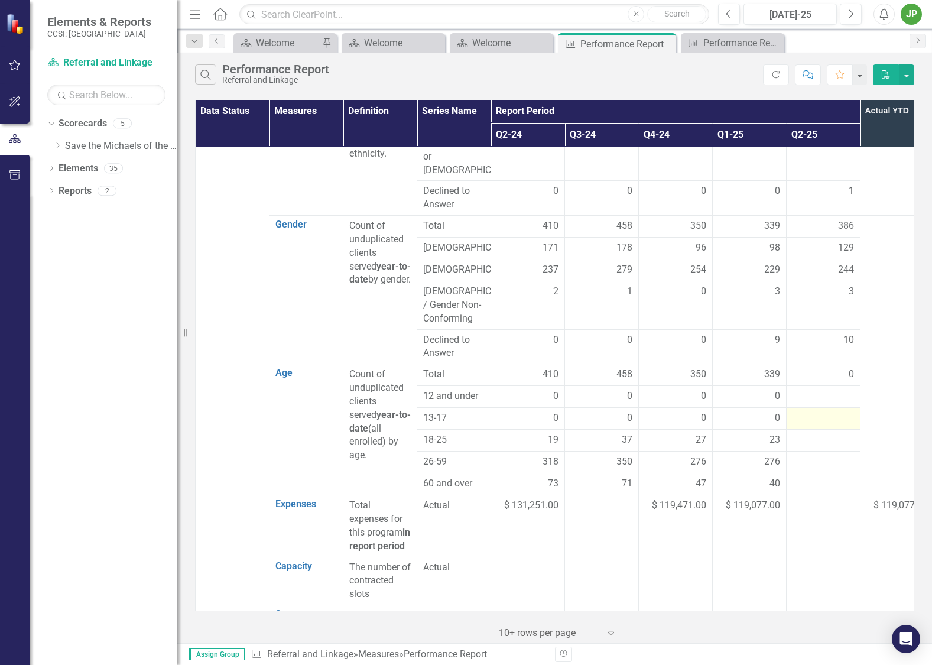
click at [825, 411] on div at bounding box center [822, 418] width 61 height 14
click at [827, 433] on div at bounding box center [822, 440] width 61 height 14
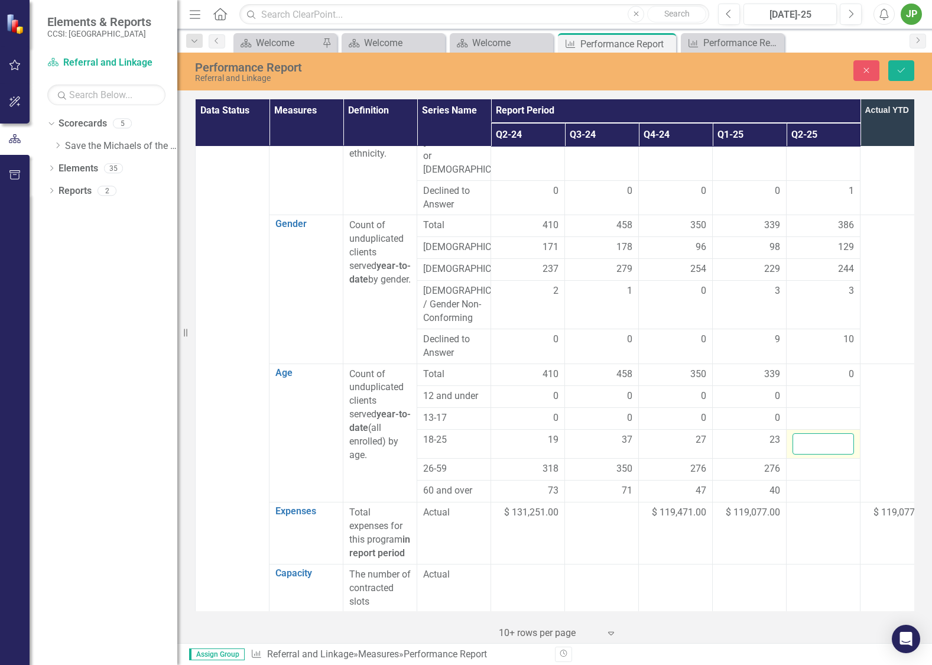
click at [827, 433] on input "number" at bounding box center [822, 444] width 61 height 22
type input "26"
click at [815, 458] on td at bounding box center [823, 469] width 74 height 22
click at [815, 462] on div at bounding box center [822, 469] width 61 height 14
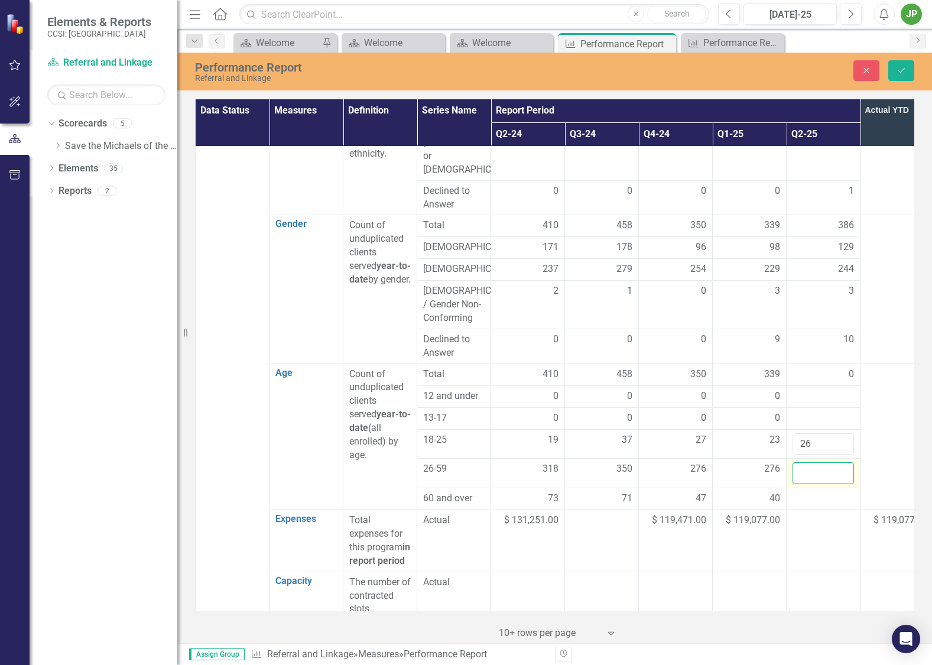
click at [826, 462] on input "number" at bounding box center [822, 473] width 61 height 22
type input "315"
click at [818, 488] on td at bounding box center [823, 499] width 74 height 22
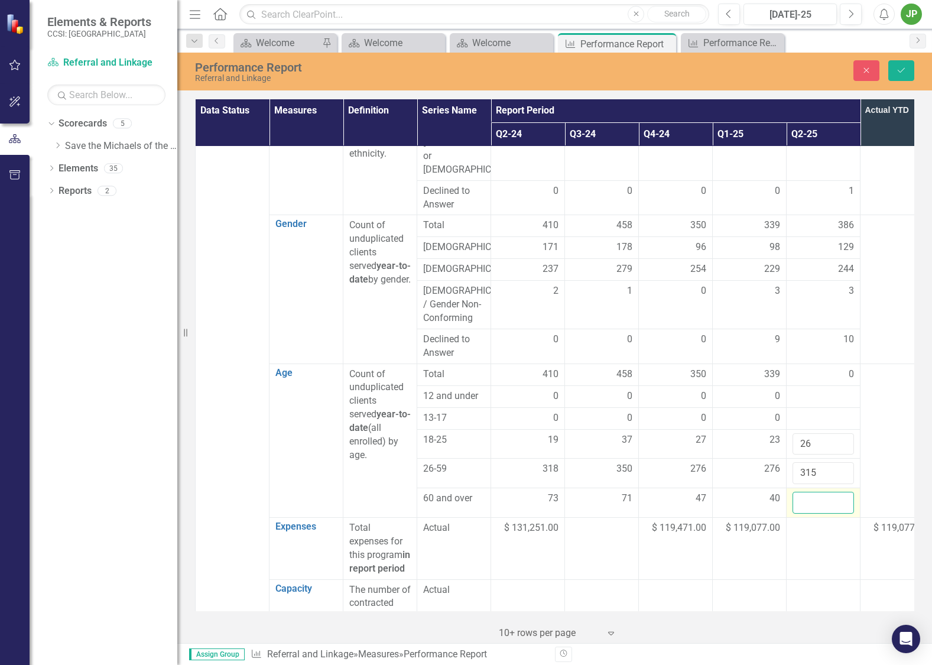
click at [820, 491] on input "number" at bounding box center [822, 502] width 61 height 22
click at [823, 491] on input "number" at bounding box center [822, 502] width 61 height 22
type input "44"
click button "Save" at bounding box center [901, 70] width 26 height 21
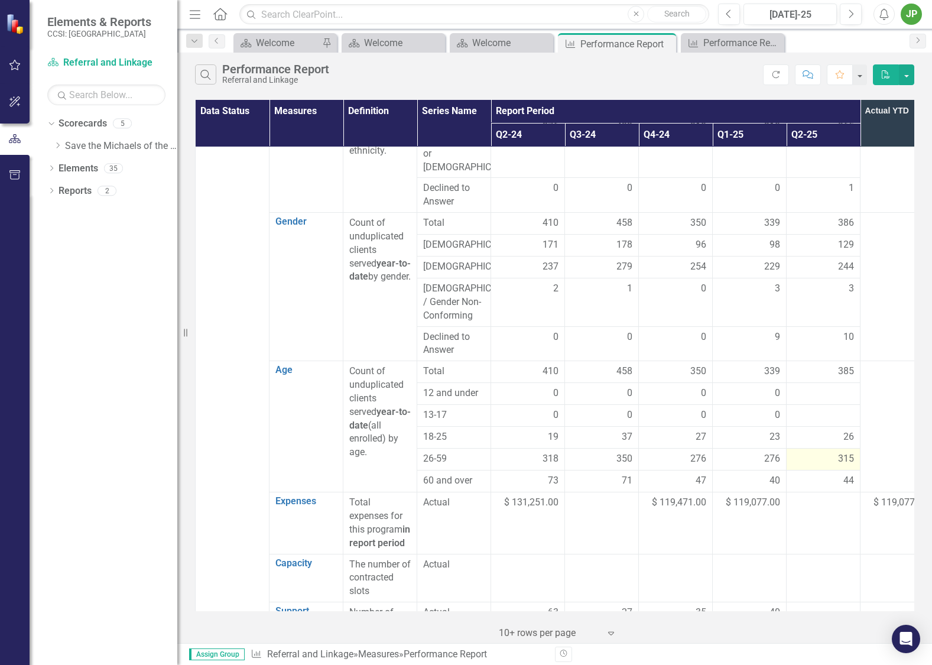
scroll to position [641, 0]
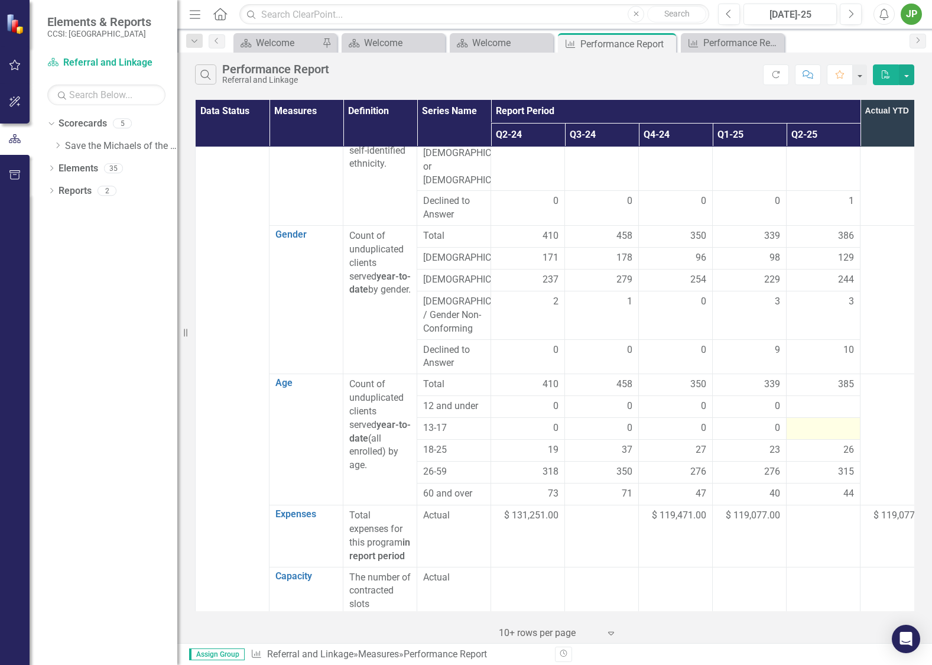
click at [832, 421] on div at bounding box center [822, 428] width 61 height 14
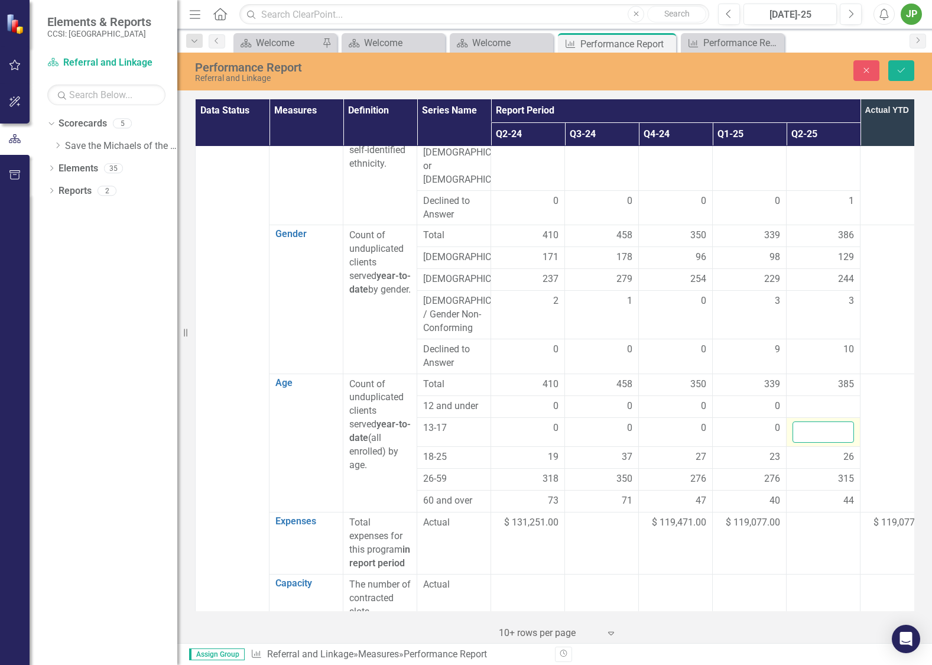
click at [815, 421] on input "number" at bounding box center [822, 432] width 61 height 22
type input "0"
click at [808, 399] on div at bounding box center [822, 406] width 61 height 14
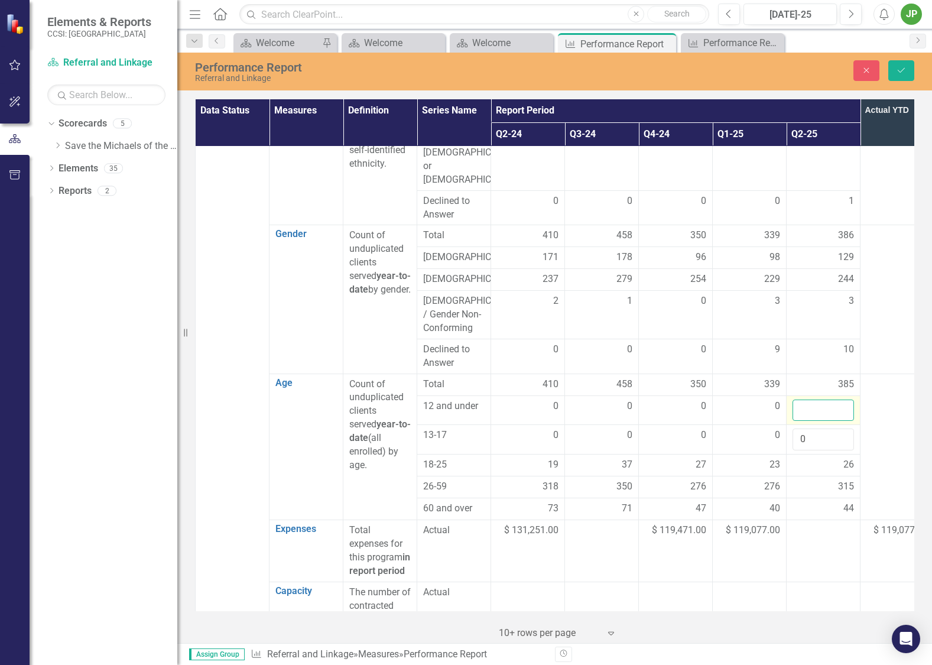
click at [809, 399] on input "number" at bounding box center [822, 410] width 61 height 22
type input "0"
click at [817, 426] on td "0" at bounding box center [823, 440] width 74 height 30
click at [835, 501] on div "44" at bounding box center [822, 508] width 61 height 14
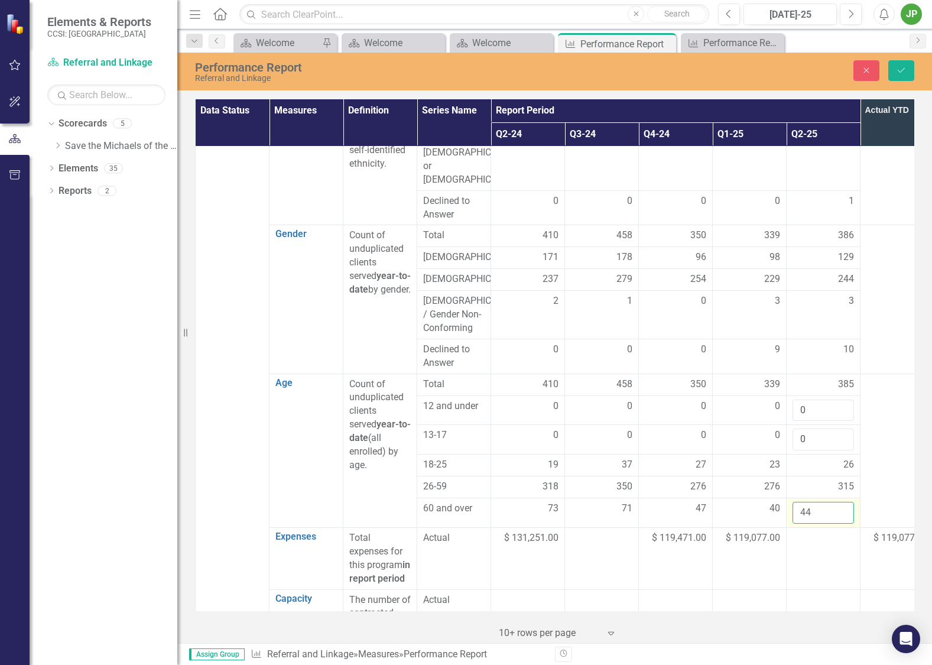
click at [832, 501] on input "44" at bounding box center [822, 512] width 61 height 22
type input "45"
click at [826, 527] on td at bounding box center [823, 557] width 74 height 61
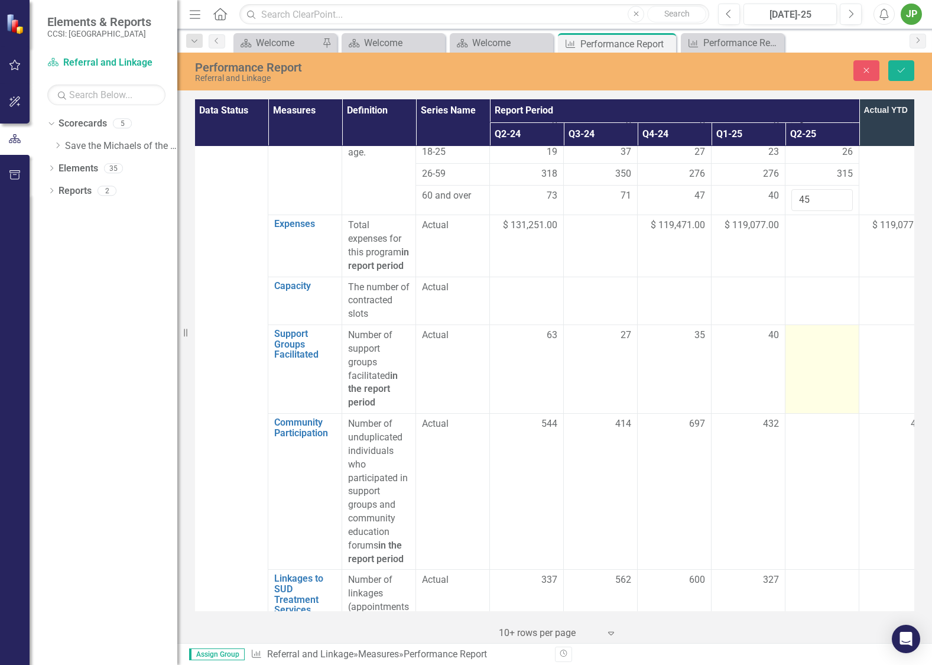
scroll to position [985, 1]
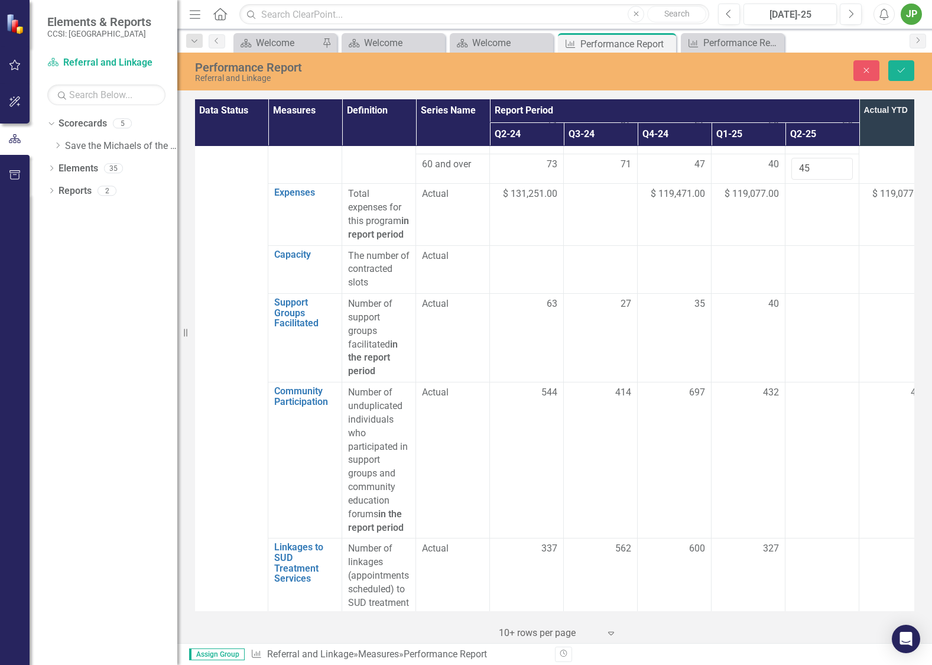
drag, startPoint x: 811, startPoint y: 281, endPoint x: 900, endPoint y: 284, distance: 89.3
click at [810, 294] on td at bounding box center [822, 338] width 74 height 89
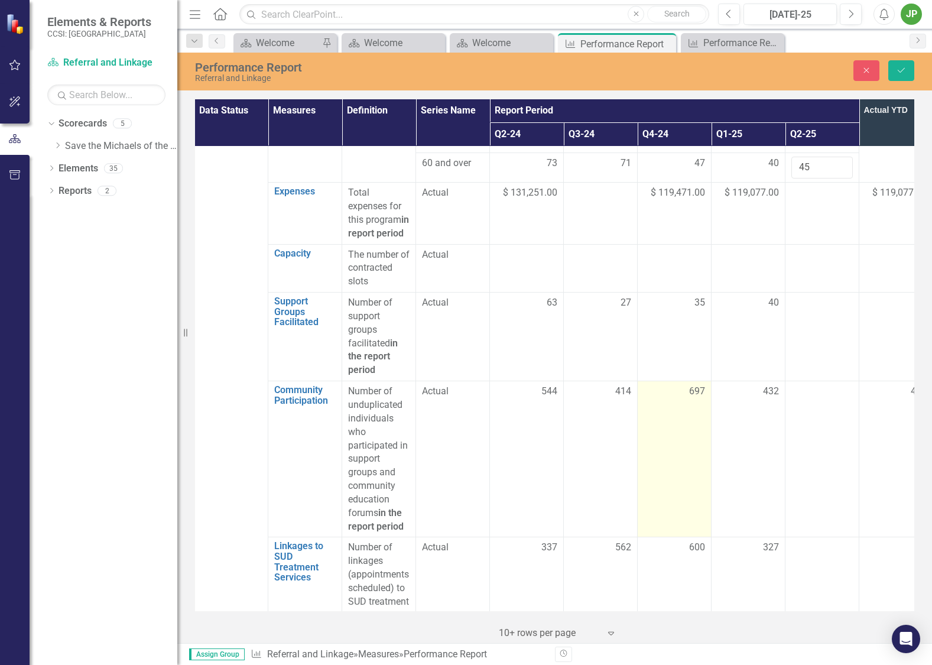
scroll to position [986, 1]
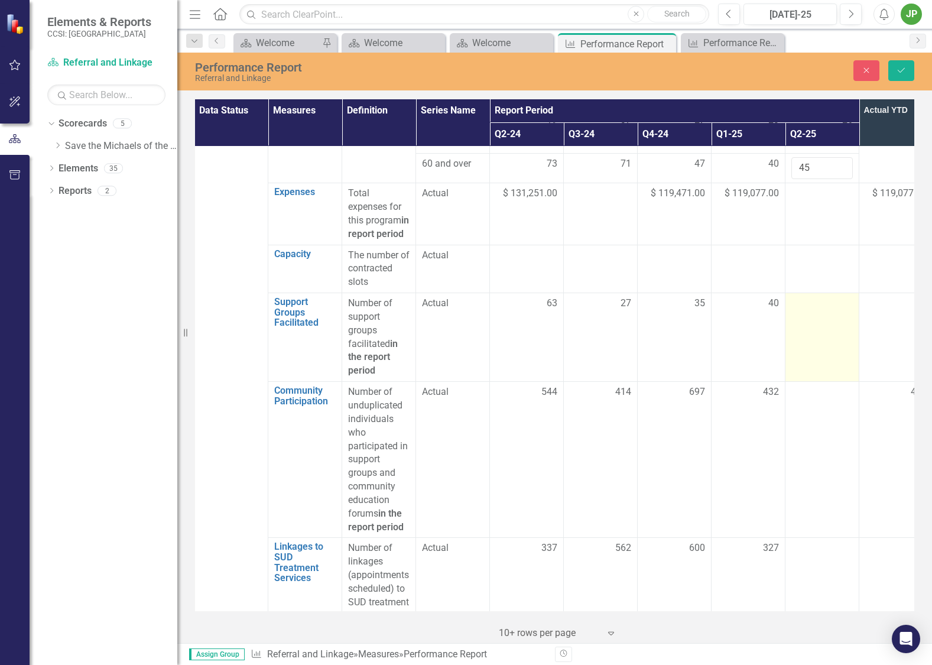
click at [843, 297] on div at bounding box center [821, 304] width 61 height 14
click at [830, 297] on input "number" at bounding box center [821, 308] width 61 height 22
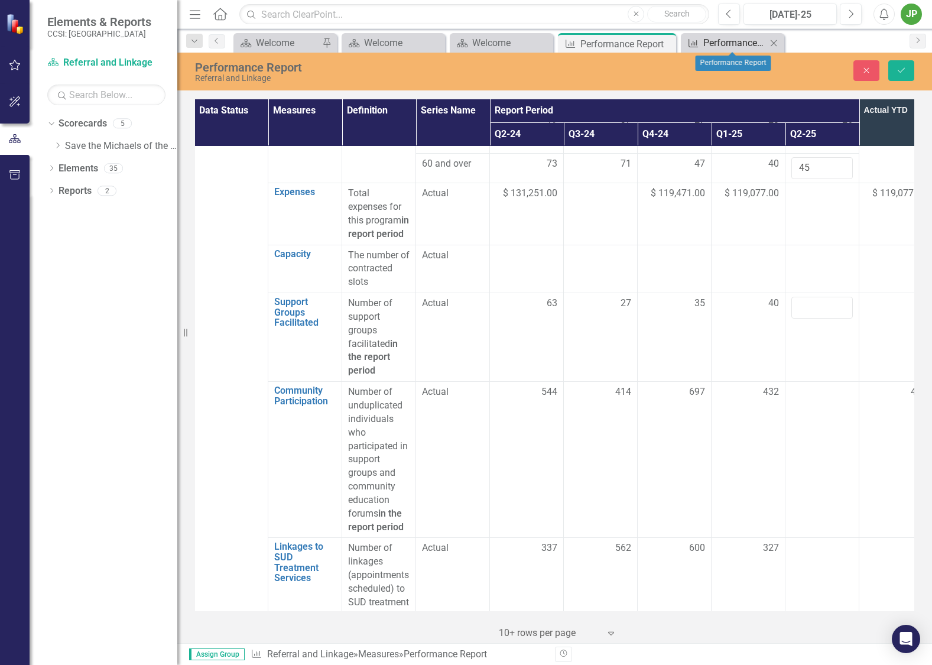
click at [694, 43] on icon at bounding box center [692, 43] width 9 height 8
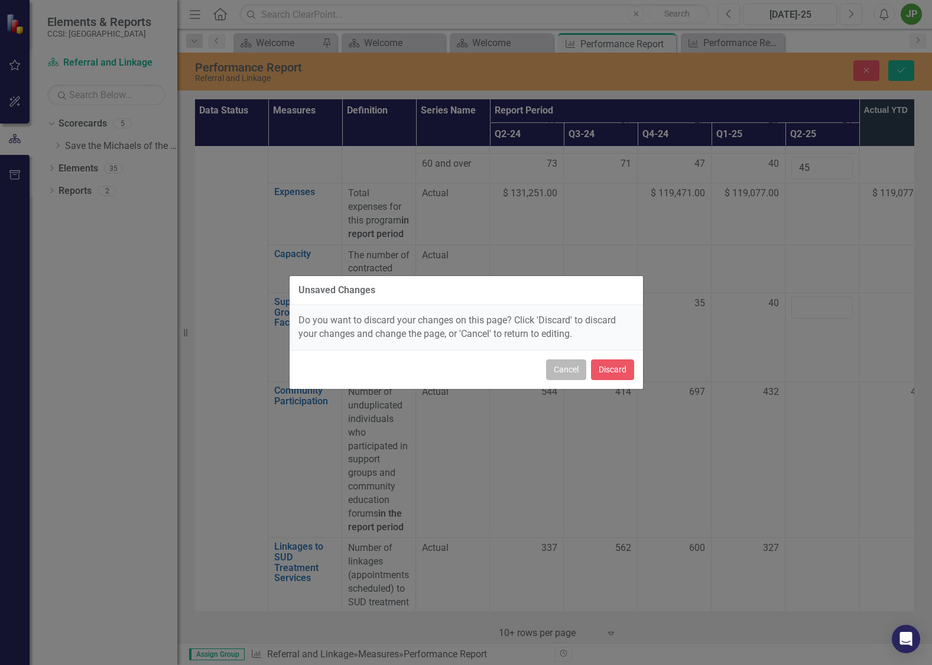
click at [575, 369] on button "Cancel" at bounding box center [566, 369] width 40 height 21
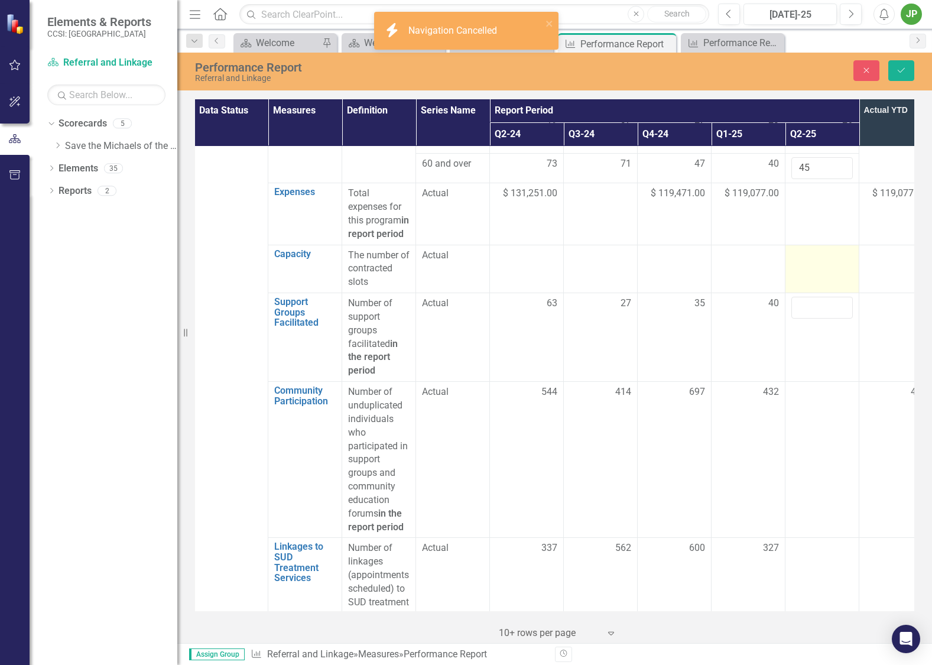
click at [827, 250] on td at bounding box center [822, 269] width 74 height 48
click at [903, 67] on icon "Save" at bounding box center [900, 70] width 11 height 8
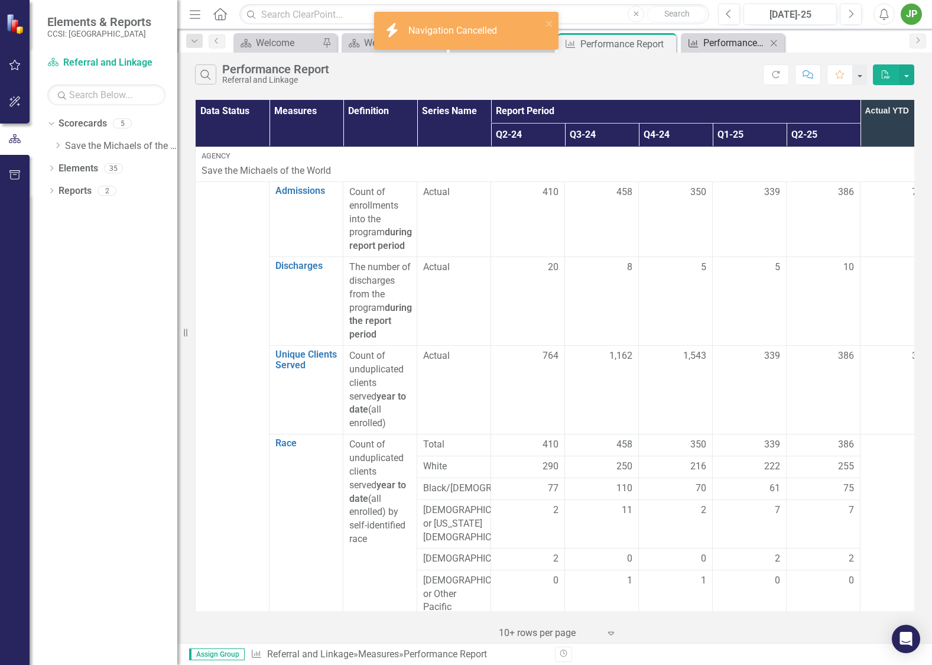
click at [714, 43] on div "Performance Report" at bounding box center [734, 42] width 63 height 15
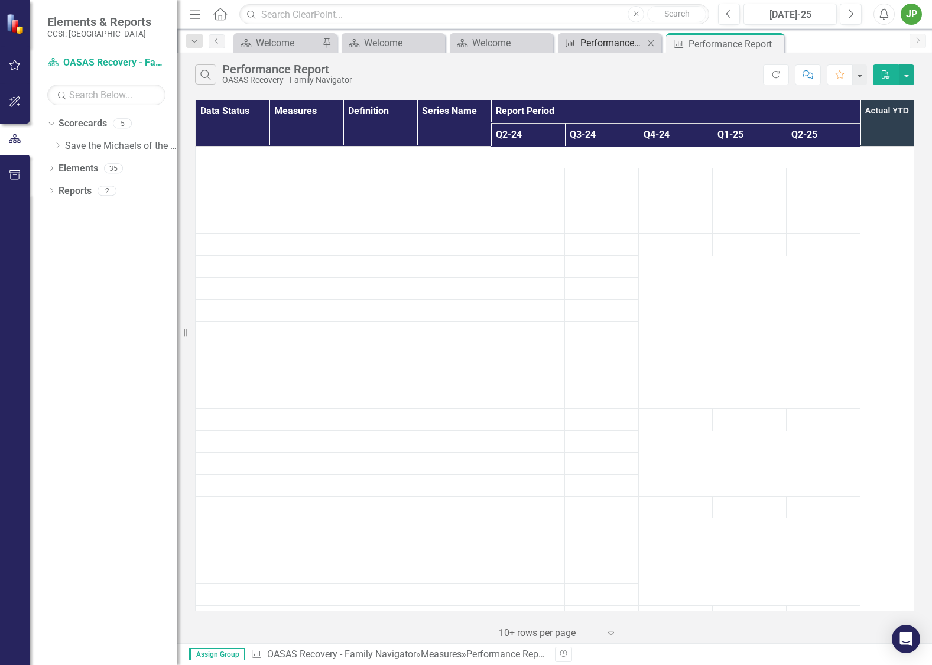
click at [616, 45] on div "Performance Report" at bounding box center [611, 42] width 63 height 15
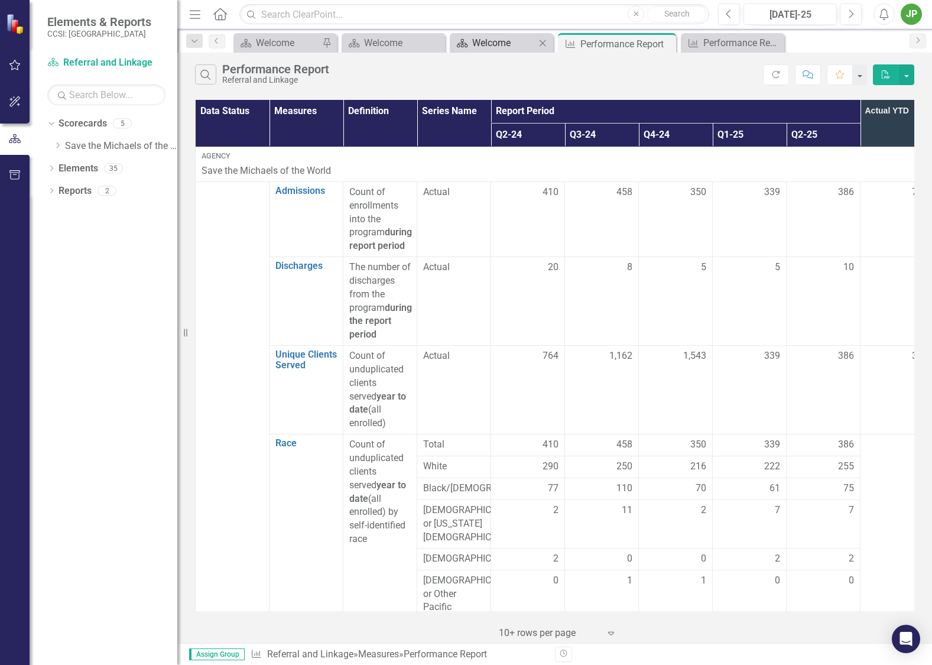
click at [533, 46] on div "Welcome" at bounding box center [503, 42] width 63 height 15
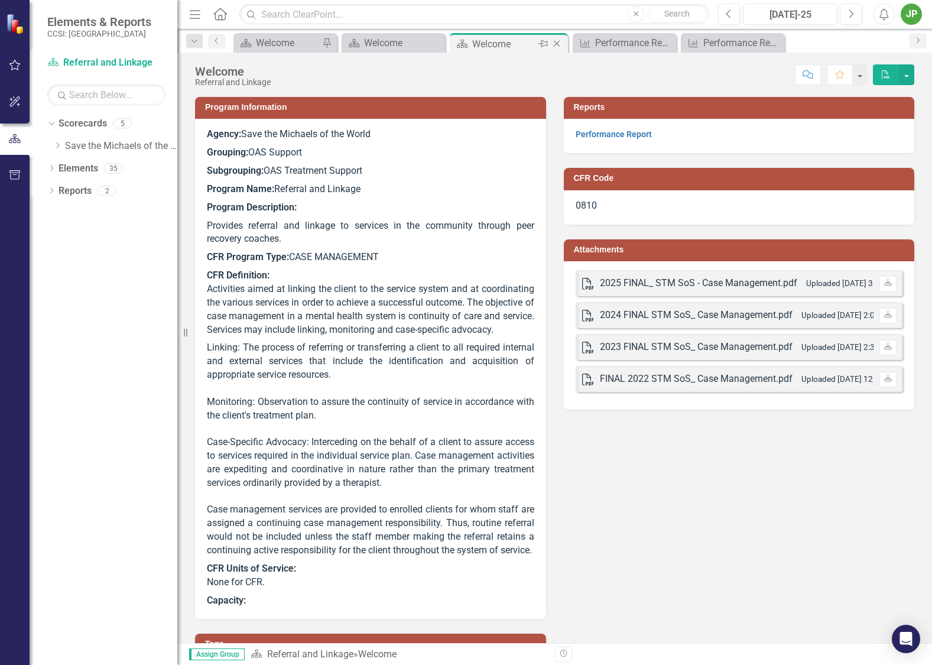
click at [553, 45] on icon "Close" at bounding box center [557, 43] width 12 height 9
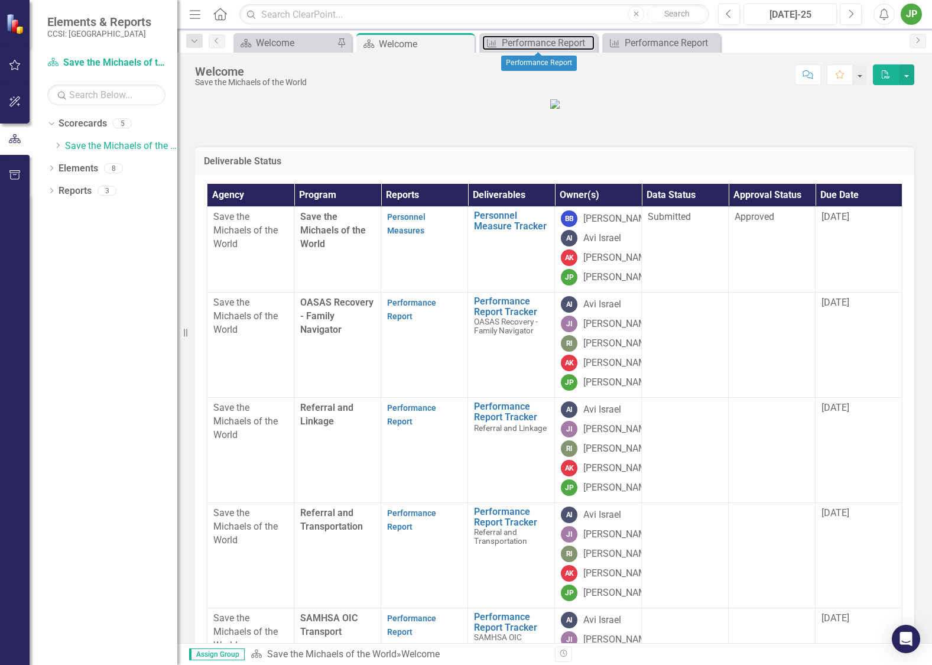
click at [553, 44] on div "Performance Report" at bounding box center [547, 42] width 93 height 15
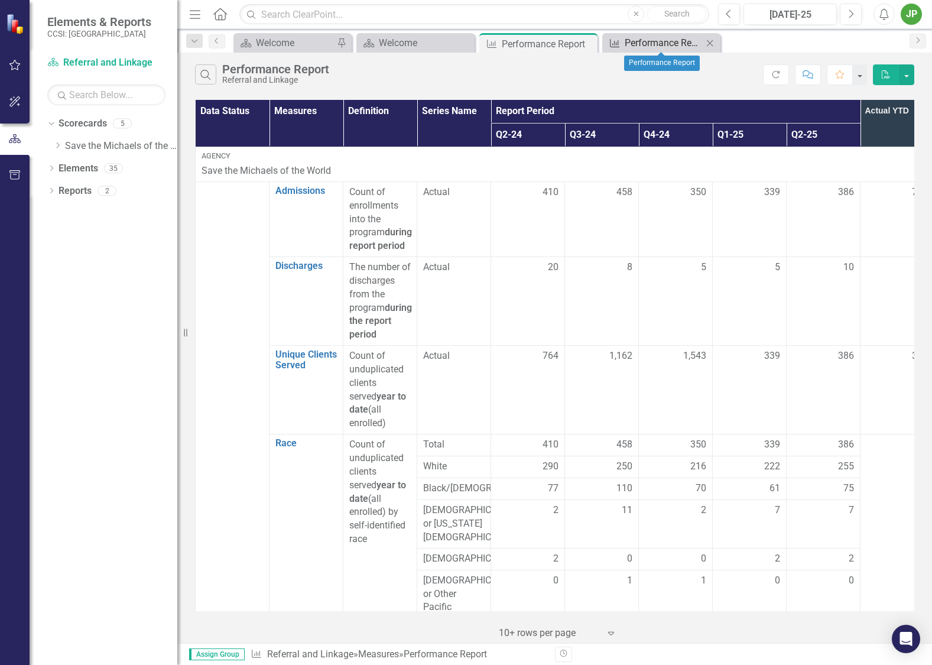
click at [652, 44] on div "Performance Report" at bounding box center [663, 42] width 78 height 15
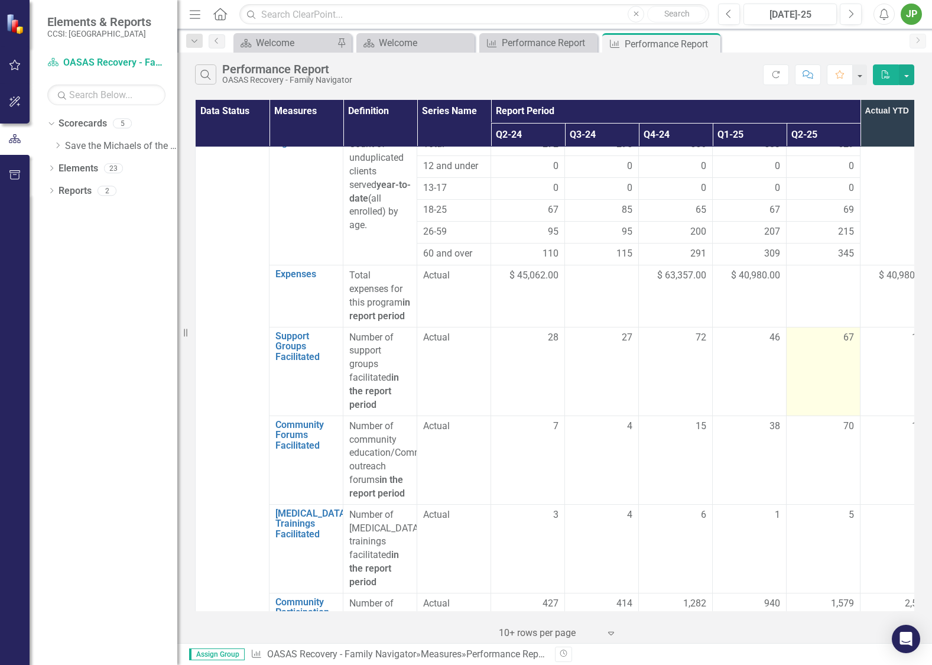
scroll to position [886, 0]
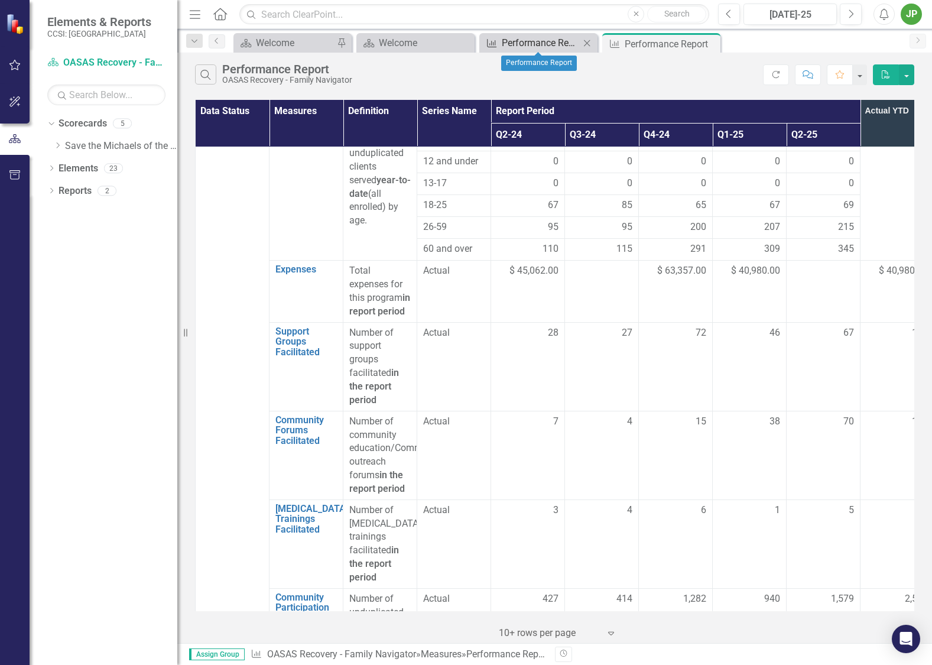
click at [548, 47] on div "Performance Report" at bounding box center [540, 42] width 78 height 15
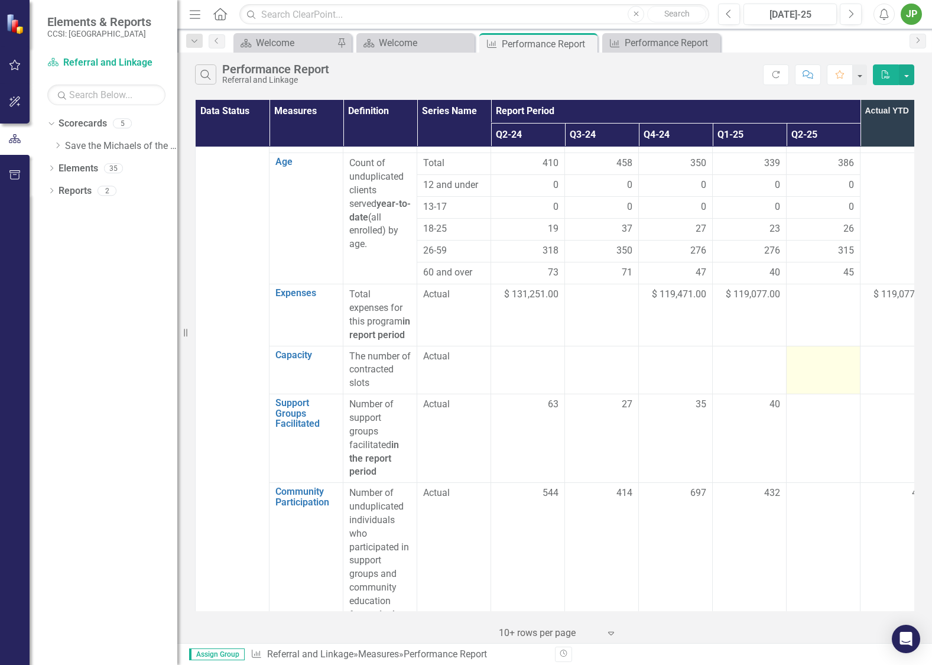
scroll to position [865, 0]
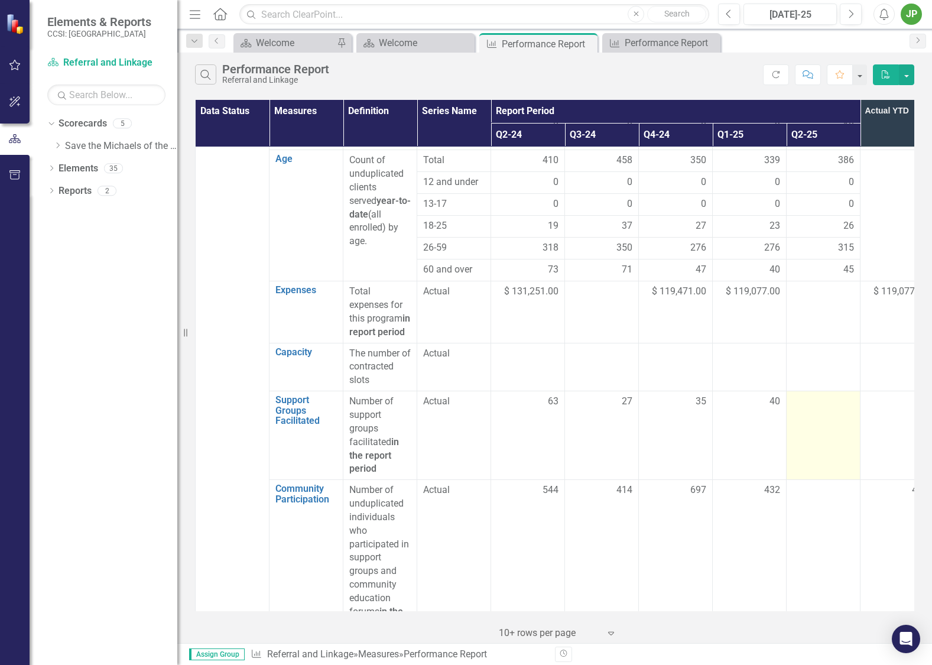
click at [824, 395] on div at bounding box center [822, 402] width 61 height 14
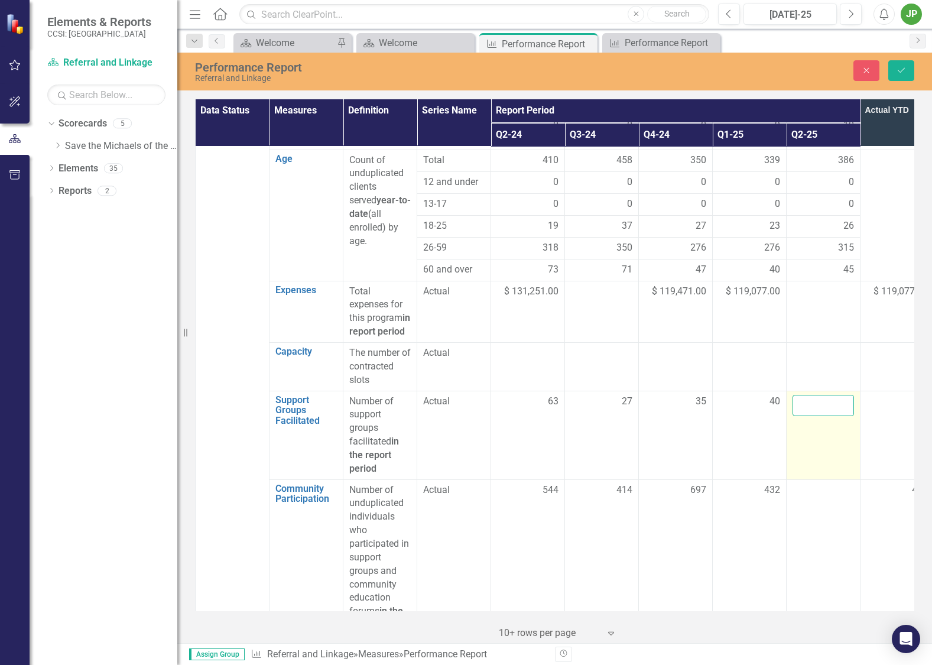
click at [822, 395] on input "number" at bounding box center [822, 406] width 61 height 22
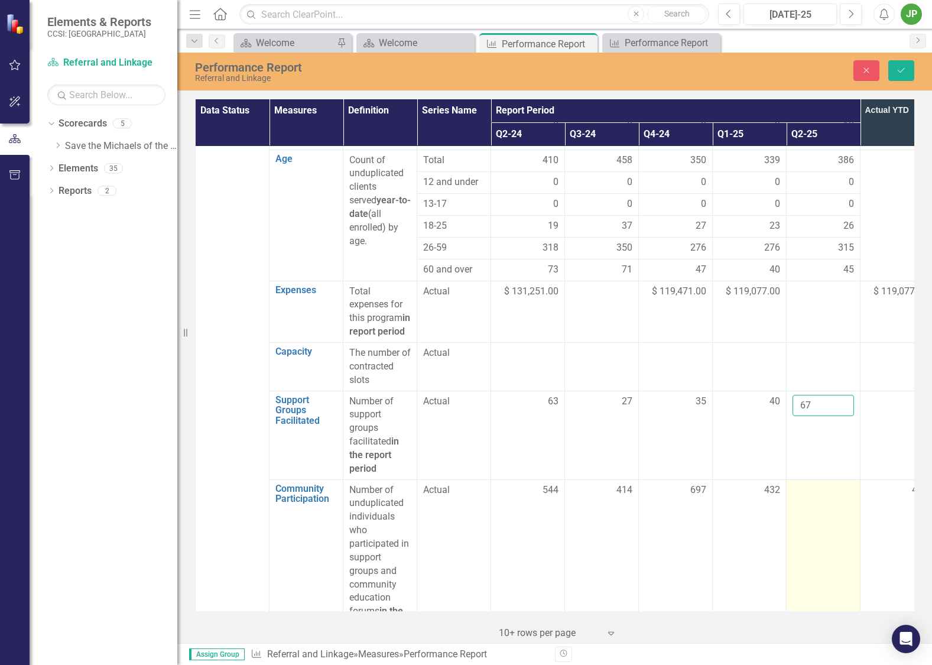
type input "67"
click at [827, 512] on td at bounding box center [823, 557] width 74 height 156
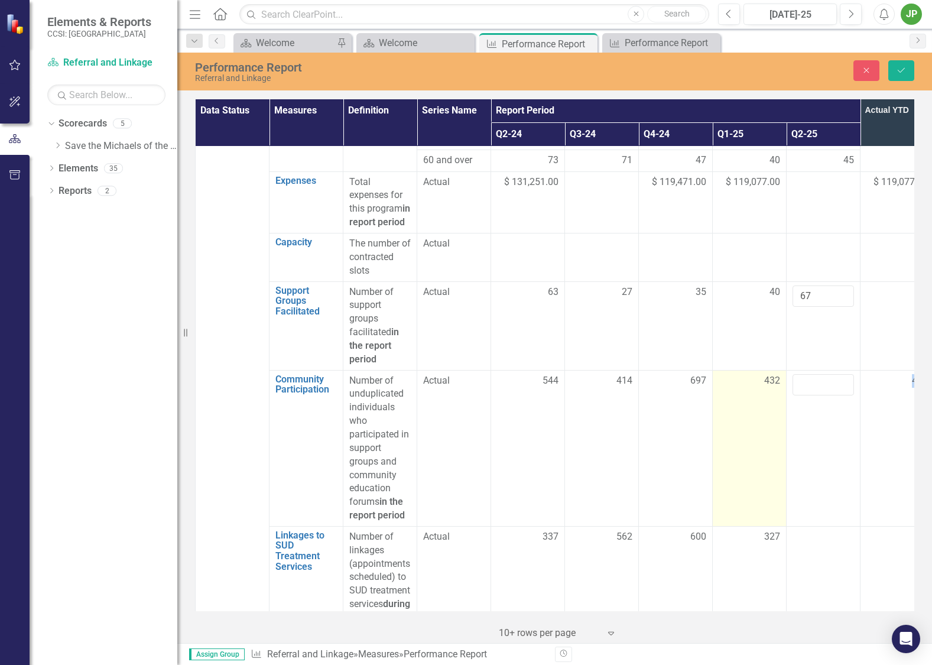
scroll to position [986, 0]
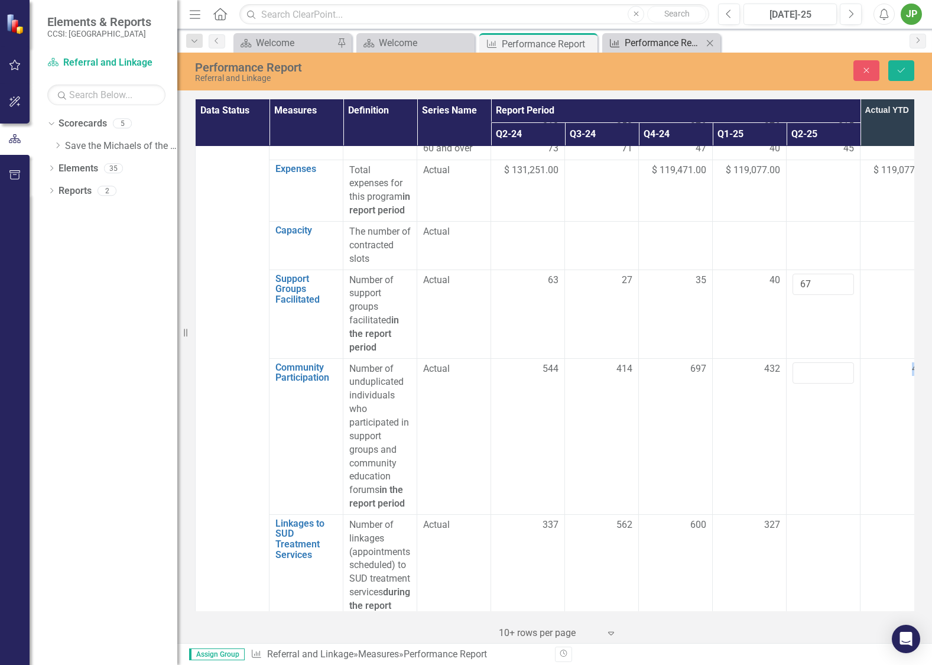
click at [653, 43] on div "Performance Report" at bounding box center [663, 42] width 78 height 15
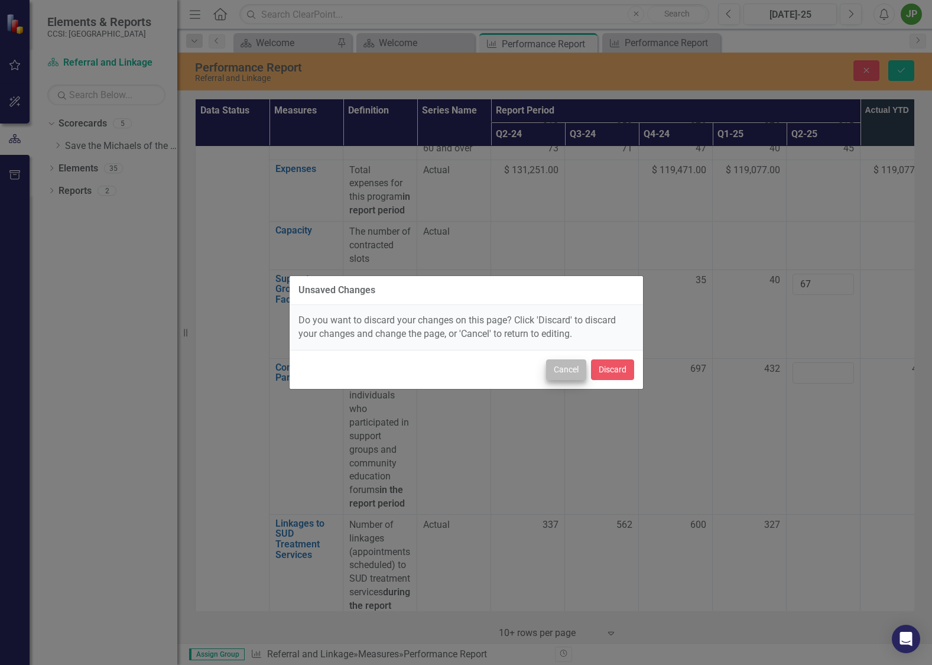
click at [585, 365] on div "Cancel Discard" at bounding box center [465, 369] width 353 height 39
click at [540, 368] on div "Cancel Discard" at bounding box center [465, 369] width 353 height 39
click at [551, 368] on button "Cancel" at bounding box center [566, 369] width 40 height 21
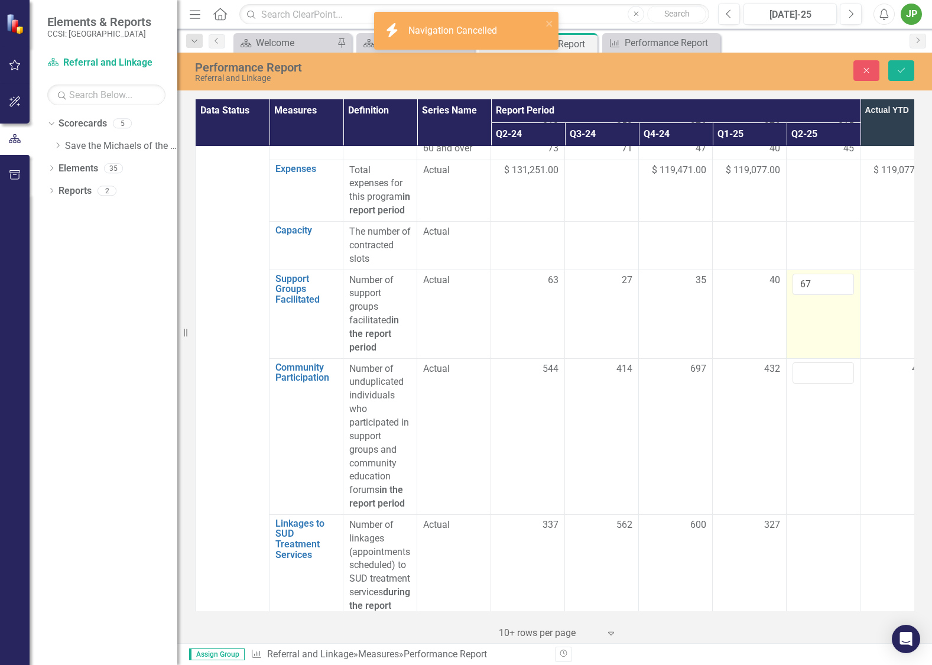
click at [817, 296] on td "67" at bounding box center [823, 313] width 74 height 89
click at [893, 80] on button "Save" at bounding box center [901, 70] width 26 height 21
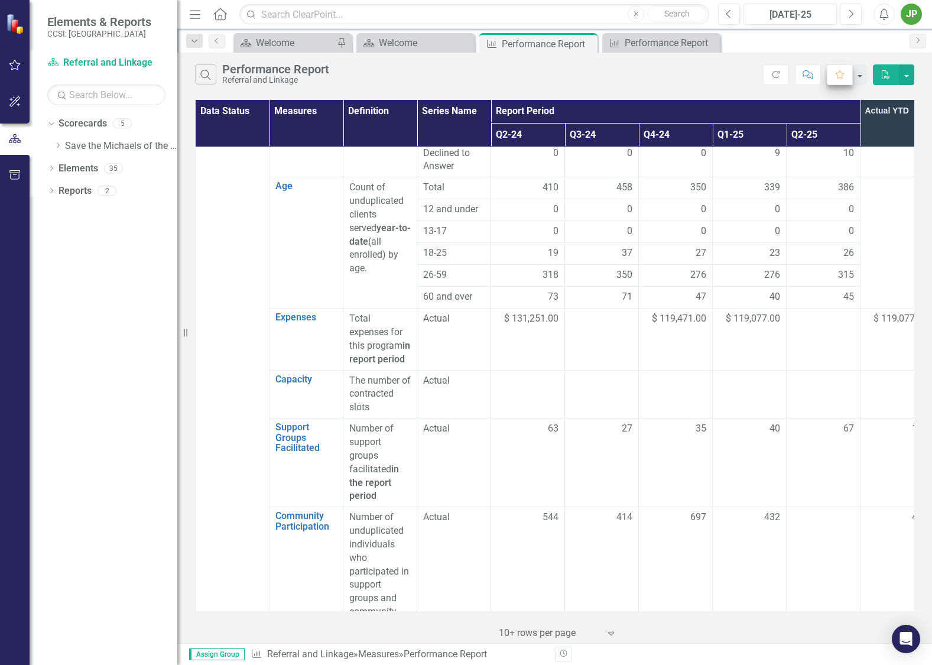
scroll to position [837, 0]
click at [653, 37] on div "Performance Report" at bounding box center [663, 42] width 78 height 15
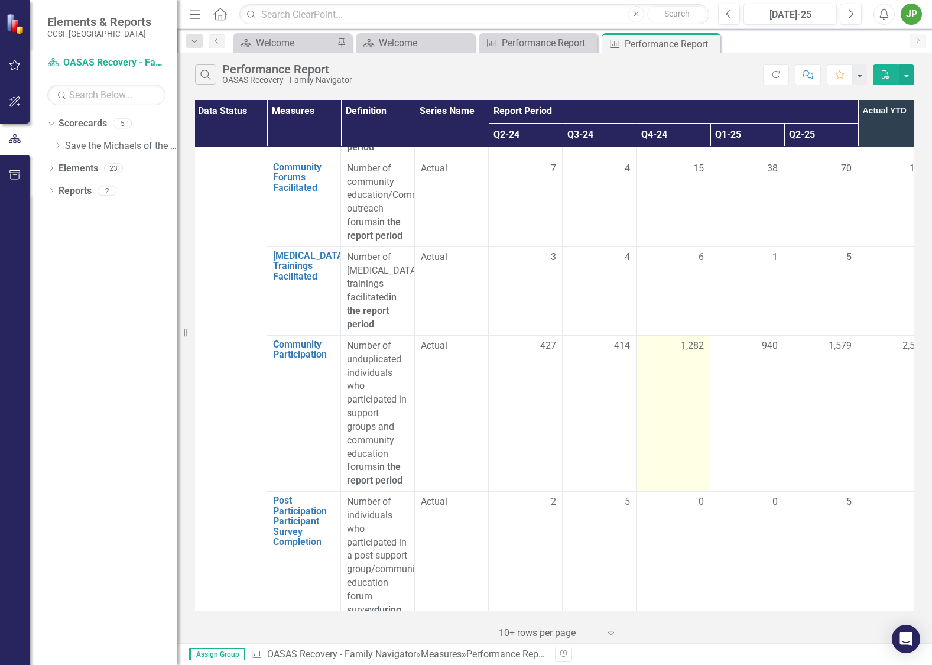
scroll to position [1118, 2]
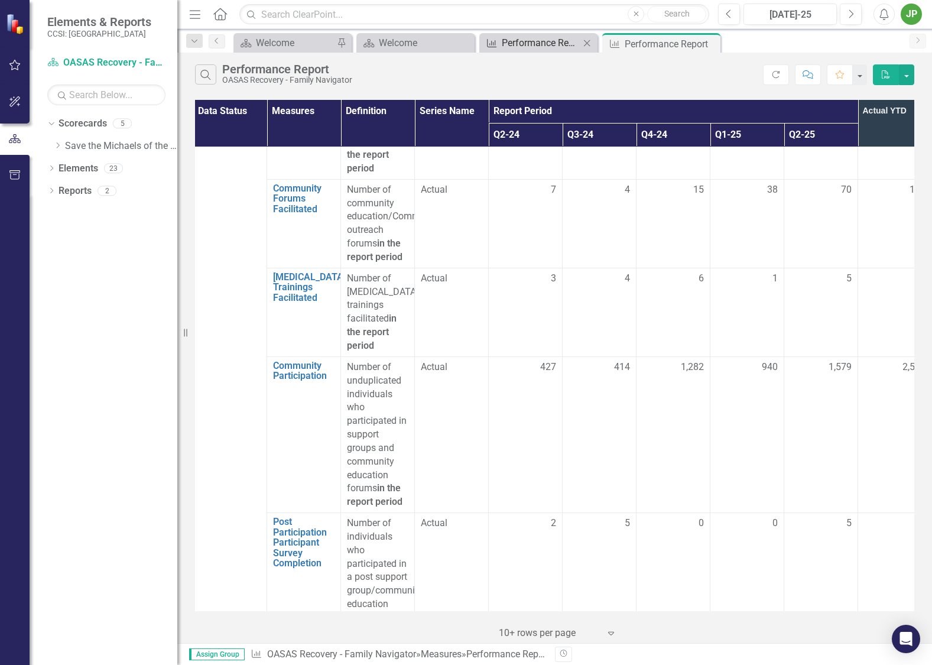
click at [553, 43] on div "Performance Report" at bounding box center [540, 42] width 78 height 15
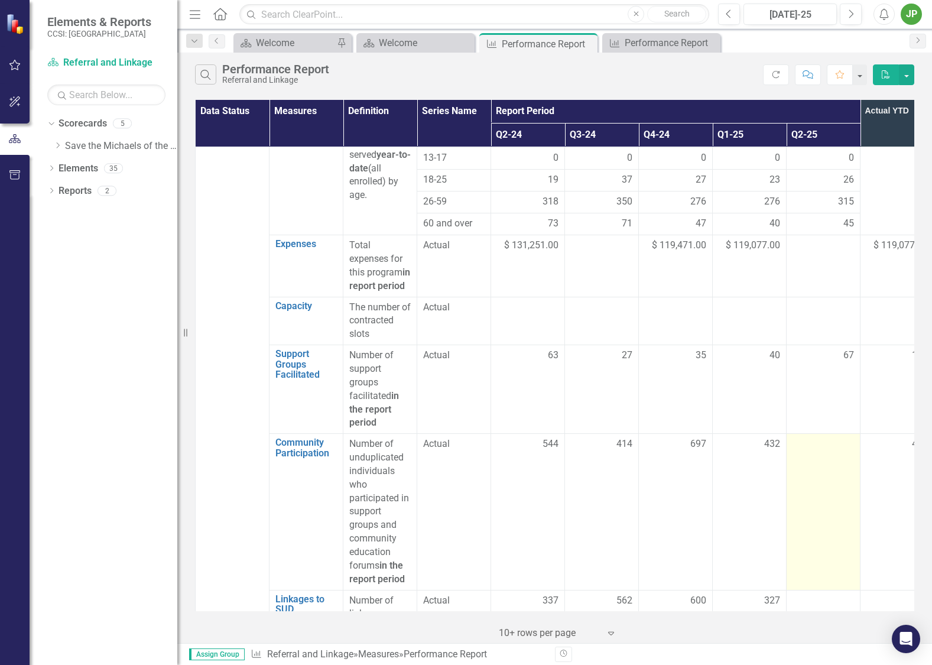
scroll to position [895, 0]
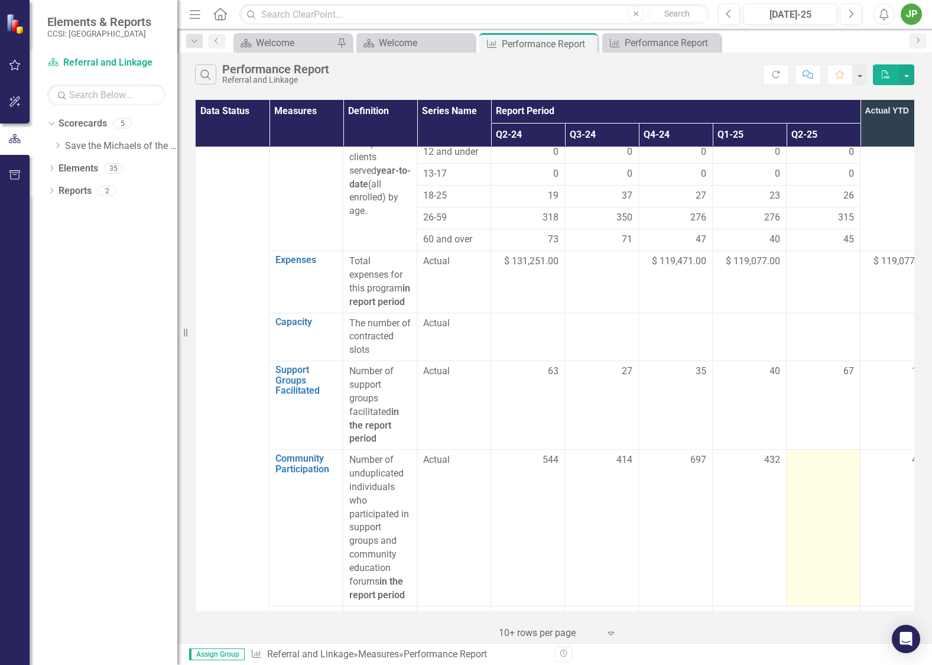
click at [834, 456] on td at bounding box center [823, 528] width 74 height 156
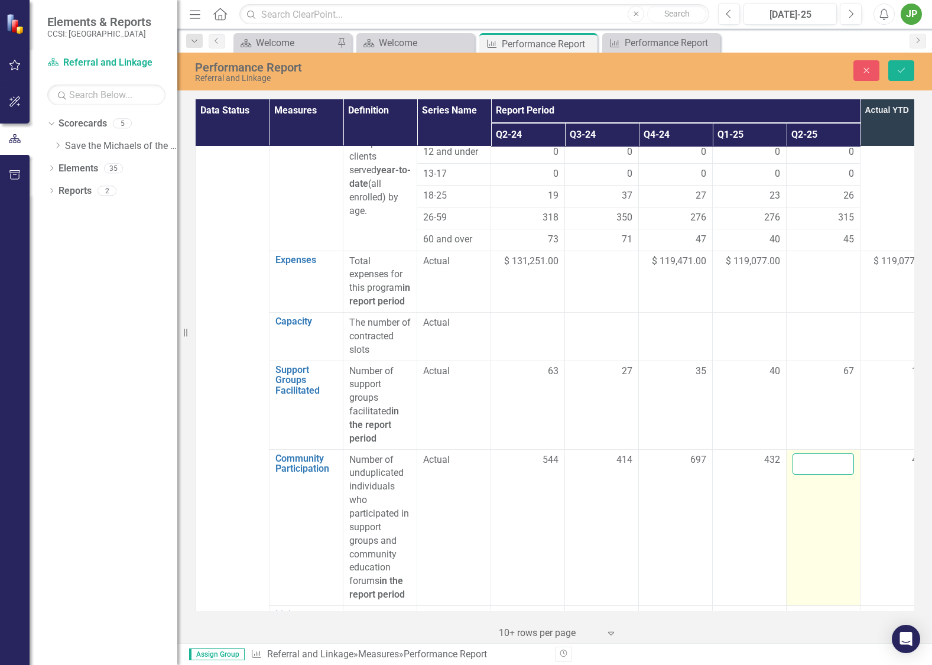
click at [821, 453] on input "number" at bounding box center [822, 464] width 61 height 22
click at [811, 453] on input "number" at bounding box center [822, 464] width 61 height 22
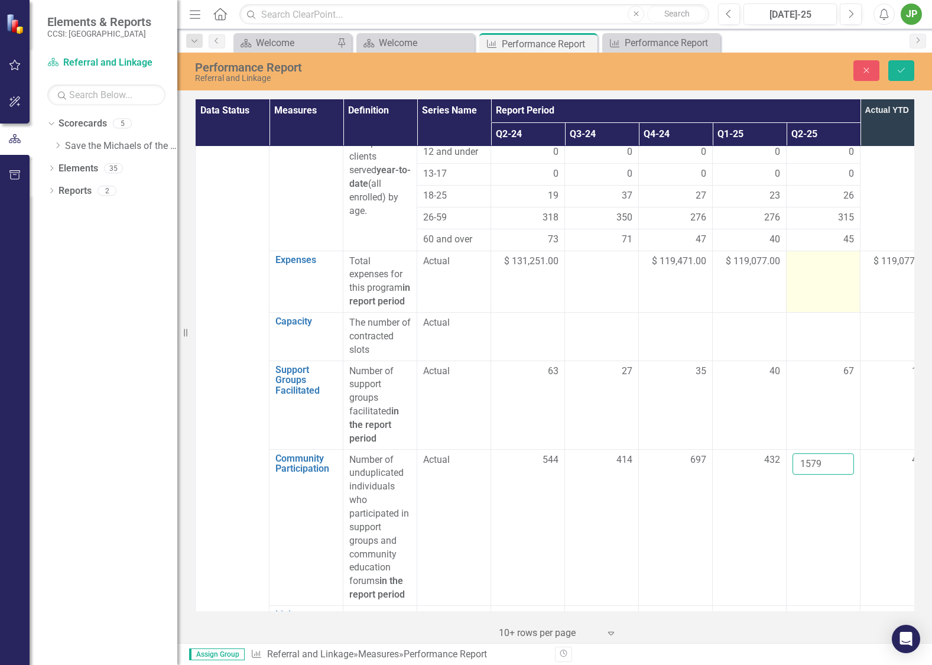
type input "1579"
click at [851, 286] on td at bounding box center [823, 280] width 74 height 61
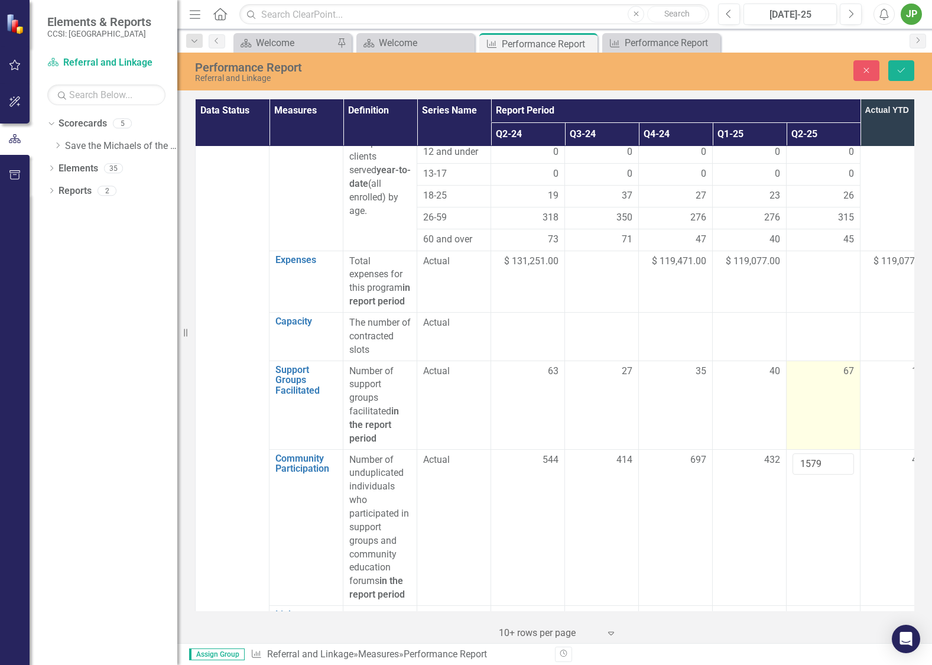
click at [845, 366] on td "67" at bounding box center [823, 404] width 74 height 89
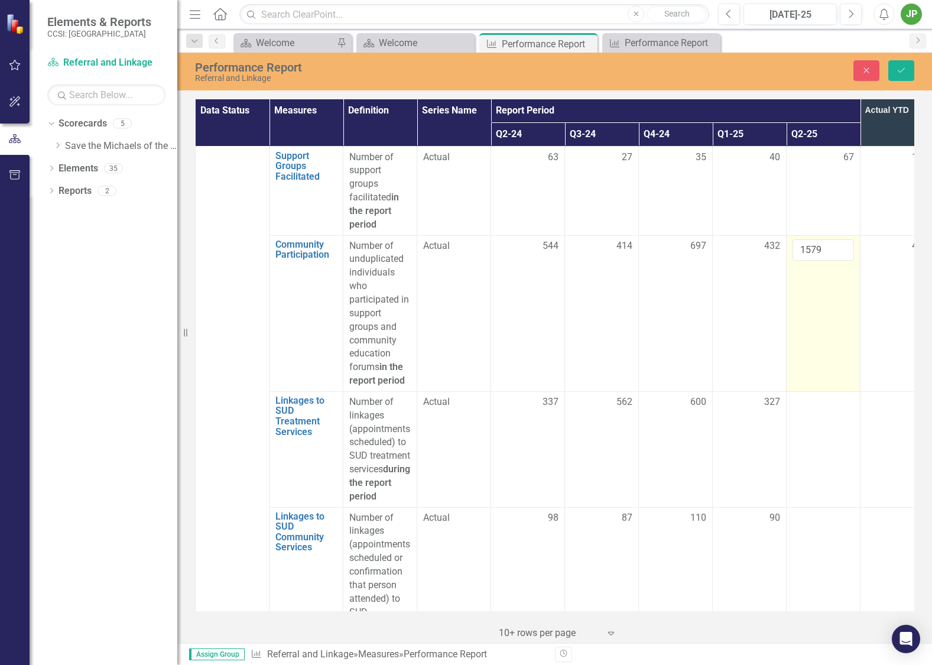
scroll to position [1110, 0]
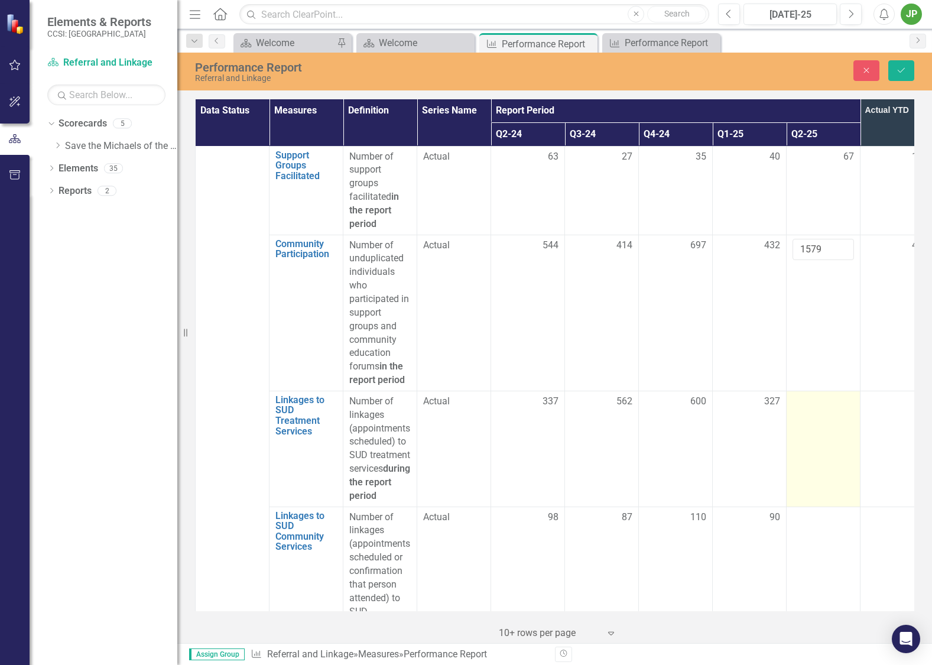
click at [823, 395] on div at bounding box center [822, 402] width 61 height 14
click at [816, 395] on div at bounding box center [822, 402] width 61 height 14
click at [836, 413] on td at bounding box center [823, 448] width 74 height 116
click at [830, 405] on td at bounding box center [823, 448] width 74 height 116
click at [826, 395] on div at bounding box center [822, 402] width 61 height 14
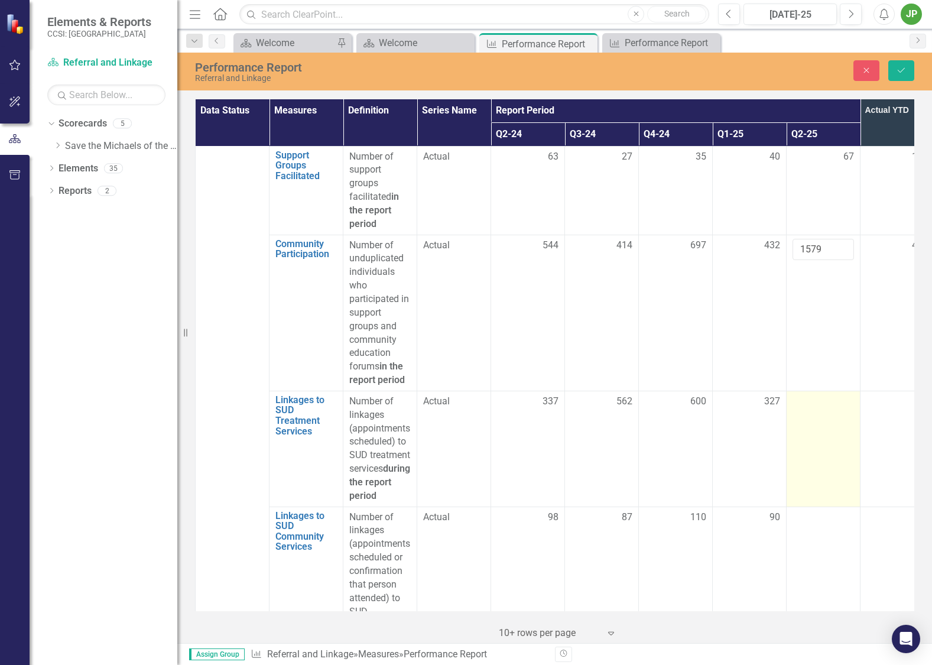
click at [815, 395] on div at bounding box center [822, 402] width 61 height 14
click at [813, 395] on div at bounding box center [822, 402] width 61 height 14
click at [816, 395] on input "number" at bounding box center [822, 406] width 61 height 22
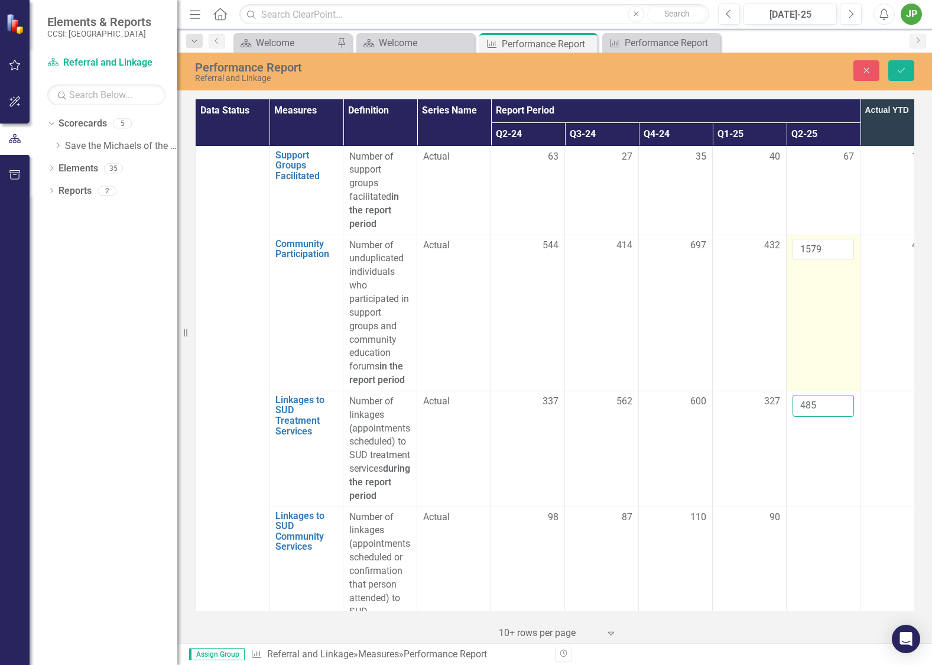
type input "485"
click at [807, 336] on td "1579" at bounding box center [823, 313] width 74 height 156
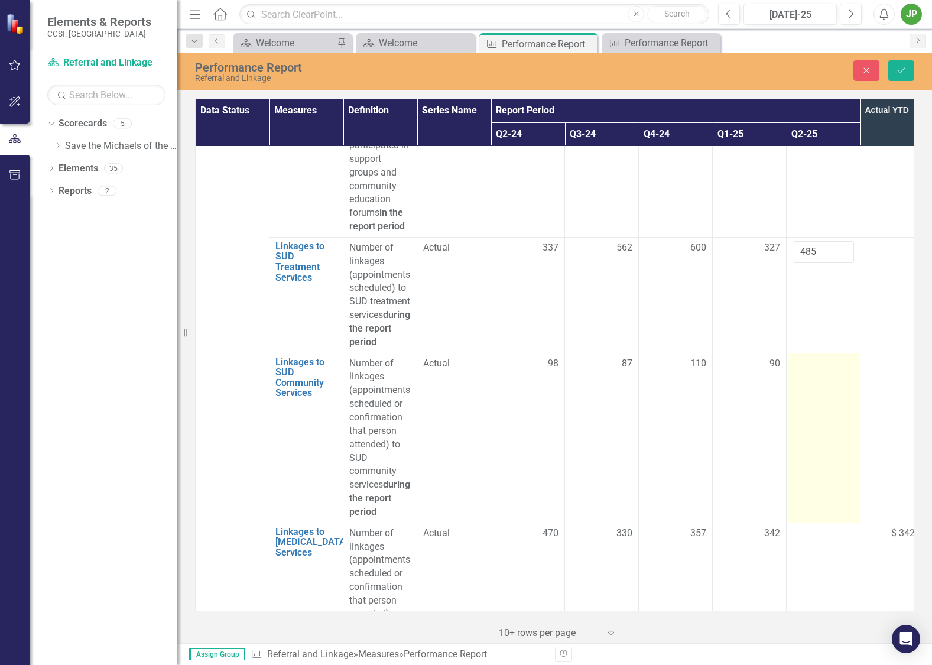
scroll to position [1272, 0]
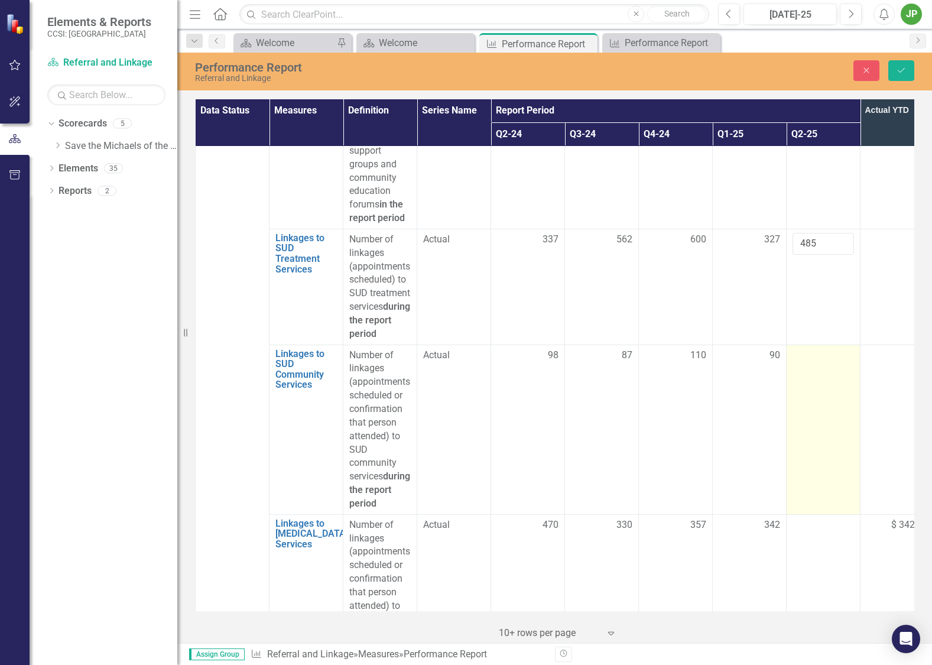
click at [819, 365] on td at bounding box center [823, 429] width 74 height 170
click at [822, 349] on input "number" at bounding box center [822, 360] width 61 height 22
type input "115"
click at [793, 403] on td "115" at bounding box center [823, 429] width 74 height 170
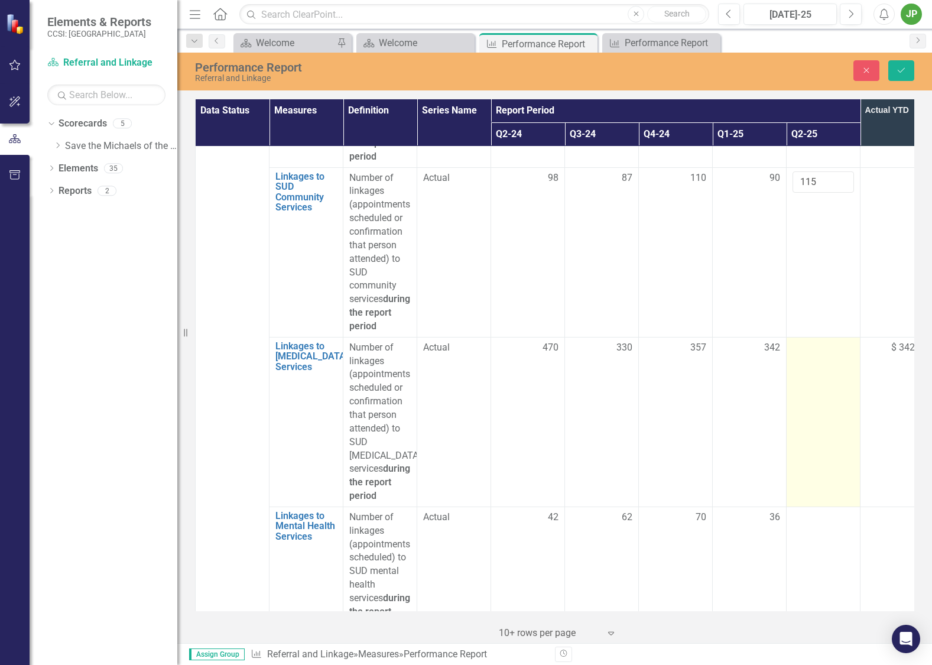
scroll to position [1454, 0]
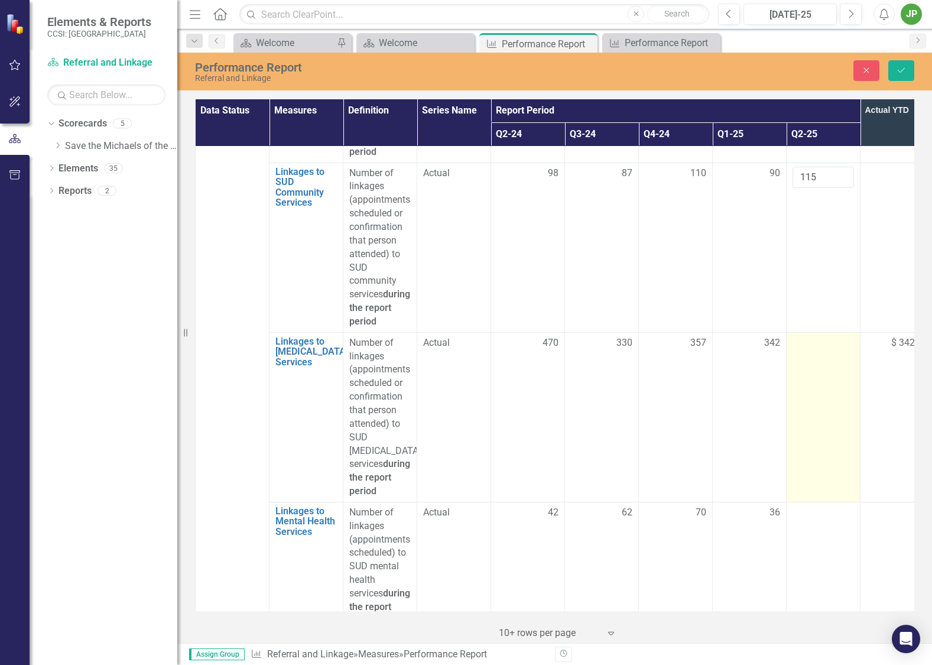
click at [810, 436] on td at bounding box center [823, 417] width 74 height 170
click at [817, 336] on input "number" at bounding box center [822, 347] width 61 height 22
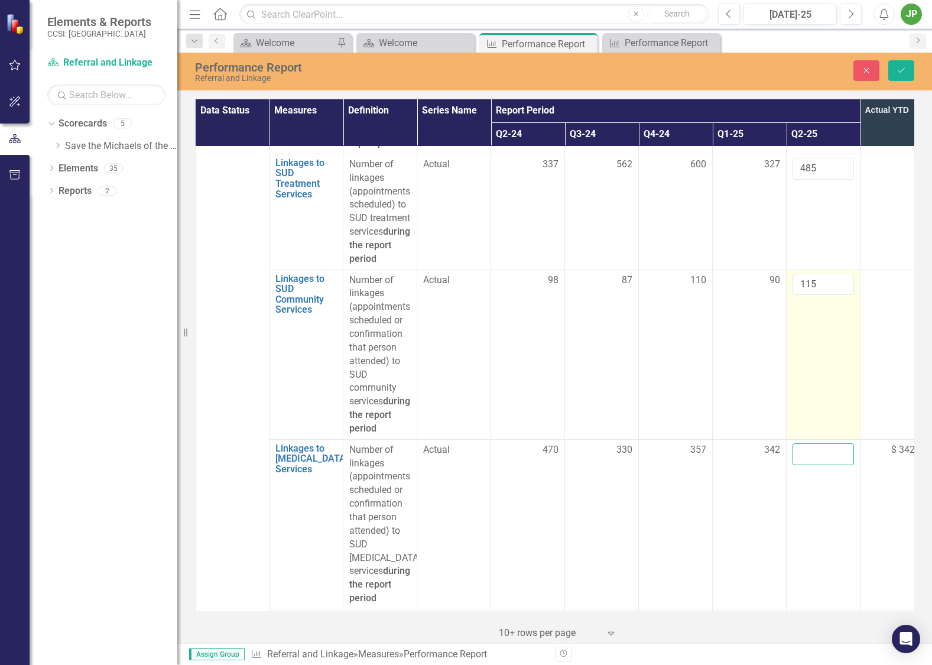
scroll to position [1346, 0]
click at [825, 274] on input "115" at bounding box center [822, 285] width 61 height 22
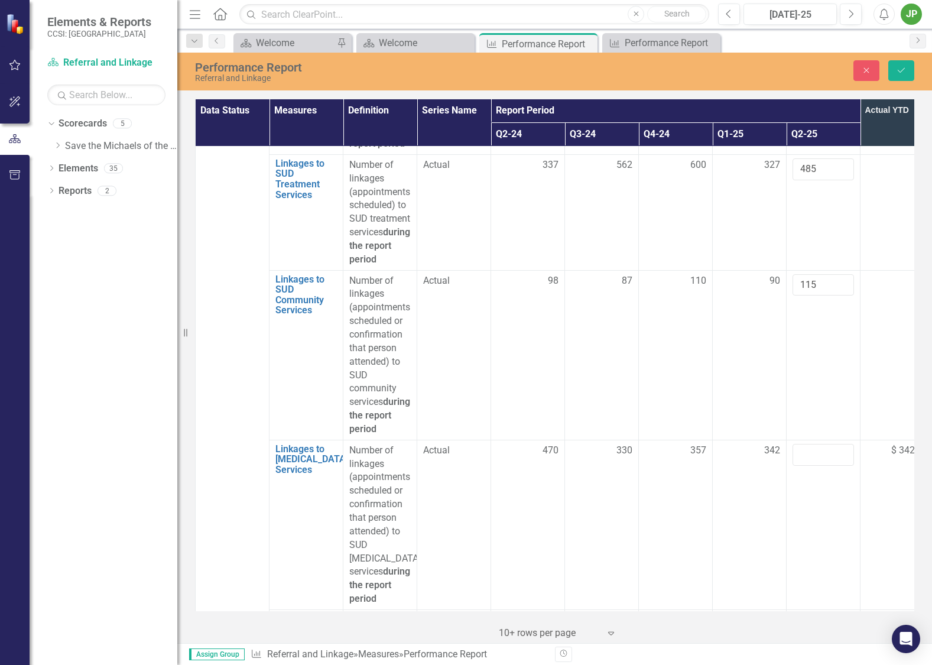
click at [867, 291] on td "90" at bounding box center [897, 355] width 74 height 170
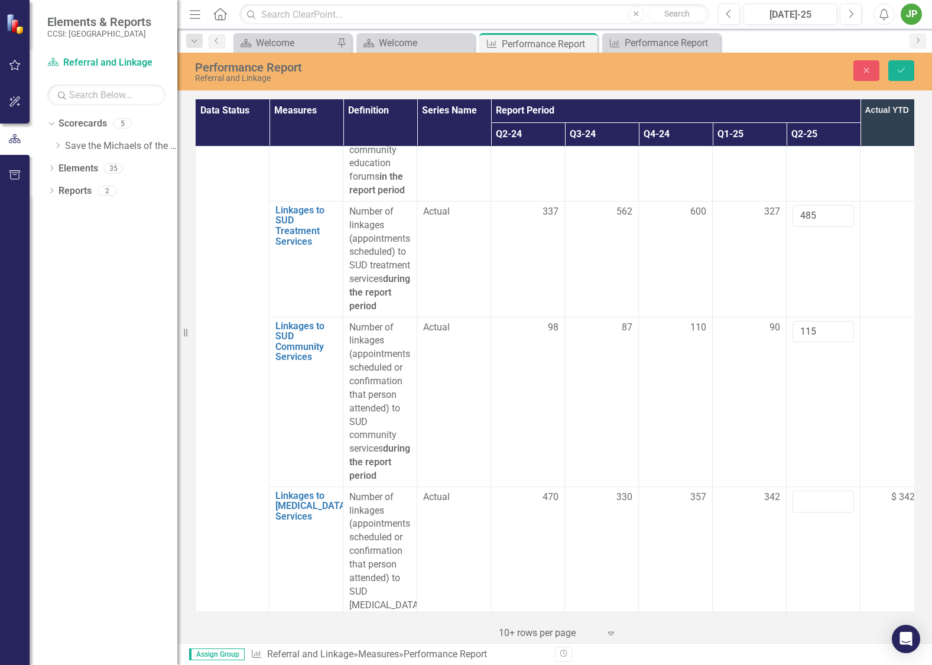
scroll to position [1294, 0]
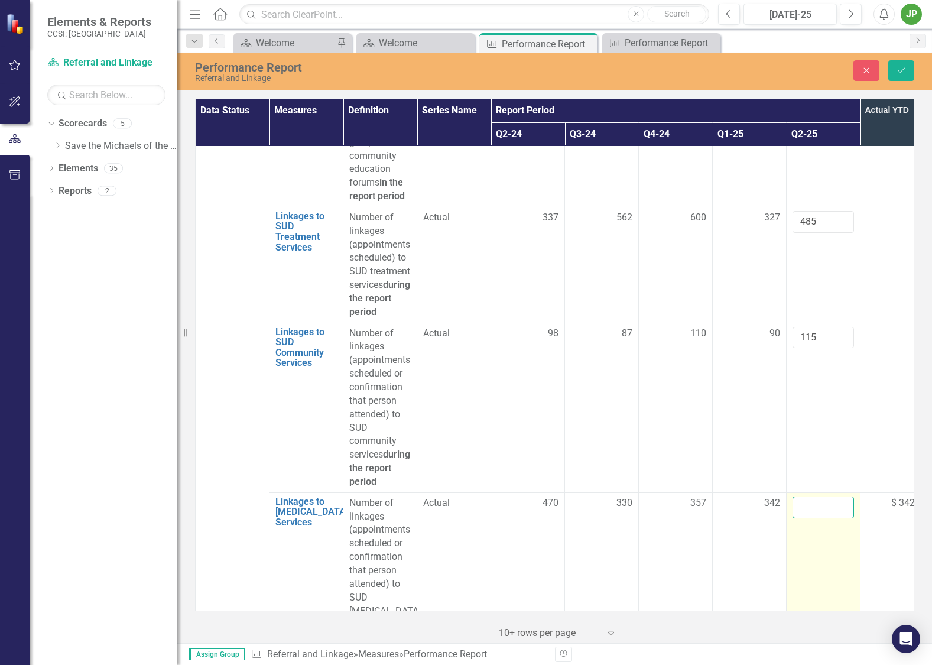
click at [814, 496] on input "number" at bounding box center [822, 507] width 61 height 22
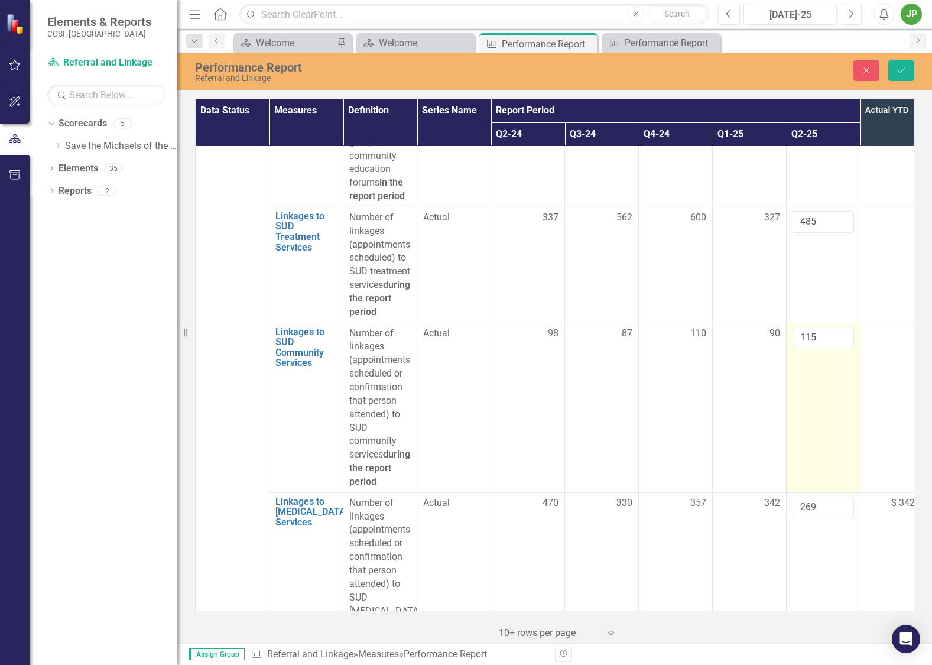
click at [824, 365] on td "115" at bounding box center [823, 408] width 74 height 170
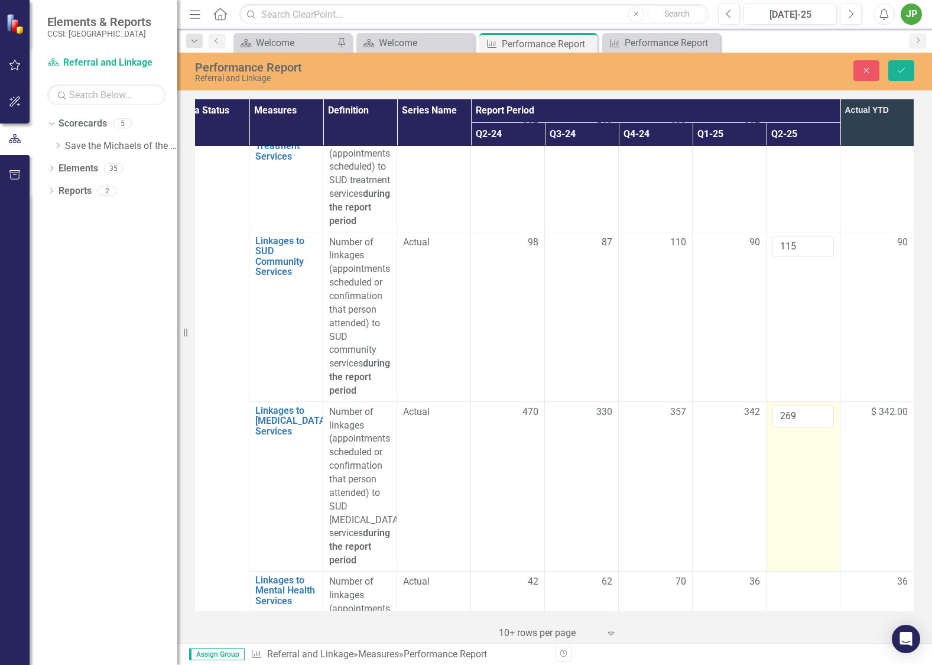
scroll to position [1386, 29]
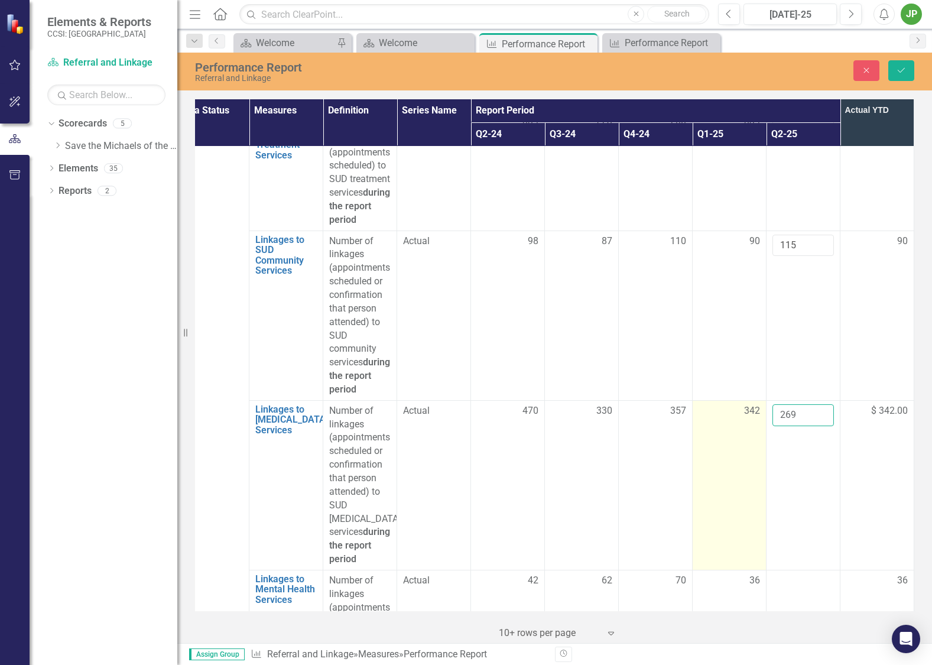
drag, startPoint x: 804, startPoint y: 401, endPoint x: 740, endPoint y: 402, distance: 64.4
click at [745, 400] on tr "Linkages to Peer Support Services Link Open Element Number of linkages (appoint…" at bounding box center [544, 485] width 738 height 170
type input "611"
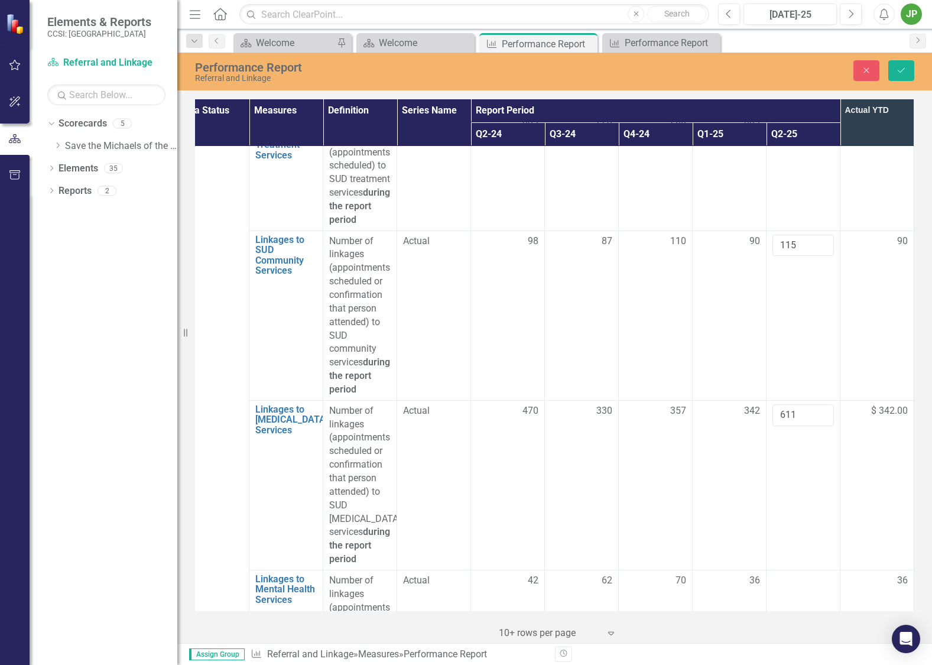
click at [900, 355] on td "90" at bounding box center [877, 315] width 74 height 170
click at [866, 418] on td "$ 342.00" at bounding box center [877, 485] width 74 height 170
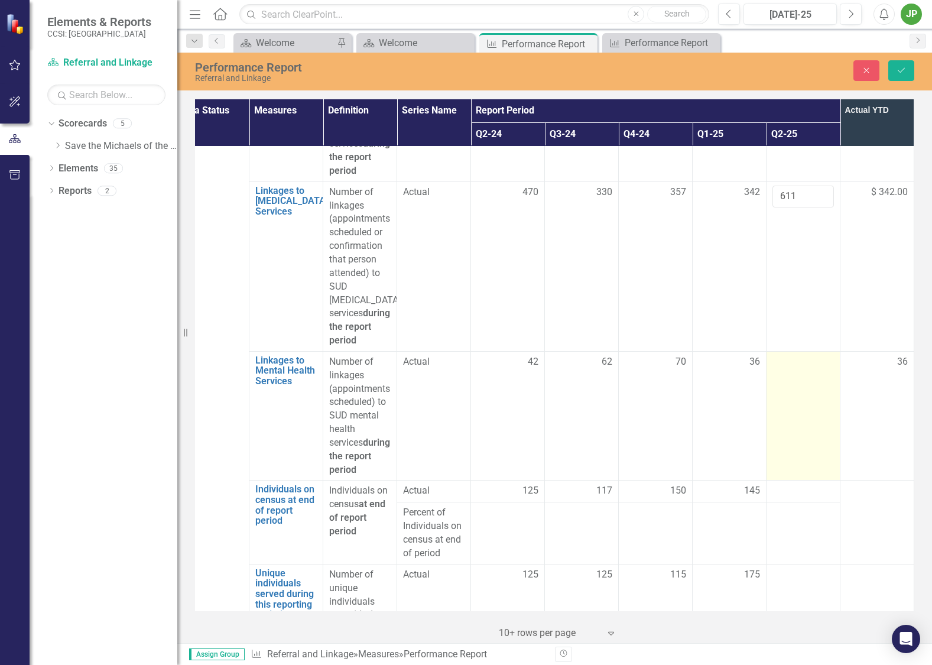
scroll to position [1605, 29]
click at [810, 368] on td at bounding box center [803, 414] width 74 height 129
click at [809, 368] on td at bounding box center [803, 414] width 74 height 129
drag, startPoint x: 808, startPoint y: 363, endPoint x: 800, endPoint y: 349, distance: 16.4
click at [802, 354] on input "number" at bounding box center [802, 365] width 61 height 22
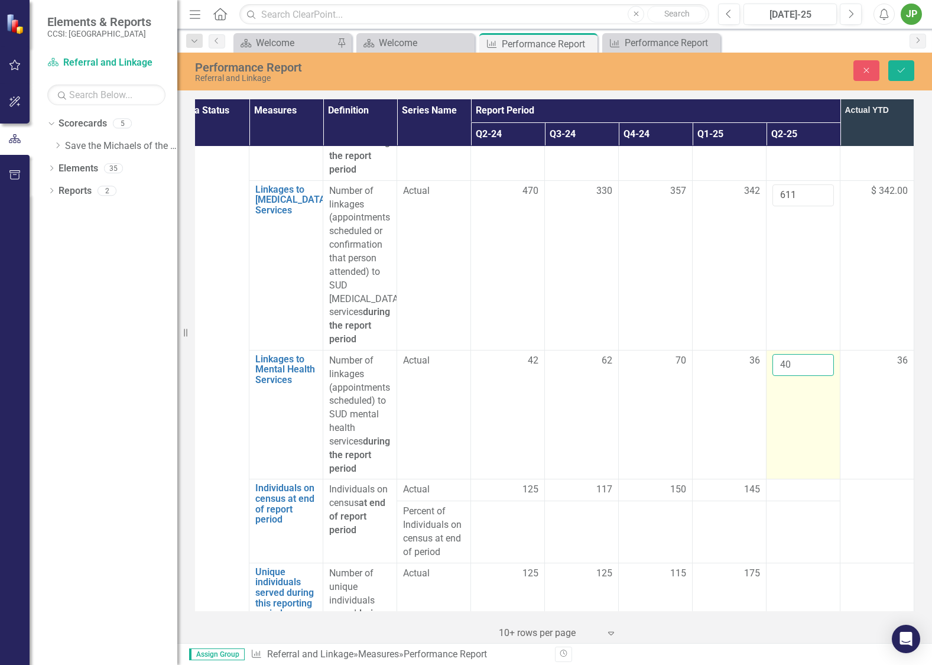
type input "4"
type input "15"
click at [783, 417] on td "15" at bounding box center [803, 414] width 74 height 129
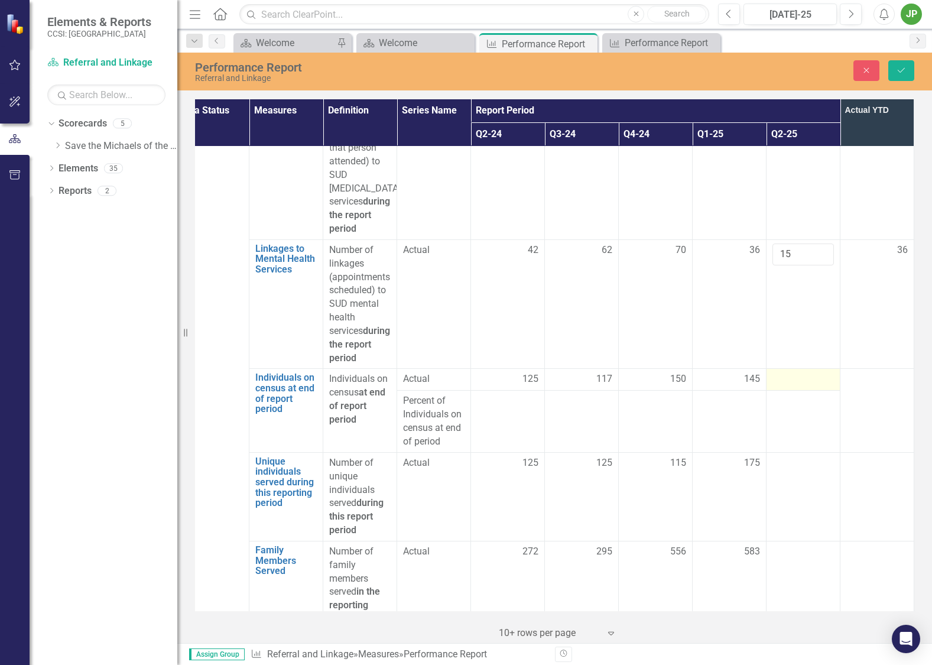
scroll to position [1718, 29]
click at [789, 370] on div at bounding box center [802, 377] width 61 height 14
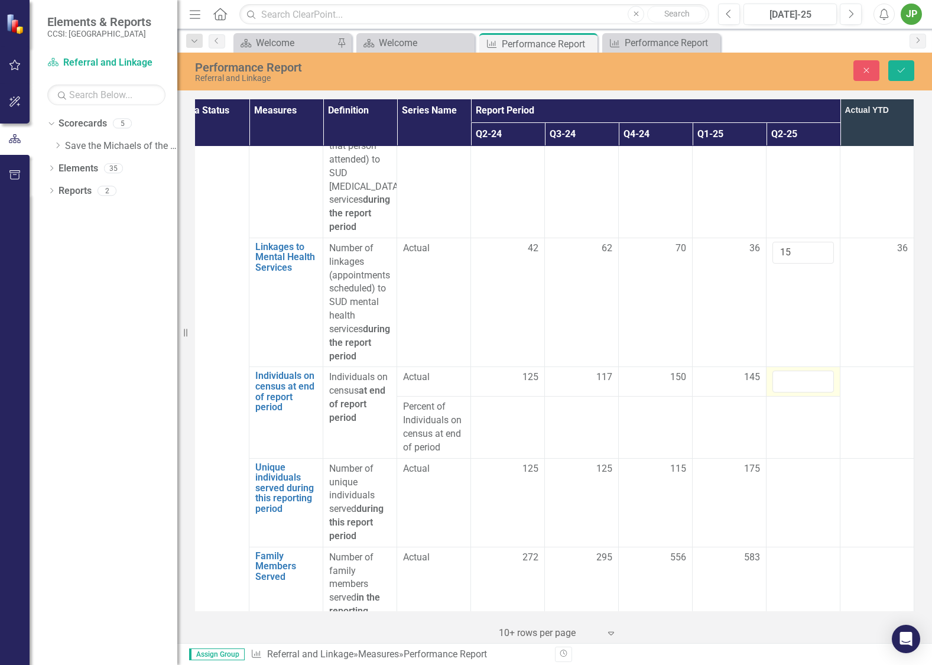
click at [789, 370] on input "number" at bounding box center [802, 381] width 61 height 22
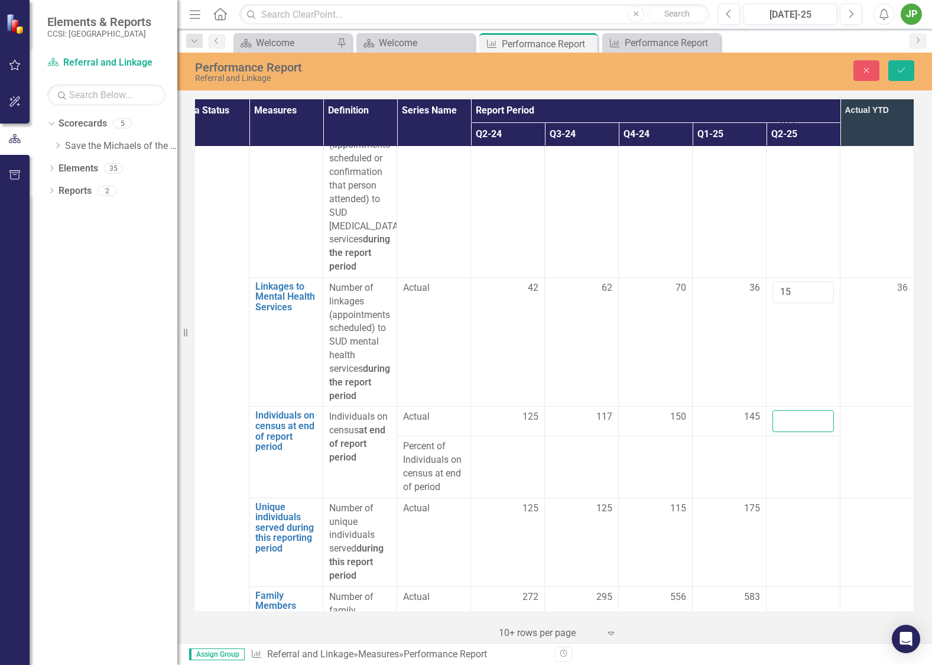
scroll to position [1909, 29]
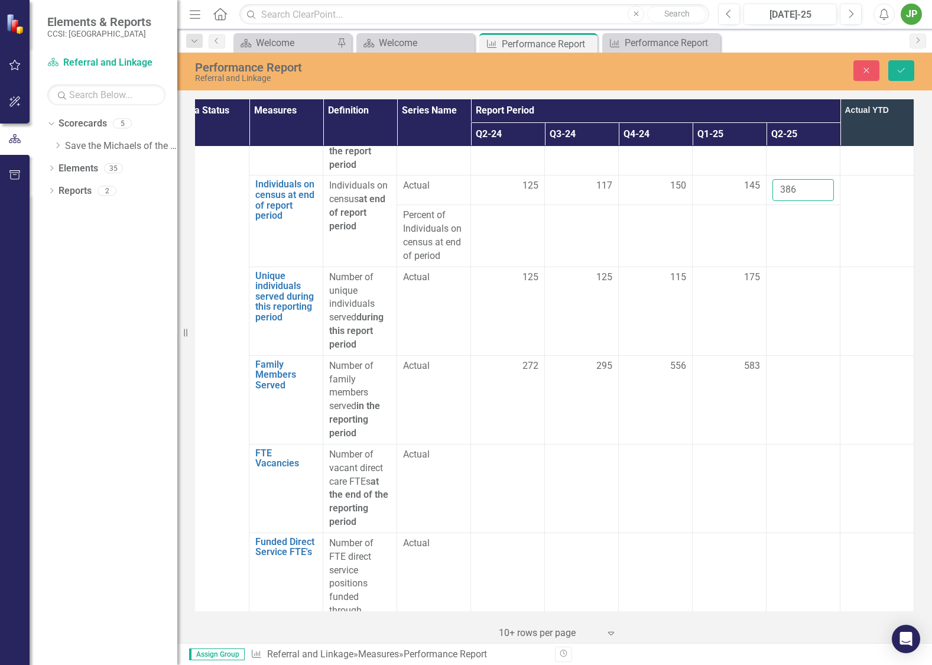
type input "386"
click at [740, 248] on td at bounding box center [729, 235] width 74 height 61
click at [804, 287] on td at bounding box center [803, 310] width 74 height 89
click at [798, 271] on div at bounding box center [802, 278] width 61 height 14
click at [787, 271] on div at bounding box center [802, 278] width 61 height 14
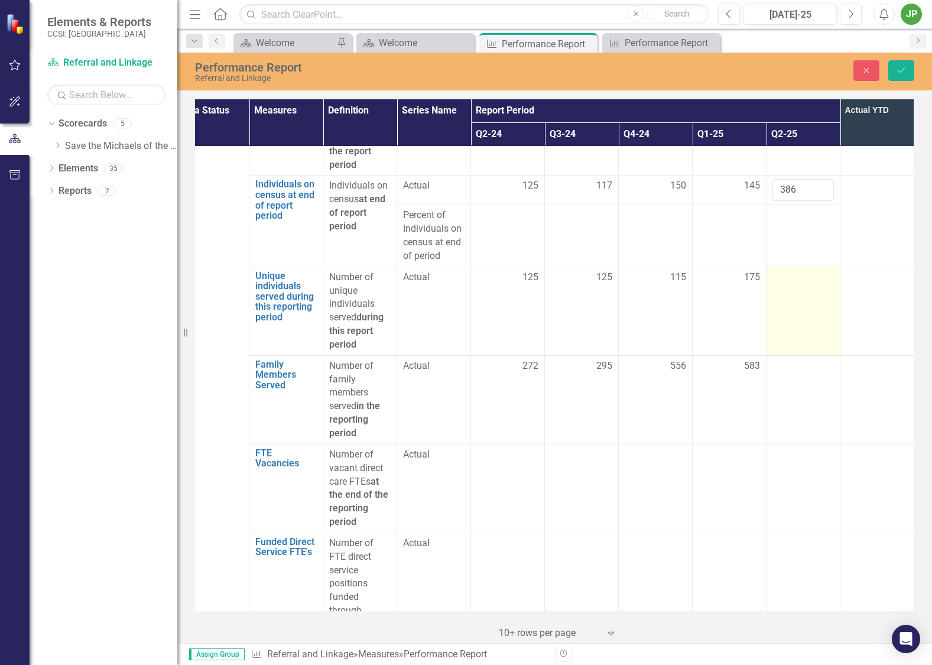
click at [787, 271] on div at bounding box center [802, 278] width 61 height 14
click at [793, 271] on input "number" at bounding box center [802, 282] width 61 height 22
click at [782, 269] on input "number" at bounding box center [802, 280] width 61 height 22
drag, startPoint x: 799, startPoint y: 268, endPoint x: 839, endPoint y: 263, distance: 39.8
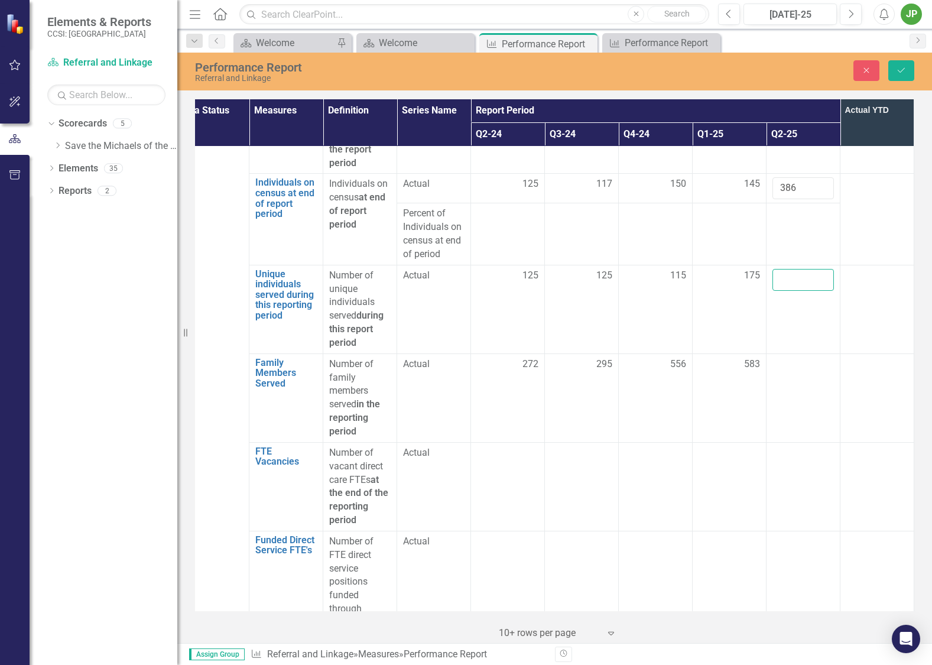
click at [799, 269] on input "number" at bounding box center [802, 280] width 61 height 22
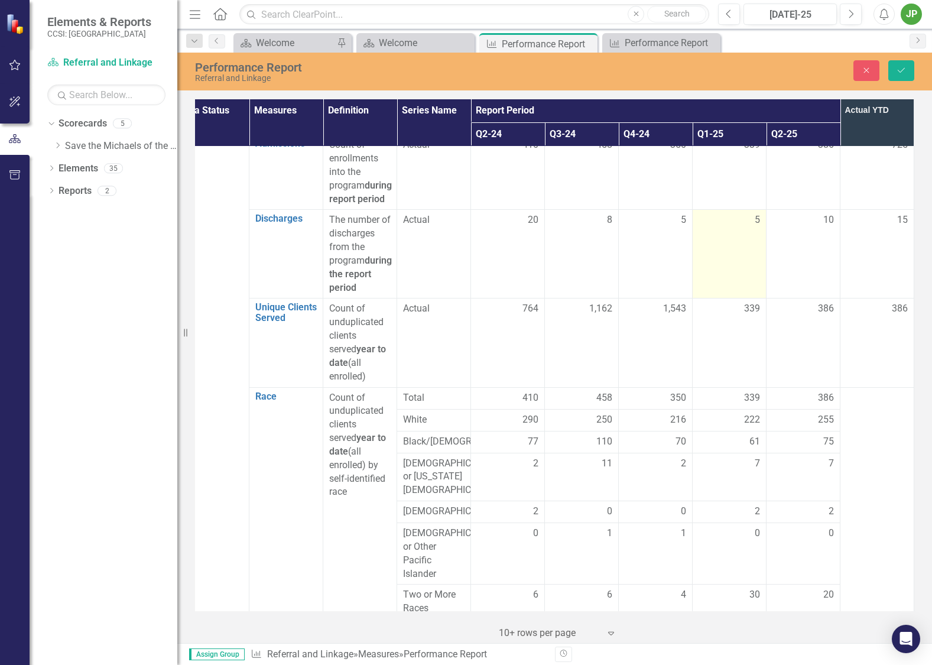
scroll to position [47, 27]
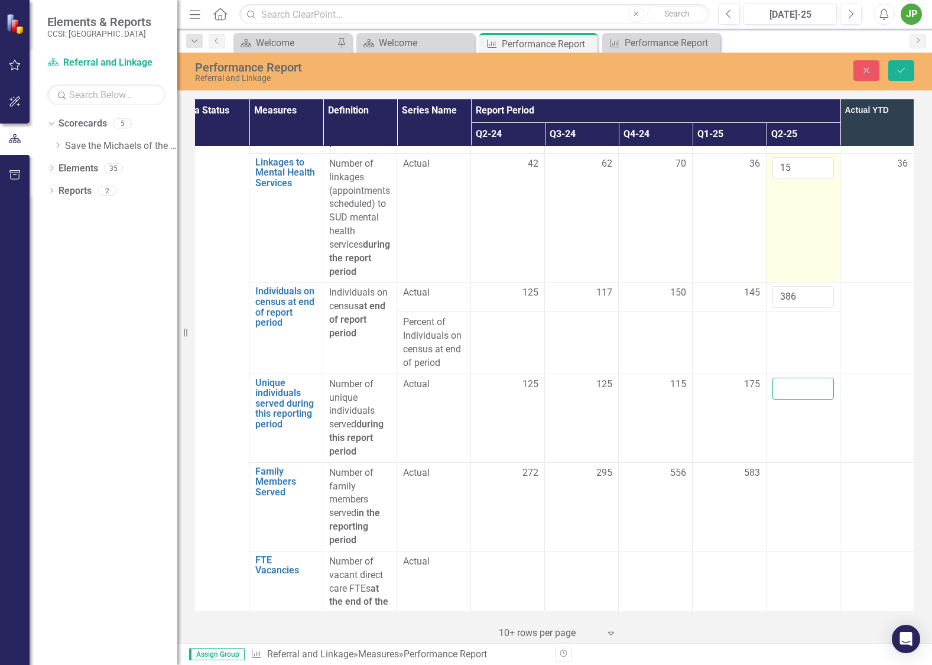
click button "Save" at bounding box center [901, 70] width 26 height 21
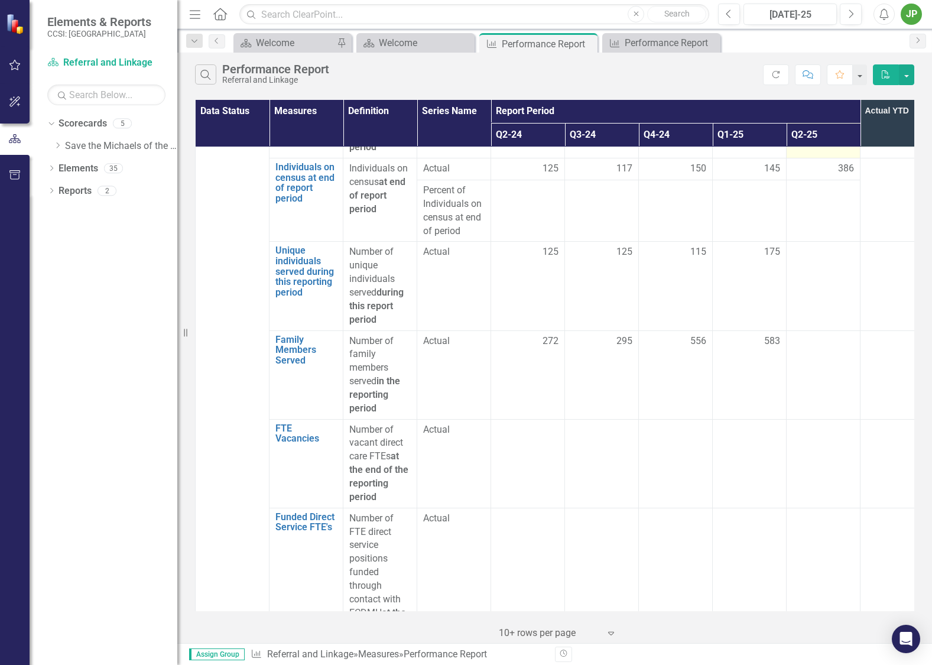
scroll to position [1746, 0]
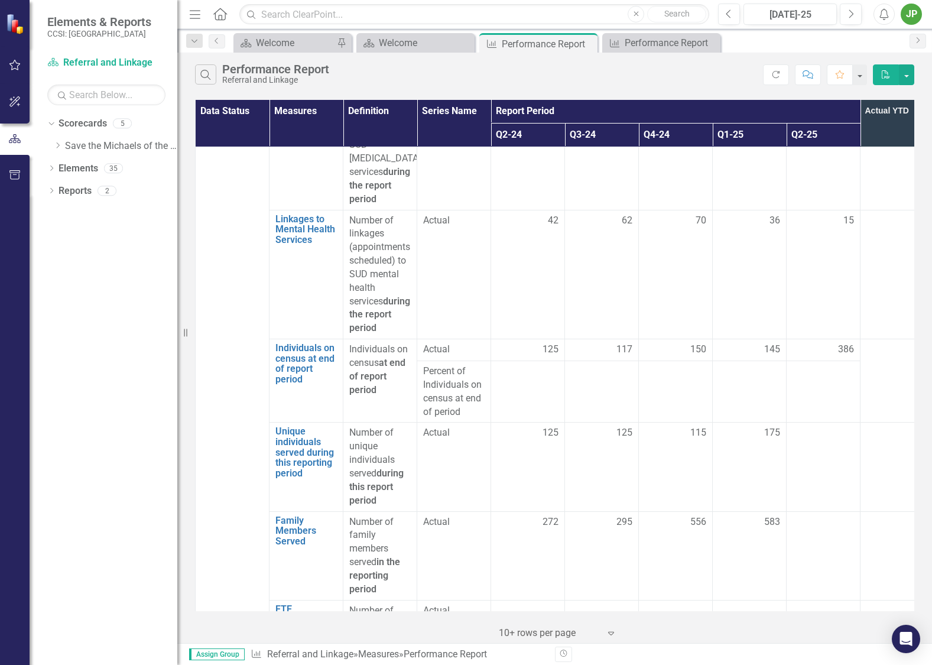
click at [809, 364] on div at bounding box center [822, 371] width 61 height 14
click at [826, 371] on td at bounding box center [823, 390] width 74 height 61
click at [833, 341] on div "386" at bounding box center [822, 348] width 61 height 14
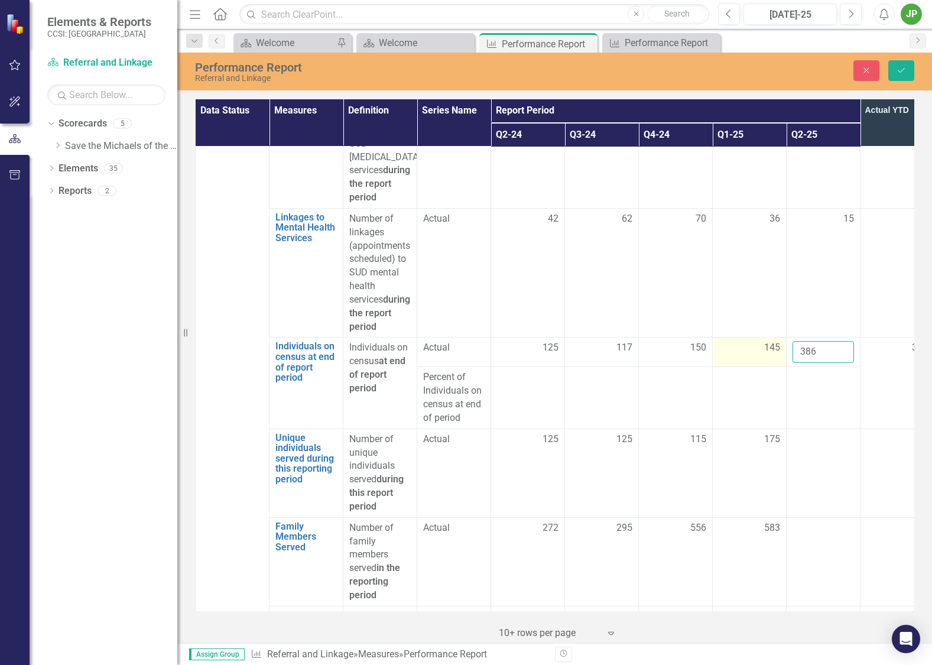
drag, startPoint x: 830, startPoint y: 335, endPoint x: 774, endPoint y: 336, distance: 55.5
click at [751, 337] on tr "Individuals on census at end of report period Link Open Element Individuals on …" at bounding box center [565, 352] width 738 height 30
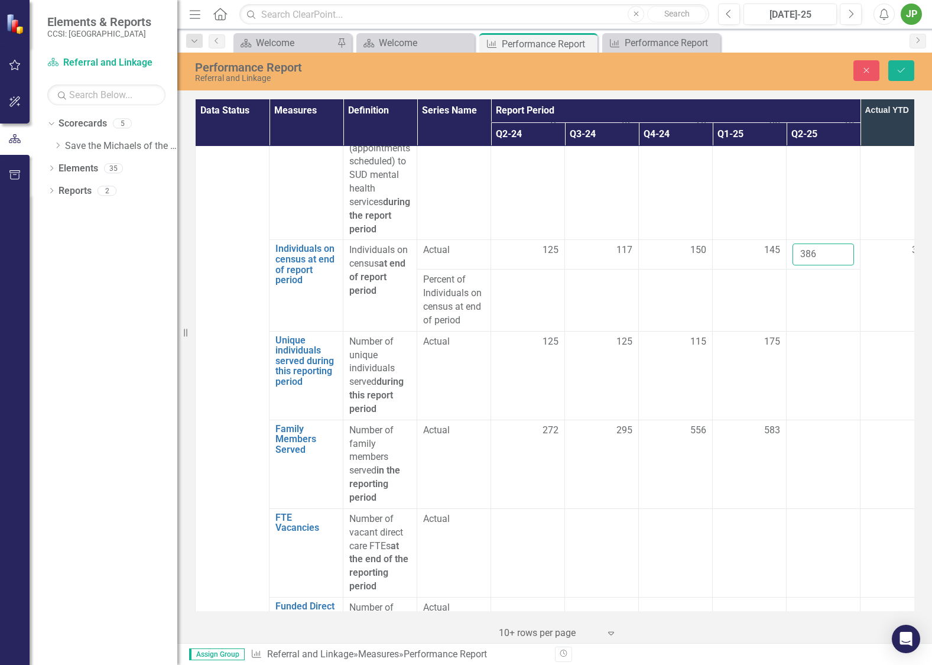
scroll to position [1848, 0]
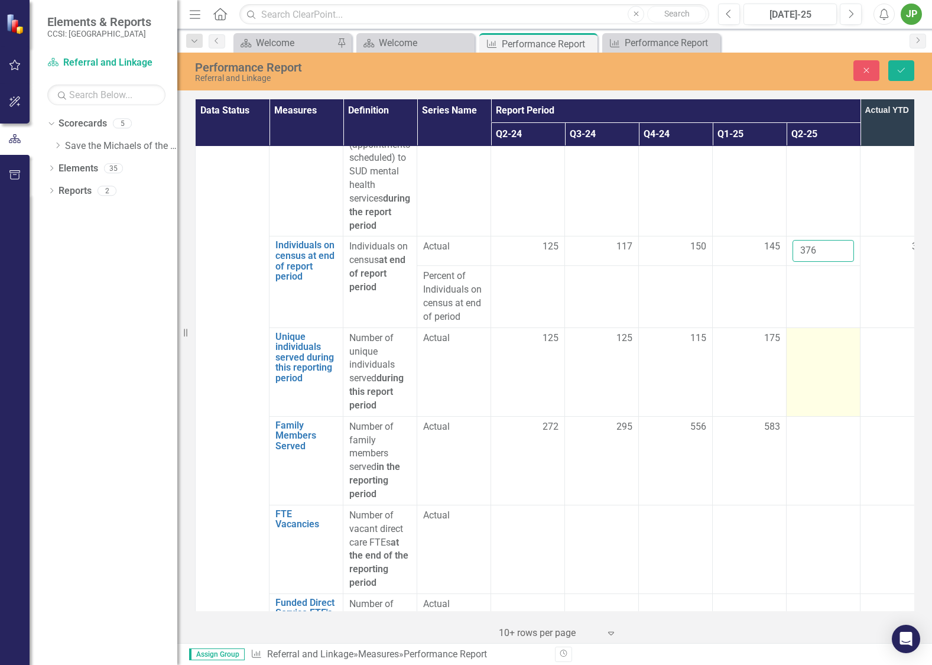
type input "376"
click at [825, 344] on td at bounding box center [823, 371] width 74 height 89
click at [813, 342] on td at bounding box center [823, 371] width 74 height 89
click at [824, 331] on input "number" at bounding box center [822, 342] width 61 height 22
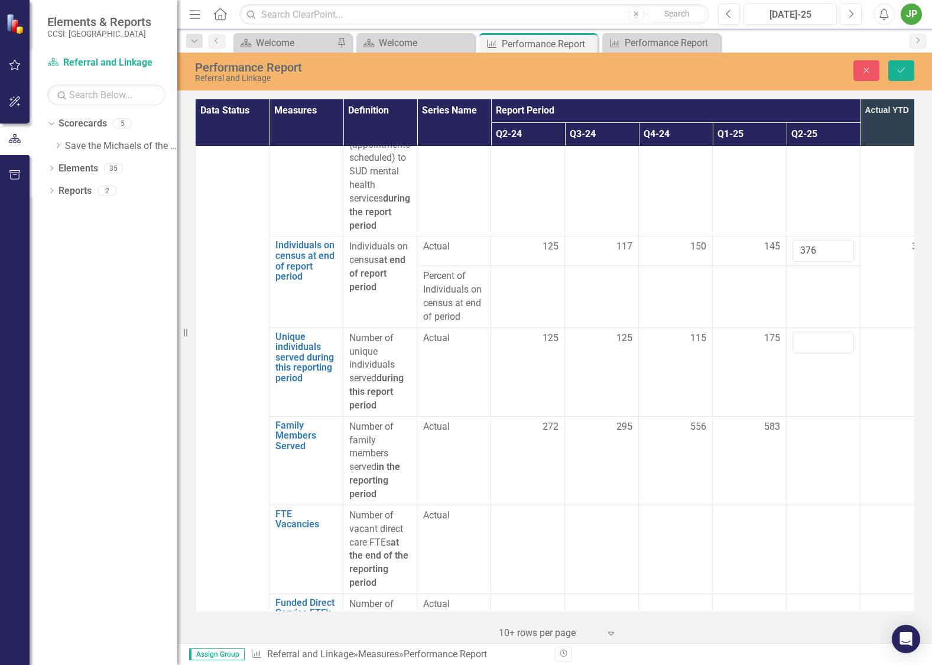
click at [379, 346] on div "Number of unique individuals served during this report period" at bounding box center [379, 371] width 61 height 81
click at [829, 331] on input "number" at bounding box center [822, 342] width 61 height 22
type input "183"
click at [763, 517] on td at bounding box center [749, 548] width 74 height 89
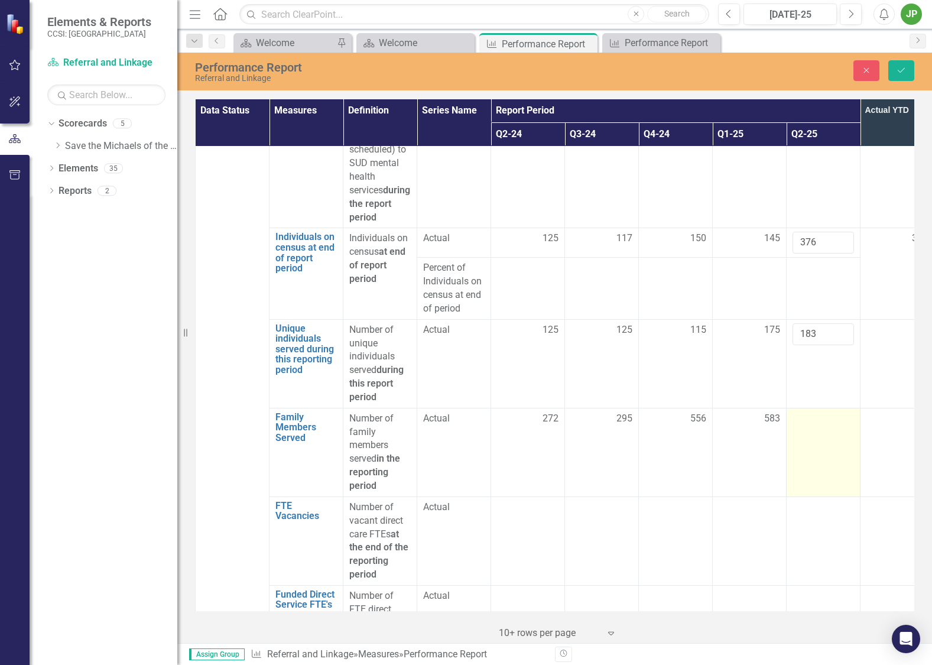
scroll to position [1859, 0]
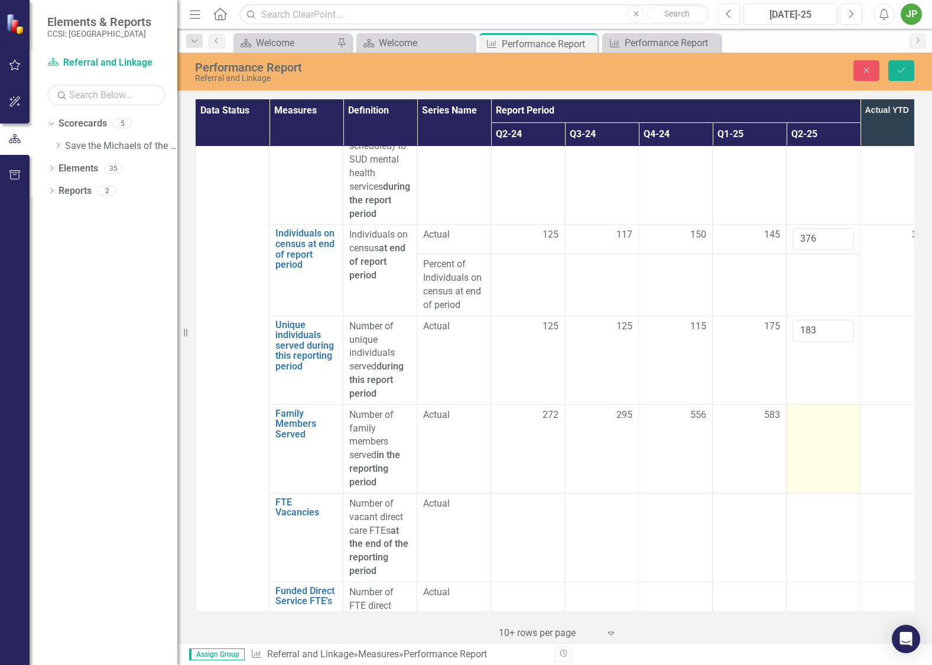
drag, startPoint x: 841, startPoint y: 452, endPoint x: 848, endPoint y: 451, distance: 6.5
click at [841, 452] on td at bounding box center [823, 448] width 74 height 89
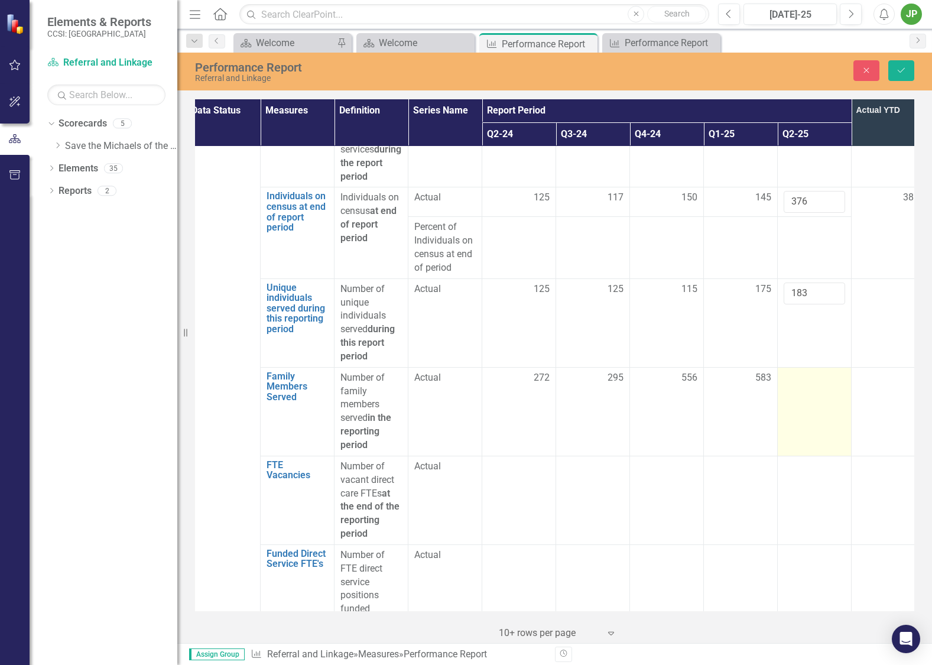
scroll to position [1920, 9]
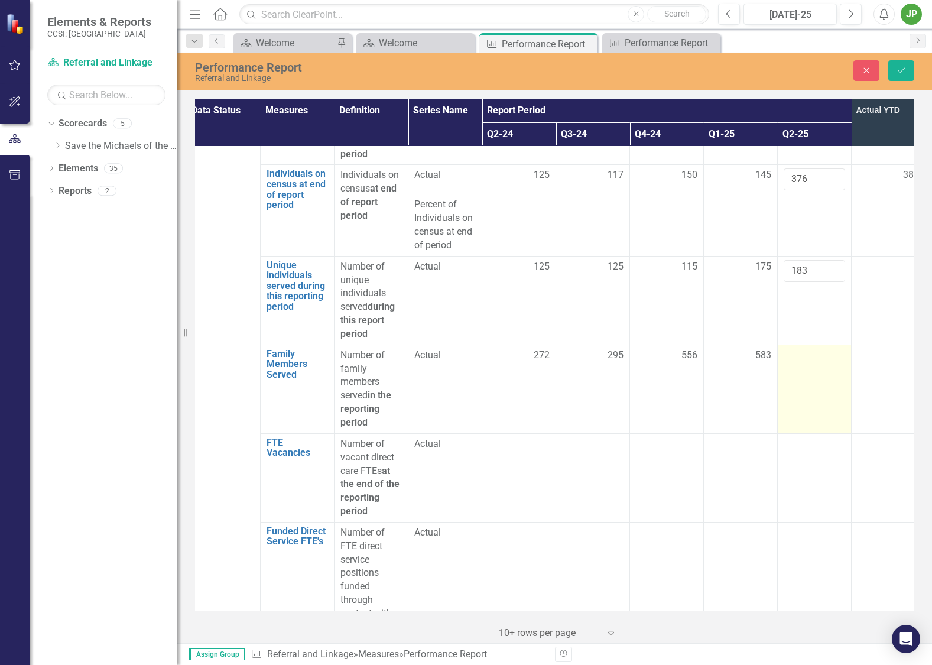
click at [809, 349] on div at bounding box center [813, 356] width 61 height 14
click at [814, 349] on input "number" at bounding box center [813, 360] width 61 height 22
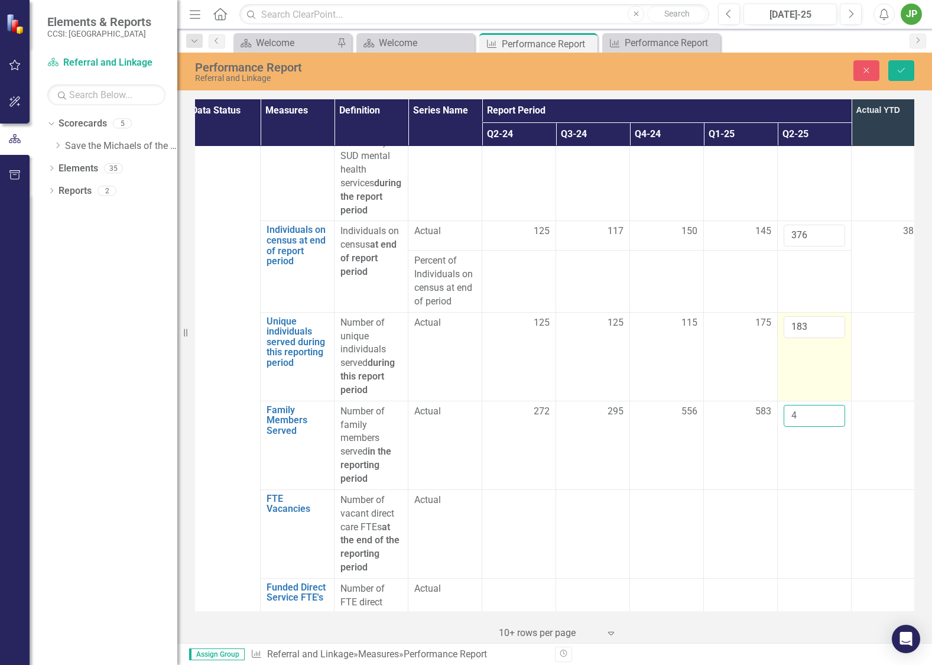
scroll to position [1861, 9]
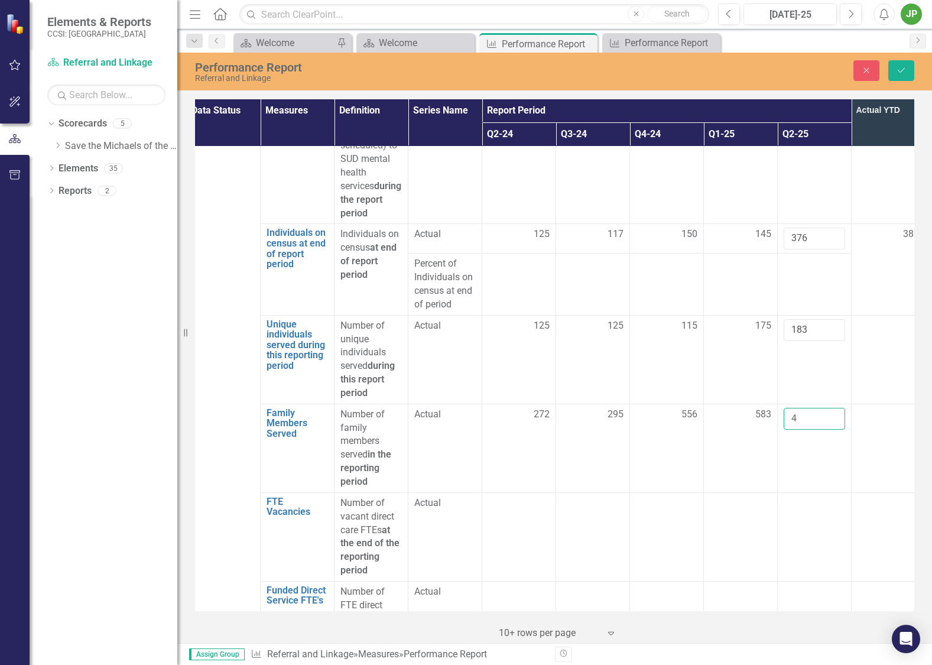
type input "4"
click at [898, 315] on td at bounding box center [888, 359] width 74 height 89
click at [898, 82] on div "Performance Report Referral and Linkage Close Save" at bounding box center [554, 70] width 754 height 24
click at [900, 75] on button "Save" at bounding box center [901, 70] width 26 height 21
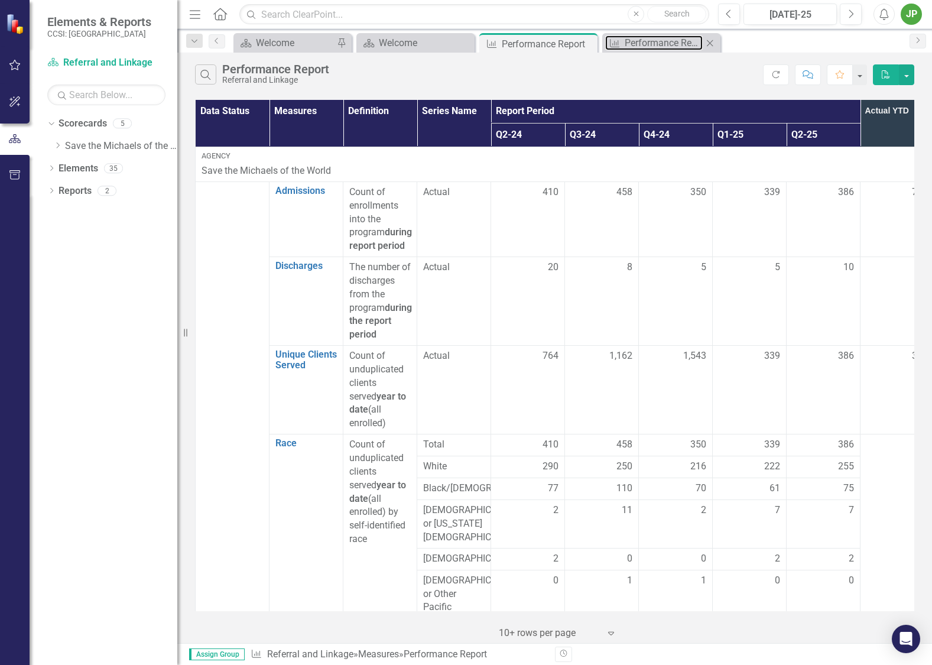
click at [655, 46] on div "Performance Report" at bounding box center [663, 42] width 78 height 15
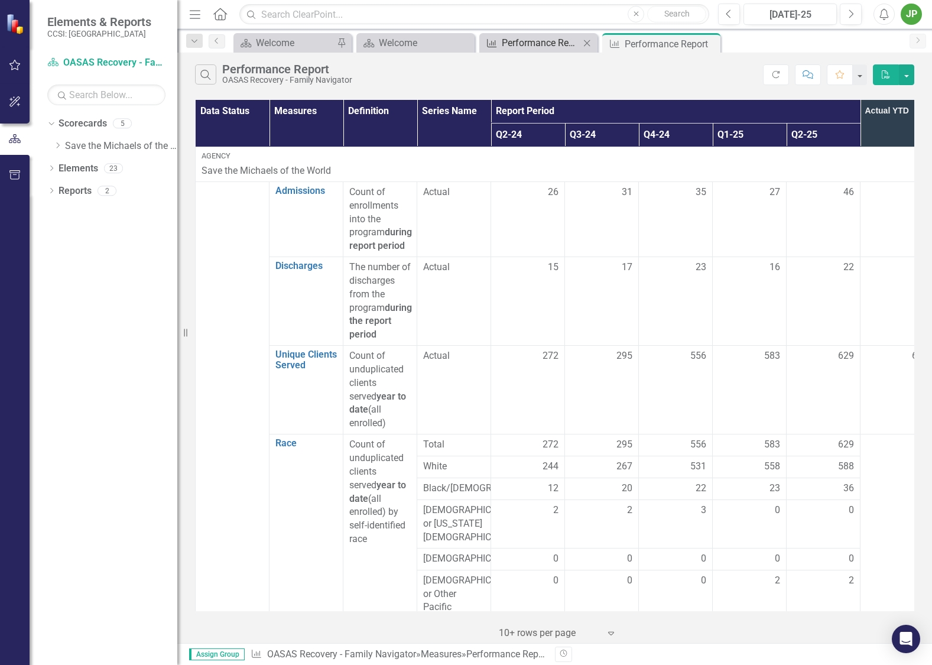
click at [539, 45] on div "Performance Report" at bounding box center [540, 42] width 78 height 15
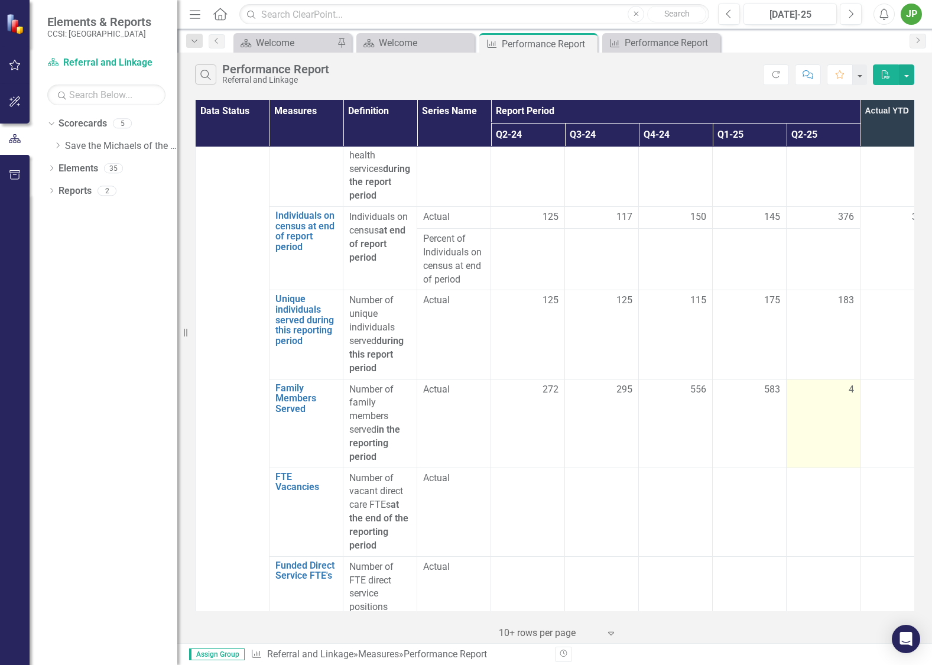
scroll to position [1881, 0]
click at [841, 380] on div "4" at bounding box center [822, 387] width 61 height 14
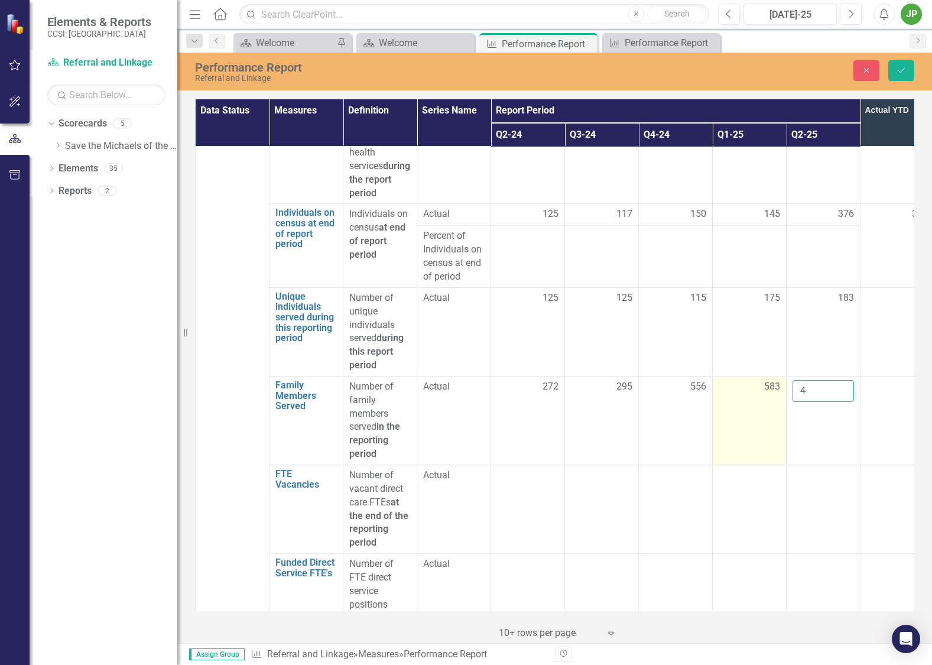
drag, startPoint x: 830, startPoint y: 372, endPoint x: 779, endPoint y: 371, distance: 52.0
click at [779, 376] on tr "Family Members Served Link Open Element Number of family members served in the …" at bounding box center [565, 420] width 738 height 89
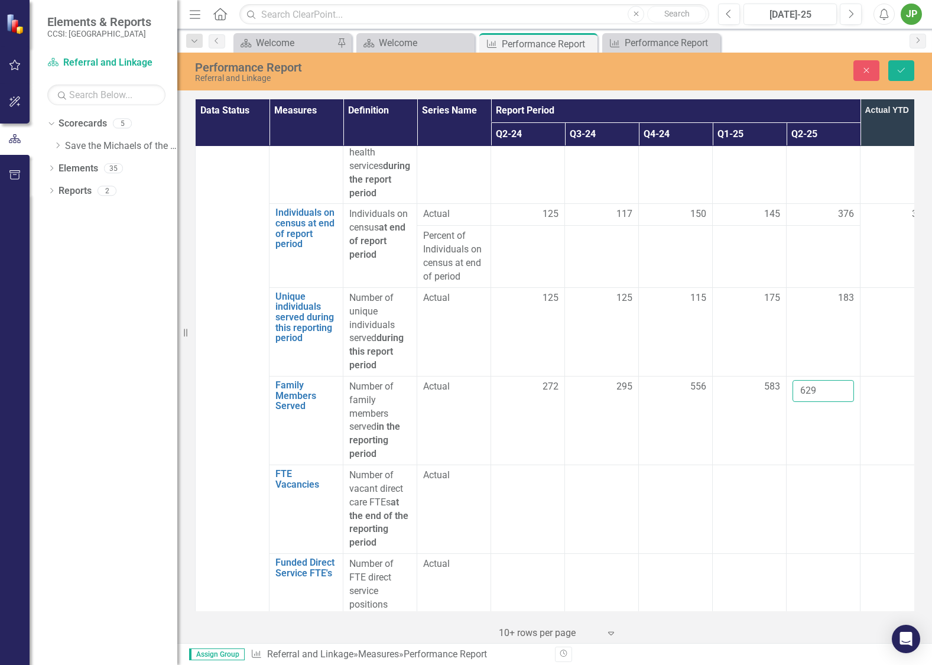
type input "629"
click at [861, 496] on td at bounding box center [897, 508] width 74 height 89
click at [822, 474] on td at bounding box center [823, 508] width 74 height 89
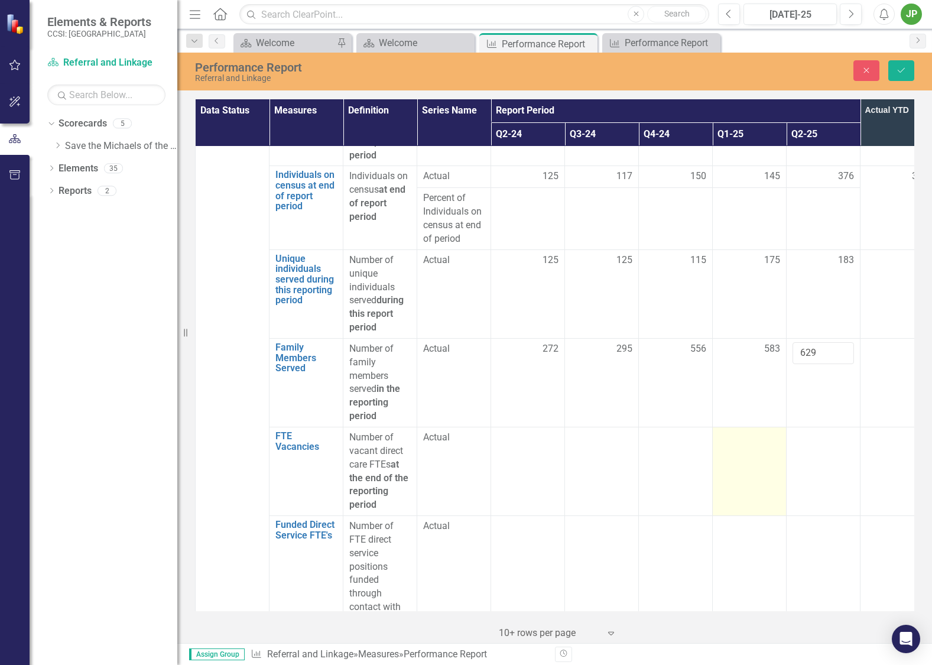
scroll to position [1961, 0]
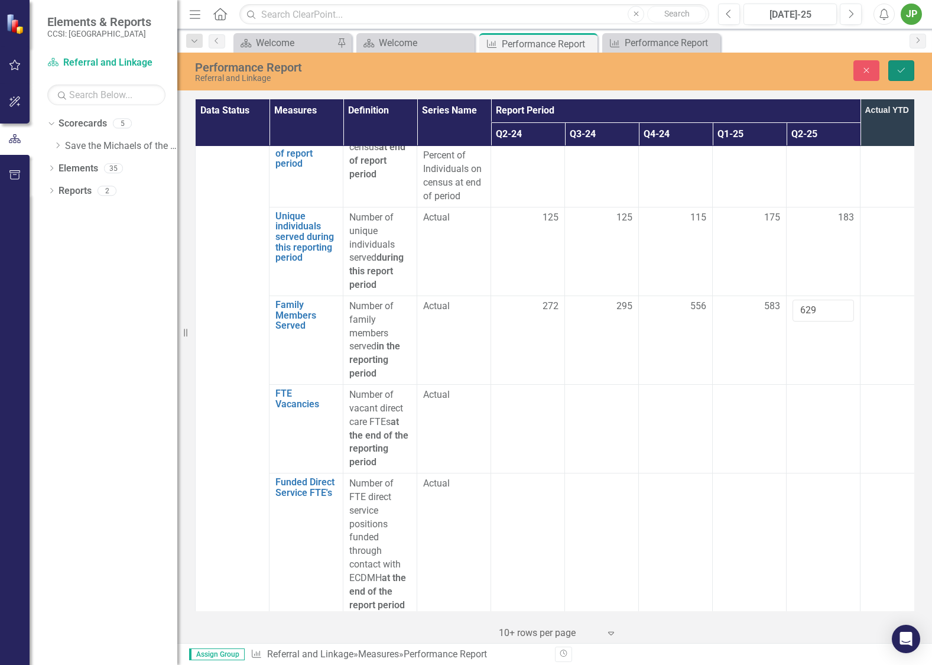
click at [895, 75] on button "Save" at bounding box center [901, 70] width 26 height 21
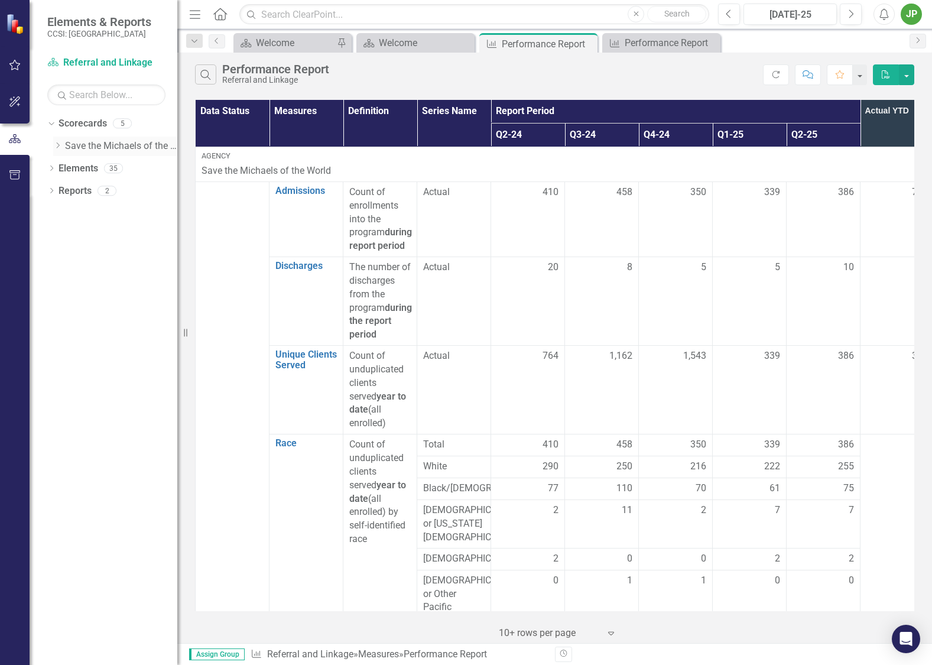
click at [60, 144] on icon "Dropdown" at bounding box center [57, 145] width 9 height 7
click at [111, 146] on link "Save the Michaels of the World" at bounding box center [121, 146] width 112 height 14
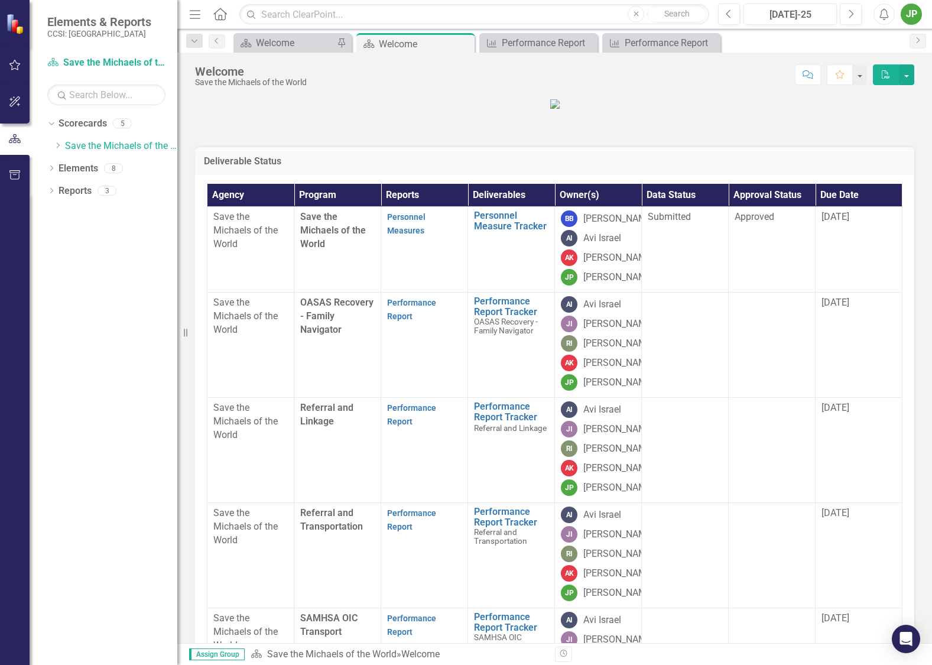
drag, startPoint x: 63, startPoint y: 144, endPoint x: 77, endPoint y: 159, distance: 21.3
click at [63, 144] on div "Dropdown" at bounding box center [59, 146] width 12 height 10
click at [118, 210] on link "Referral and Transportation" at bounding box center [127, 213] width 100 height 14
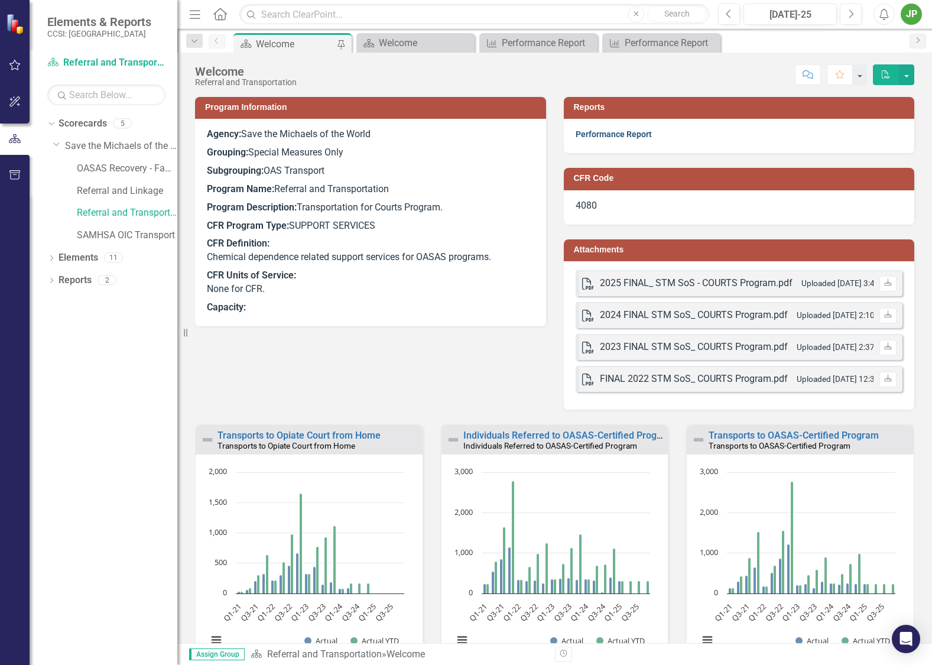
click at [611, 136] on link "Performance Report" at bounding box center [613, 133] width 76 height 9
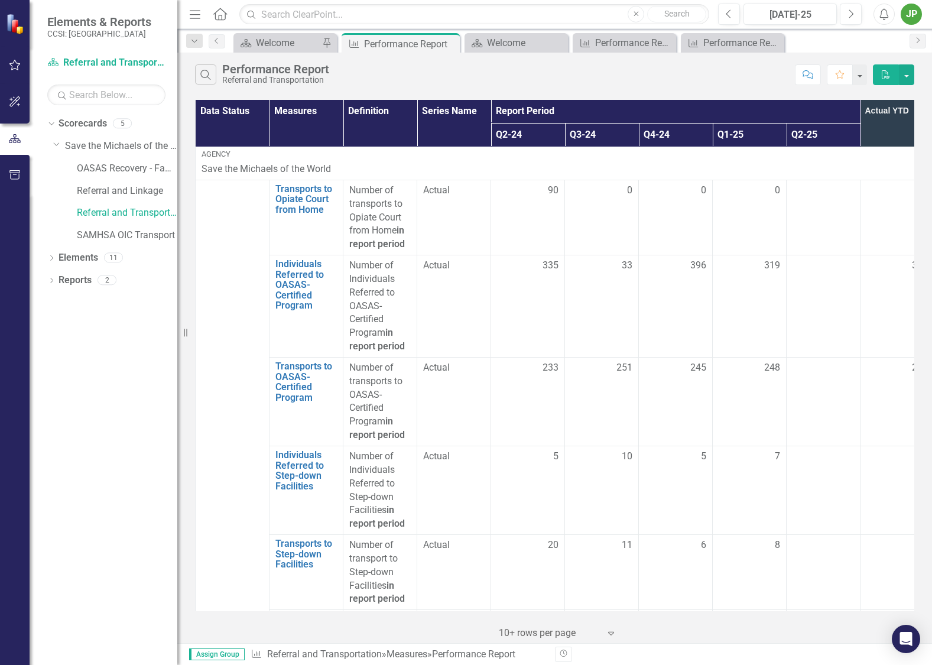
scroll to position [1, 0]
click at [821, 193] on div at bounding box center [822, 192] width 61 height 14
click at [828, 191] on div at bounding box center [822, 192] width 61 height 14
click at [827, 191] on div at bounding box center [822, 192] width 61 height 14
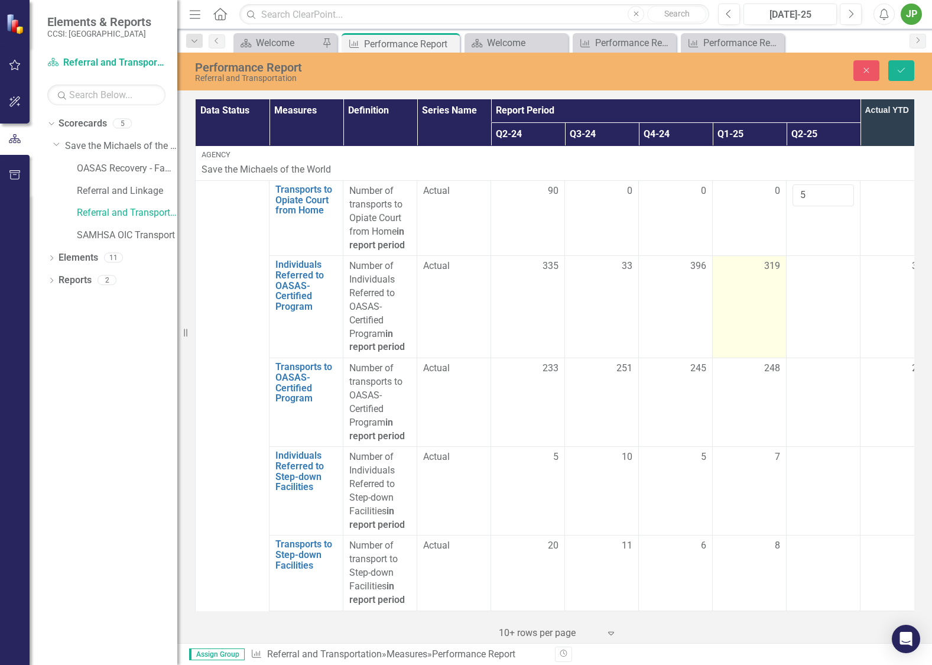
type input "5"
click at [729, 288] on td "319" at bounding box center [749, 307] width 74 height 102
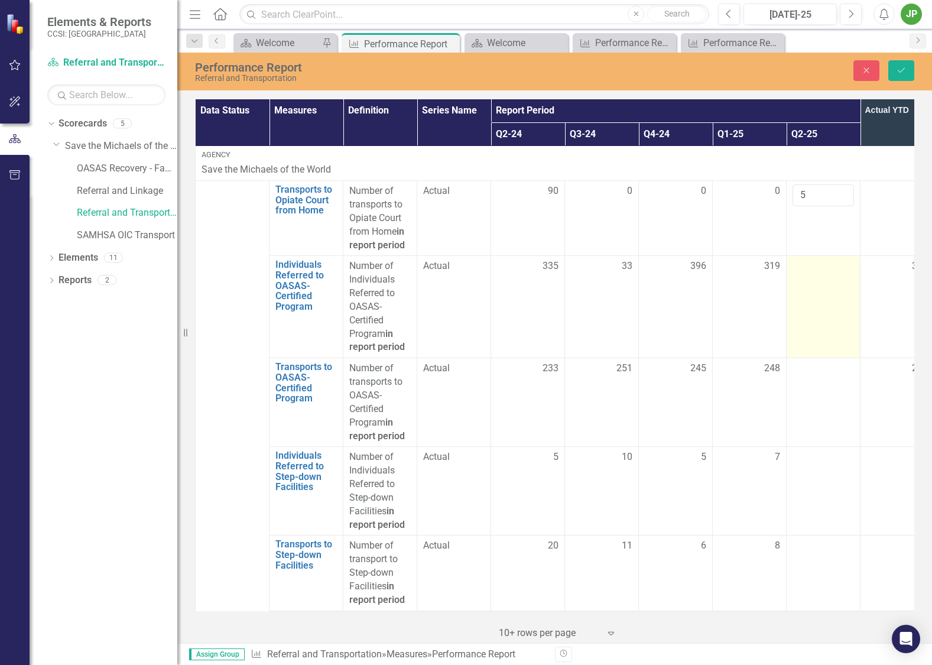
drag, startPoint x: 792, startPoint y: 288, endPoint x: 799, endPoint y: 287, distance: 6.5
click at [792, 288] on td at bounding box center [823, 307] width 74 height 102
click at [833, 283] on td at bounding box center [823, 307] width 74 height 102
click at [832, 283] on td at bounding box center [823, 307] width 74 height 102
click at [818, 275] on input "number" at bounding box center [822, 270] width 61 height 22
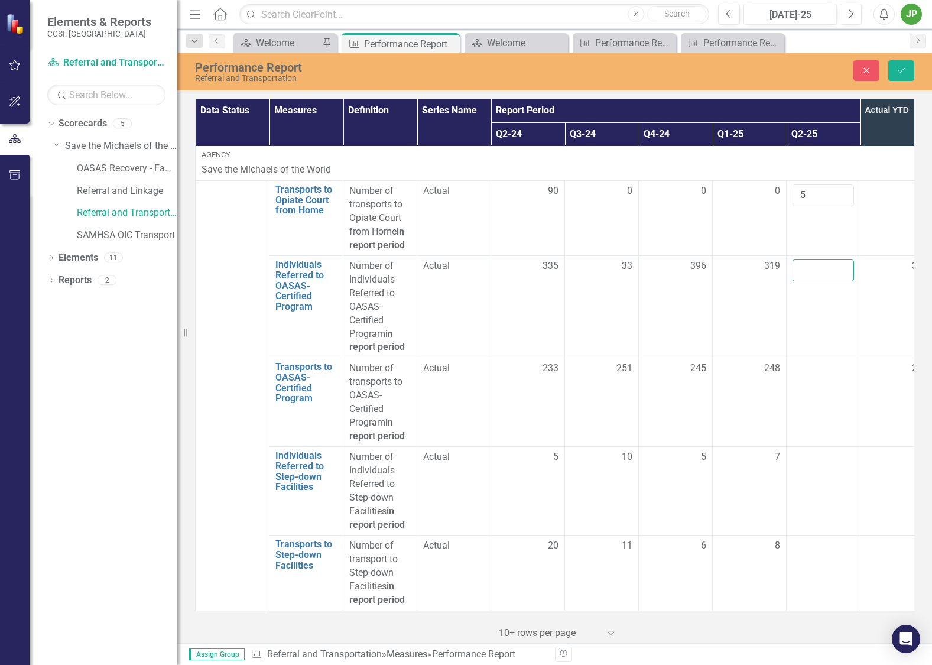
type input "1"
type input "477"
click at [814, 402] on td at bounding box center [823, 402] width 74 height 89
drag, startPoint x: 814, startPoint y: 402, endPoint x: 816, endPoint y: 385, distance: 16.6
click at [814, 402] on td at bounding box center [823, 402] width 74 height 89
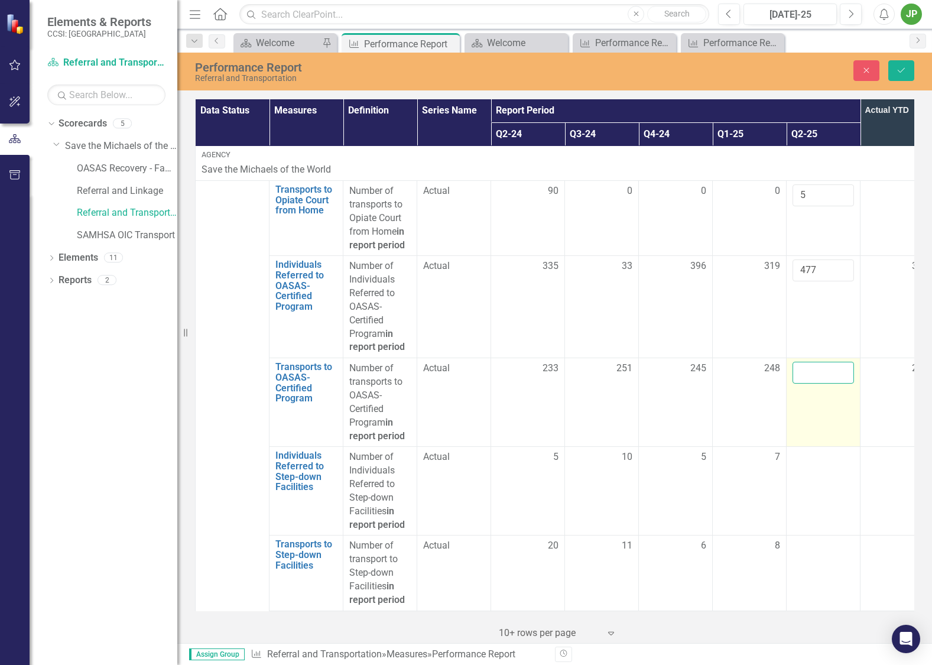
click at [816, 375] on input "number" at bounding box center [822, 372] width 61 height 22
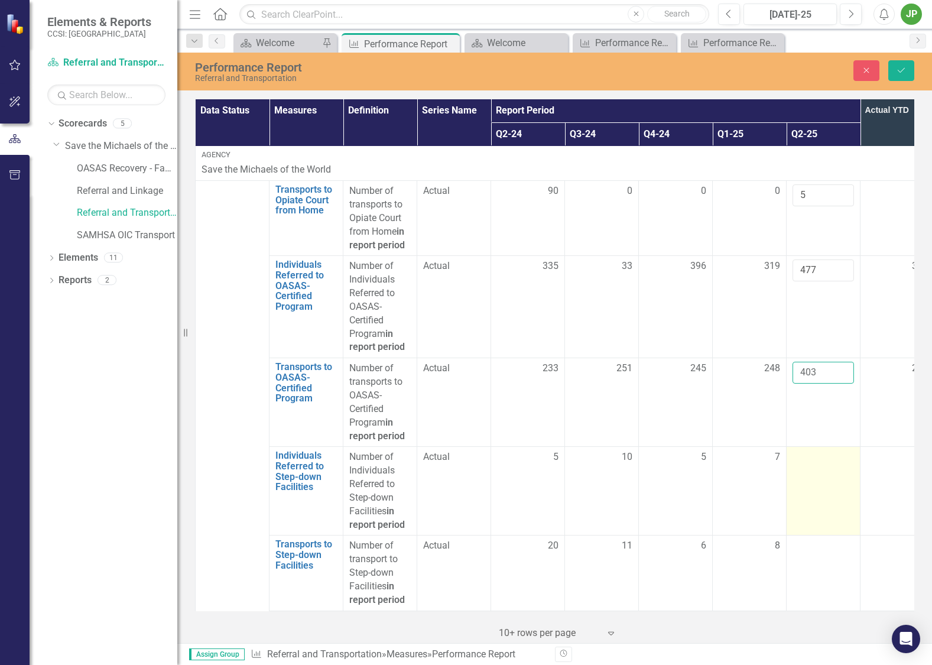
type input "403"
click at [845, 460] on div at bounding box center [822, 457] width 61 height 14
click at [832, 455] on div at bounding box center [822, 457] width 61 height 14
click at [813, 456] on input "number" at bounding box center [822, 461] width 61 height 22
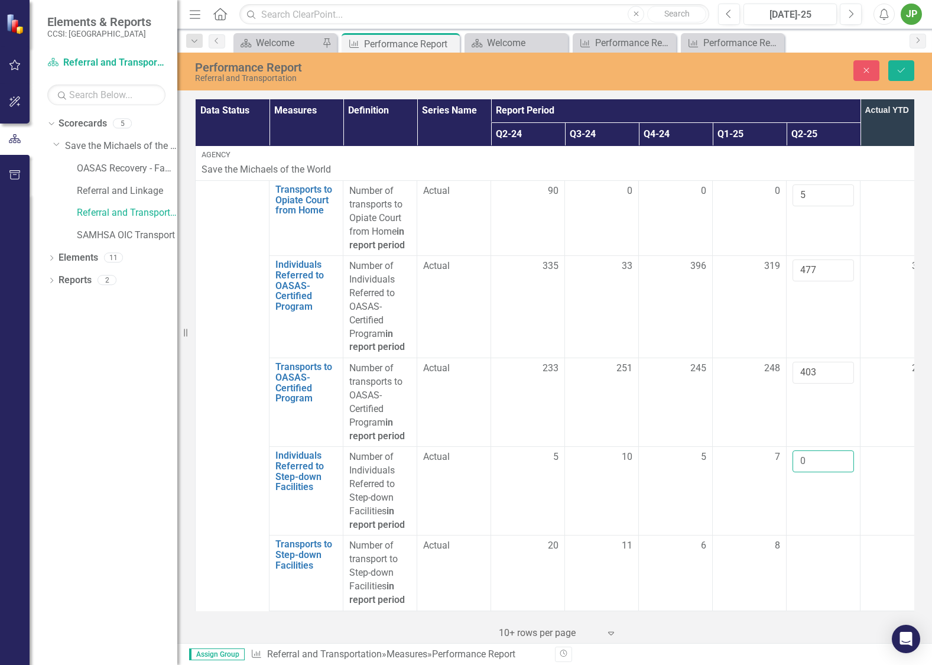
type input "0"
drag, startPoint x: 865, startPoint y: 450, endPoint x: 872, endPoint y: 453, distance: 7.7
click at [865, 450] on td "7" at bounding box center [897, 491] width 74 height 89
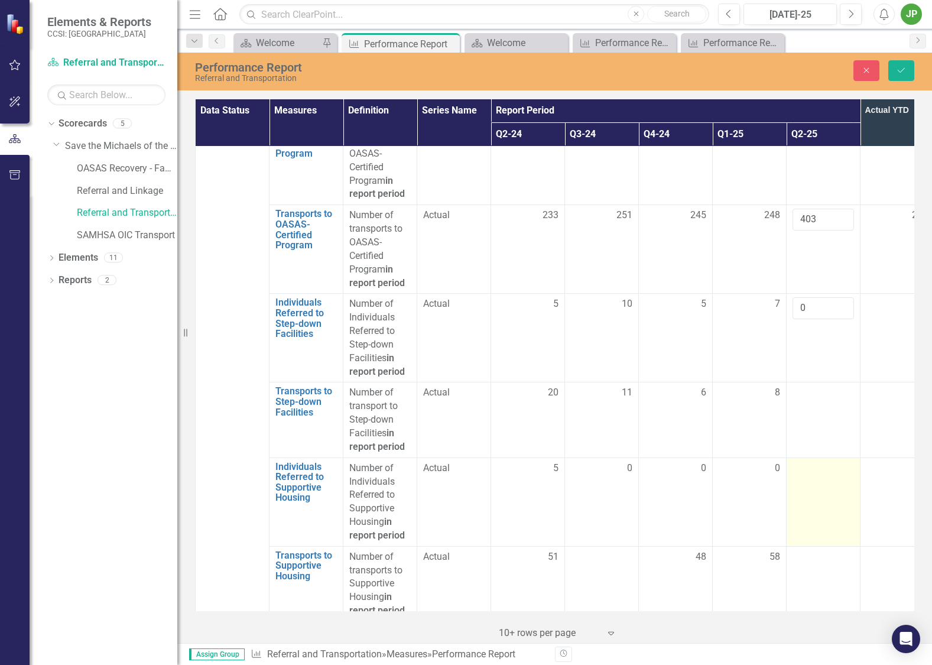
scroll to position [165, 0]
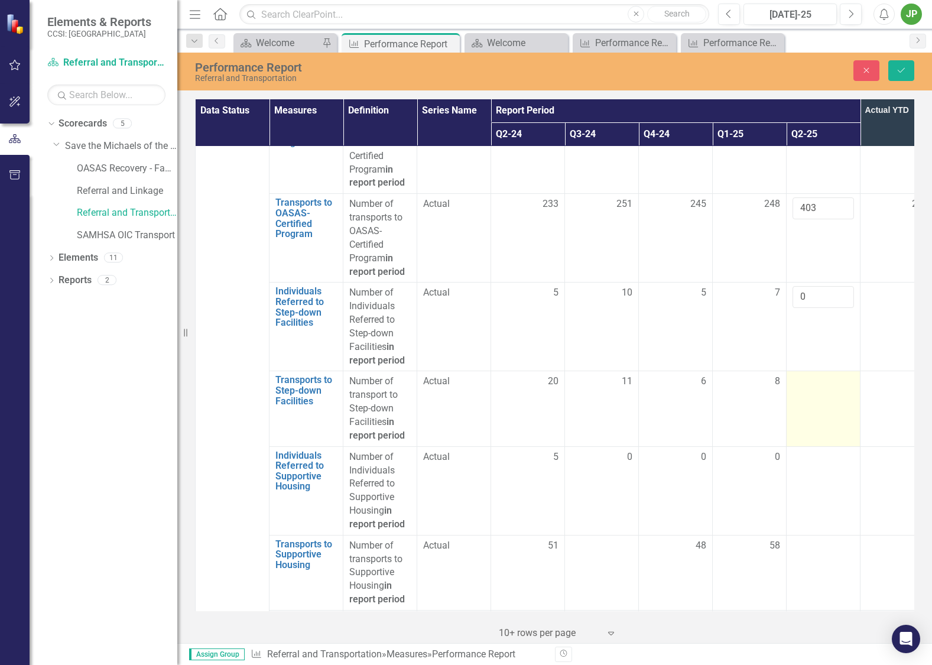
click at [815, 413] on td at bounding box center [823, 408] width 74 height 75
click at [818, 399] on td at bounding box center [823, 408] width 74 height 75
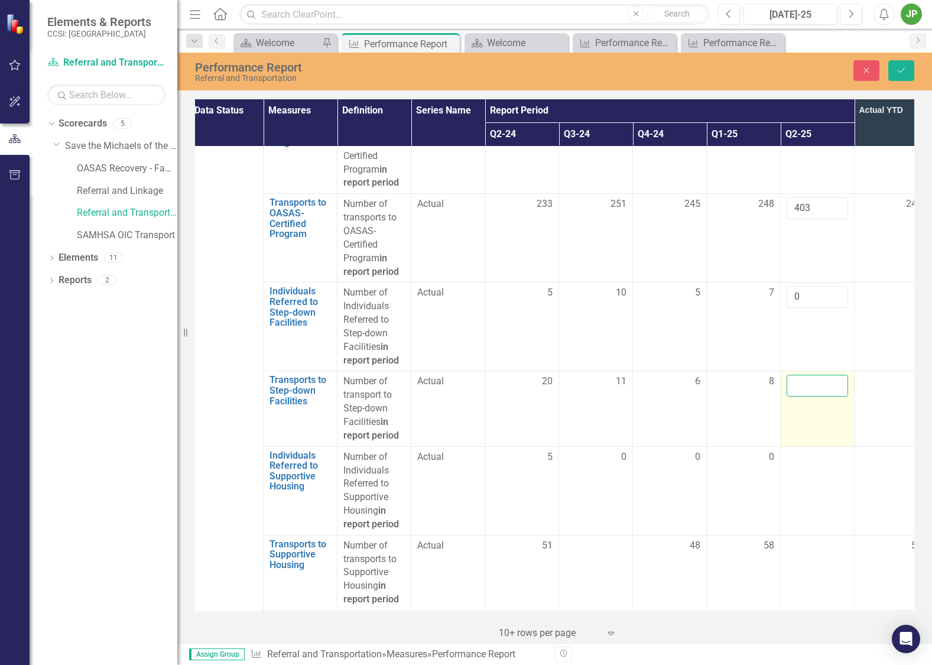
click at [820, 387] on input "number" at bounding box center [816, 385] width 61 height 22
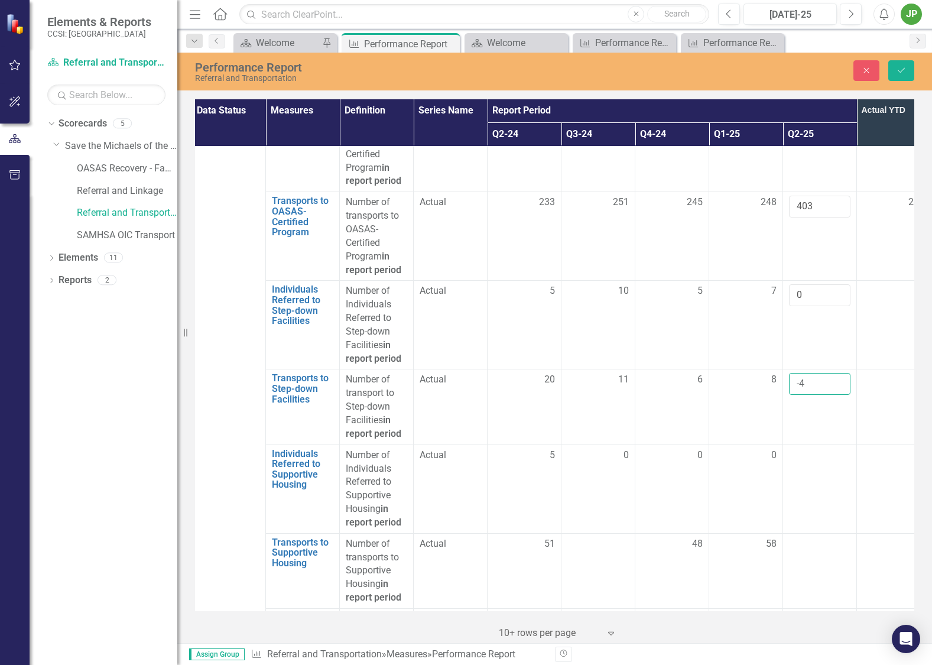
type input "-4"
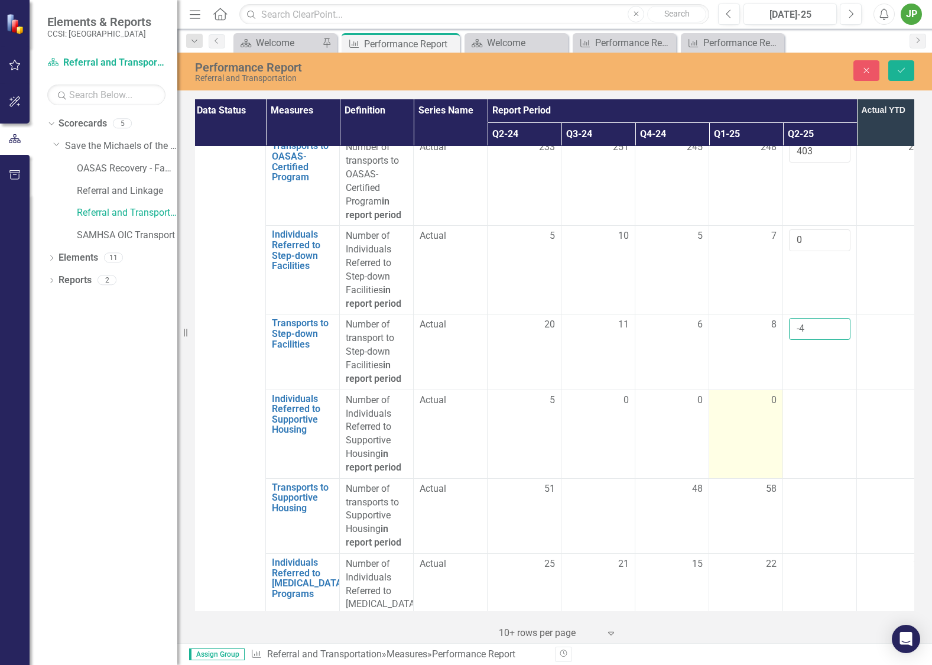
scroll to position [216, 4]
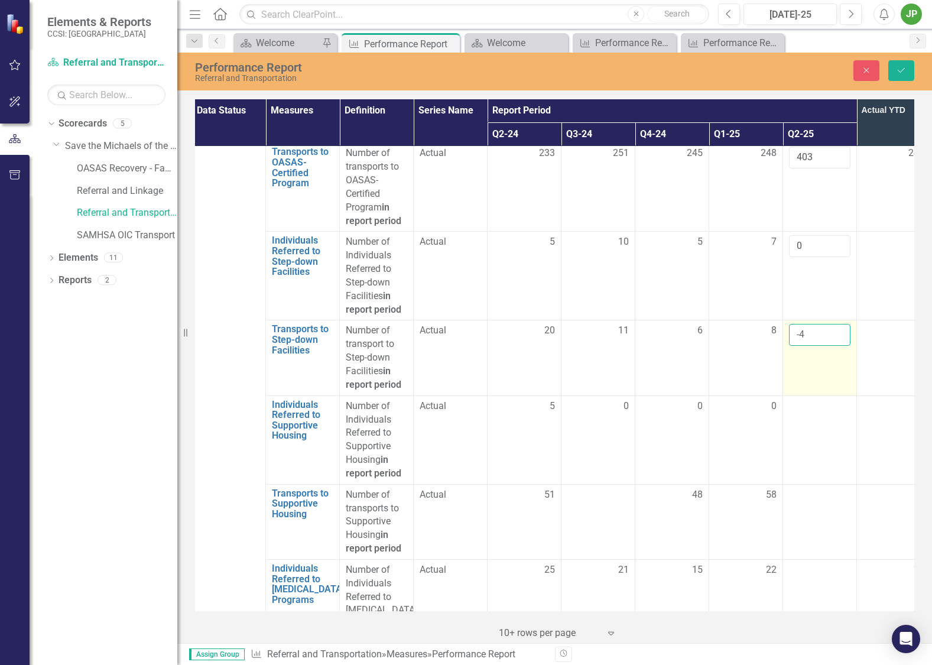
drag, startPoint x: 824, startPoint y: 330, endPoint x: 808, endPoint y: 333, distance: 16.2
click at [810, 332] on input "-4" at bounding box center [819, 335] width 61 height 22
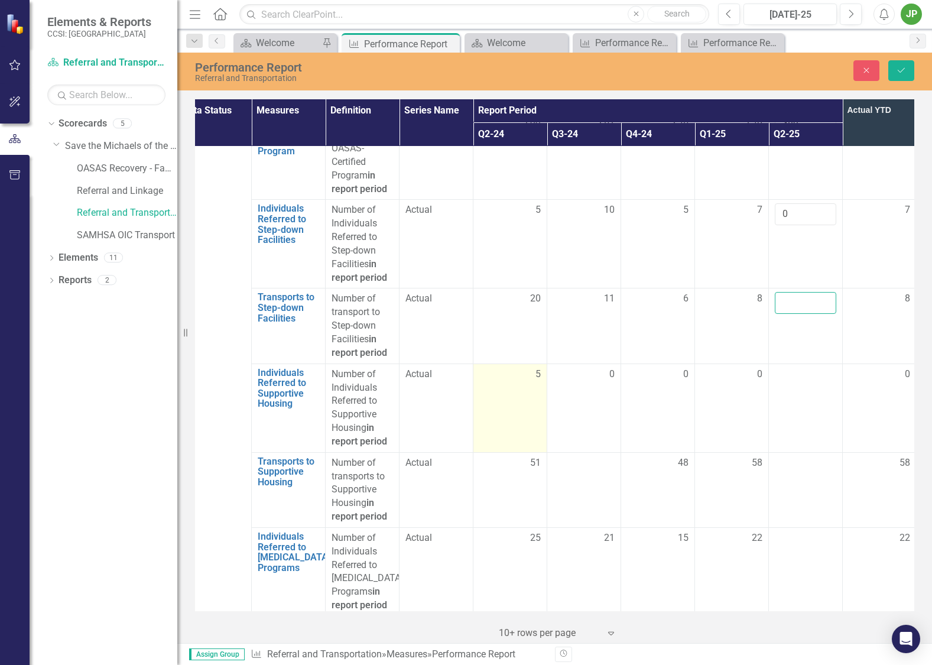
scroll to position [247, 20]
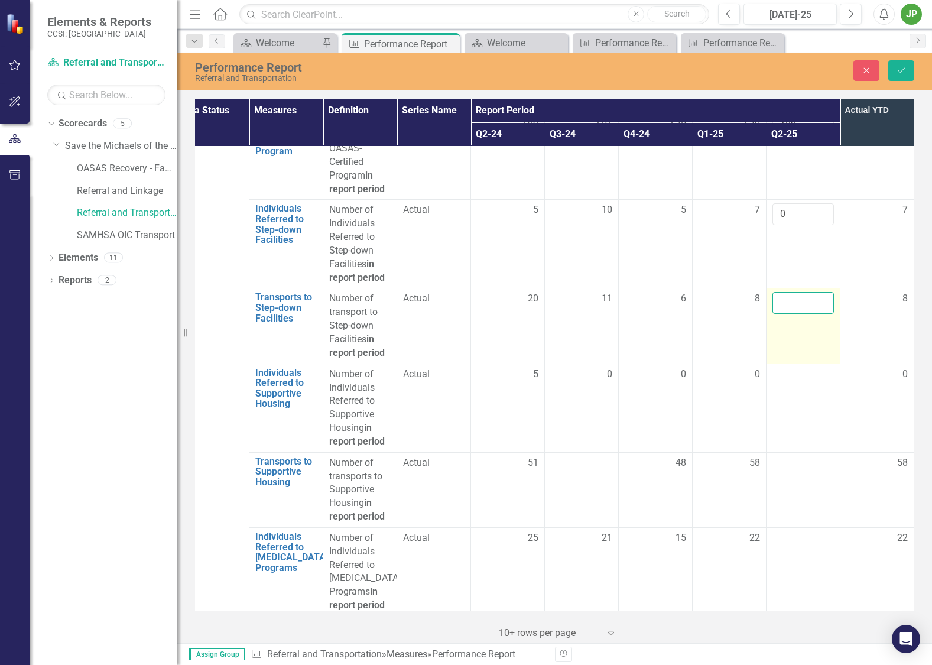
click at [806, 299] on input "number" at bounding box center [802, 303] width 61 height 22
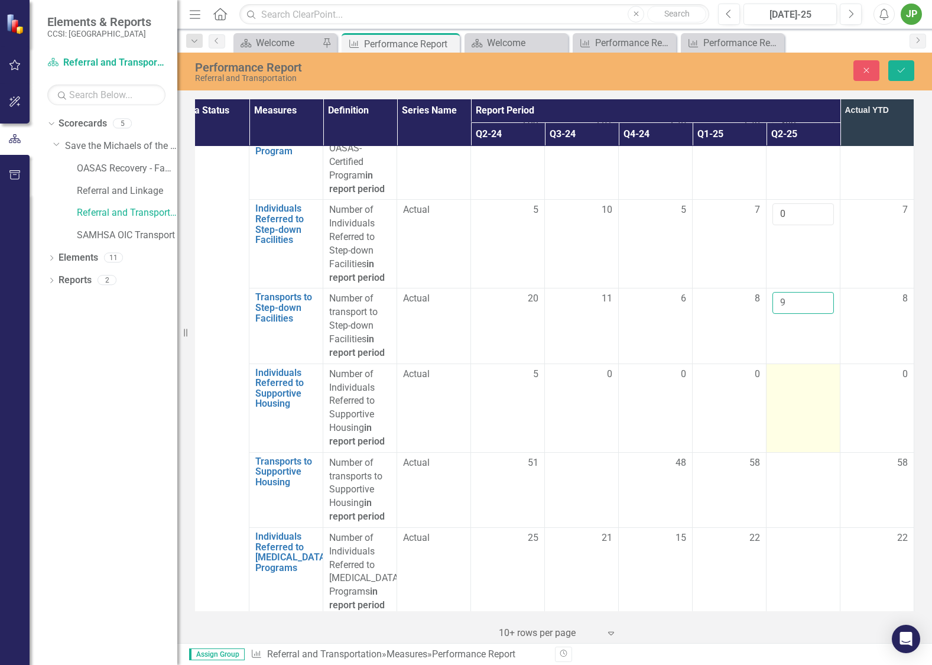
type input "9"
click at [803, 390] on td at bounding box center [803, 407] width 74 height 89
click at [797, 377] on div at bounding box center [802, 374] width 61 height 14
click at [797, 378] on div at bounding box center [802, 374] width 61 height 14
click at [798, 381] on div at bounding box center [802, 374] width 61 height 14
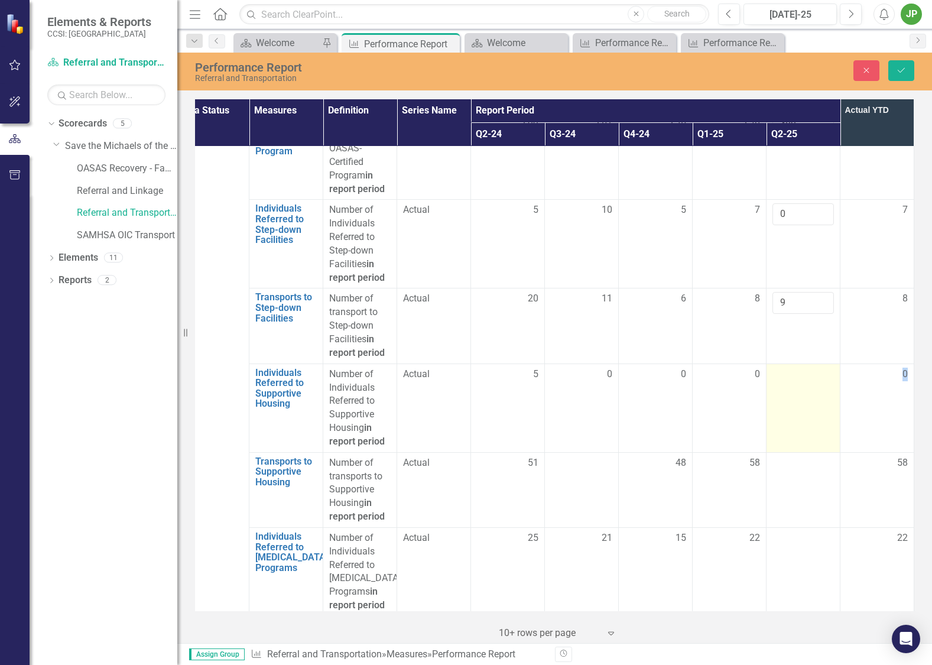
click at [798, 381] on div at bounding box center [802, 374] width 61 height 14
click at [792, 372] on input "number" at bounding box center [802, 378] width 61 height 22
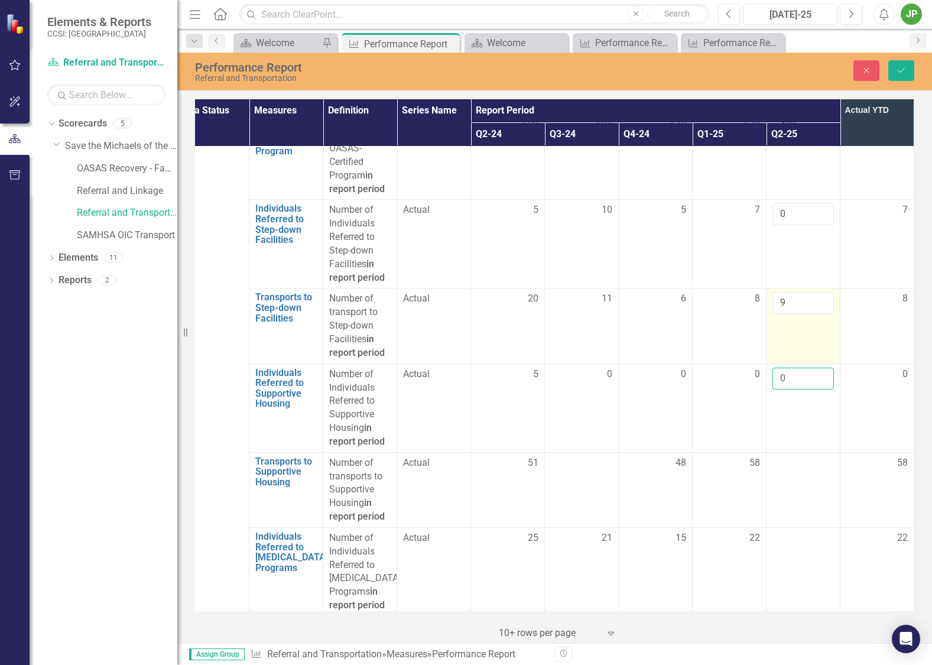
type input "0"
click at [789, 353] on td "9" at bounding box center [803, 325] width 74 height 75
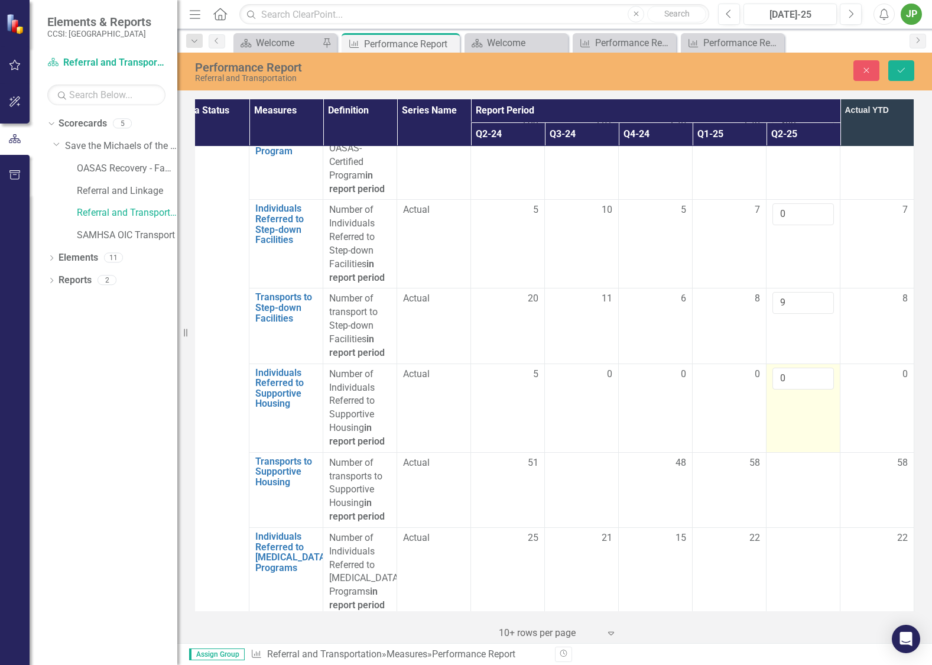
drag, startPoint x: 797, startPoint y: 429, endPoint x: 800, endPoint y: 437, distance: 7.7
click at [798, 431] on td "0" at bounding box center [803, 407] width 74 height 89
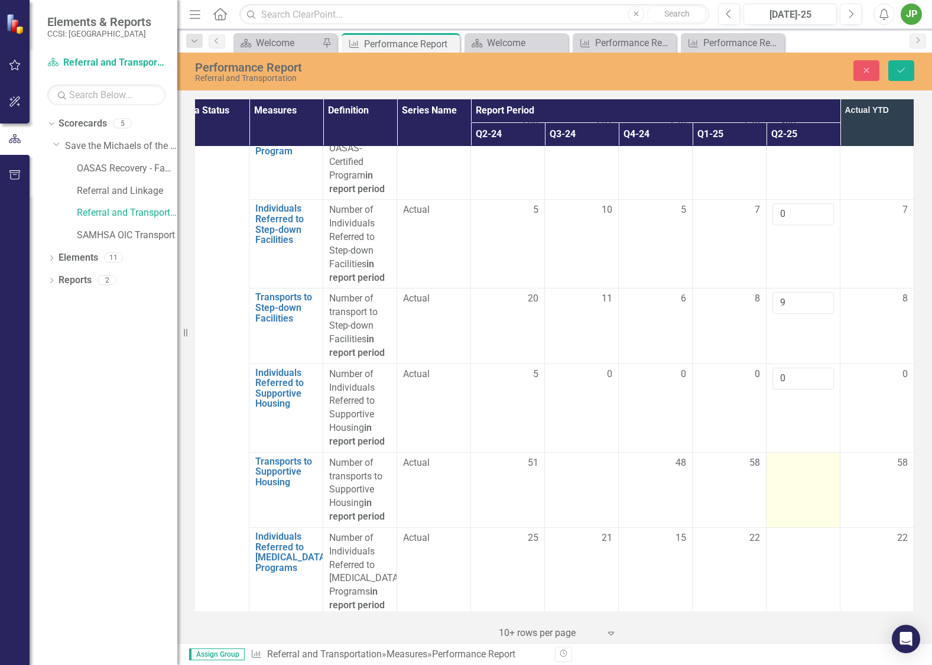
click at [806, 460] on div at bounding box center [802, 463] width 61 height 14
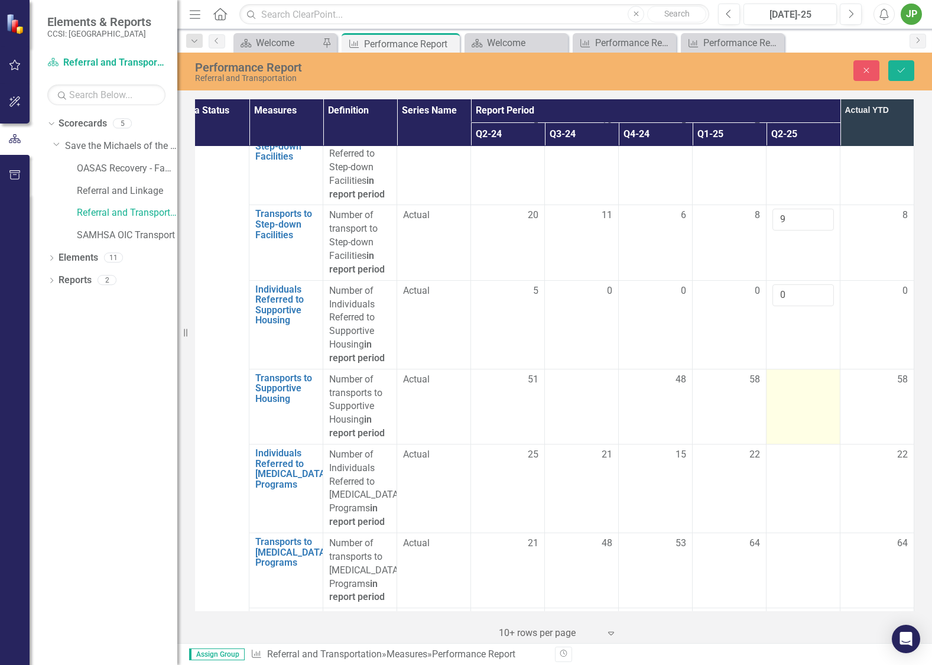
scroll to position [334, 20]
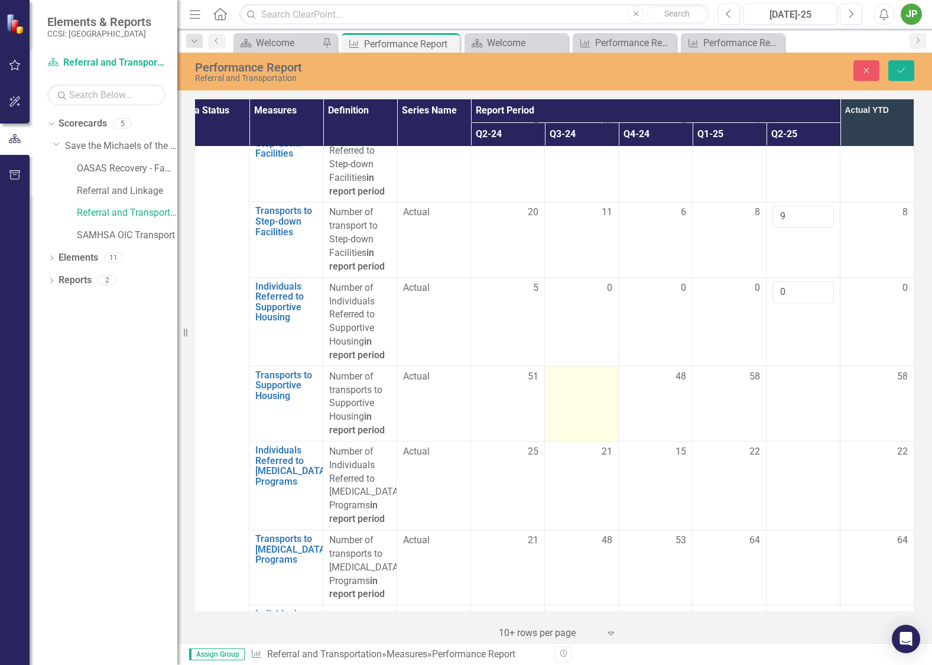
click at [578, 372] on div at bounding box center [581, 377] width 61 height 14
click at [585, 376] on input "number" at bounding box center [581, 381] width 61 height 22
drag, startPoint x: 592, startPoint y: 373, endPoint x: 572, endPoint y: 376, distance: 19.7
click at [574, 375] on input "0" at bounding box center [581, 381] width 61 height 22
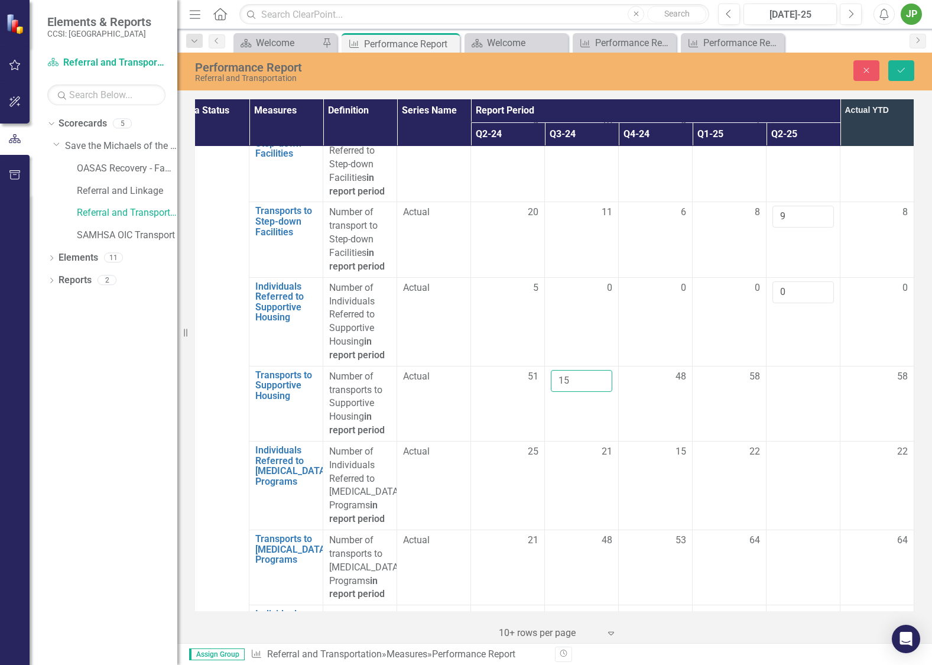
type input "15"
click at [829, 378] on div at bounding box center [802, 377] width 61 height 14
click at [818, 382] on div at bounding box center [802, 377] width 61 height 14
click at [812, 378] on input "number" at bounding box center [802, 381] width 61 height 22
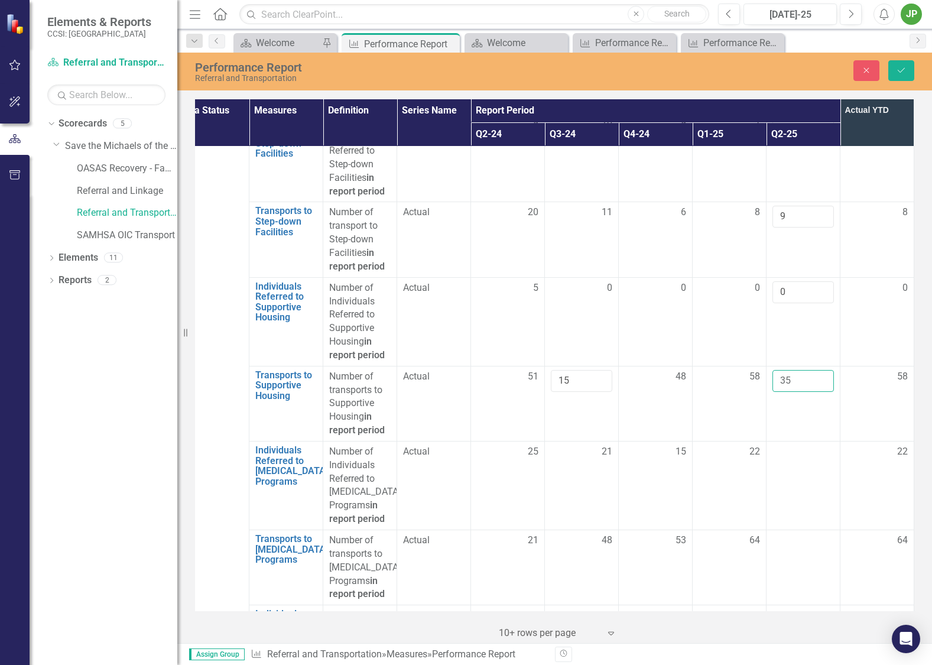
type input "35"
drag, startPoint x: 752, startPoint y: 437, endPoint x: 762, endPoint y: 443, distance: 11.7
click at [754, 438] on td "58" at bounding box center [729, 403] width 74 height 75
click at [781, 457] on div at bounding box center [802, 452] width 61 height 14
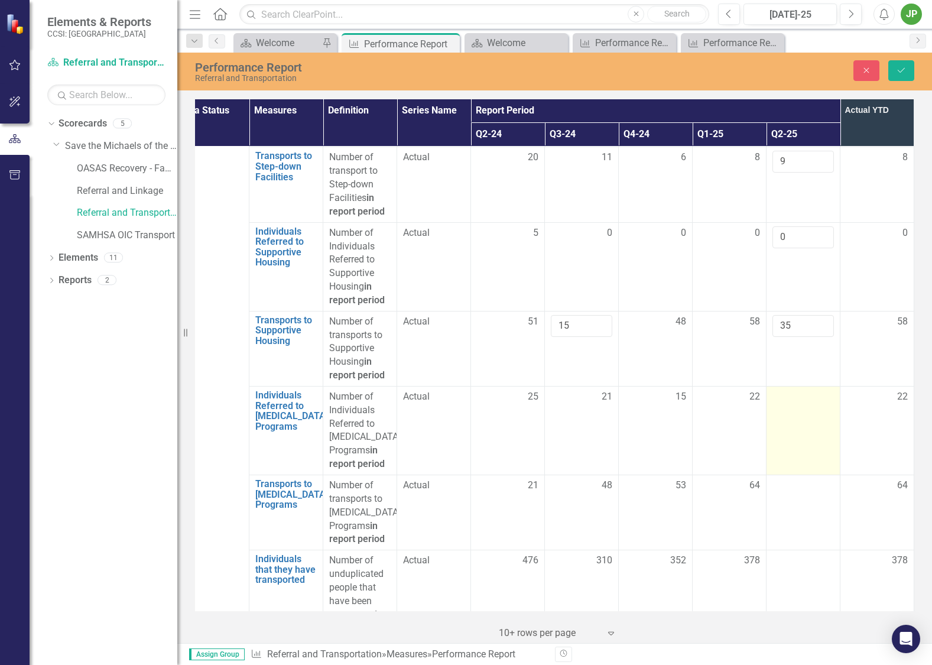
scroll to position [406, 20]
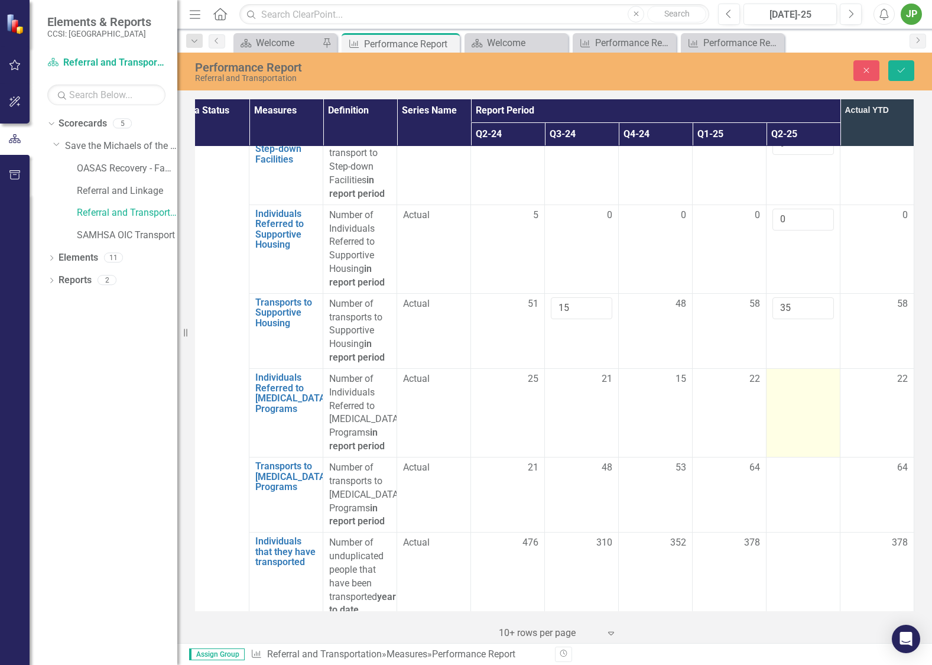
click at [796, 402] on td at bounding box center [803, 412] width 74 height 89
click at [792, 382] on div at bounding box center [802, 379] width 61 height 14
click at [794, 382] on input "number" at bounding box center [802, 383] width 61 height 22
type input "-3"
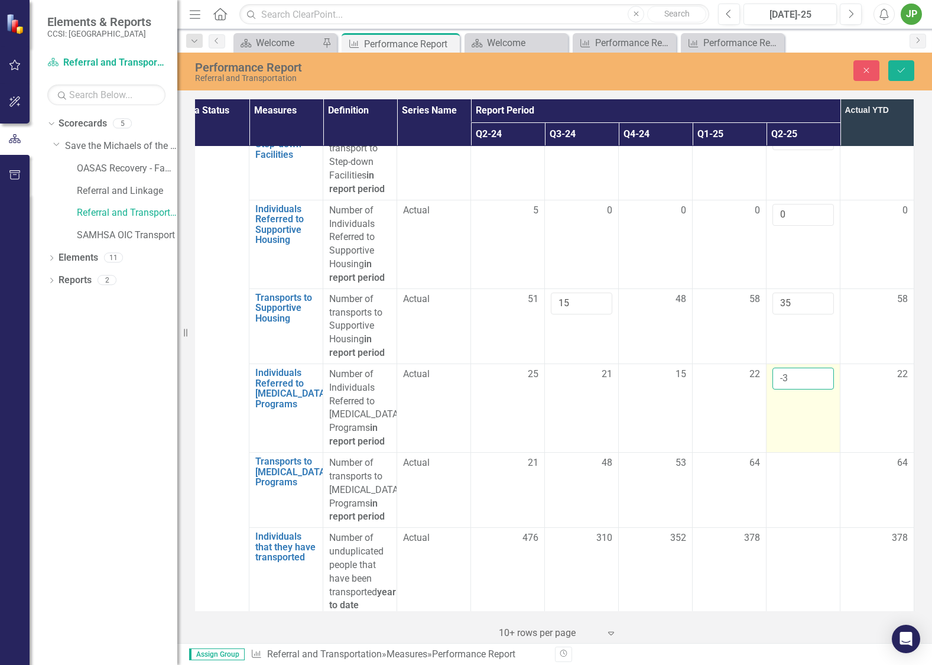
scroll to position [411, 0]
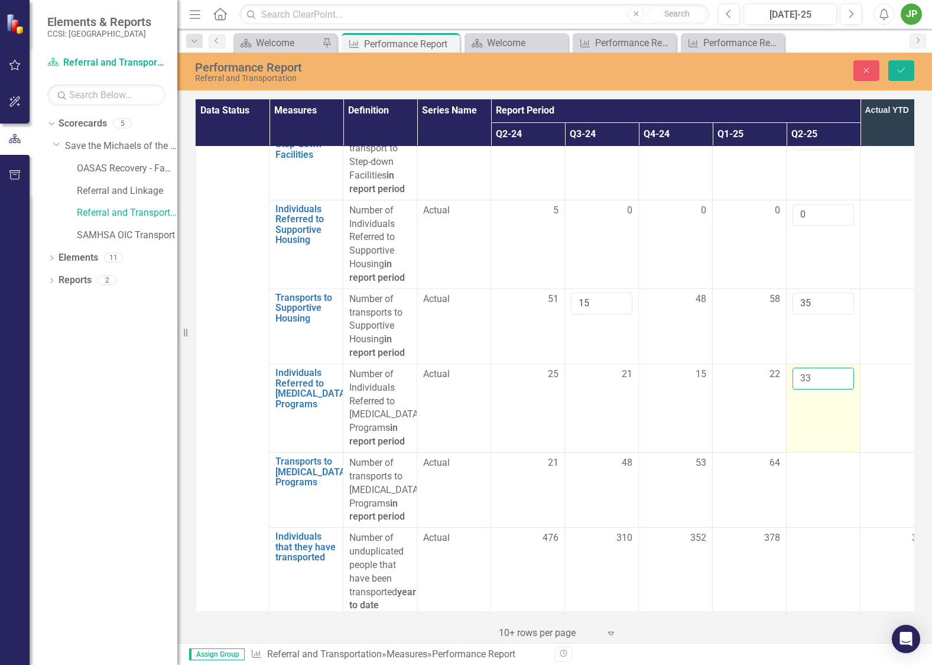
type input "33"
click at [837, 452] on td "33" at bounding box center [823, 407] width 74 height 89
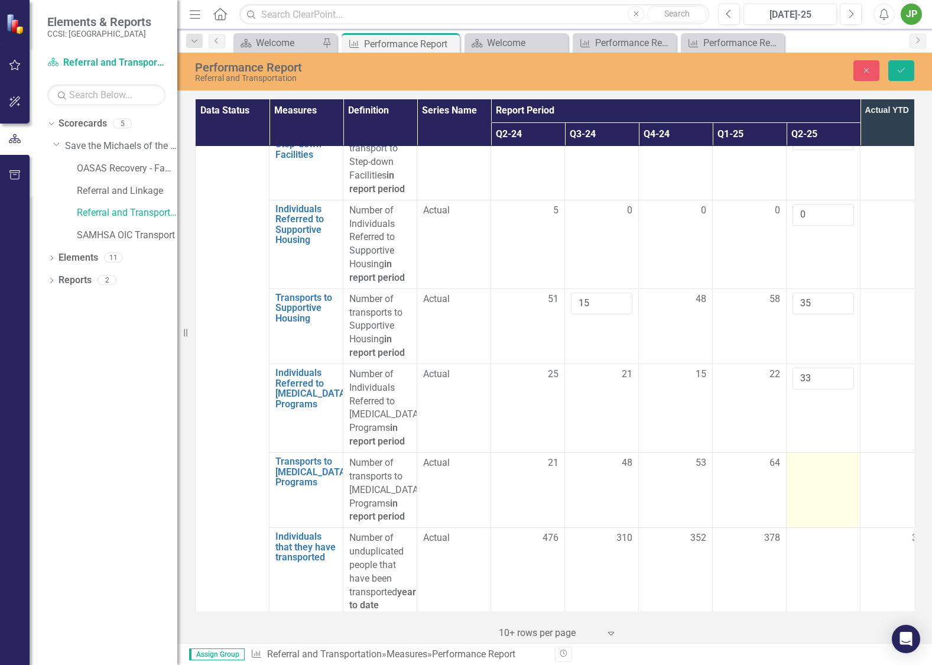
click at [835, 470] on div at bounding box center [822, 463] width 61 height 14
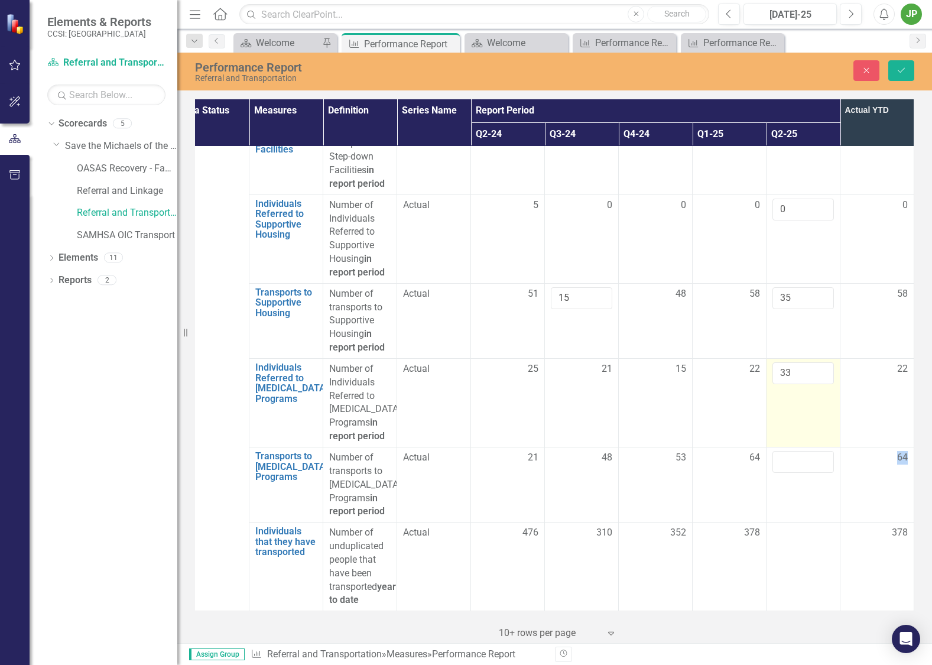
scroll to position [452, 29]
click at [844, 360] on td "22" at bounding box center [877, 402] width 74 height 89
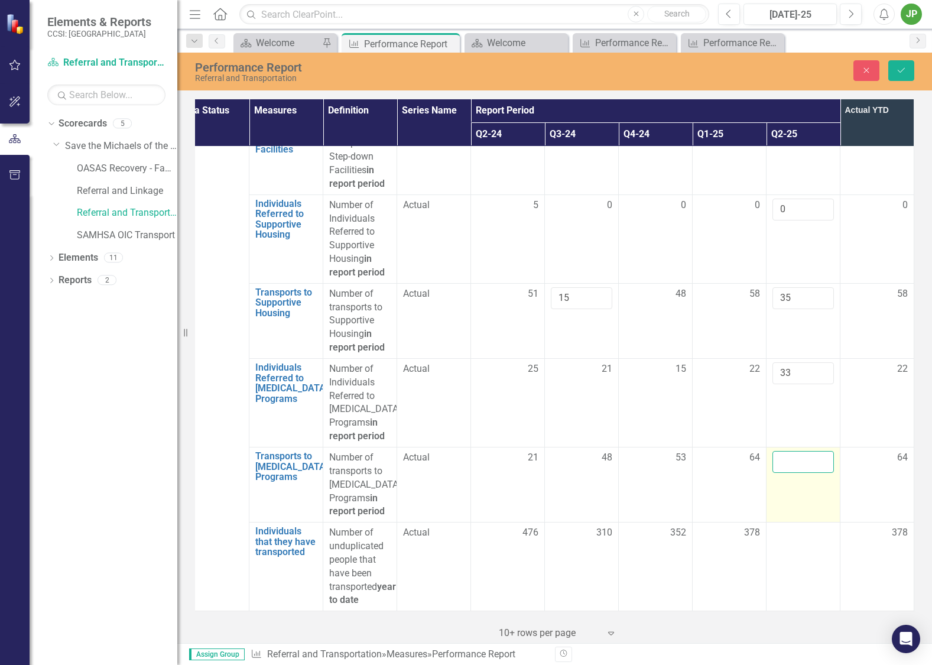
click at [796, 451] on input "number" at bounding box center [802, 462] width 61 height 22
drag, startPoint x: 787, startPoint y: 442, endPoint x: 759, endPoint y: 443, distance: 27.8
click at [766, 447] on td "-2" at bounding box center [803, 484] width 74 height 75
type input "24"
click at [853, 565] on td "378" at bounding box center [877, 566] width 74 height 89
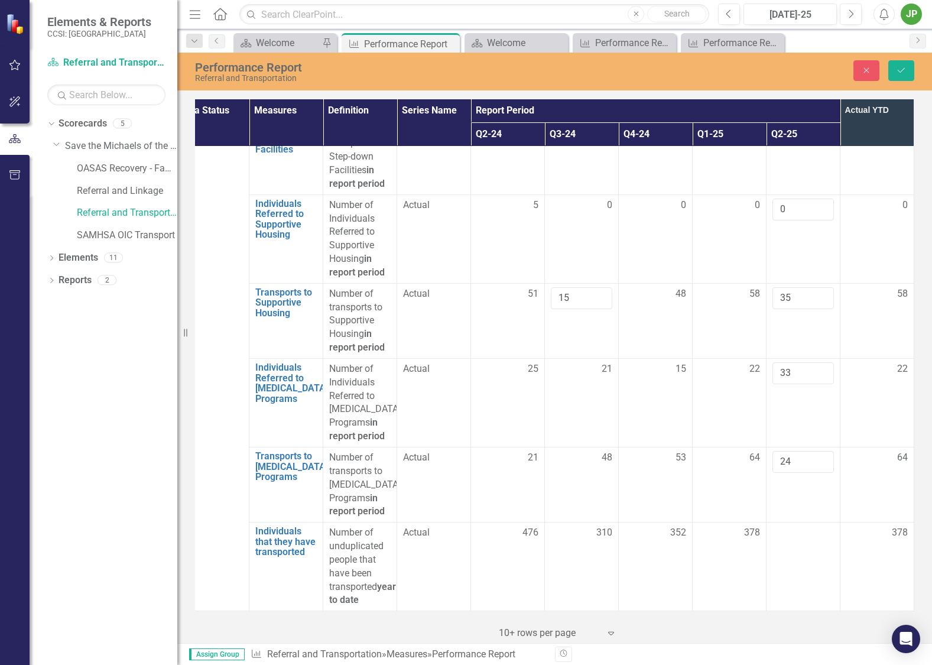
click at [840, 552] on td "378" at bounding box center [877, 566] width 74 height 89
click at [819, 543] on td at bounding box center [803, 566] width 74 height 89
click at [790, 531] on input "number" at bounding box center [802, 537] width 61 height 22
click at [797, 526] on input "number" at bounding box center [802, 537] width 61 height 22
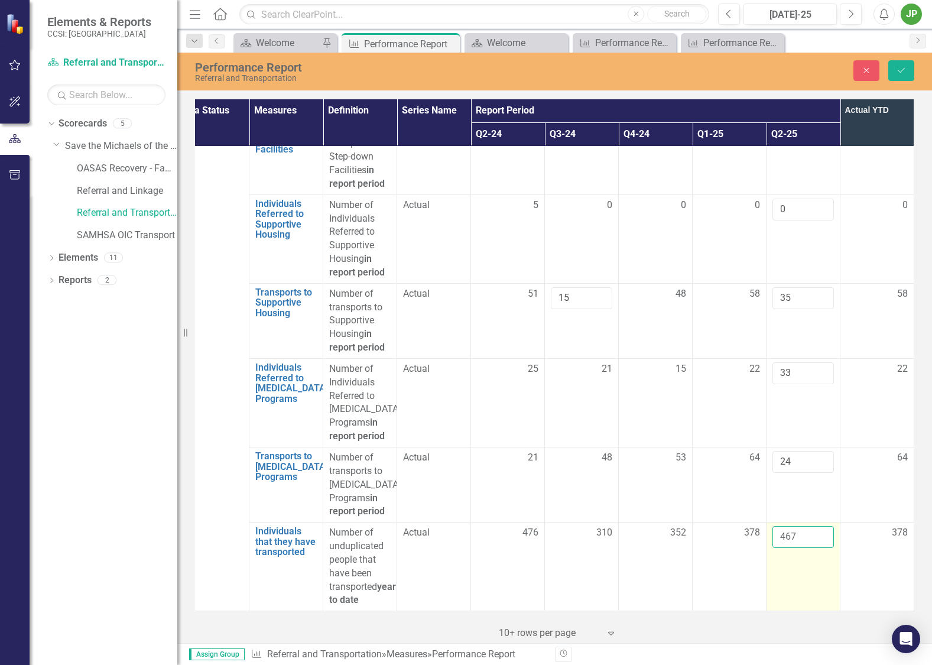
type input "467"
click button "Save" at bounding box center [901, 70] width 26 height 21
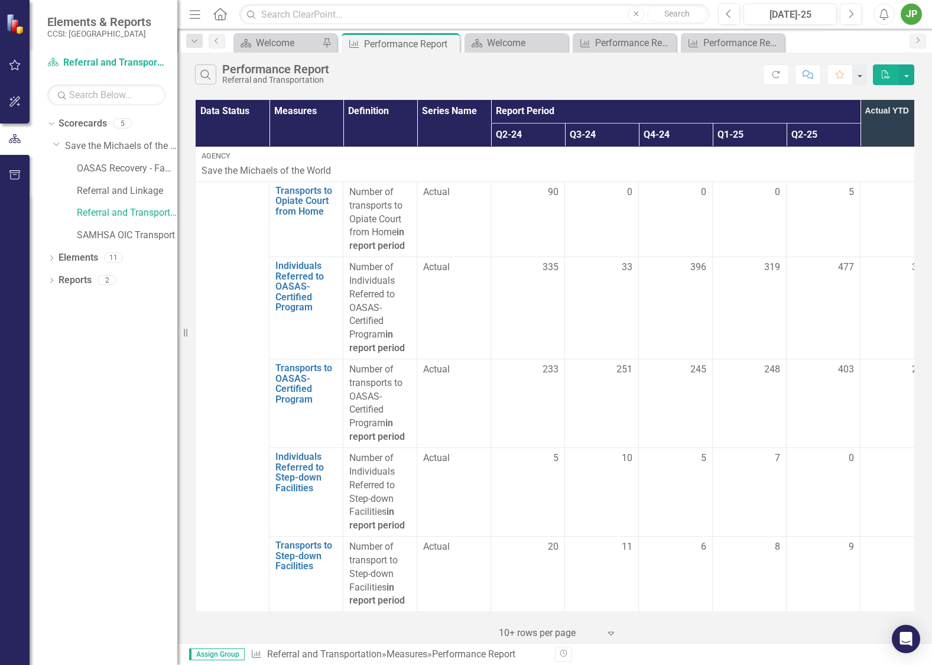
scroll to position [453, 0]
